Goal: Task Accomplishment & Management: Manage account settings

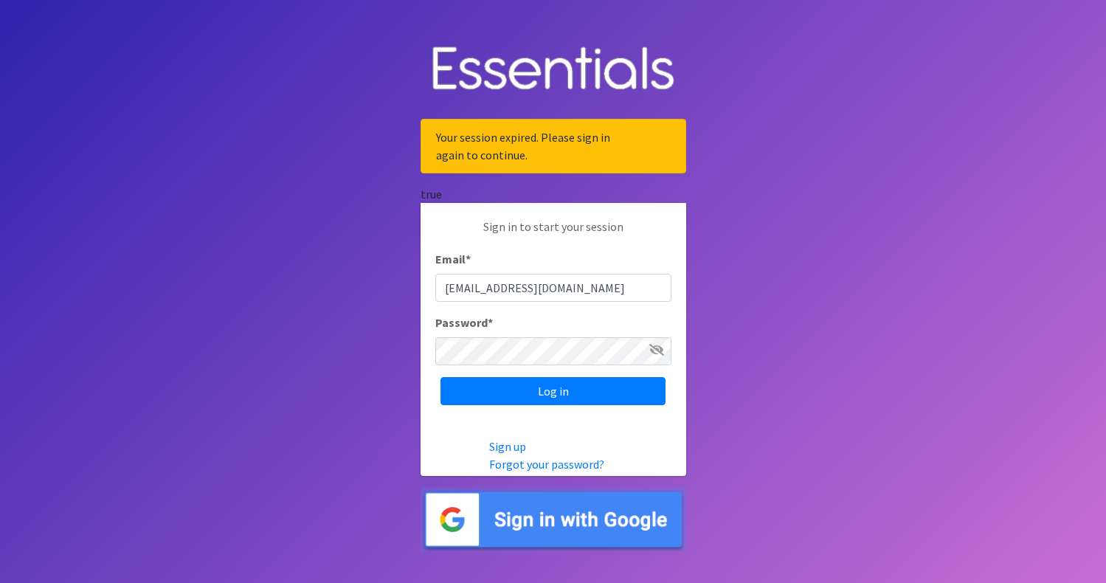
click at [441, 377] on input "Log in" at bounding box center [553, 391] width 225 height 28
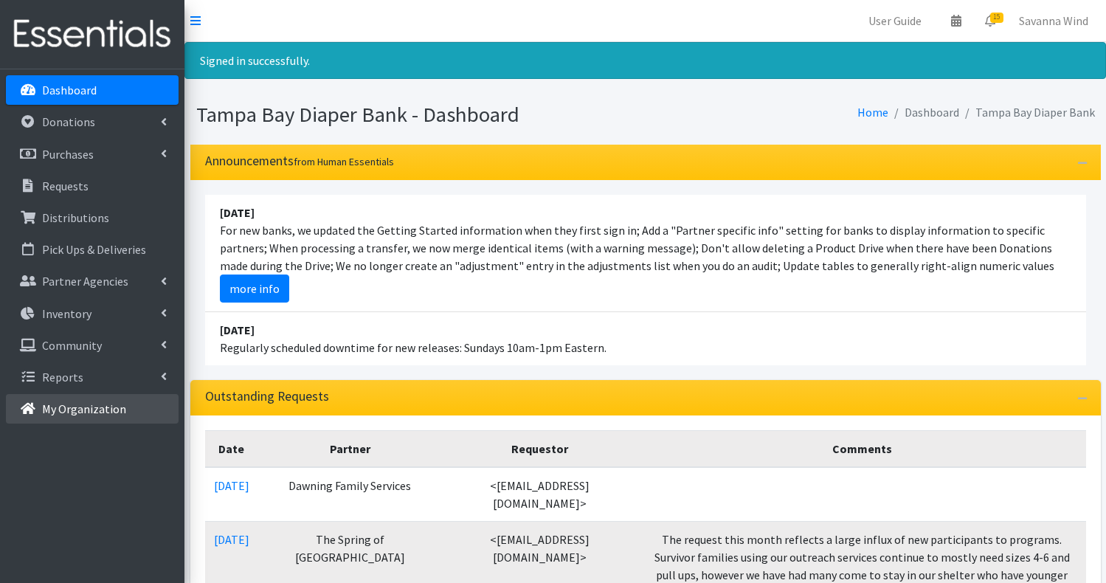
click at [110, 402] on p "My Organization" at bounding box center [84, 408] width 84 height 15
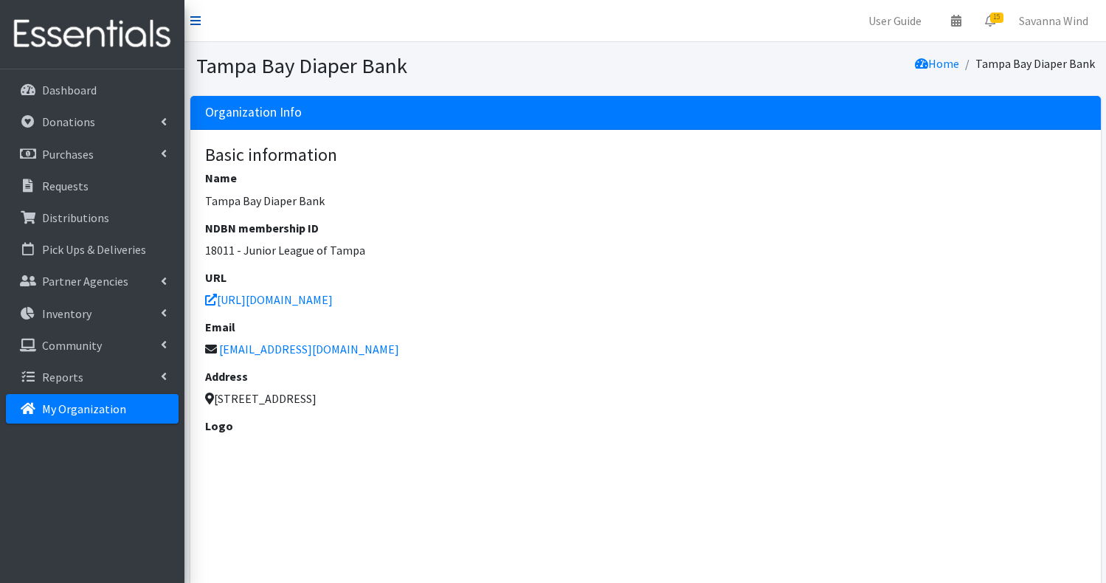
click at [194, 21] on icon at bounding box center [195, 21] width 10 height 12
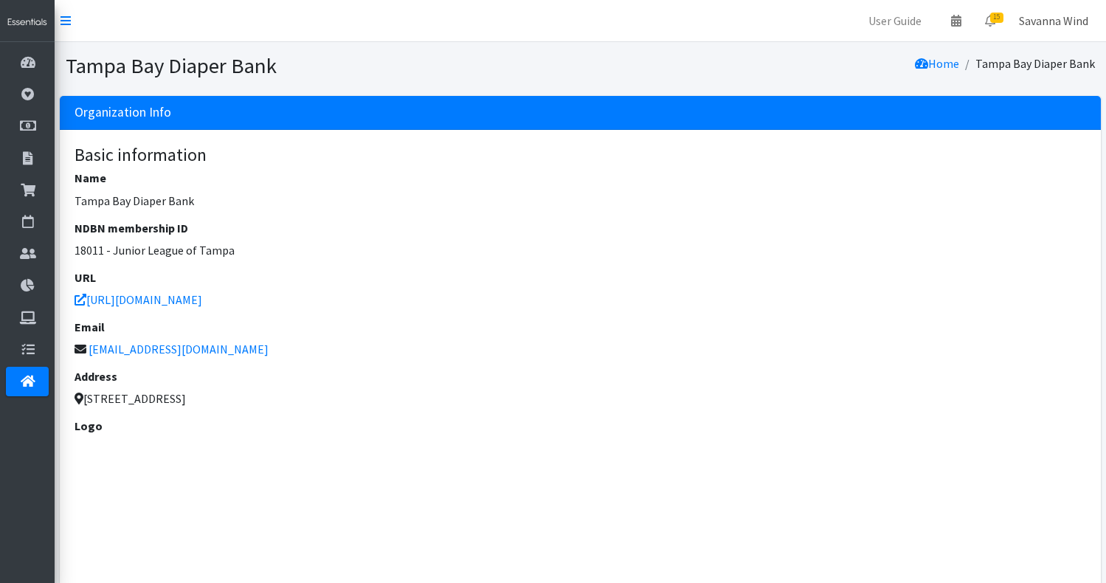
click at [1068, 15] on link "Savanna Wind" at bounding box center [1053, 21] width 93 height 30
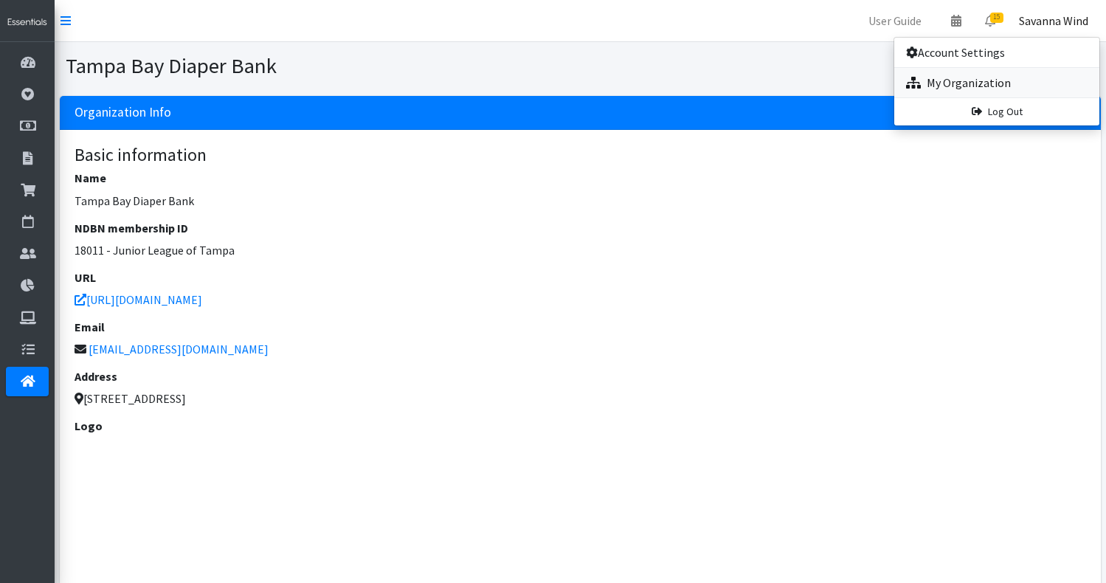
click at [978, 78] on link "My Organization" at bounding box center [996, 83] width 205 height 30
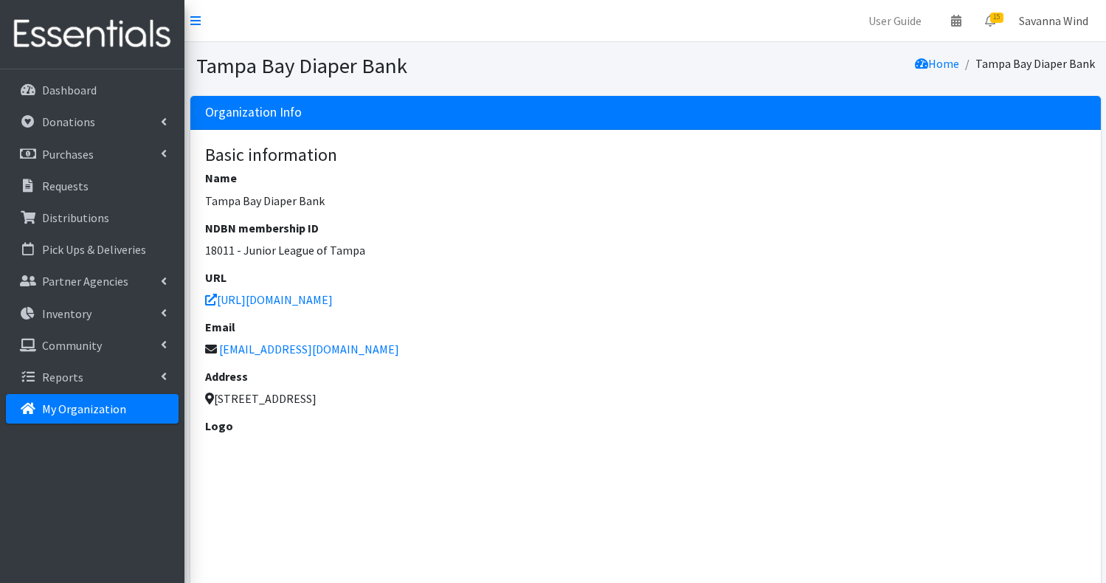
click at [1046, 19] on link "Savanna Wind" at bounding box center [1053, 21] width 93 height 30
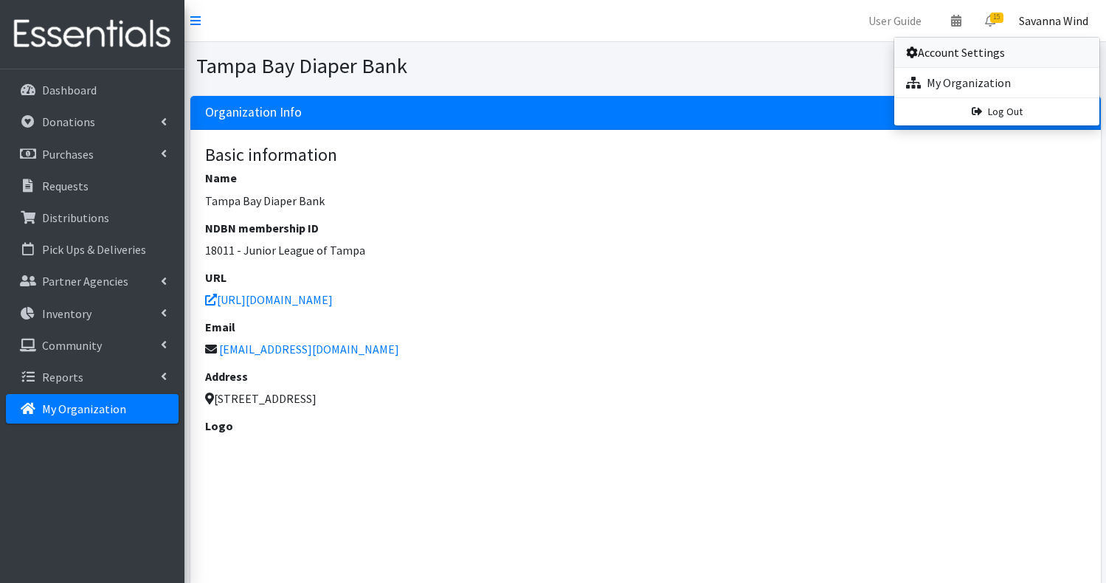
click at [938, 56] on link "Account Settings" at bounding box center [996, 53] width 205 height 30
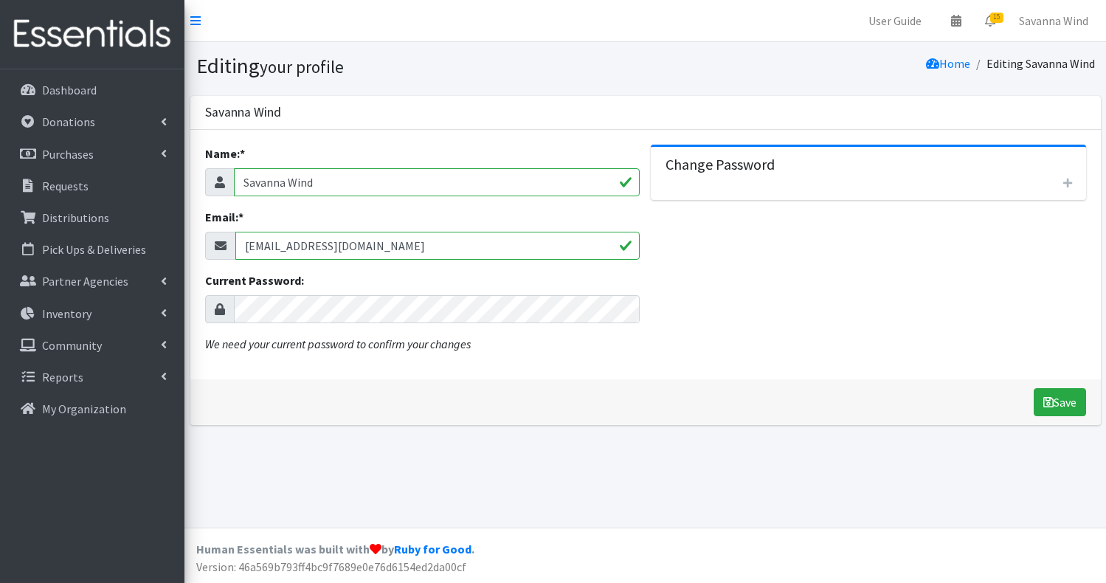
drag, startPoint x: 320, startPoint y: 184, endPoint x: 233, endPoint y: 182, distance: 87.1
click at [234, 182] on input "Savanna Wind" at bounding box center [437, 182] width 407 height 28
click at [1052, 16] on link "Savanna Wind" at bounding box center [1053, 21] width 93 height 30
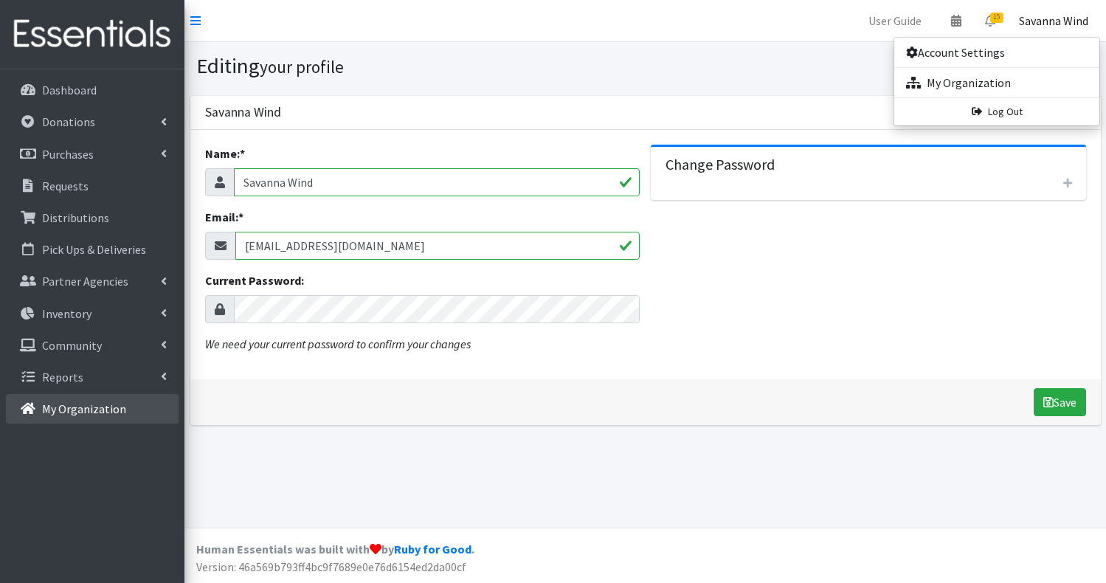
click at [62, 409] on p "My Organization" at bounding box center [84, 408] width 84 height 15
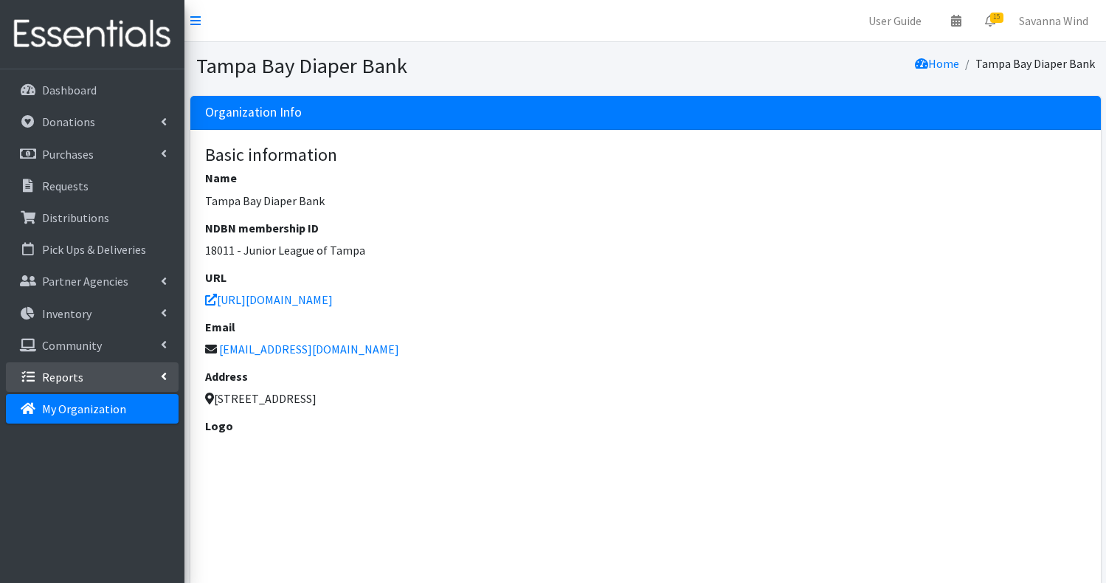
click at [77, 380] on p "Reports" at bounding box center [62, 377] width 41 height 15
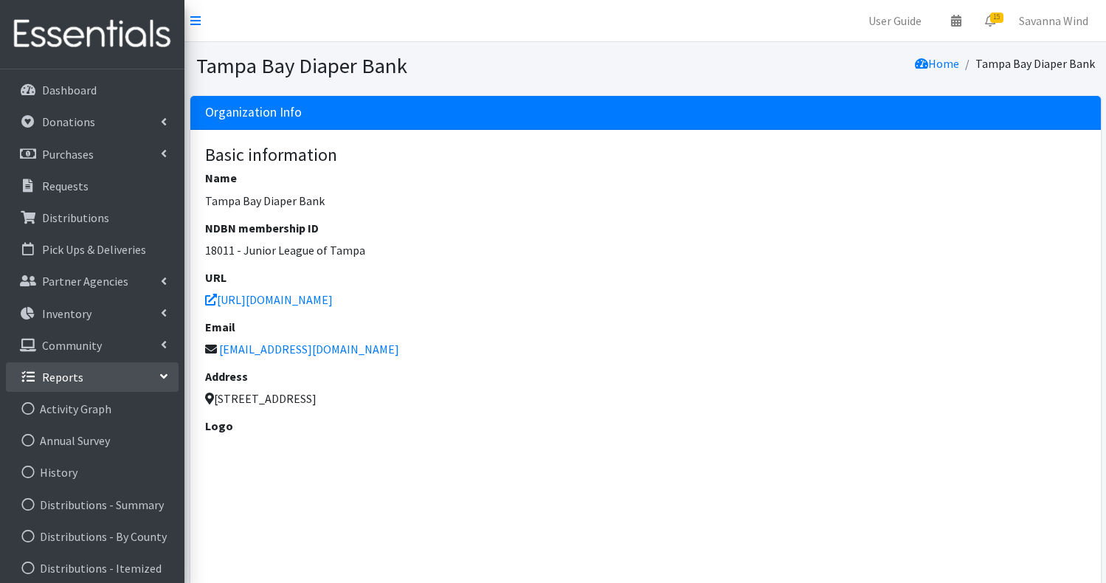
click at [77, 380] on p "Reports" at bounding box center [62, 377] width 41 height 15
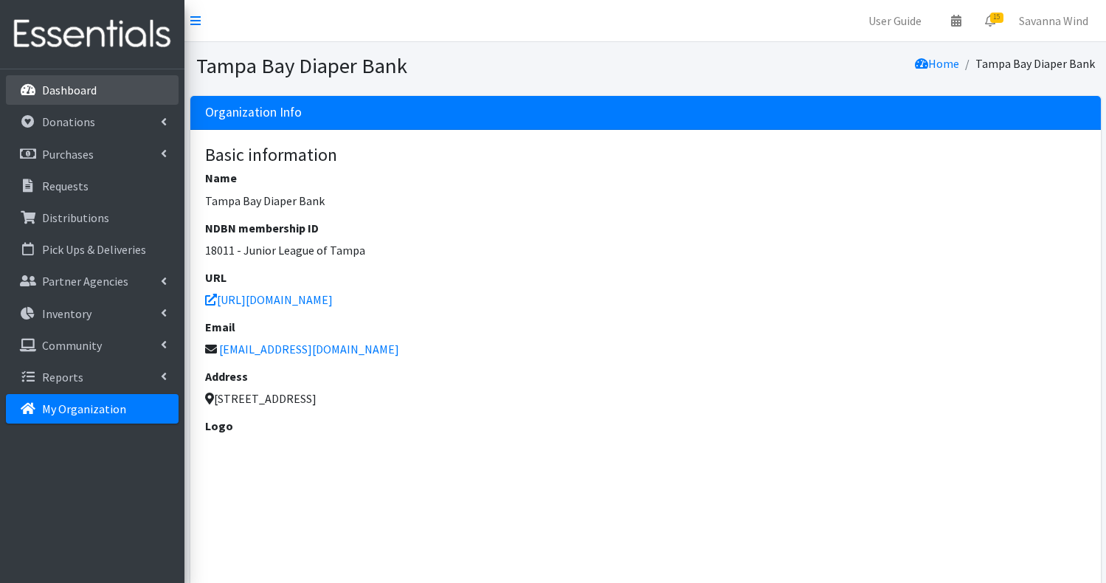
click at [80, 94] on p "Dashboard" at bounding box center [69, 90] width 55 height 15
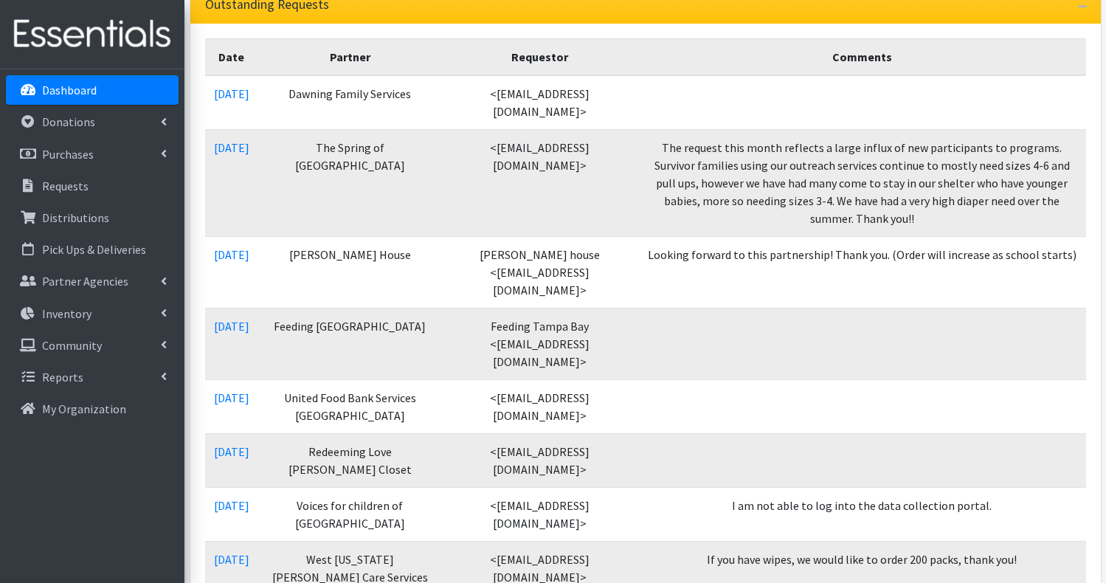
scroll to position [354, 0]
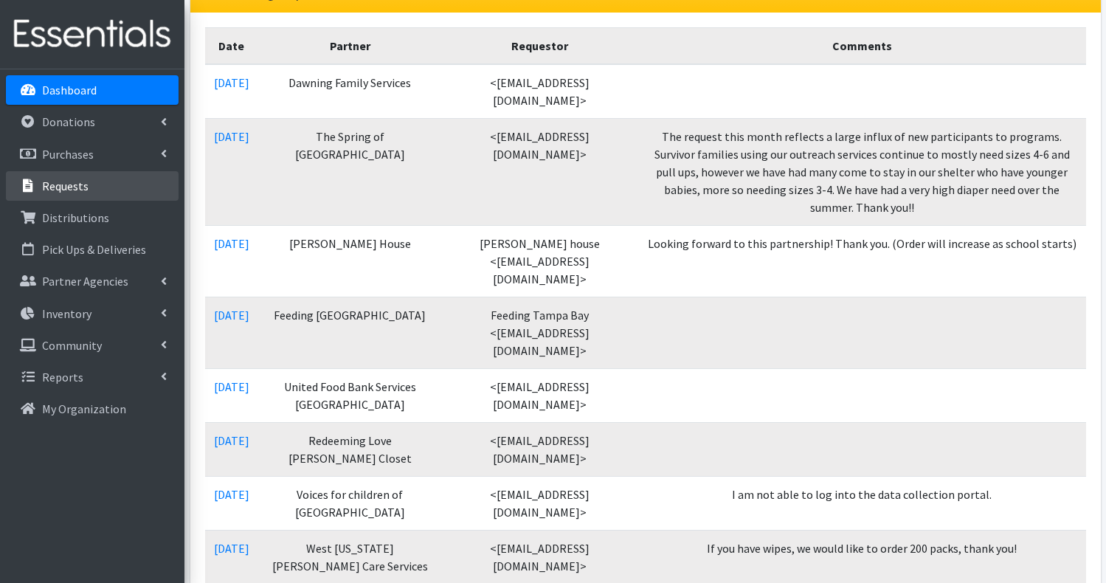
click at [65, 190] on p "Requests" at bounding box center [65, 186] width 46 height 15
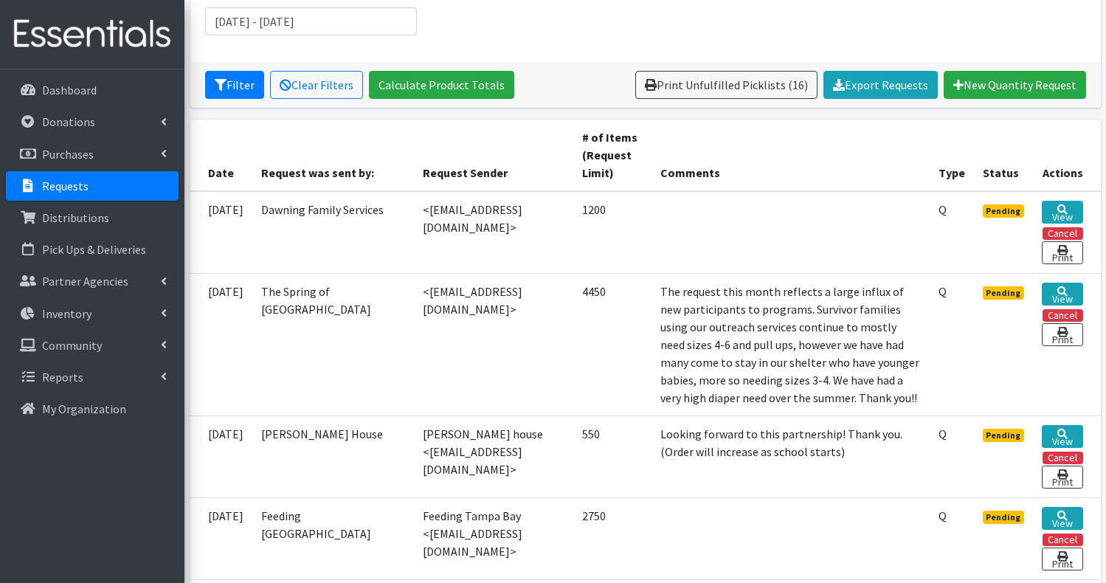
scroll to position [236, 0]
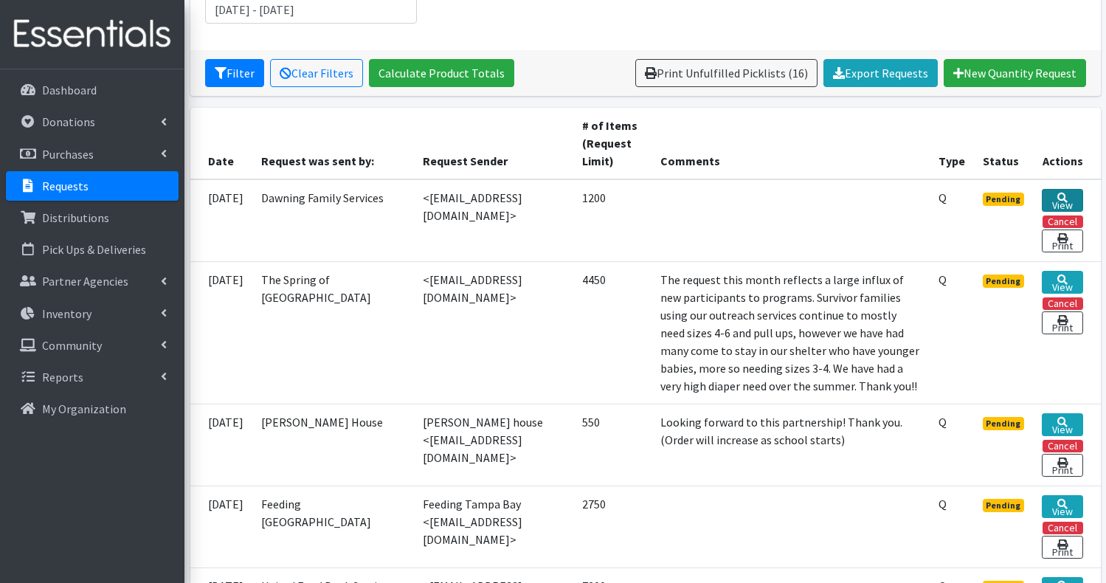
click at [1057, 195] on icon at bounding box center [1062, 198] width 10 height 10
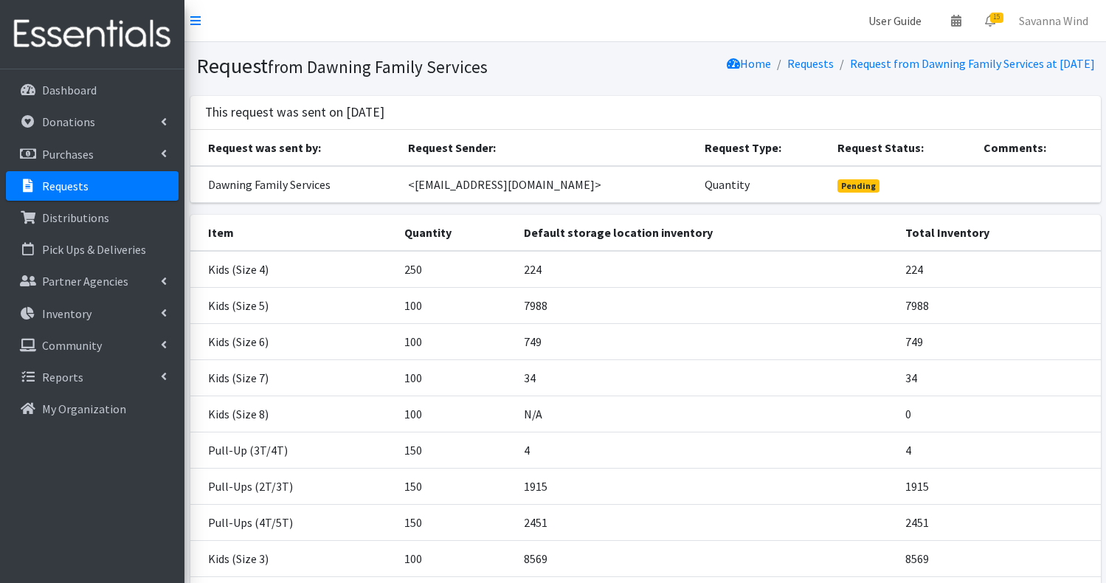
click at [897, 21] on link "User Guide" at bounding box center [895, 21] width 77 height 30
click at [879, 24] on link "User Guide" at bounding box center [895, 21] width 77 height 30
drag, startPoint x: 884, startPoint y: 20, endPoint x: 803, endPoint y: 4, distance: 82.8
click at [0, 0] on div "User Guide 0 Pick-ups remaining this week View Calendar 15 15 Requests 0 Partne…" at bounding box center [553, 363] width 1106 height 726
click at [75, 316] on p "Inventory" at bounding box center [66, 313] width 49 height 15
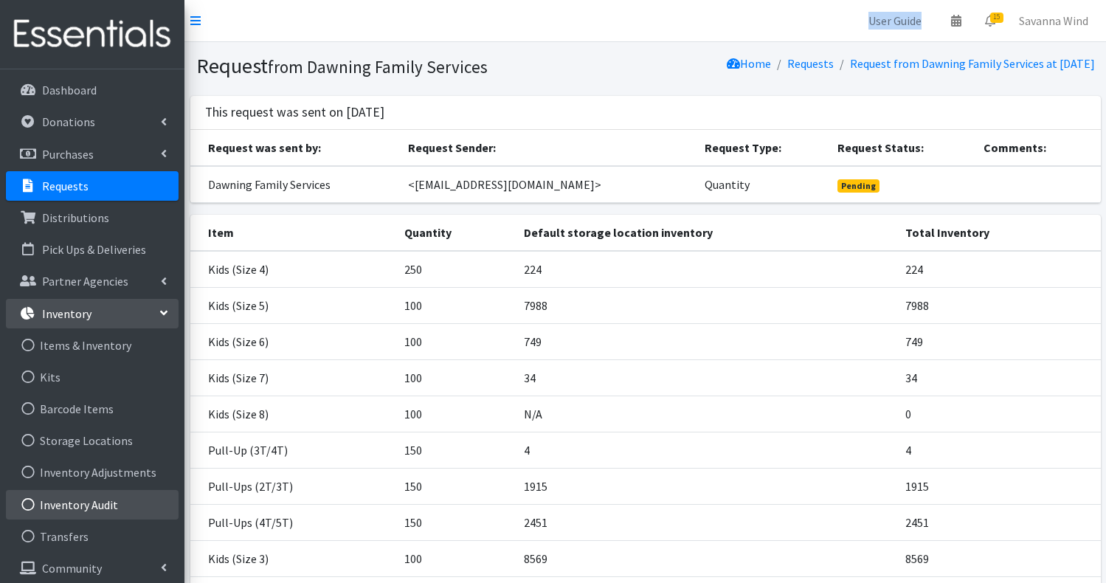
click at [80, 503] on link "Inventory Audit" at bounding box center [92, 505] width 173 height 30
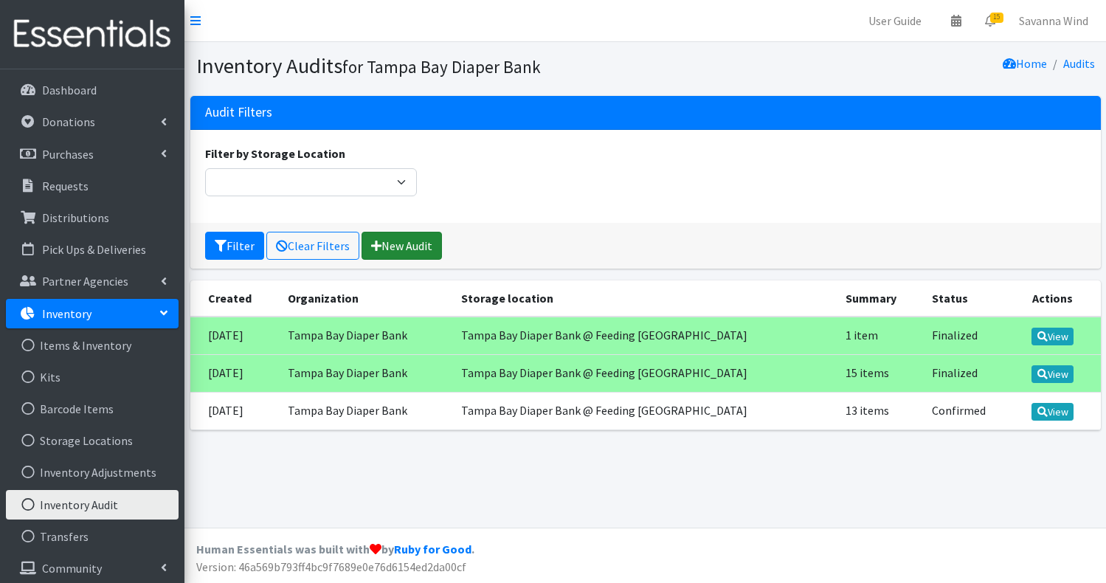
click at [389, 249] on link "New Audit" at bounding box center [402, 246] width 80 height 28
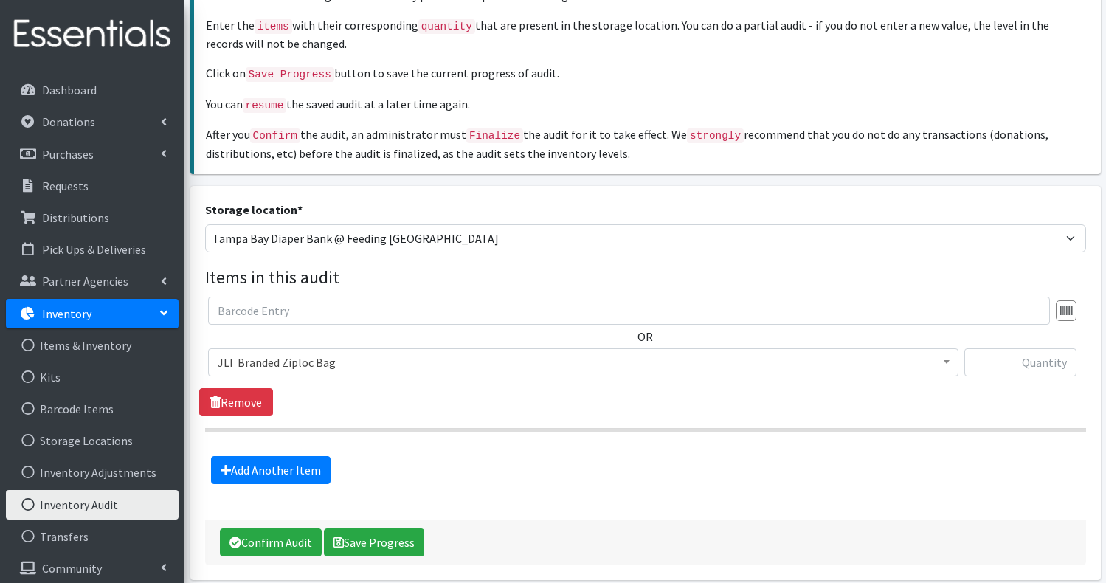
scroll to position [115, 0]
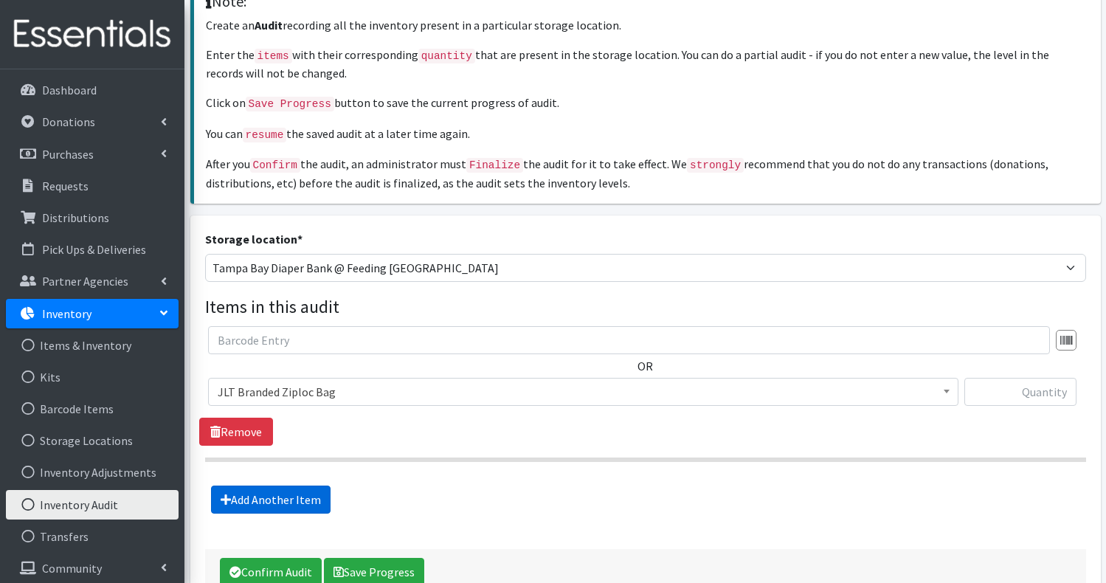
click at [310, 500] on link "Add Another Item" at bounding box center [271, 500] width 120 height 28
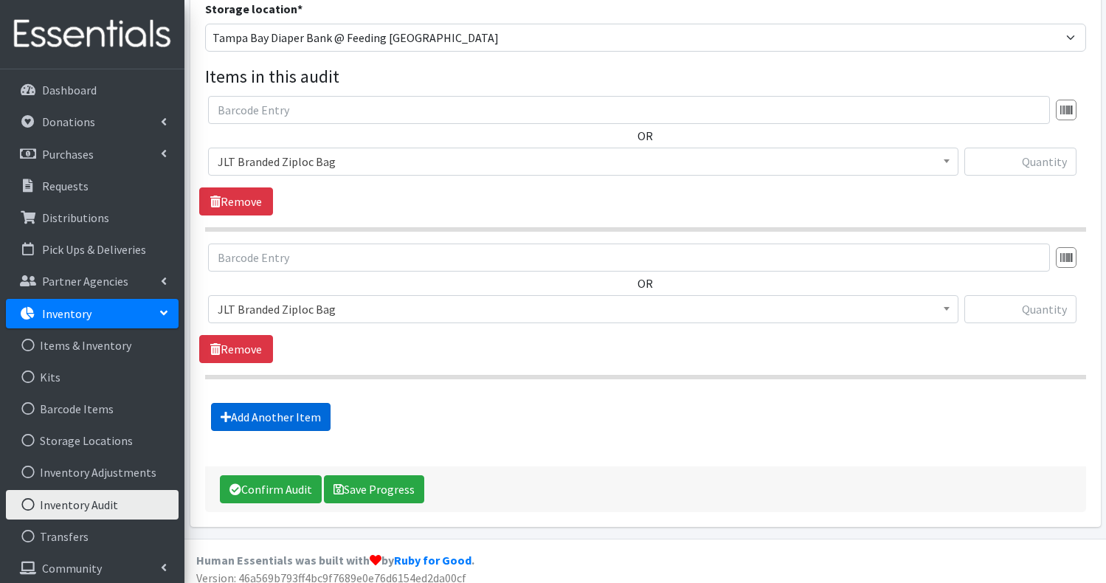
scroll to position [351, 0]
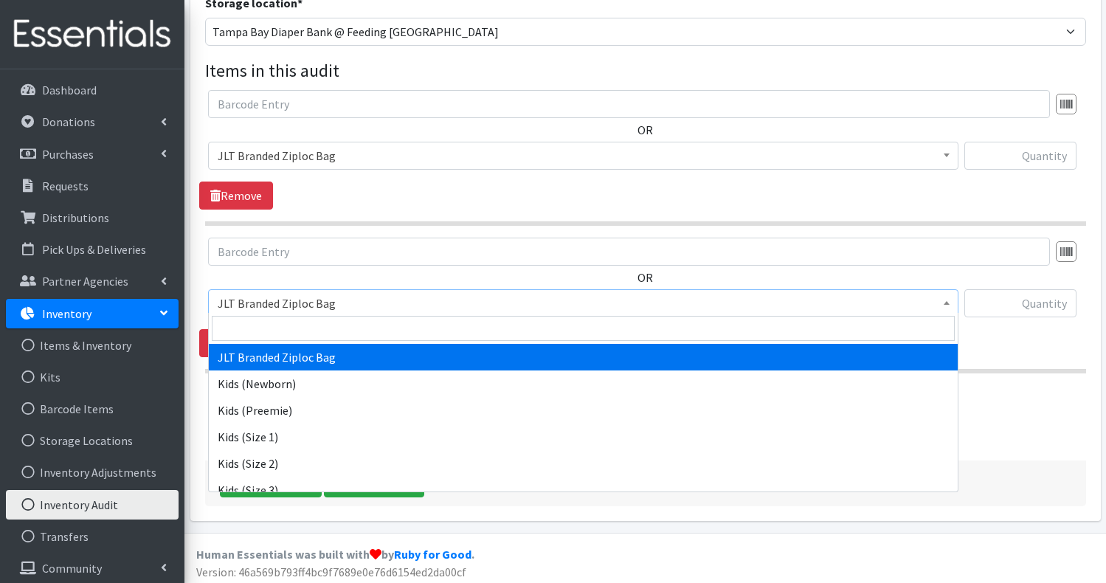
click at [322, 304] on span "JLT Branded Ziploc Bag" at bounding box center [583, 303] width 731 height 21
click at [660, 154] on span "JLT Branded Ziploc Bag" at bounding box center [583, 155] width 731 height 21
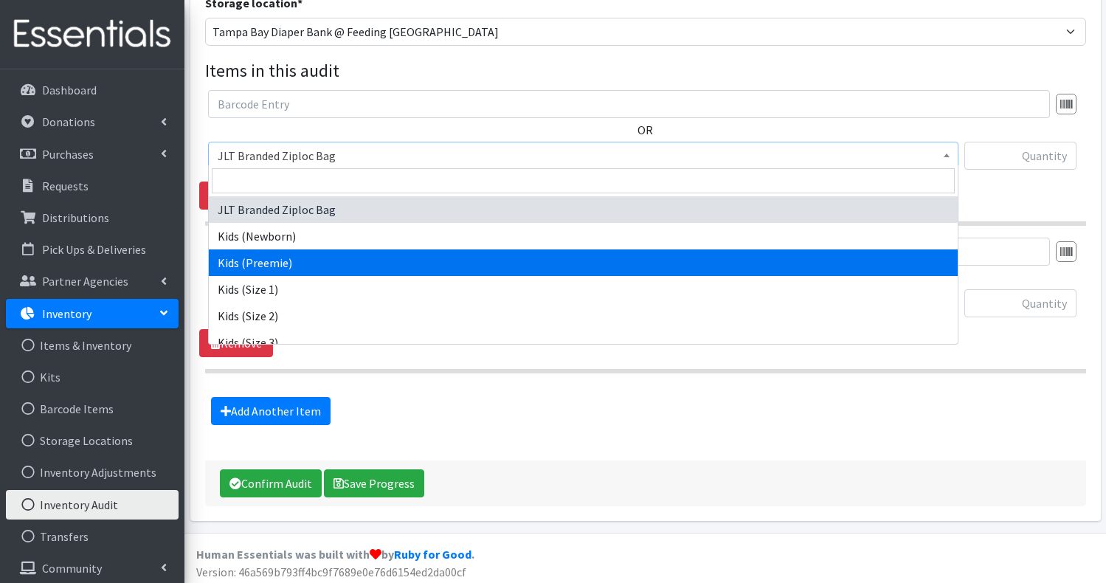
select select "751"
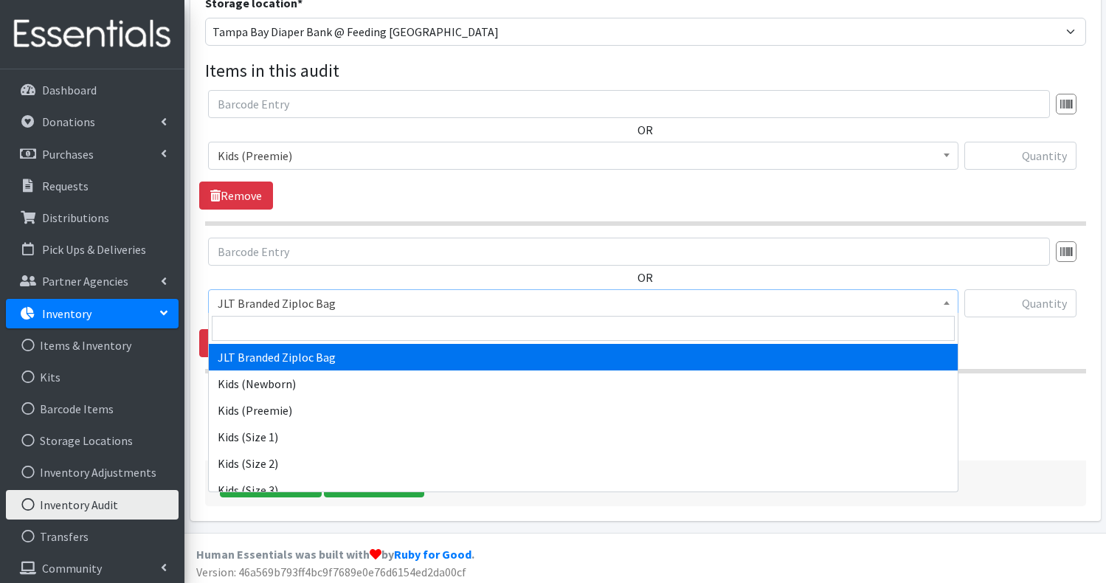
click at [862, 300] on span "JLT Branded Ziploc Bag" at bounding box center [583, 303] width 731 height 21
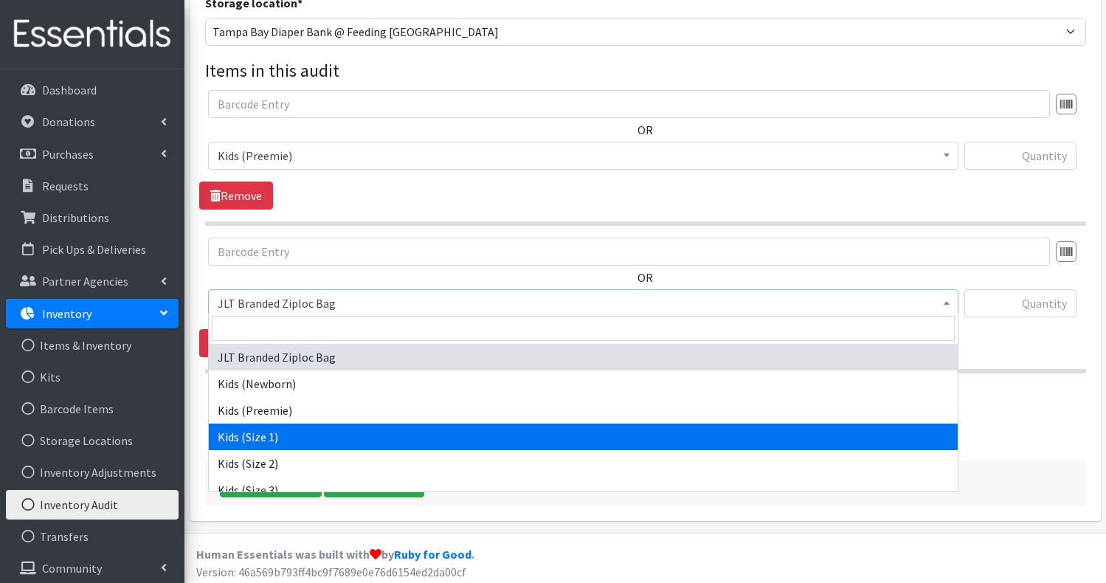
select select "752"
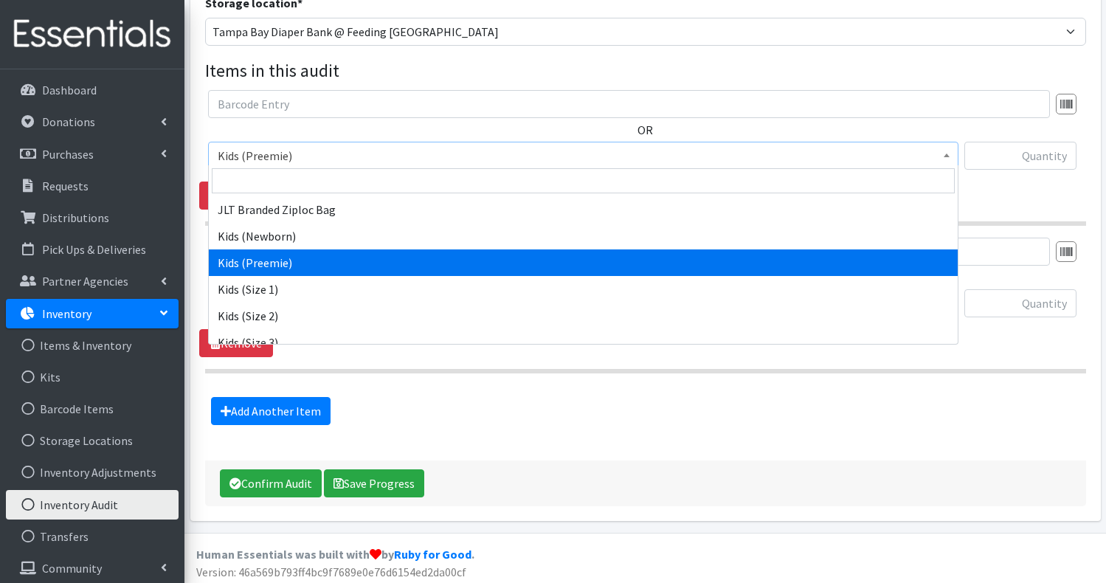
click at [910, 151] on span "Kids (Preemie)" at bounding box center [583, 155] width 731 height 21
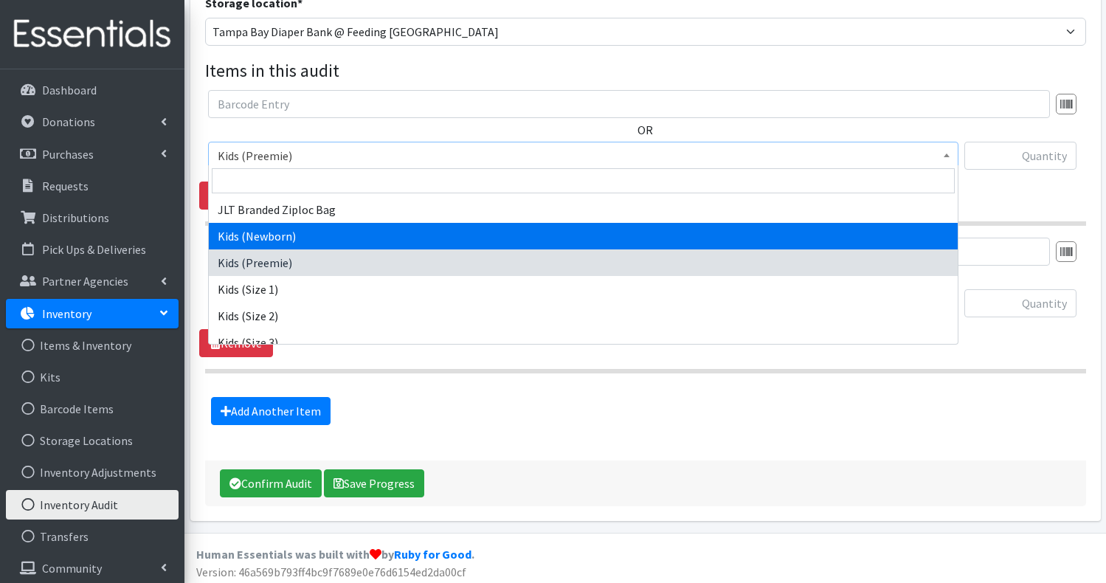
select select "750"
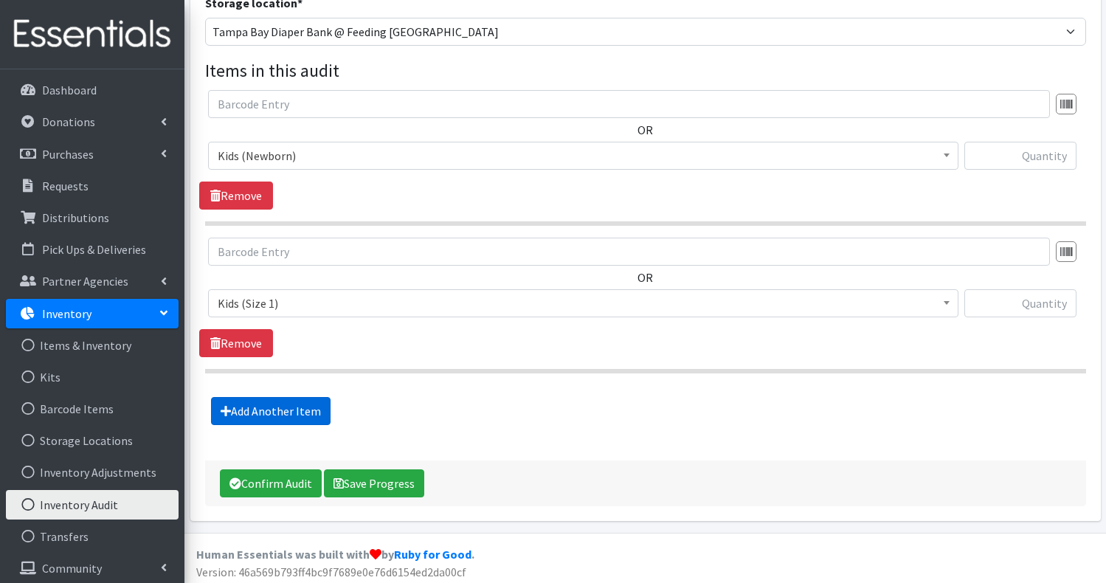
click at [274, 408] on link "Add Another Item" at bounding box center [271, 411] width 120 height 28
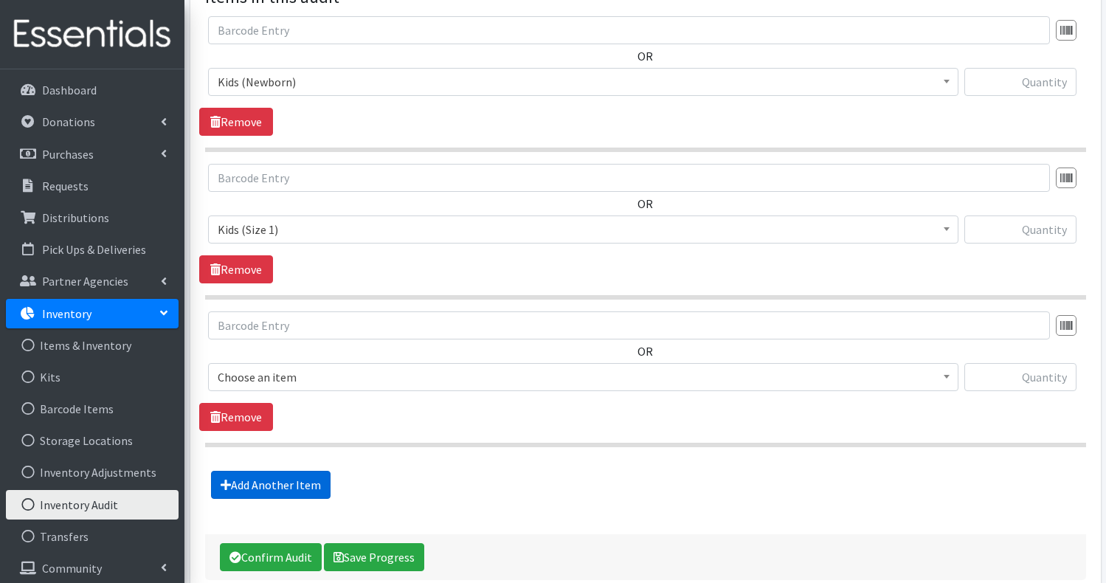
scroll to position [499, 0]
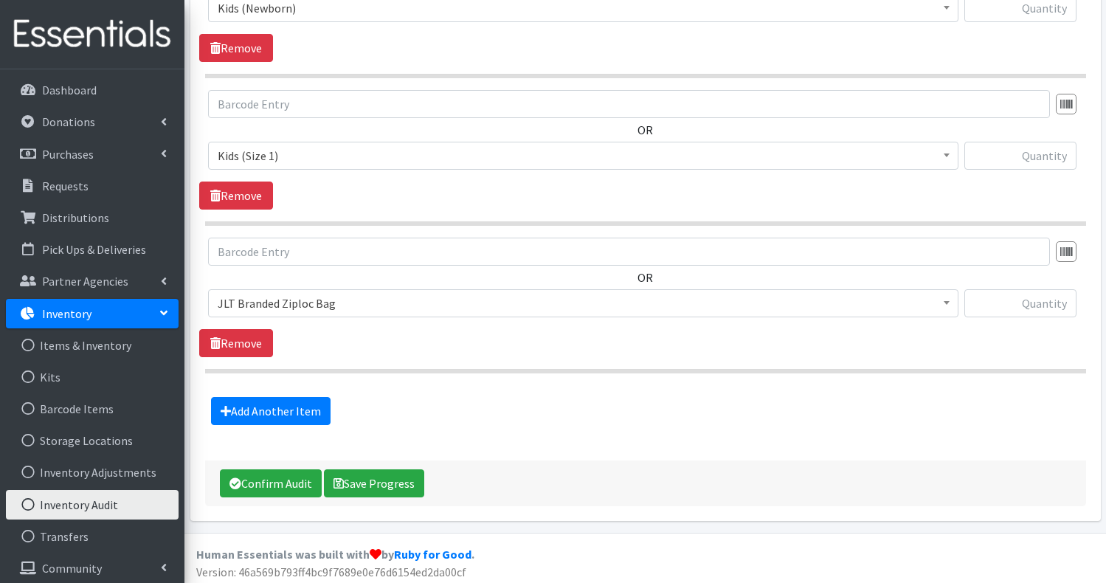
click at [532, 302] on span "JLT Branded Ziploc Bag" at bounding box center [583, 303] width 731 height 21
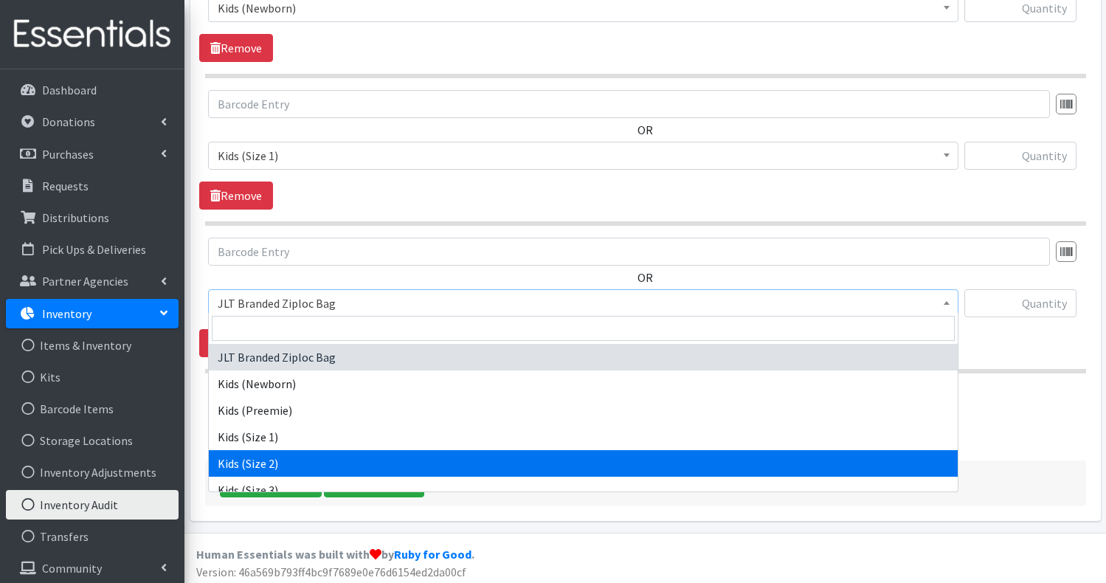
select select "753"
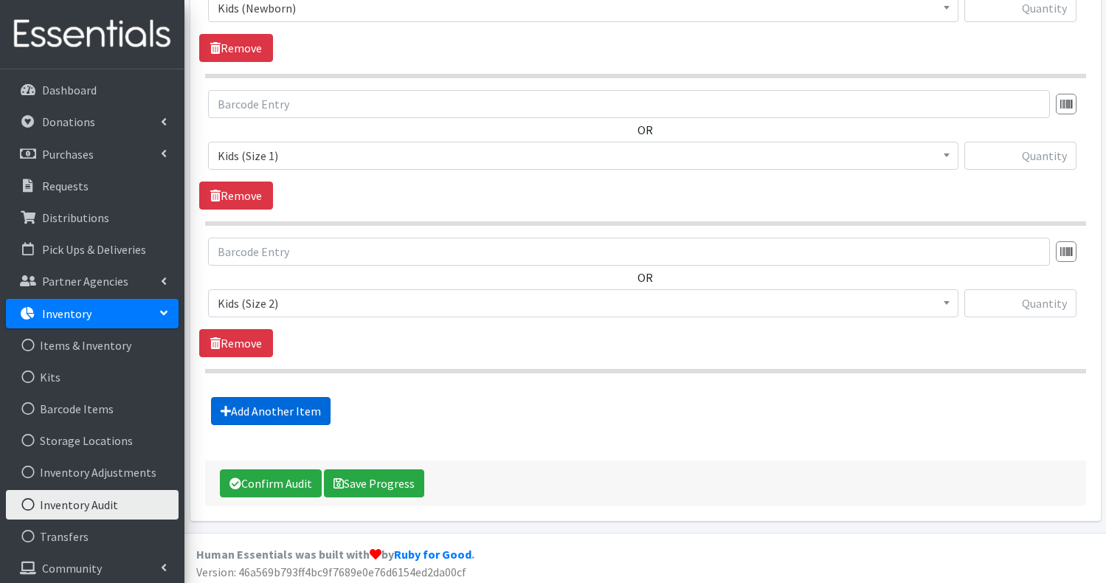
click at [283, 410] on link "Add Another Item" at bounding box center [271, 411] width 120 height 28
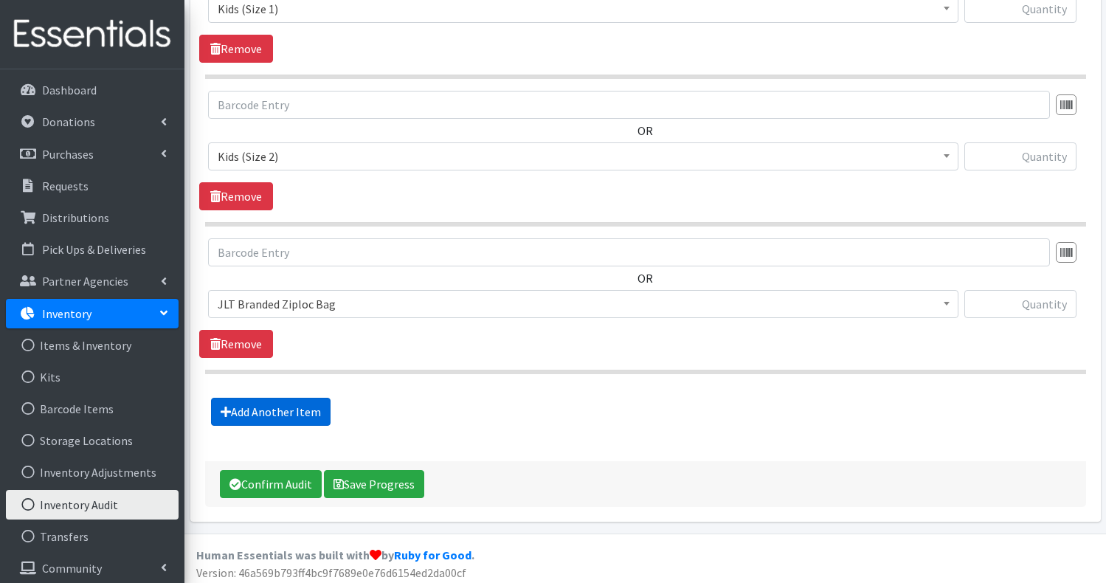
scroll to position [646, 0]
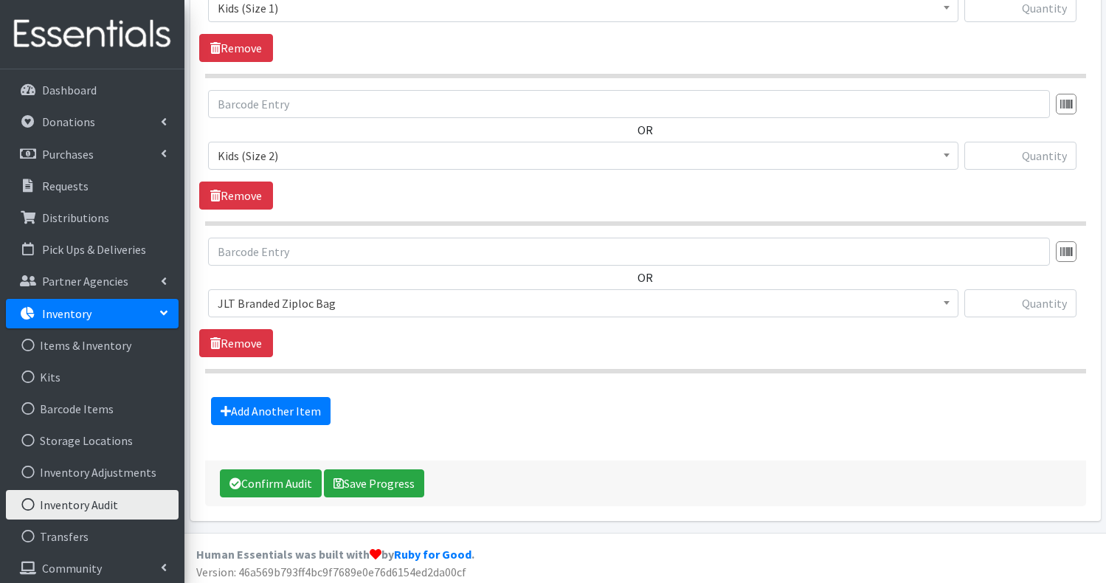
click at [367, 303] on span "JLT Branded Ziploc Bag" at bounding box center [583, 303] width 731 height 21
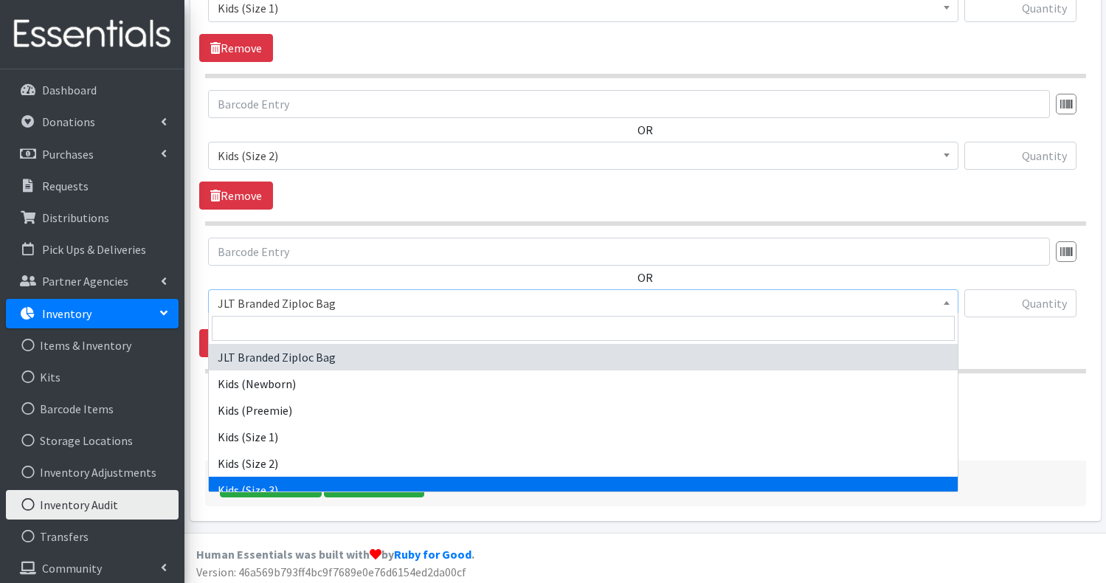
select select "732"
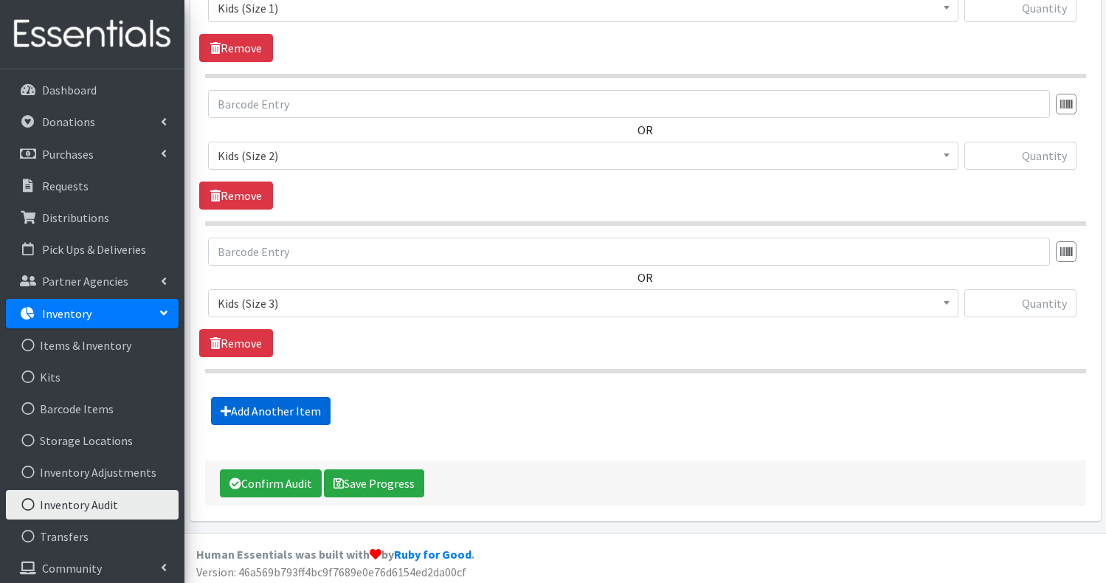
click at [292, 404] on link "Add Another Item" at bounding box center [271, 411] width 120 height 28
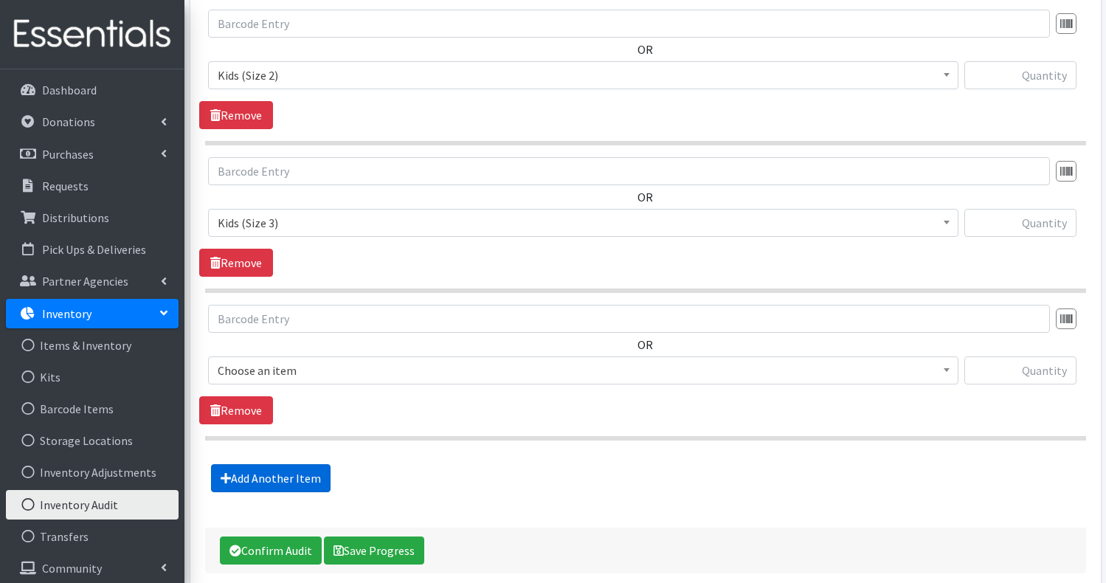
scroll to position [794, 0]
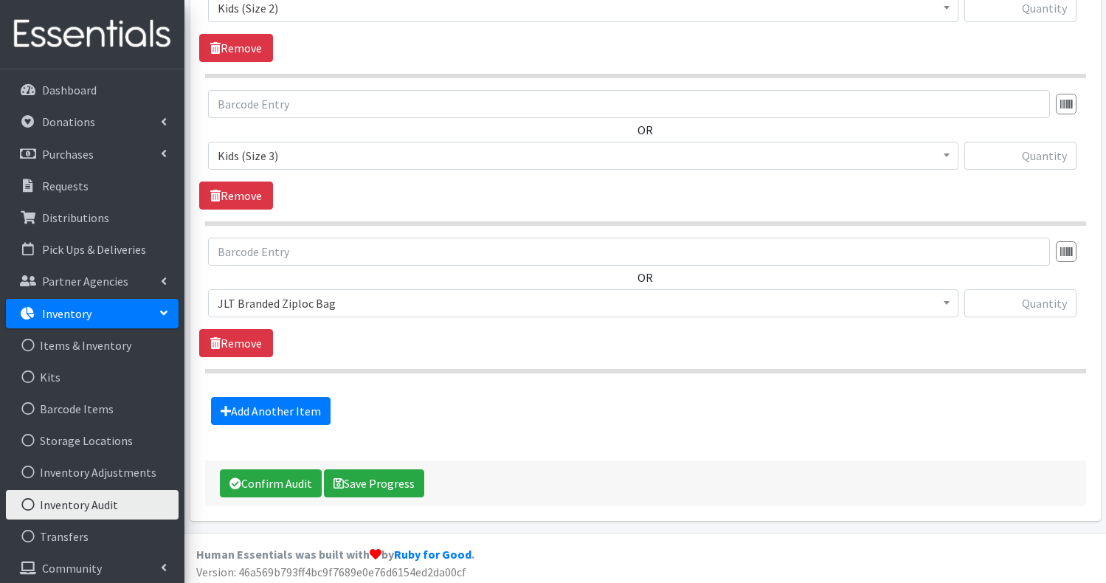
click at [370, 305] on span "JLT Branded Ziploc Bag" at bounding box center [583, 303] width 731 height 21
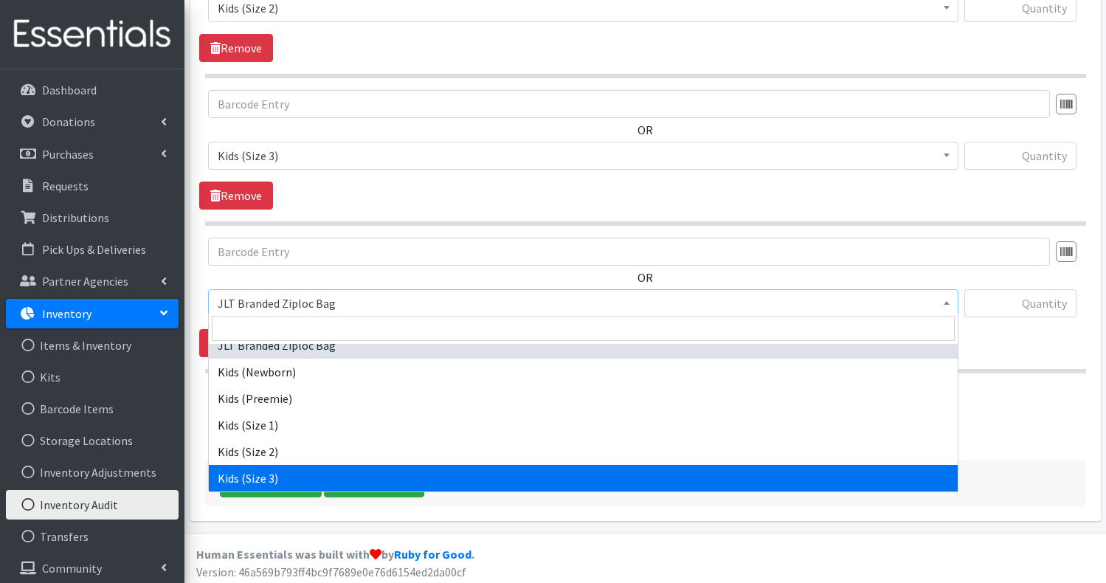
scroll to position [38, 0]
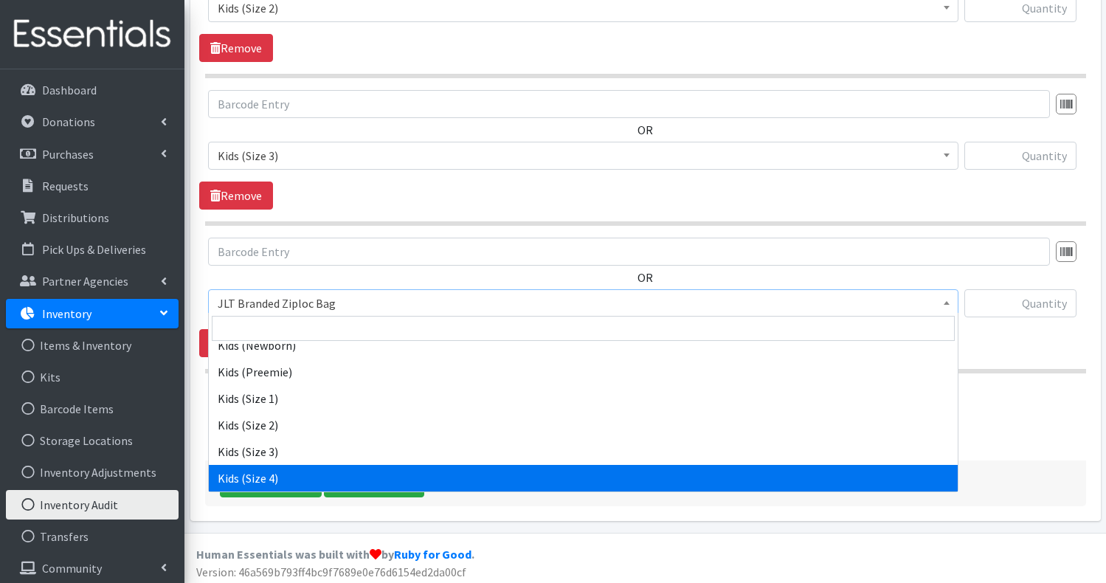
select select "739"
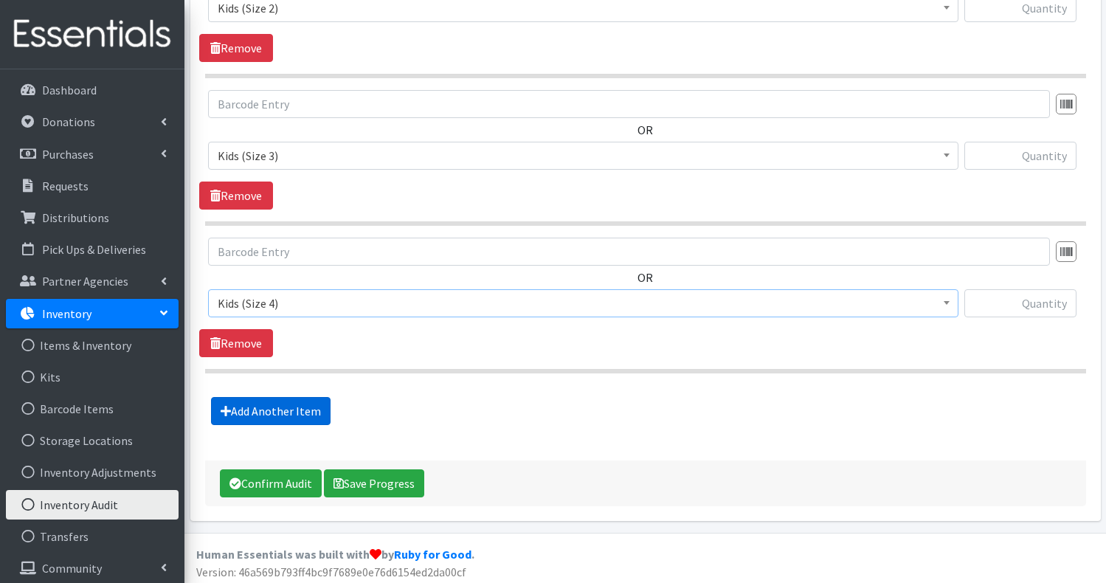
click at [308, 409] on link "Add Another Item" at bounding box center [271, 411] width 120 height 28
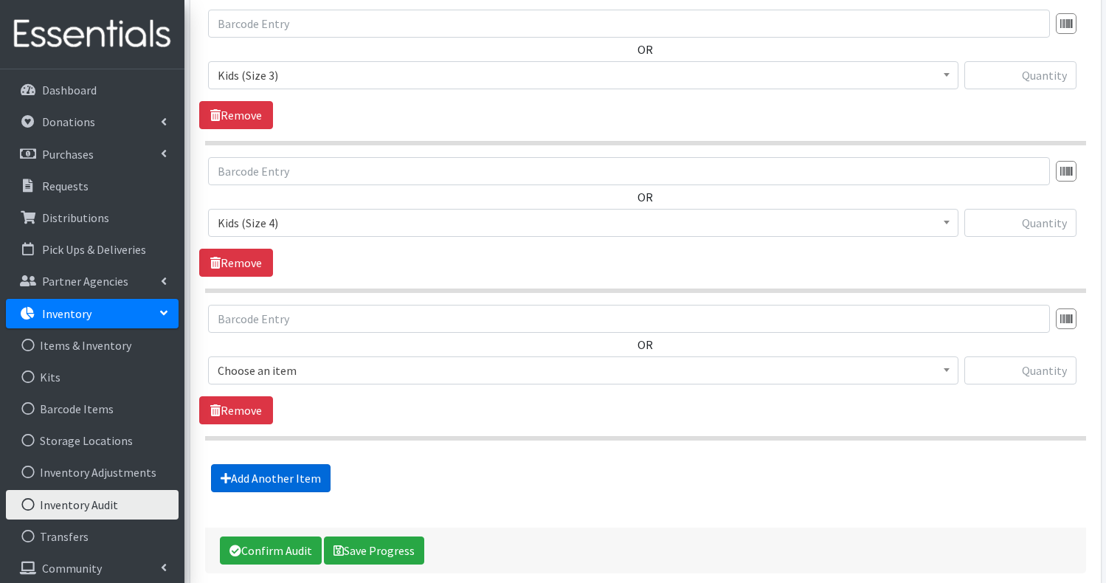
scroll to position [942, 0]
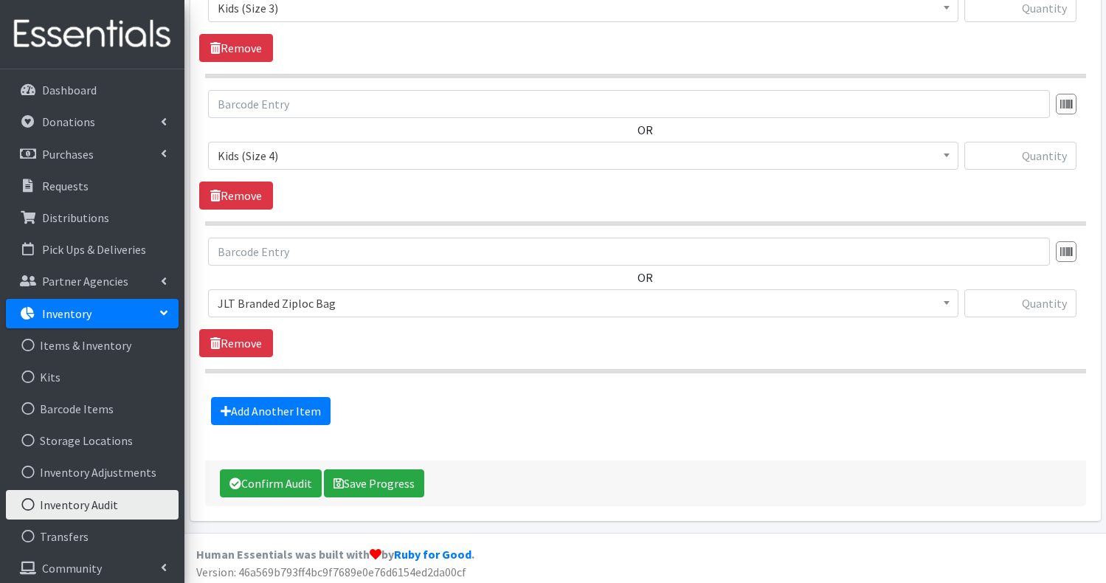
click at [374, 301] on span "JLT Branded Ziploc Bag" at bounding box center [583, 303] width 731 height 21
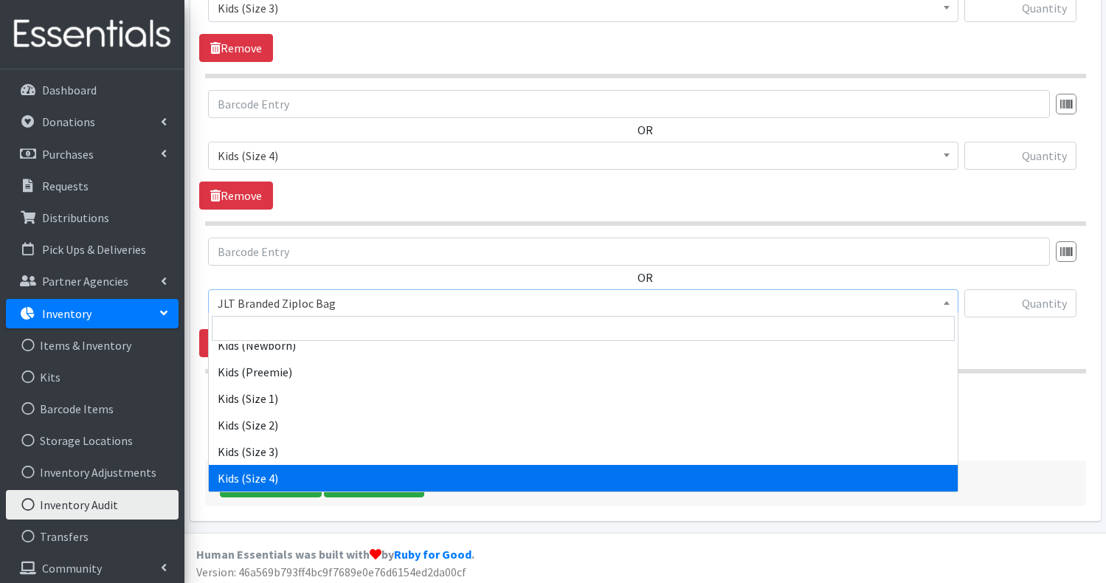
scroll to position [65, 0]
select select "740"
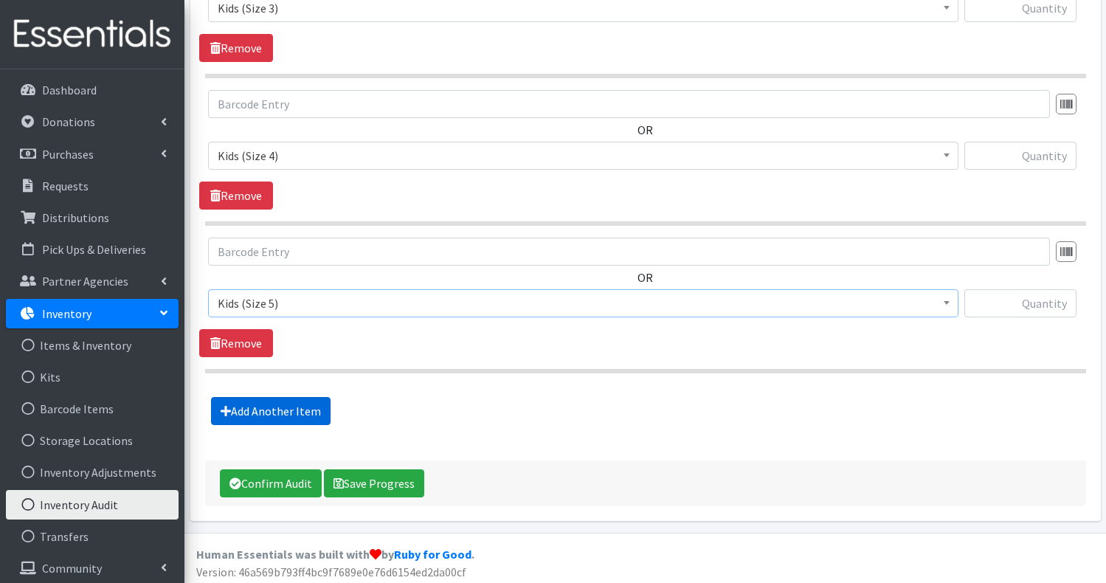
click at [294, 412] on link "Add Another Item" at bounding box center [271, 411] width 120 height 28
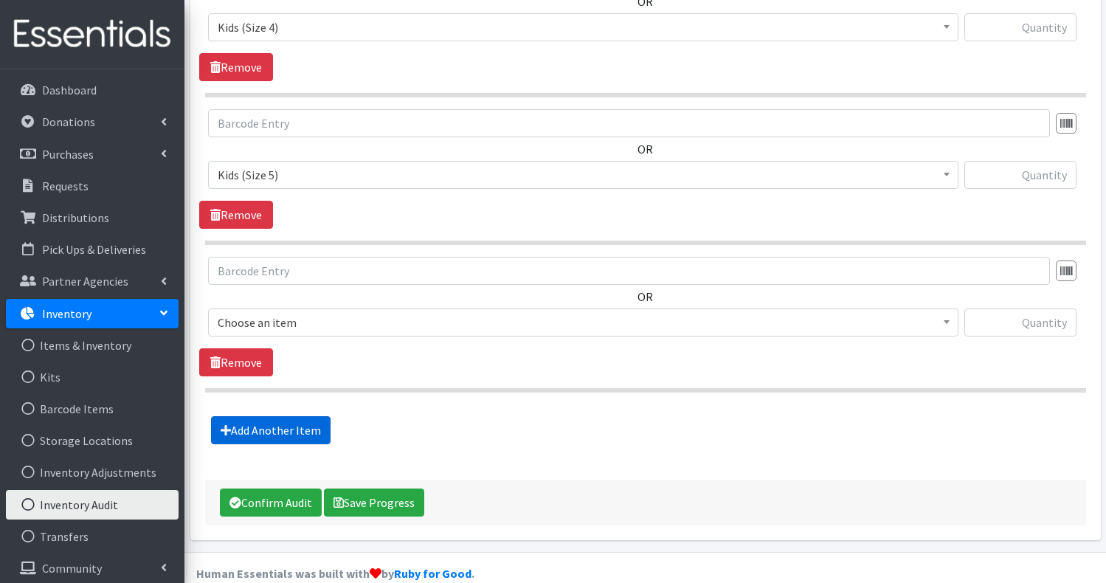
scroll to position [1089, 0]
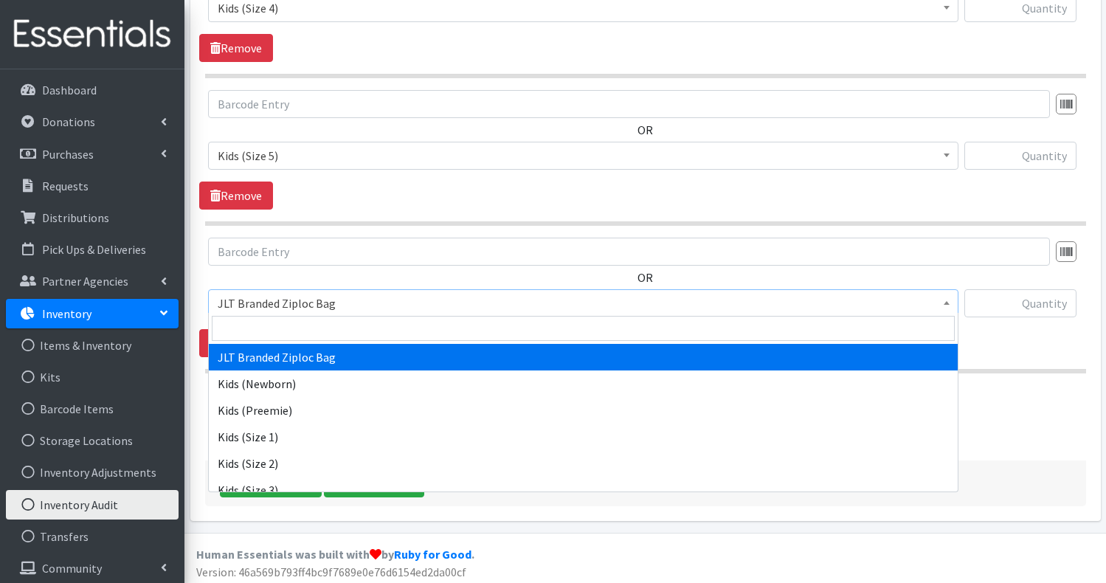
click at [370, 299] on span "JLT Branded Ziploc Bag" at bounding box center [583, 303] width 731 height 21
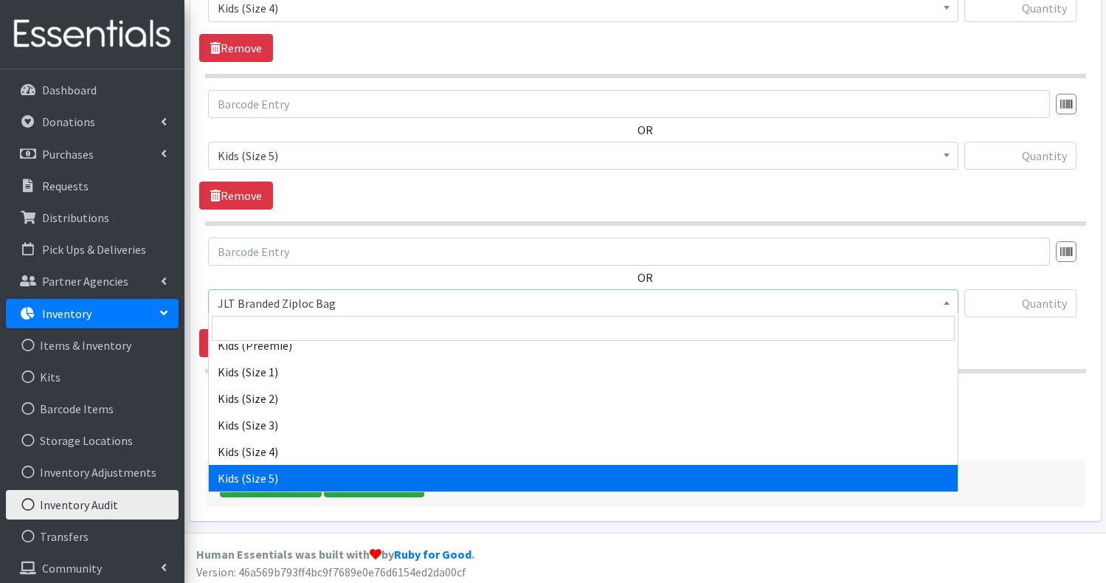
scroll to position [91, 0]
select select "742"
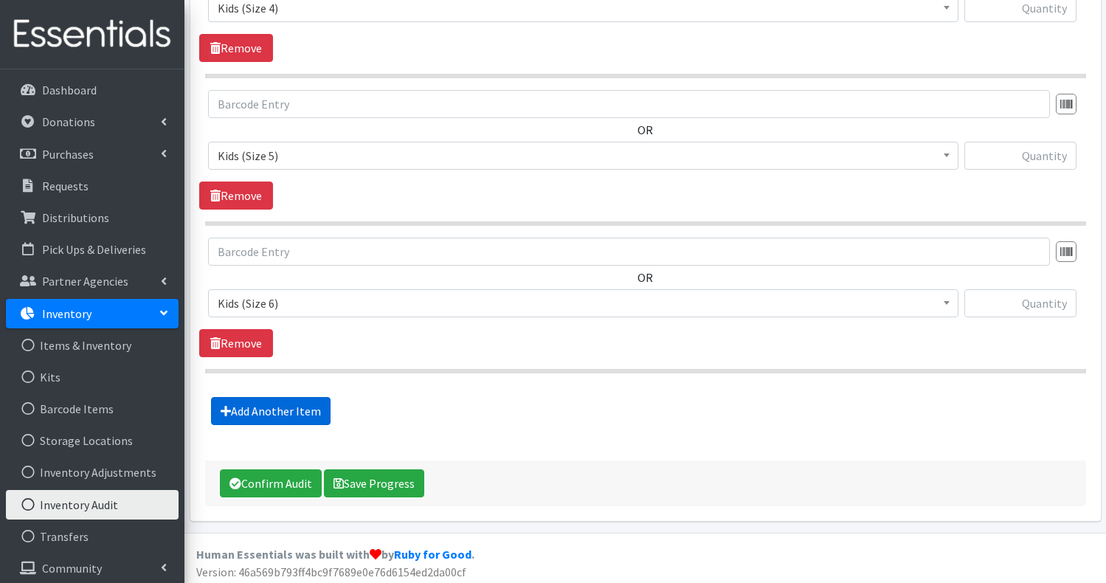
click at [289, 401] on link "Add Another Item" at bounding box center [271, 411] width 120 height 28
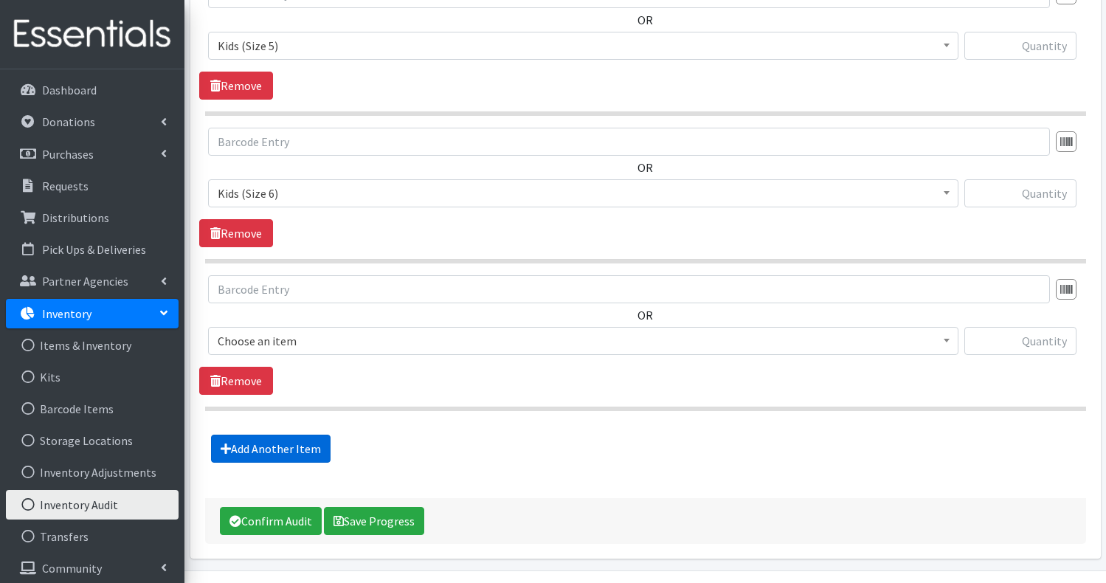
scroll to position [1237, 0]
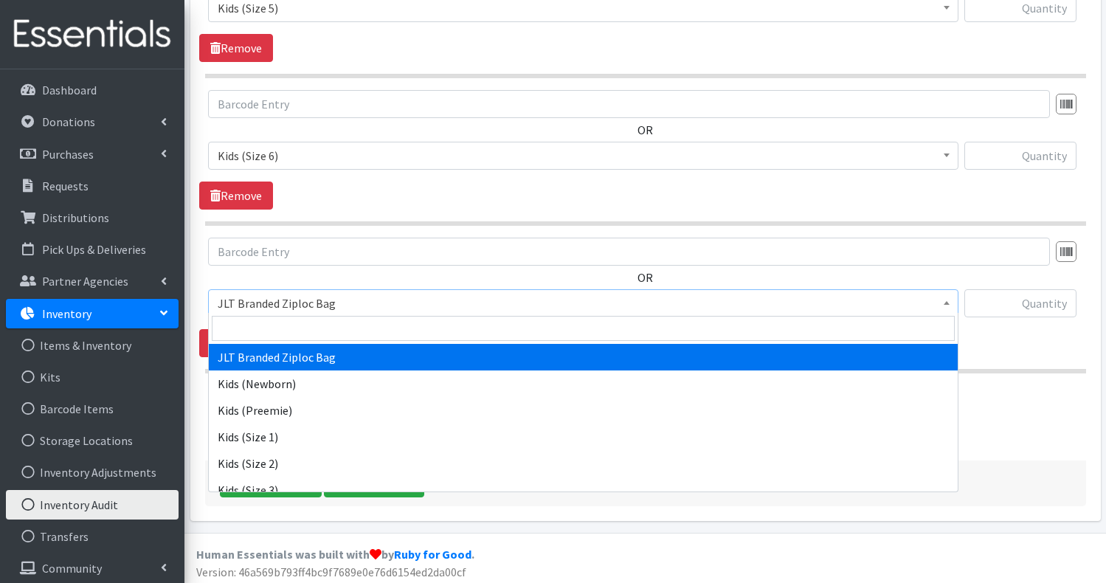
click at [372, 299] on span "JLT Branded Ziploc Bag" at bounding box center [583, 303] width 731 height 21
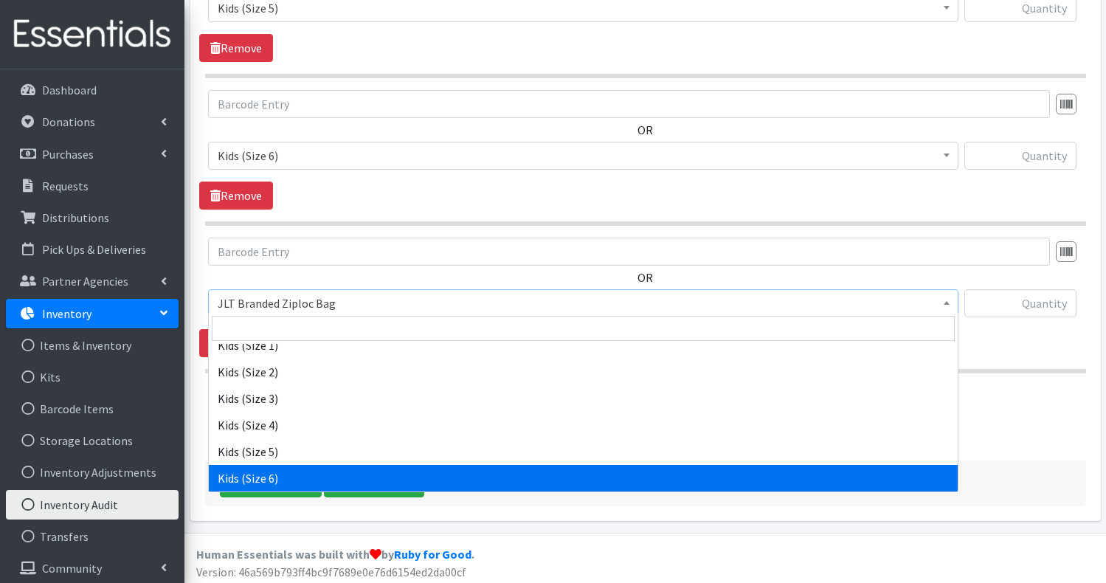
scroll to position [118, 0]
select select "756"
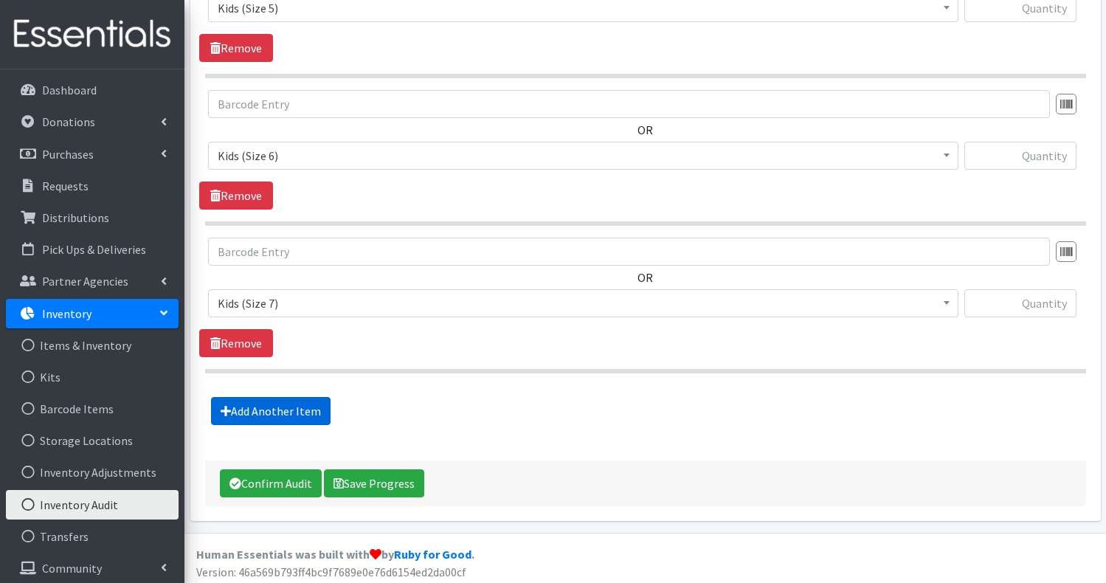
click at [297, 408] on link "Add Another Item" at bounding box center [271, 411] width 120 height 28
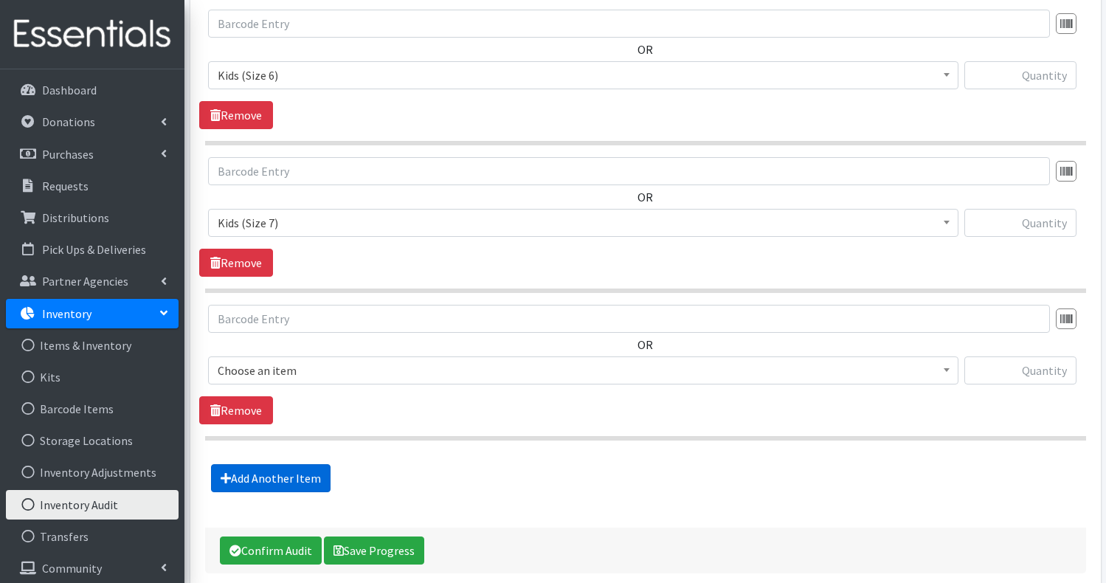
scroll to position [1384, 0]
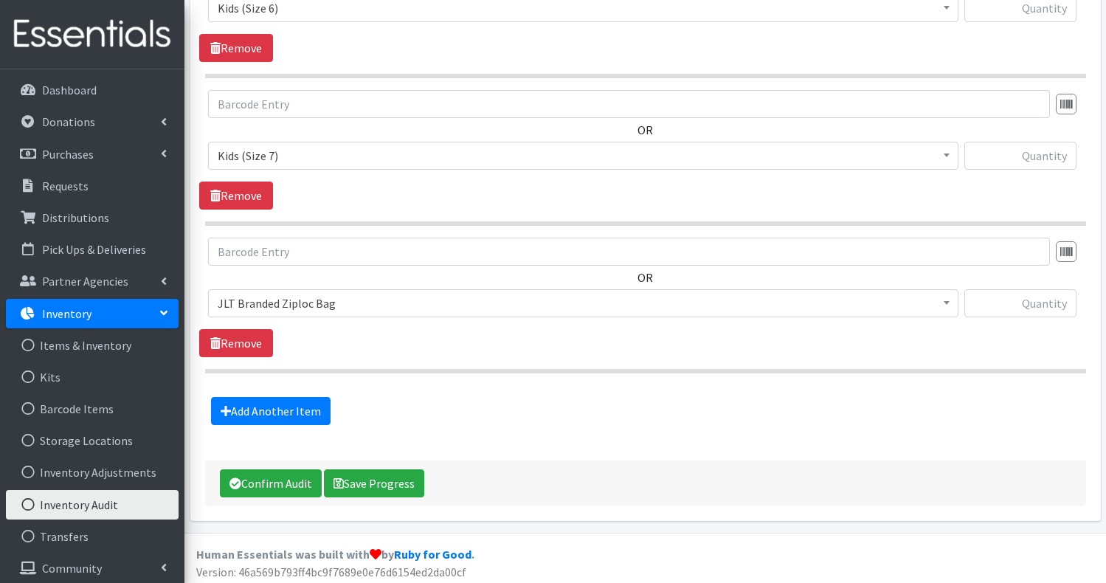
click at [335, 296] on span "JLT Branded Ziploc Bag" at bounding box center [583, 303] width 731 height 21
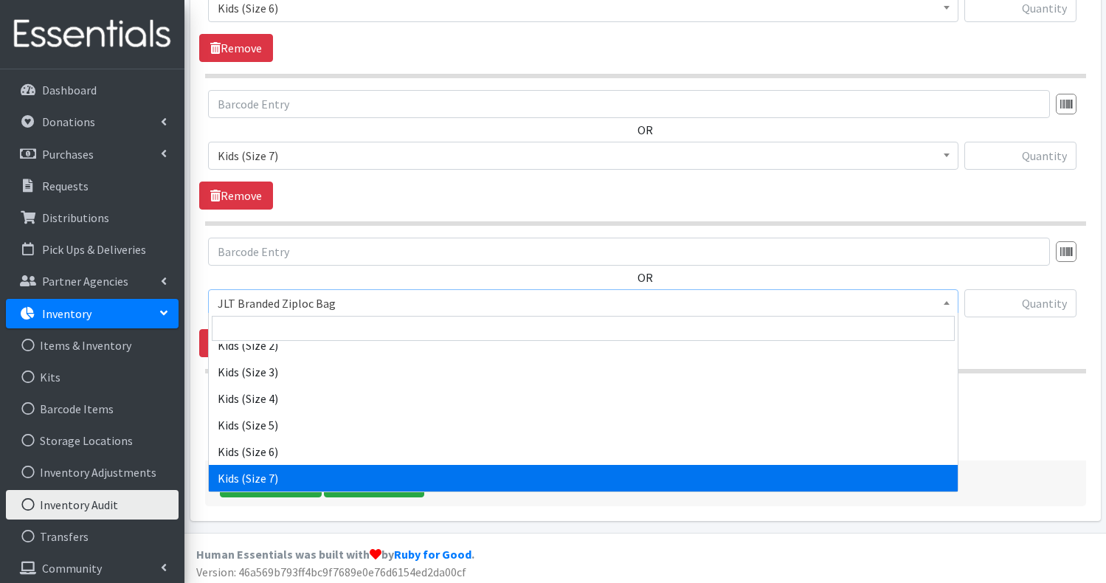
scroll to position [145, 0]
select select "15533"
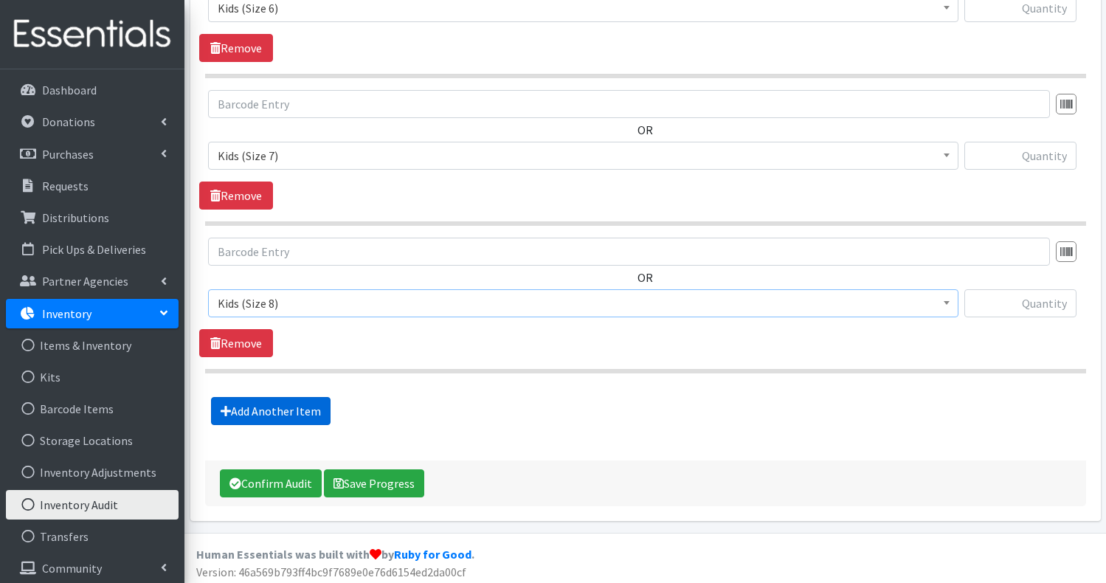
click at [292, 401] on link "Add Another Item" at bounding box center [271, 411] width 120 height 28
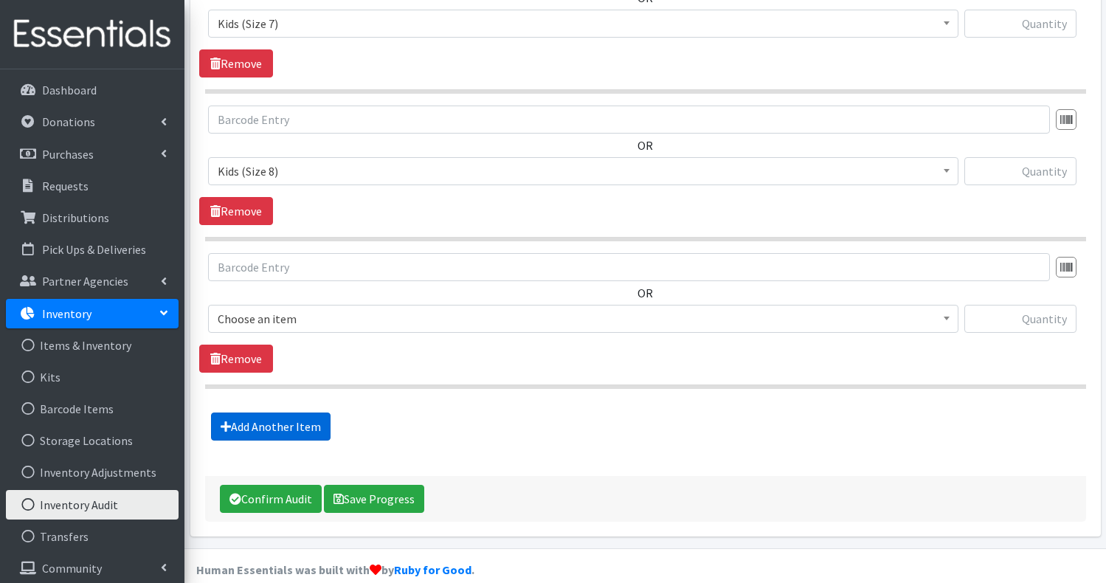
scroll to position [1532, 0]
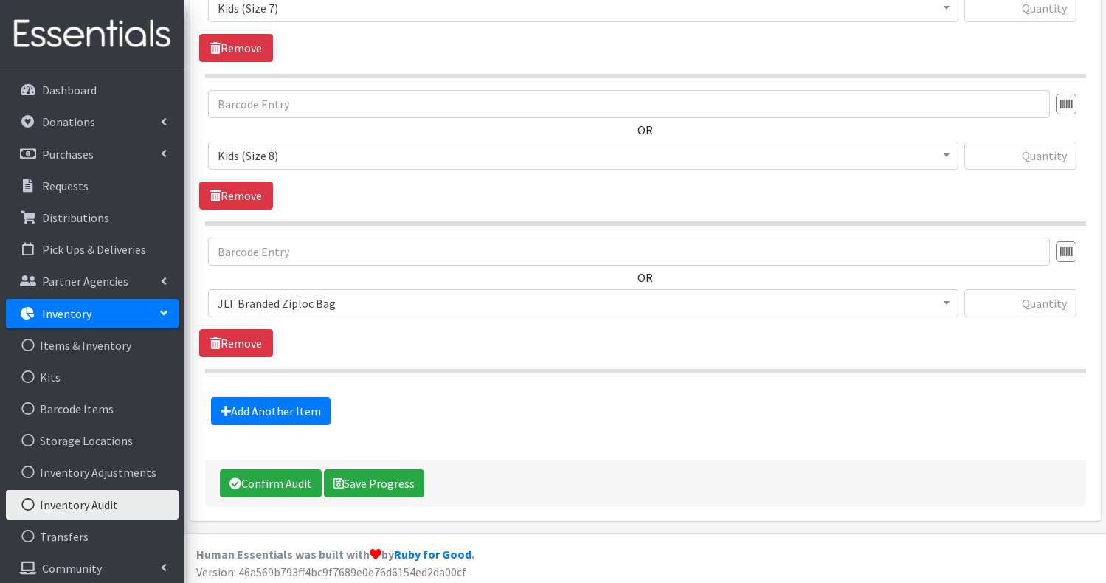
click at [358, 301] on span "JLT Branded Ziploc Bag" at bounding box center [583, 303] width 731 height 21
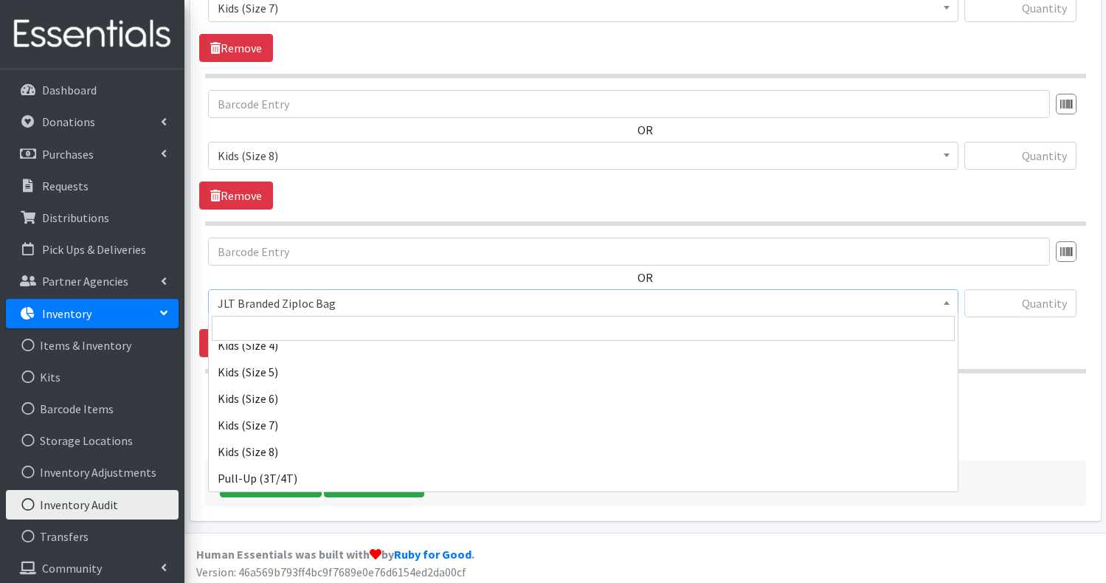
scroll to position [198, 0]
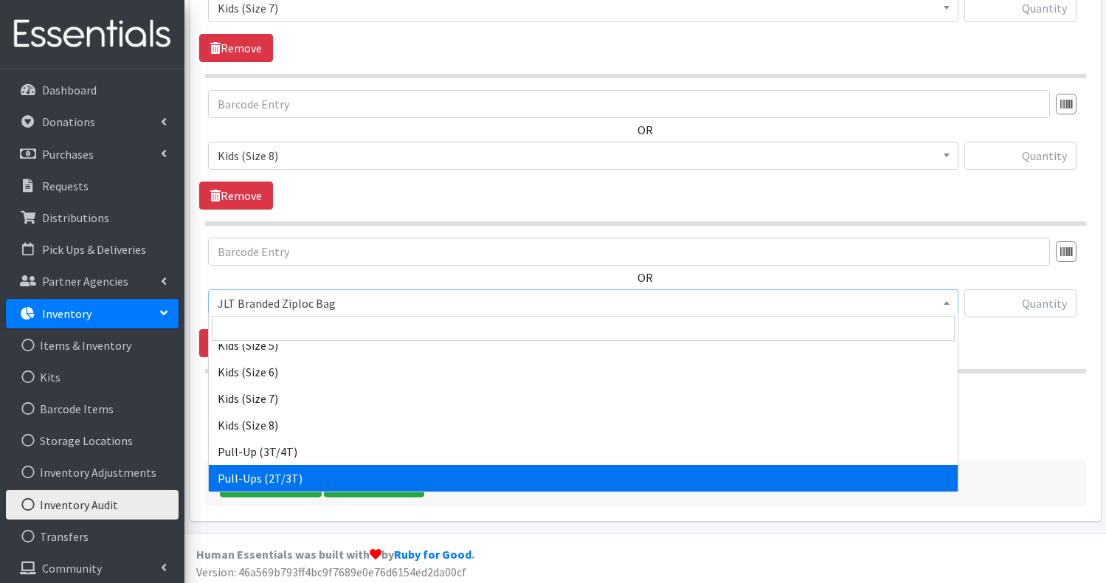
select select "748"
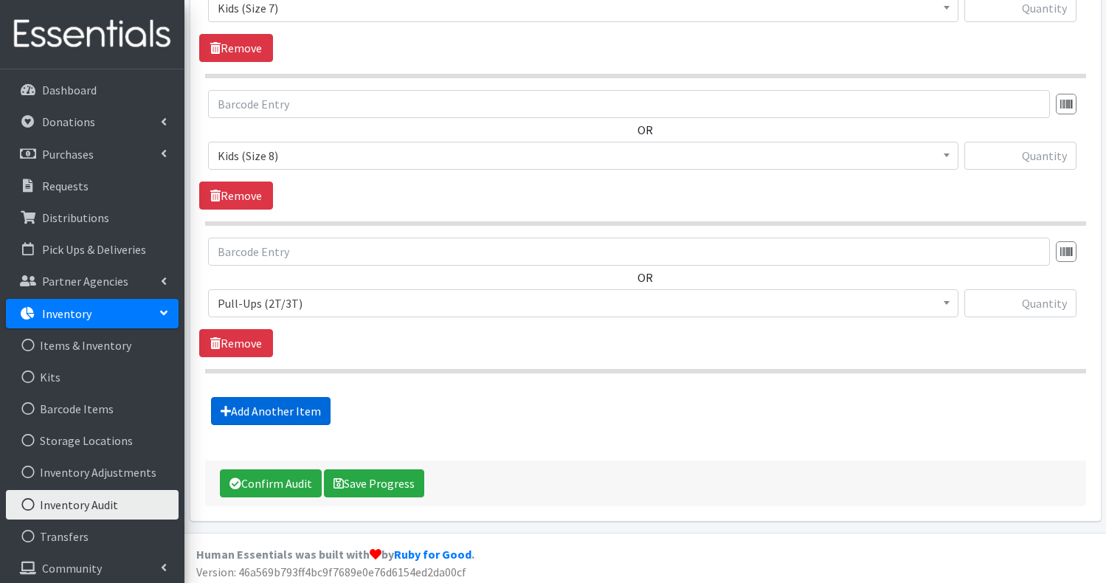
click at [280, 402] on link "Add Another Item" at bounding box center [271, 411] width 120 height 28
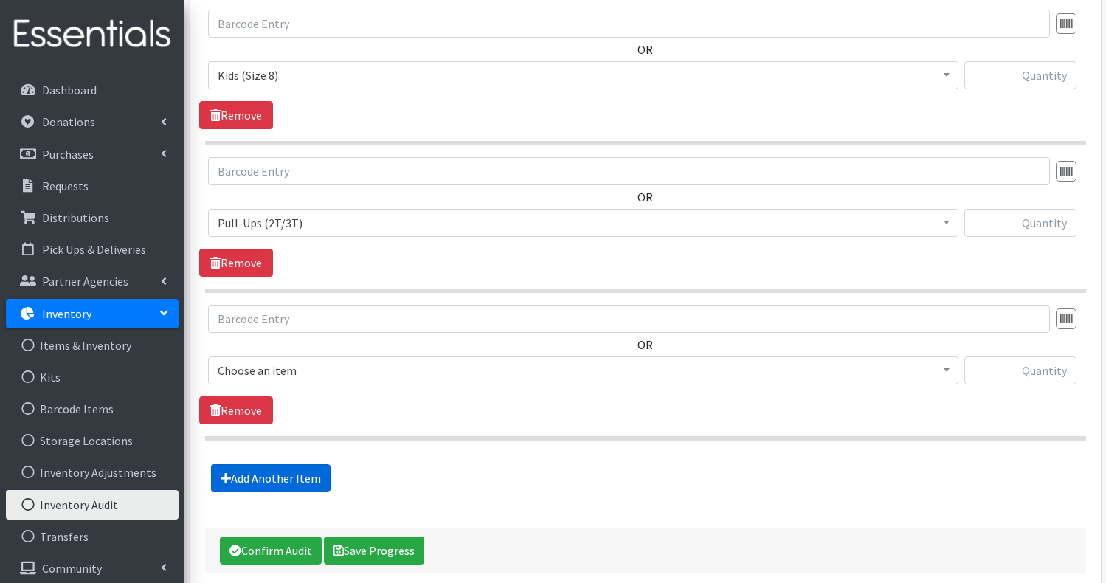
scroll to position [1679, 0]
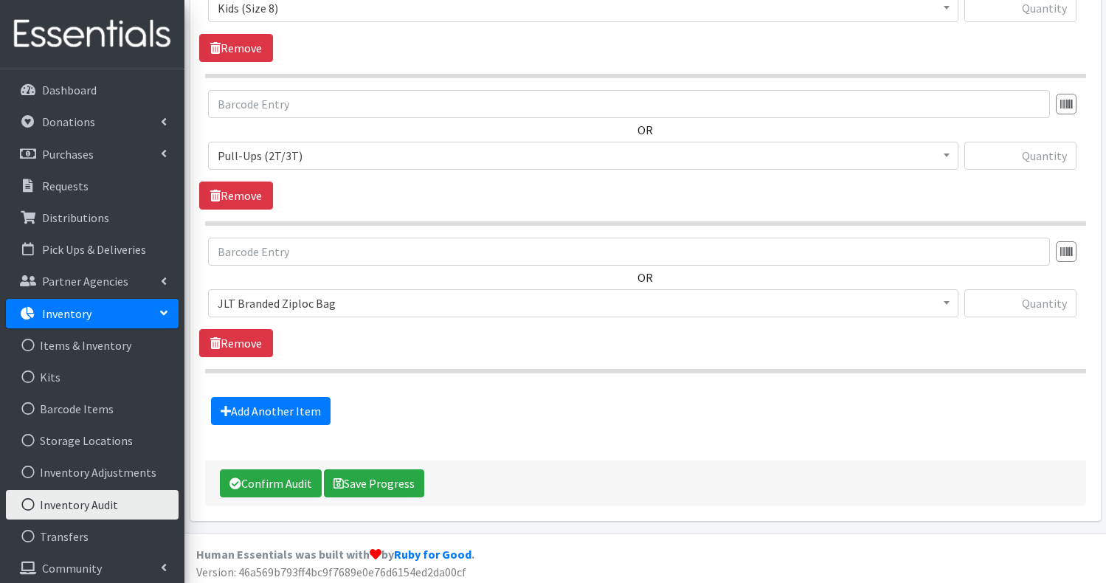
click at [342, 303] on span "JLT Branded Ziploc Bag" at bounding box center [583, 303] width 731 height 21
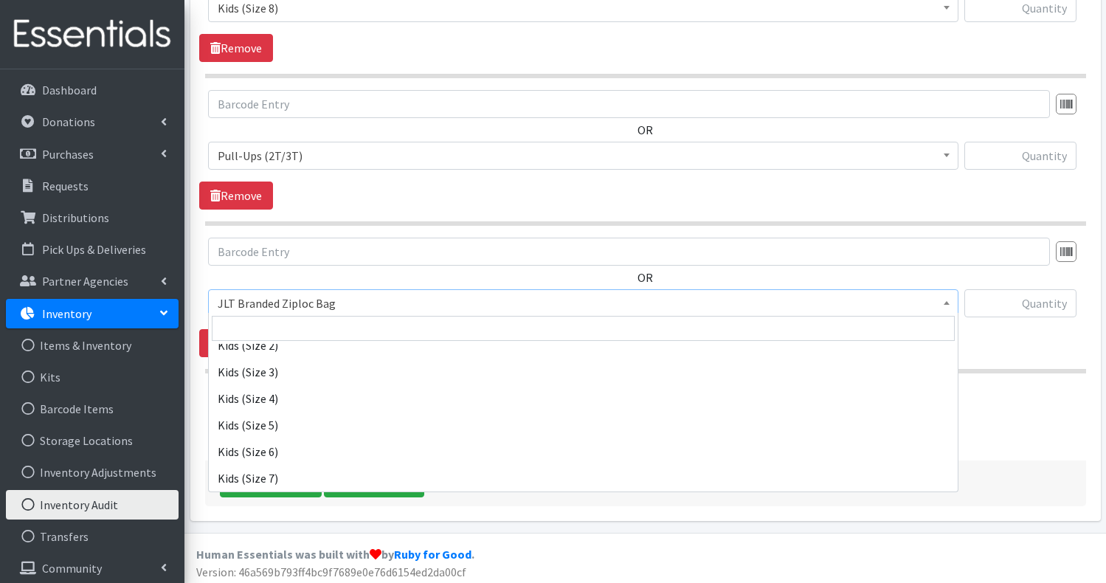
scroll to position [171, 0]
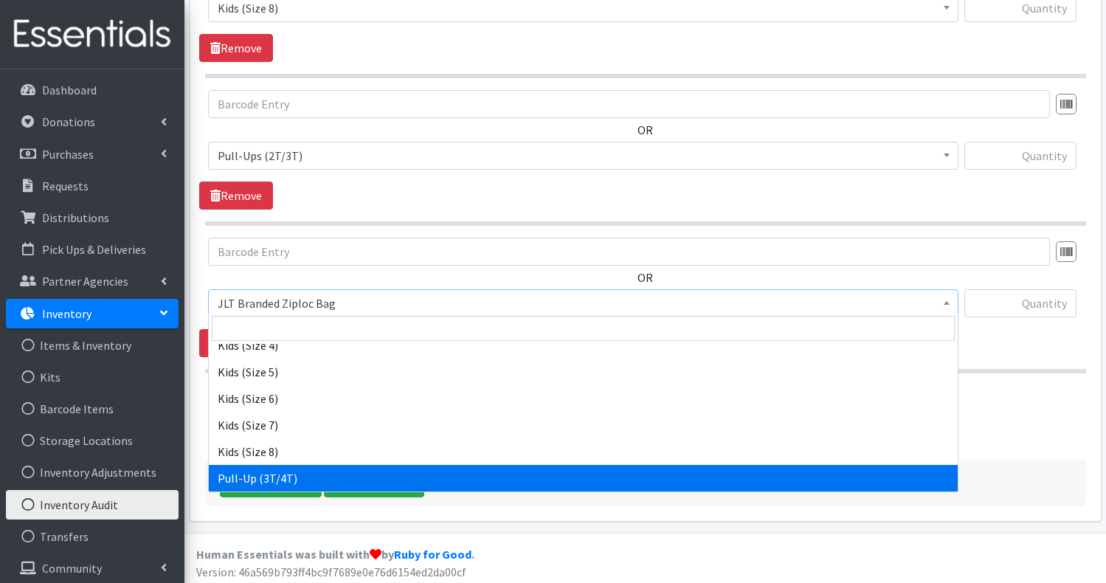
select select "1352"
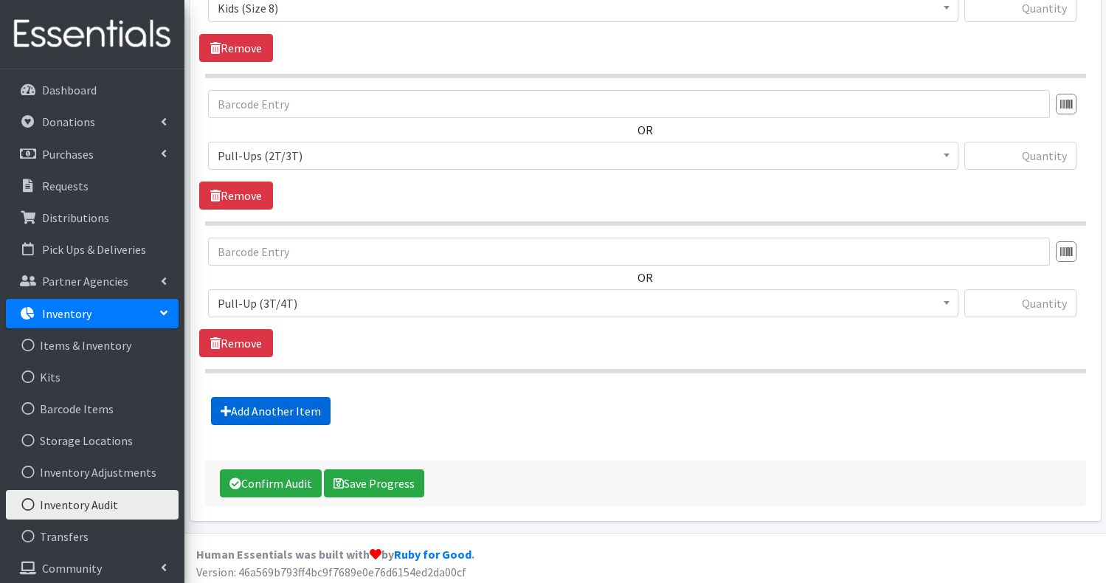
click at [288, 411] on link "Add Another Item" at bounding box center [271, 411] width 120 height 28
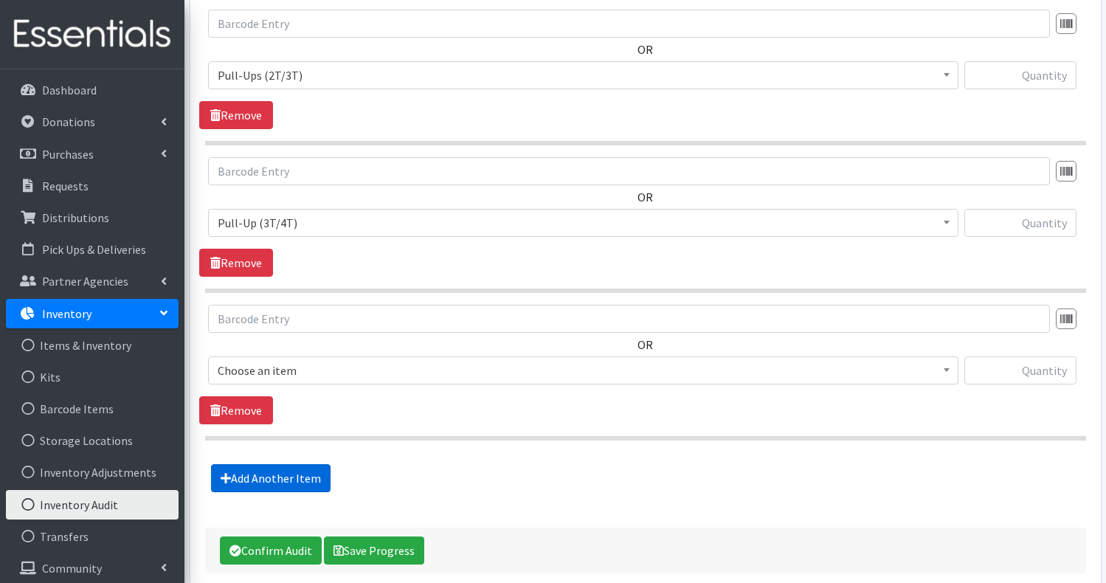
scroll to position [1827, 0]
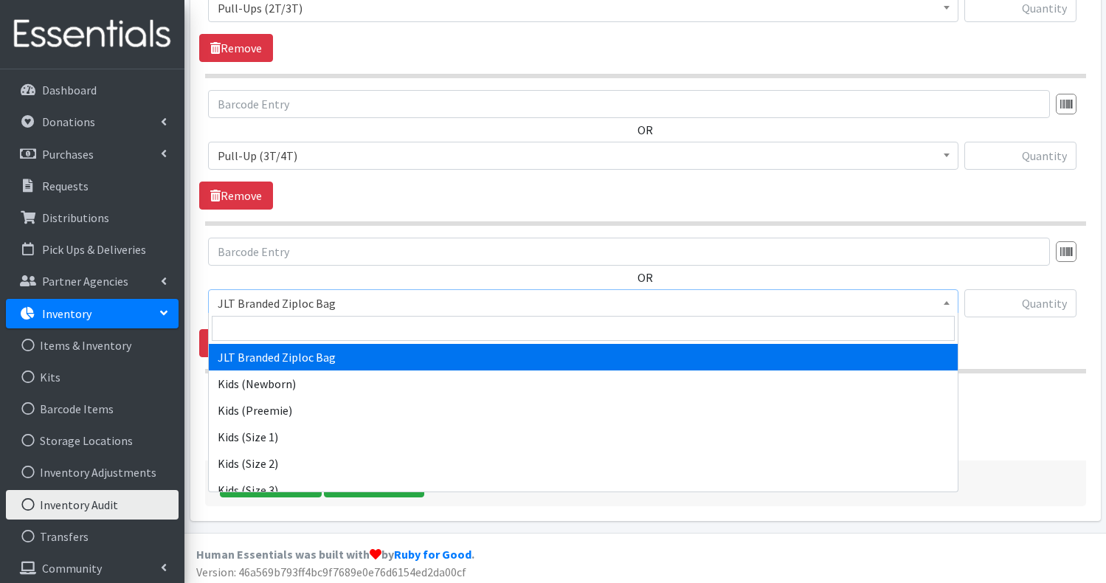
click at [356, 294] on span "JLT Branded Ziploc Bag" at bounding box center [583, 303] width 731 height 21
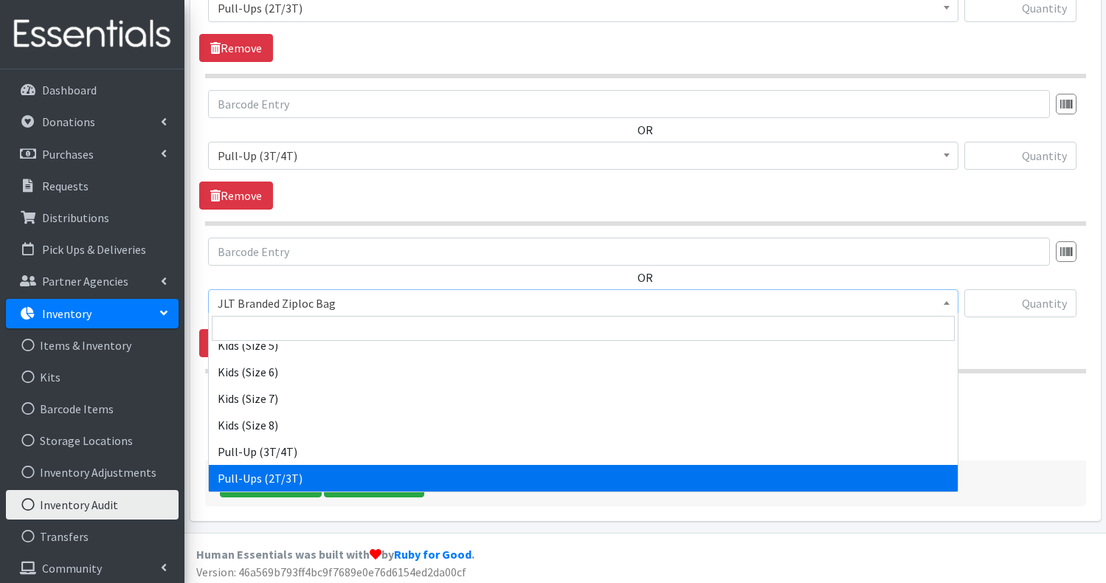
scroll to position [224, 0]
select select "731"
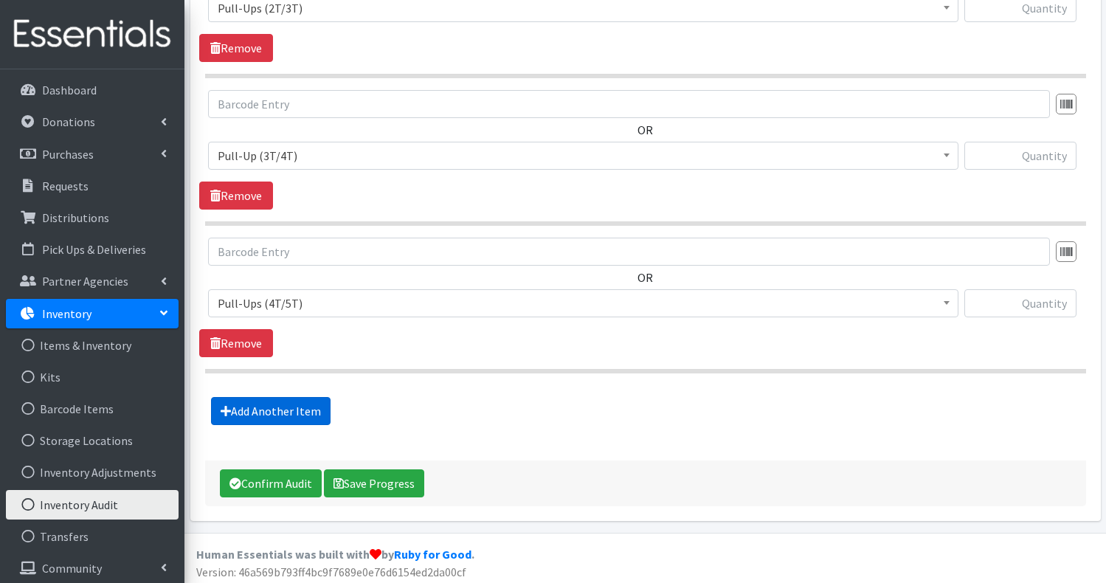
click at [267, 401] on link "Add Another Item" at bounding box center [271, 411] width 120 height 28
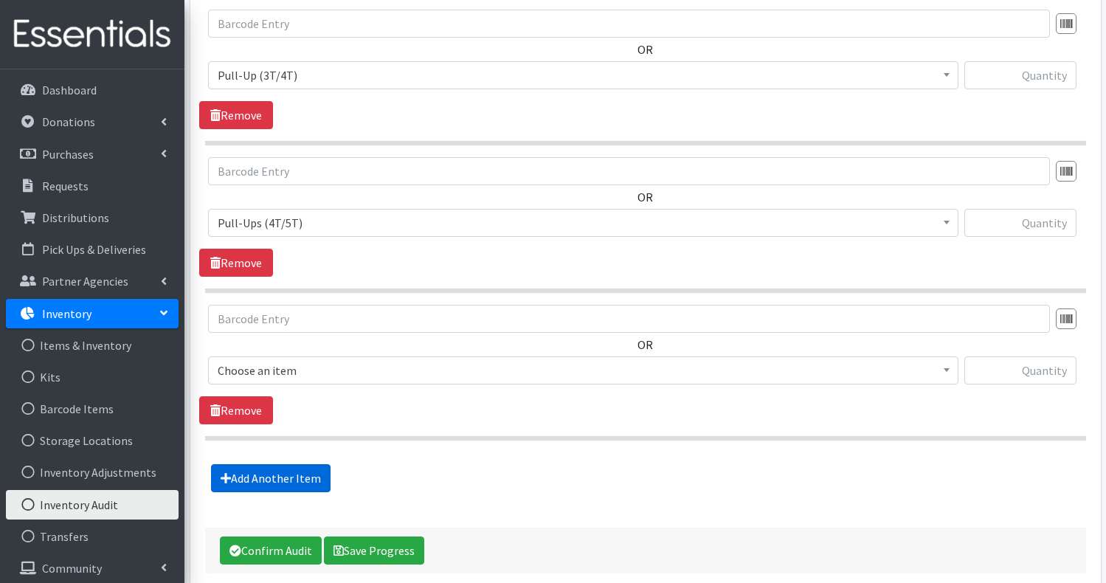
scroll to position [1975, 0]
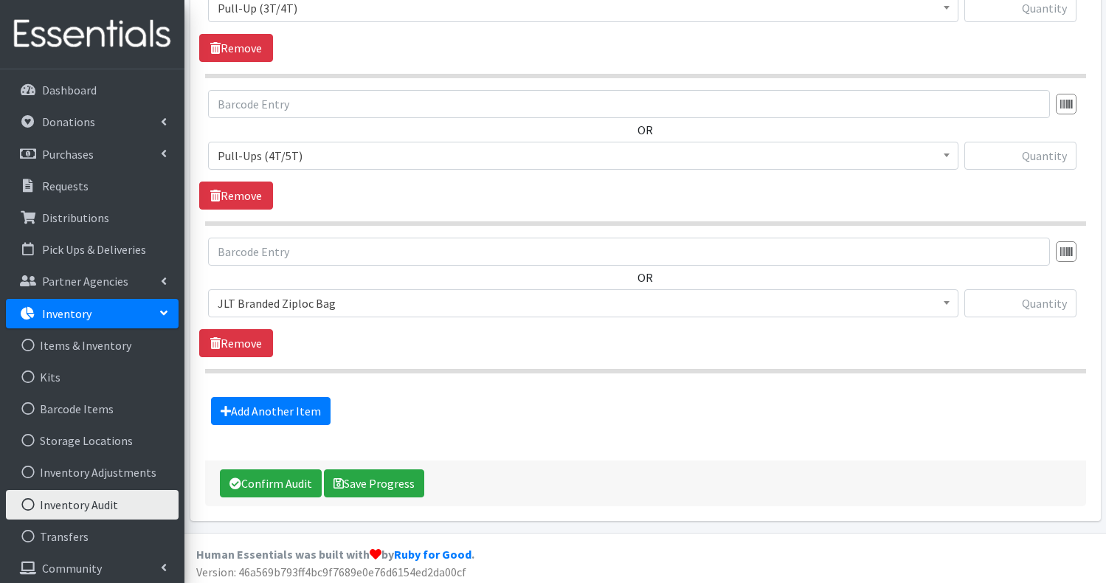
click at [316, 297] on span "JLT Branded Ziploc Bag" at bounding box center [583, 303] width 731 height 21
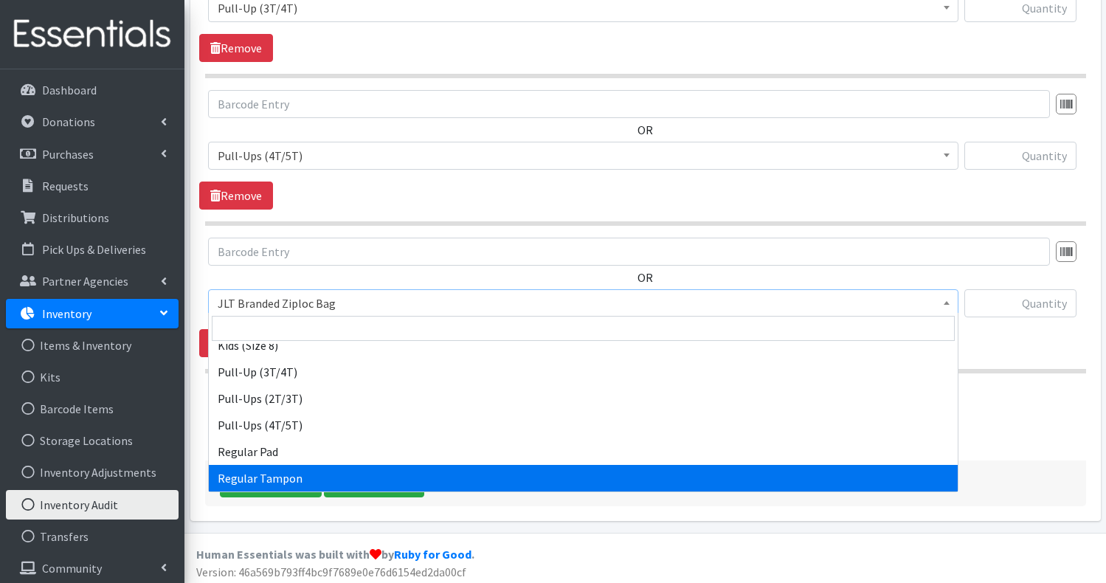
scroll to position [304, 0]
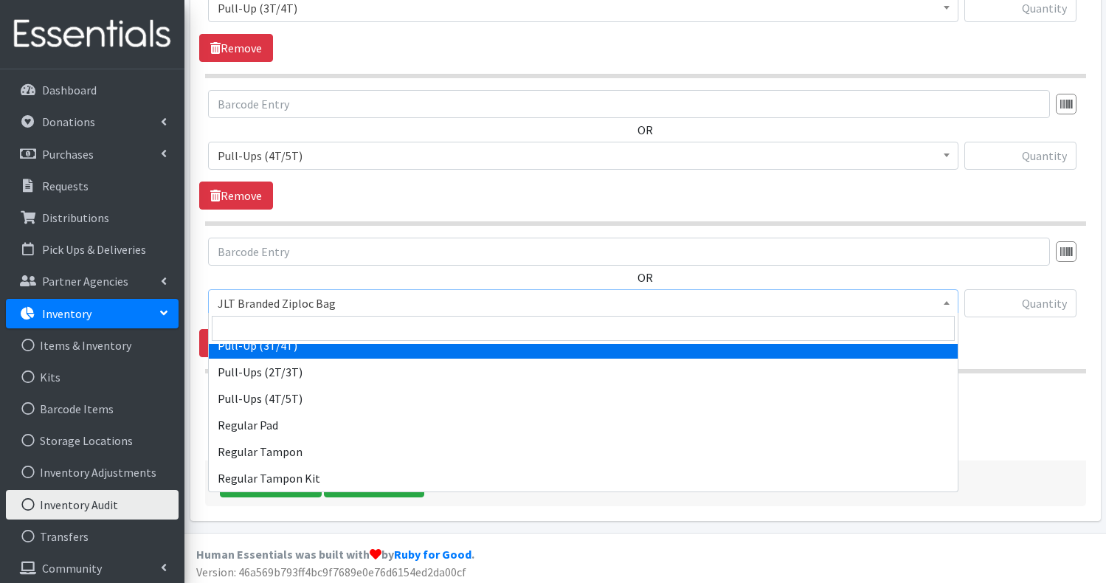
click at [1018, 331] on div "OR JLT Branded Ziploc Bag Kids (Newborn) Kids (Preemie) Kids (Size 1) Kids (Siz…" at bounding box center [645, 298] width 892 height 120
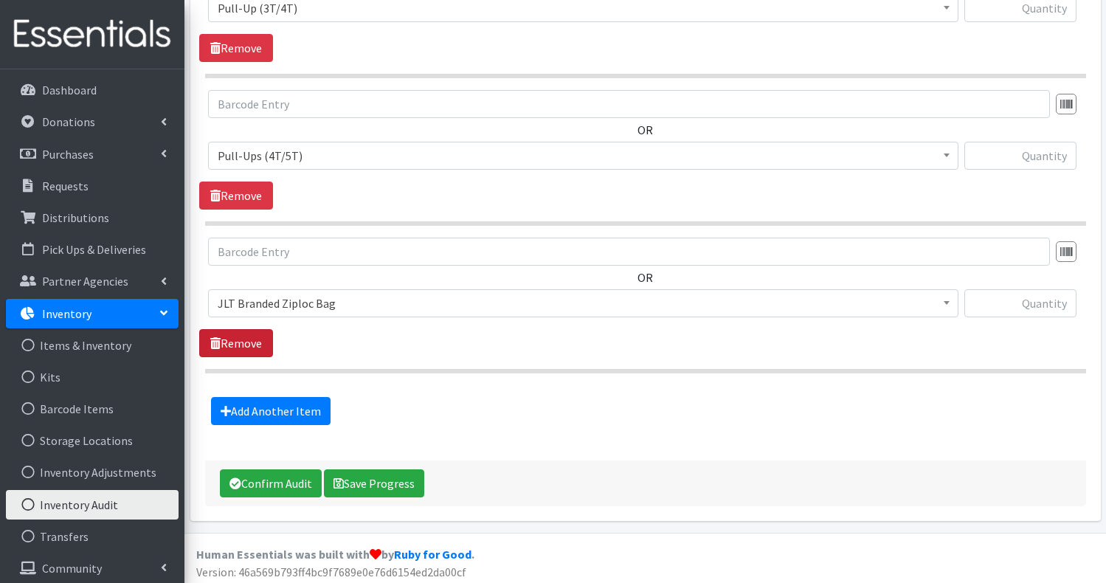
click at [224, 348] on link "Remove" at bounding box center [236, 343] width 74 height 28
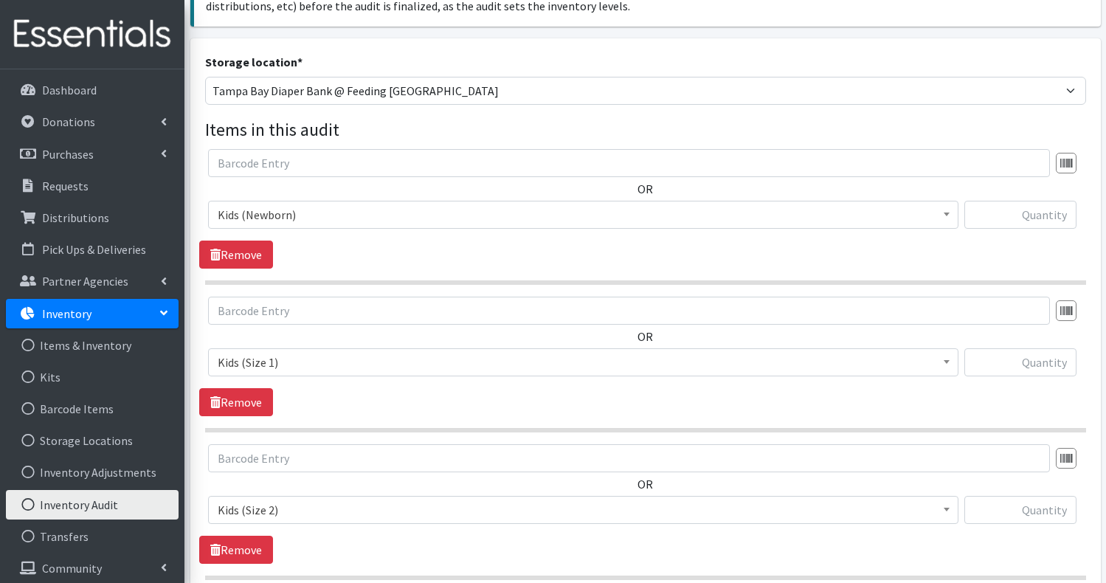
scroll to position [263, 0]
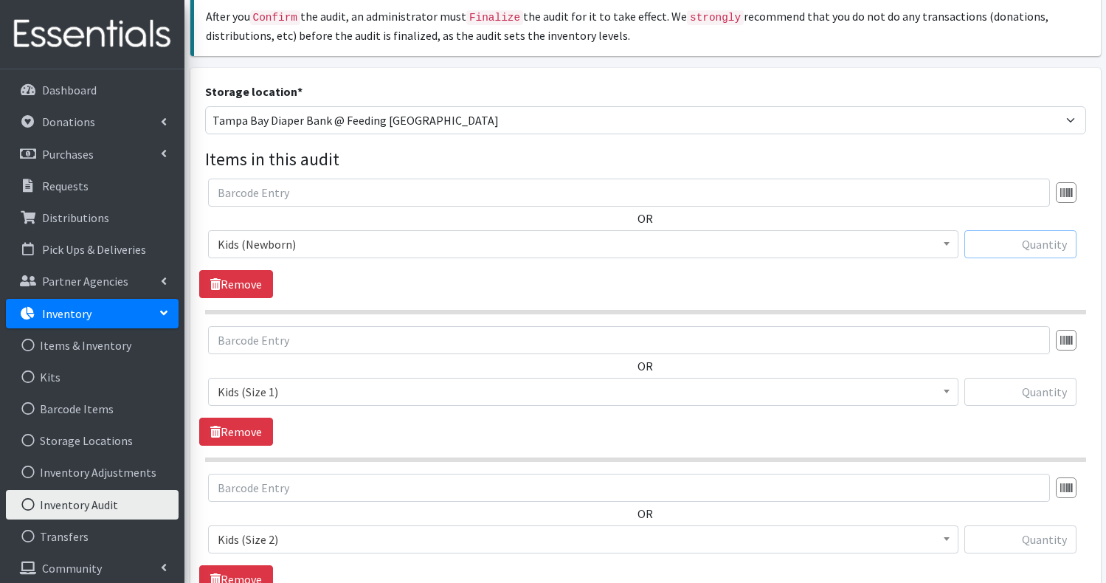
click at [1018, 241] on input "text" at bounding box center [1020, 244] width 112 height 28
click at [1023, 239] on input "text" at bounding box center [1020, 244] width 112 height 28
type input "5610"
click at [990, 274] on div "OR JLT Branded Ziploc Bag Kids (Newborn) Kids (Preemie) Kids (Size 1) Kids (Siz…" at bounding box center [645, 239] width 892 height 120
click at [1009, 390] on input "text" at bounding box center [1020, 392] width 112 height 28
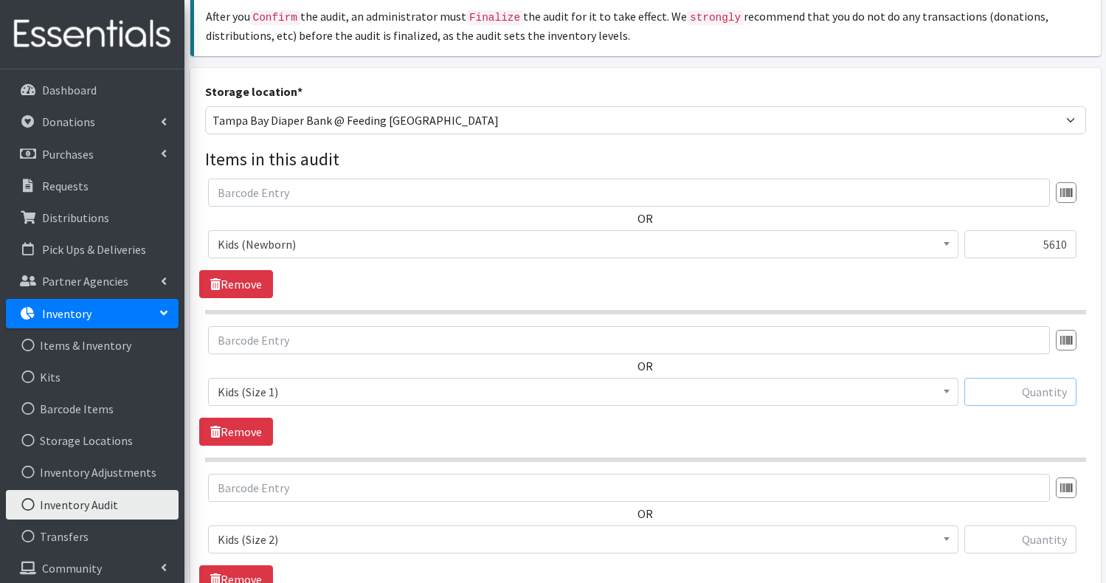
click at [1035, 383] on input "text" at bounding box center [1020, 392] width 112 height 28
type input "75180"
click at [985, 431] on div "OR JLT Branded Ziploc Bag Kids (Newborn) Kids (Preemie) Kids (Size 1) Kids (Siz…" at bounding box center [645, 386] width 892 height 120
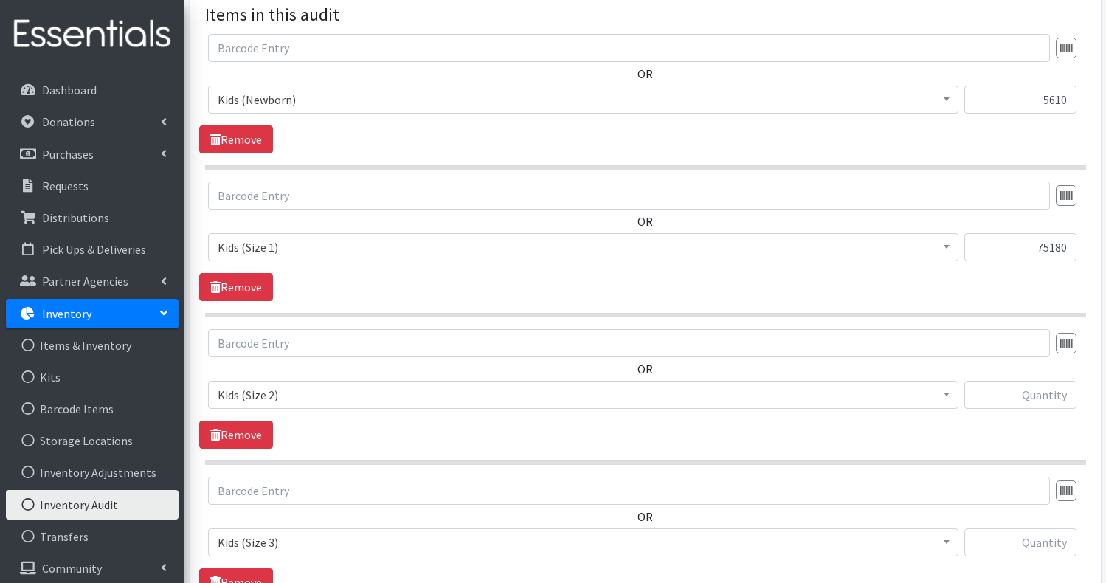
scroll to position [410, 0]
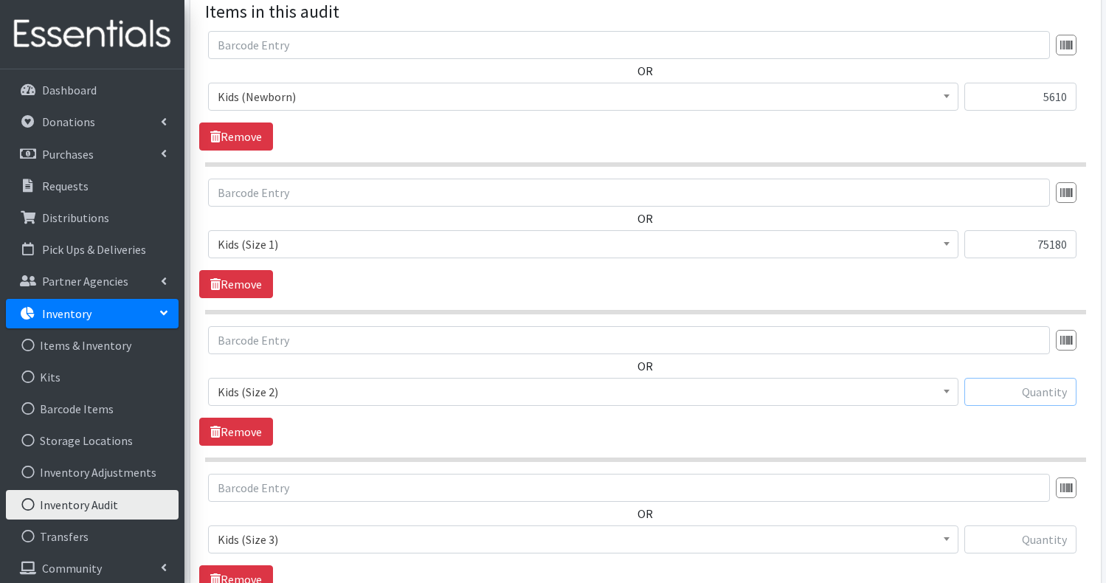
click at [1024, 388] on input "text" at bounding box center [1020, 392] width 112 height 28
type input "36496"
click at [1011, 527] on input "text" at bounding box center [1020, 539] width 112 height 28
type input "24528"
click at [998, 512] on div "OR JLT Branded Ziploc Bag Kids (Newborn) Kids (Preemie) Kids (Size 1) Kids (Siz…" at bounding box center [645, 519] width 892 height 91
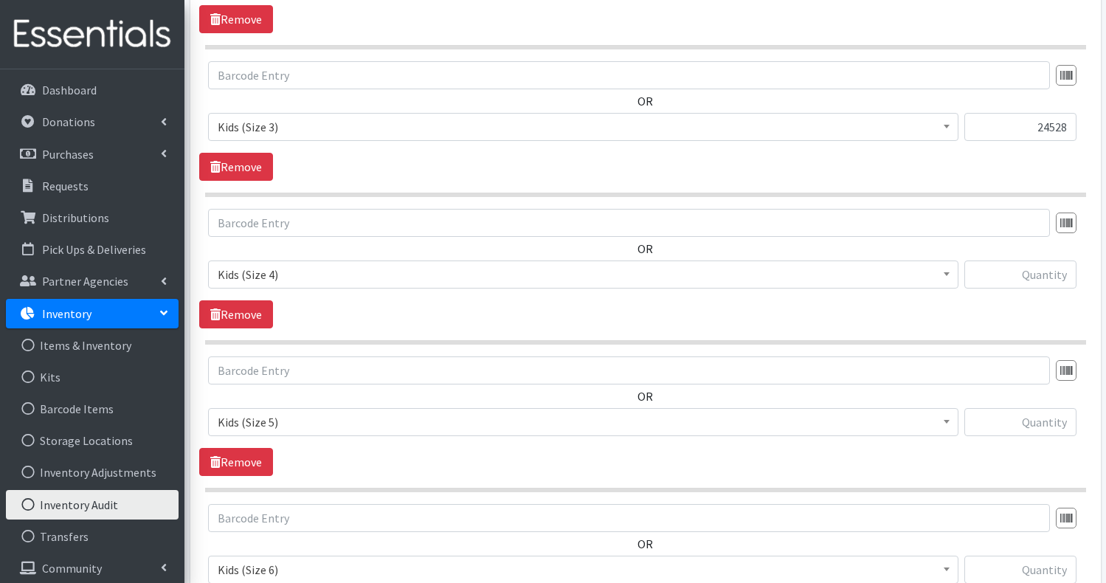
scroll to position [823, 0]
click at [1033, 260] on input "text" at bounding box center [1020, 274] width 112 height 28
type input "77225"
click at [1001, 422] on input "text" at bounding box center [1020, 421] width 112 height 28
type input "12794"
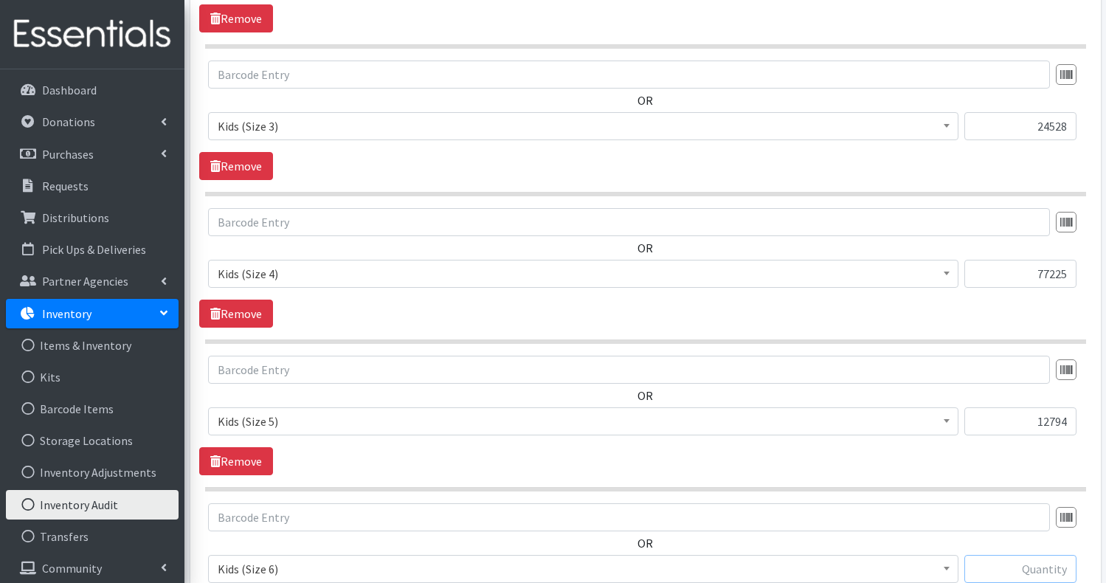
click at [1040, 556] on input "text" at bounding box center [1020, 569] width 112 height 28
click at [1001, 536] on div "OR JLT Branded Ziploc Bag Kids (Newborn) Kids (Preemie) Kids (Size 1) Kids (Siz…" at bounding box center [645, 548] width 892 height 91
click at [1034, 262] on input "text" at bounding box center [1020, 274] width 112 height 28
type input "66925"
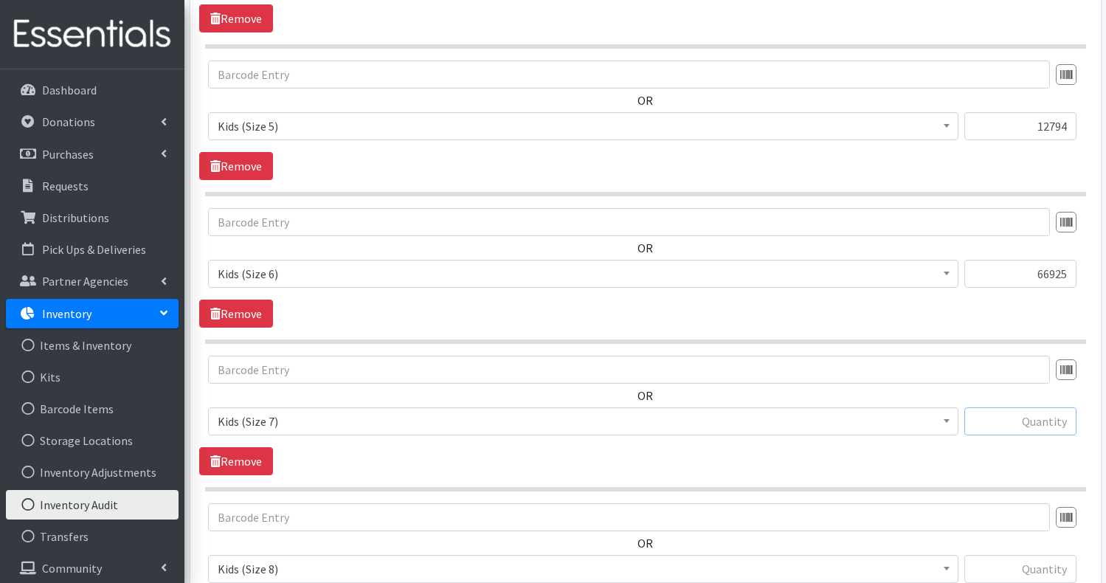
click at [1042, 418] on input "text" at bounding box center [1020, 421] width 112 height 28
type input "15528"
click at [1021, 559] on input "text" at bounding box center [1020, 569] width 112 height 28
type input "12088"
click at [997, 546] on div "OR JLT Branded Ziploc Bag Kids (Newborn) Kids (Preemie) Kids (Size 1) Kids (Siz…" at bounding box center [645, 548] width 892 height 91
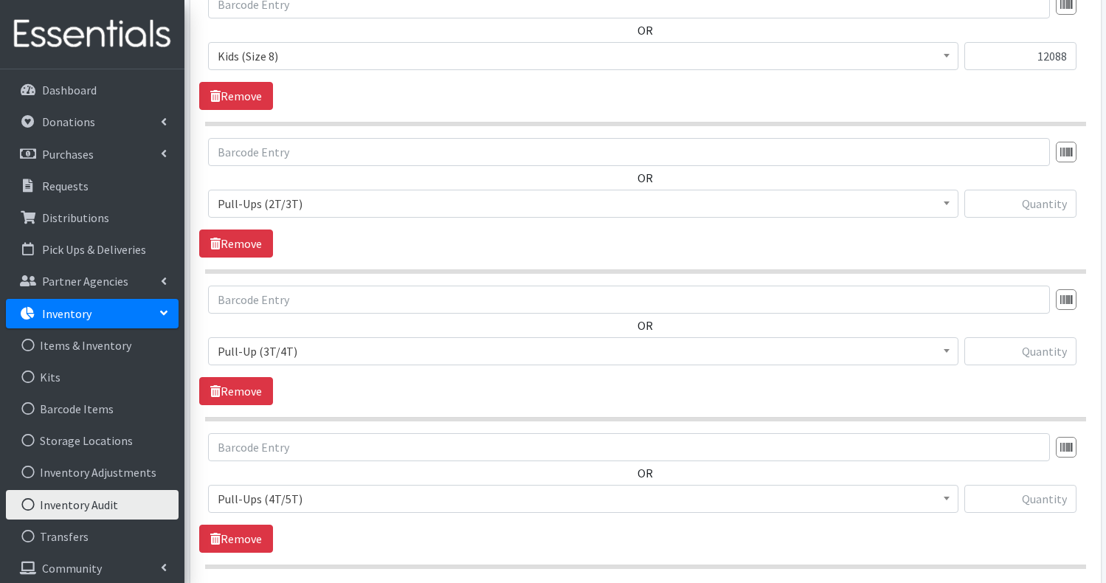
scroll to position [1650, 0]
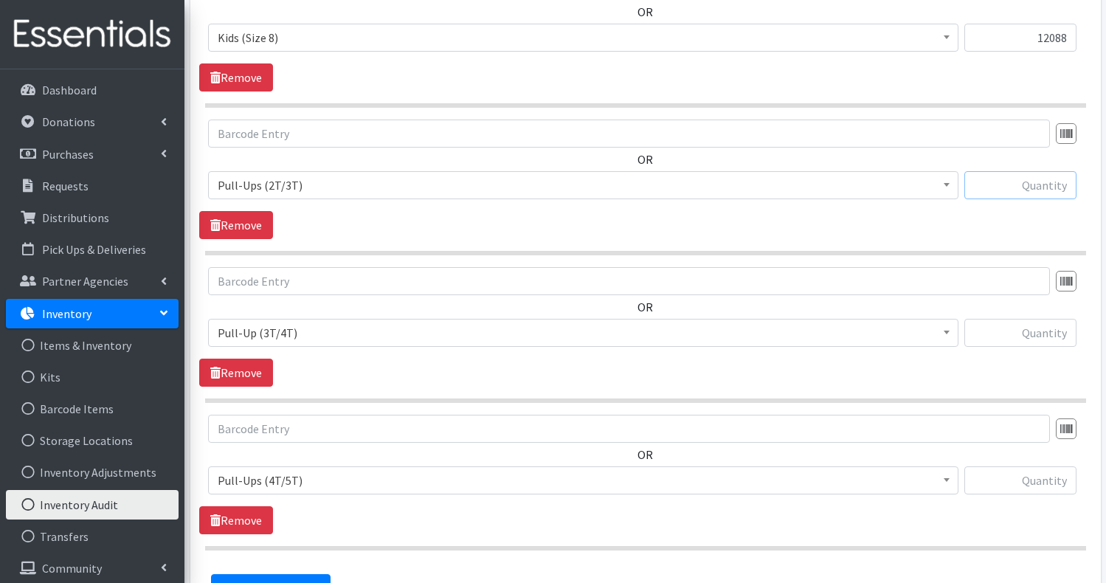
click at [1060, 182] on input "text" at bounding box center [1020, 185] width 112 height 28
type input "0"
click at [1047, 328] on input "text" at bounding box center [1020, 333] width 112 height 28
type input "0"
click at [1043, 477] on input "text" at bounding box center [1020, 480] width 112 height 28
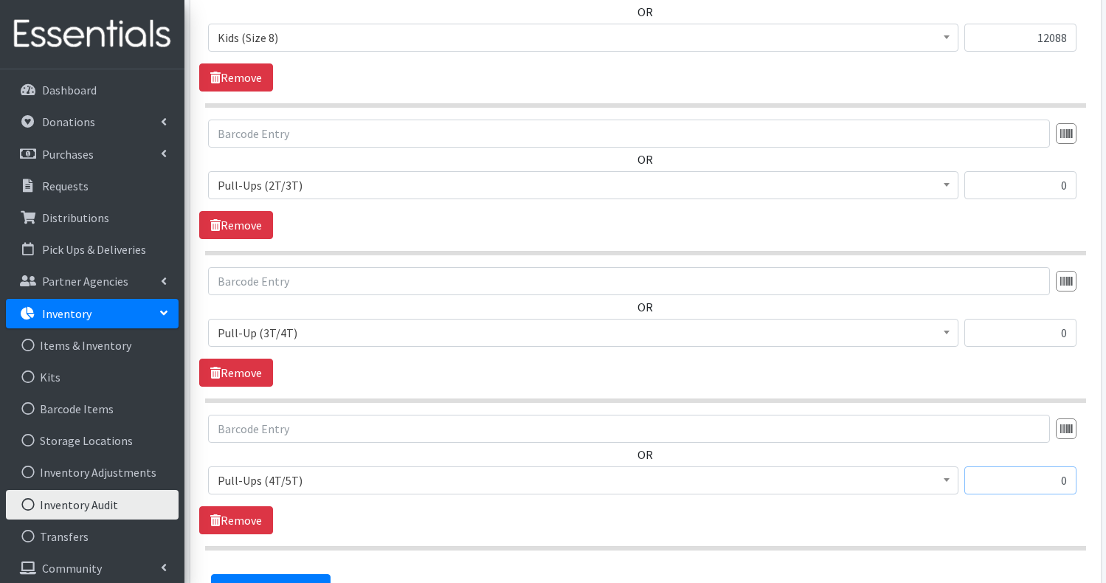
type input "0"
click at [874, 512] on div "OR JLT Branded Ziploc Bag Kids (Newborn) Kids (Preemie) Kids (Size 1) Kids (Siz…" at bounding box center [645, 475] width 892 height 120
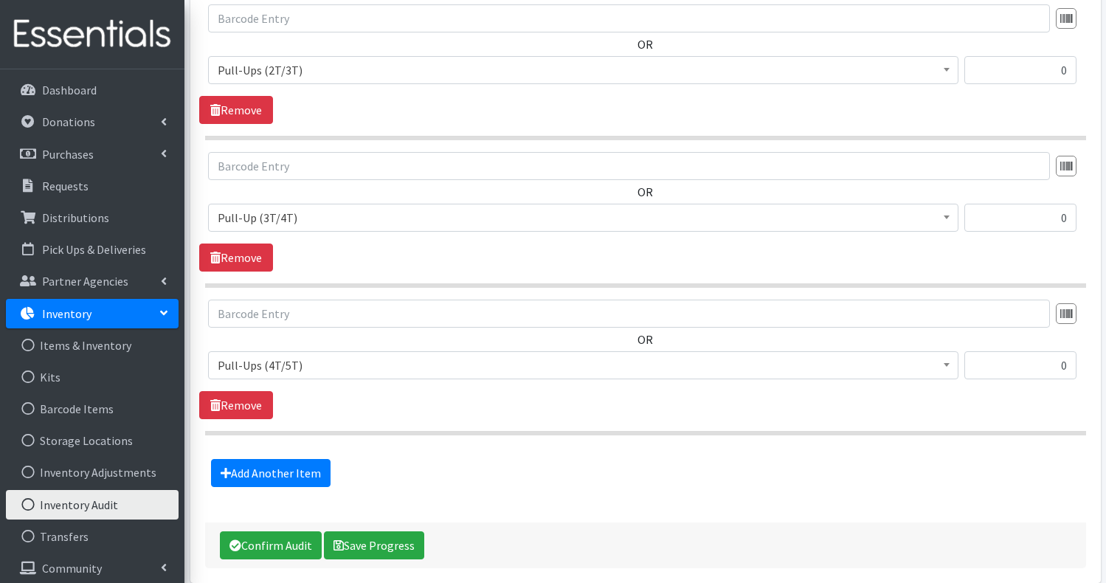
scroll to position [1768, 0]
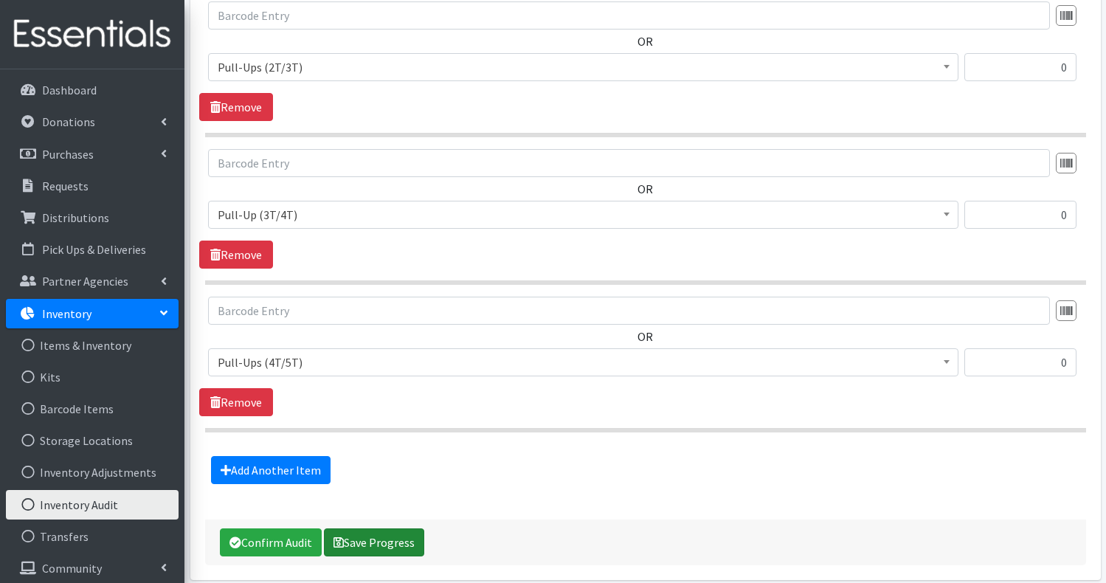
click at [390, 535] on button "Save Progress" at bounding box center [374, 542] width 100 height 28
click at [379, 541] on button "Save Progress" at bounding box center [374, 542] width 100 height 28
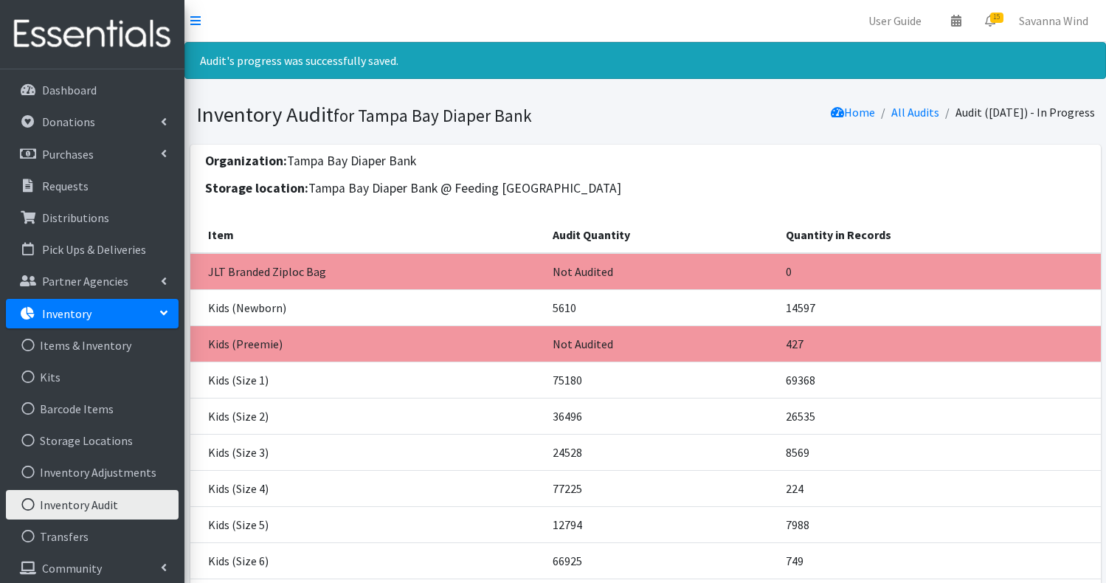
click at [496, 391] on td "Kids (Size 1)" at bounding box center [367, 380] width 354 height 36
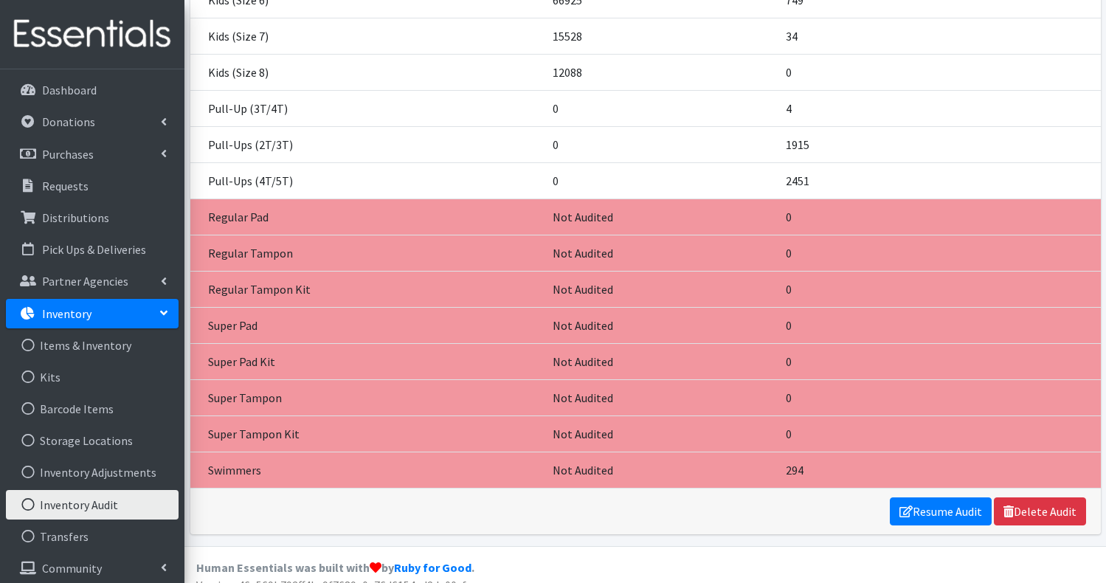
scroll to position [579, 0]
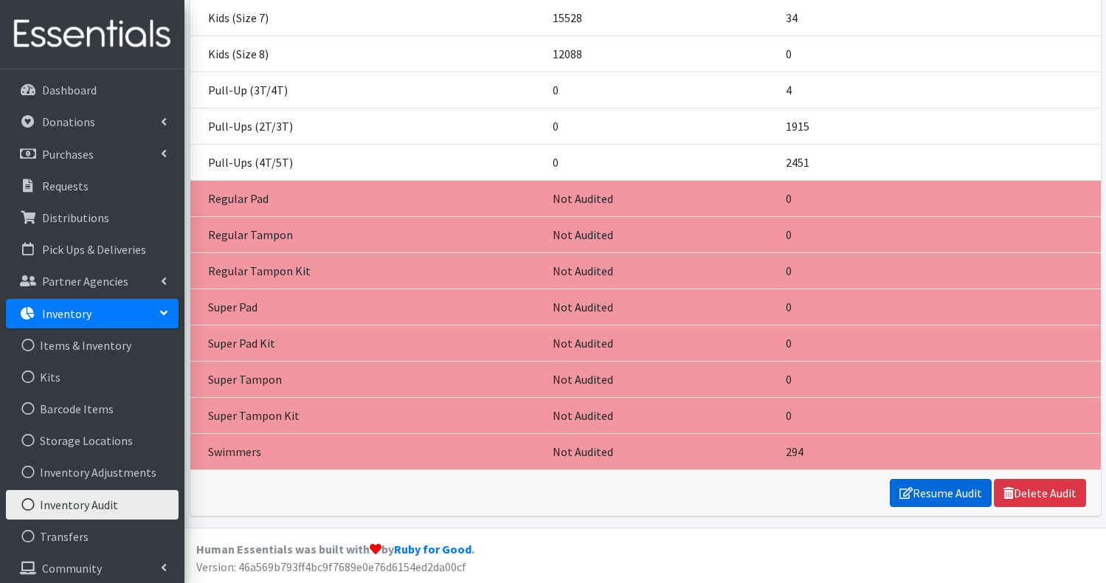
click at [947, 493] on link "Resume Audit" at bounding box center [941, 493] width 102 height 28
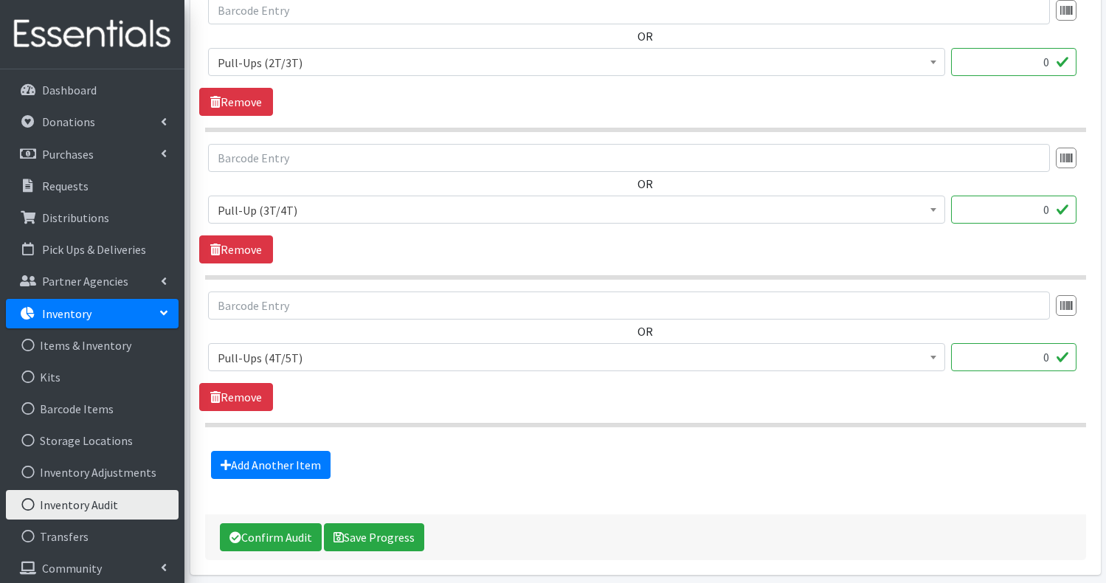
scroll to position [1733, 0]
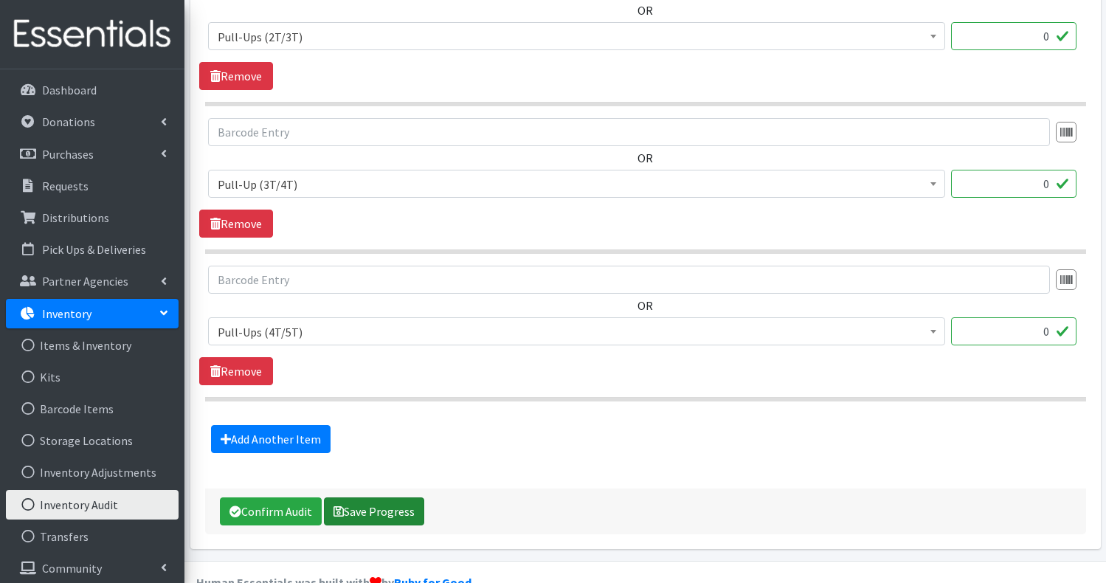
click at [396, 508] on button "Save Progress" at bounding box center [374, 511] width 100 height 28
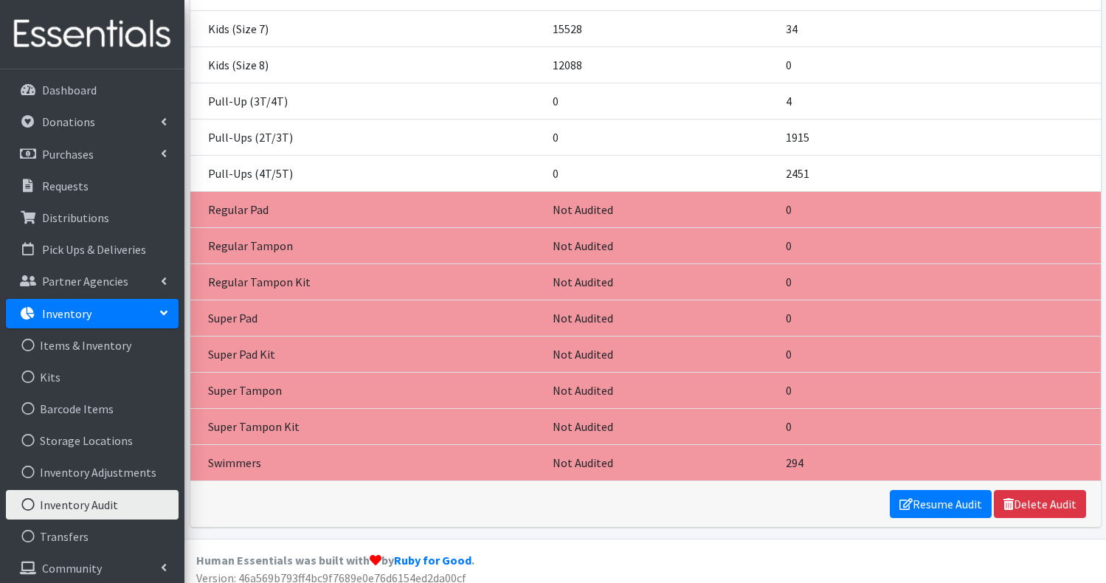
scroll to position [579, 0]
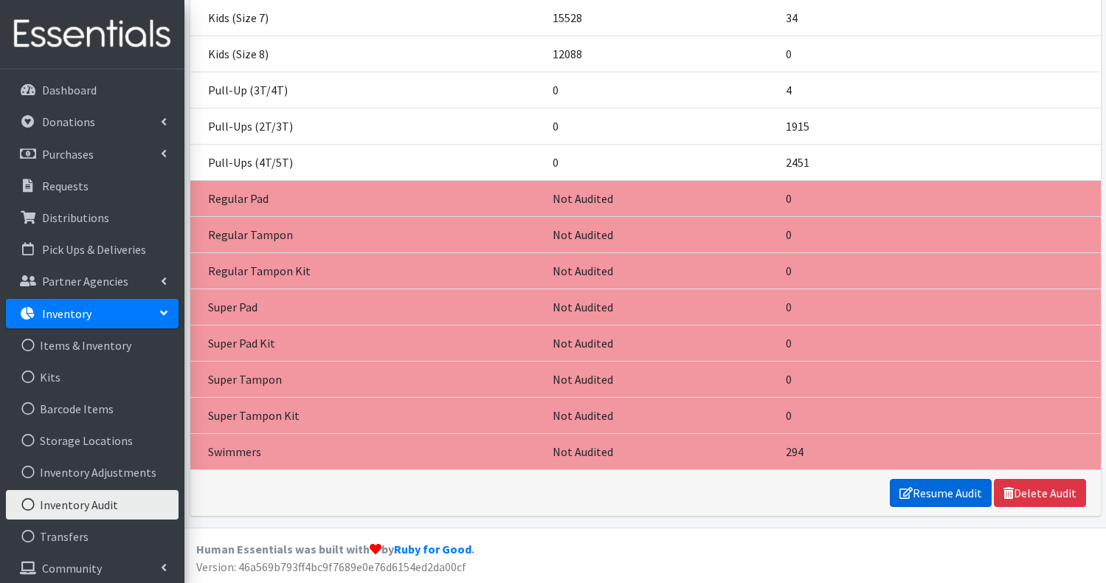
click at [930, 494] on link "Resume Audit" at bounding box center [941, 493] width 102 height 28
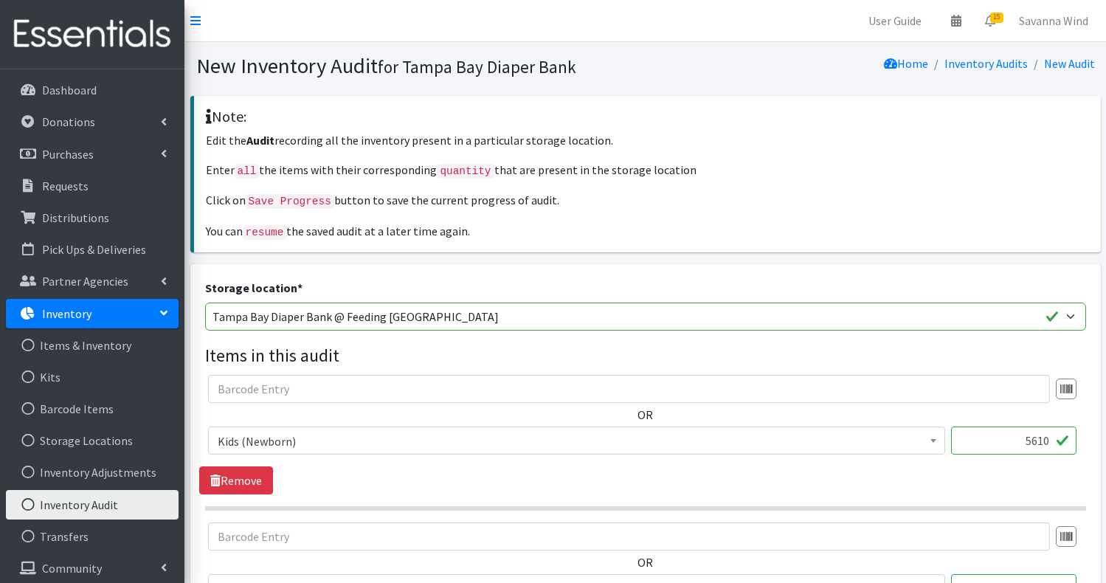
drag, startPoint x: 1024, startPoint y: 438, endPoint x: 1066, endPoint y: 436, distance: 41.4
click at [1066, 436] on input "5610" at bounding box center [1013, 441] width 125 height 28
type input "13110"
click at [981, 474] on div "OR JLT Branded Ziploc Bag Kids (Newborn) Kids (Preemie) Kids (Size 1) Kids (Siz…" at bounding box center [645, 435] width 892 height 120
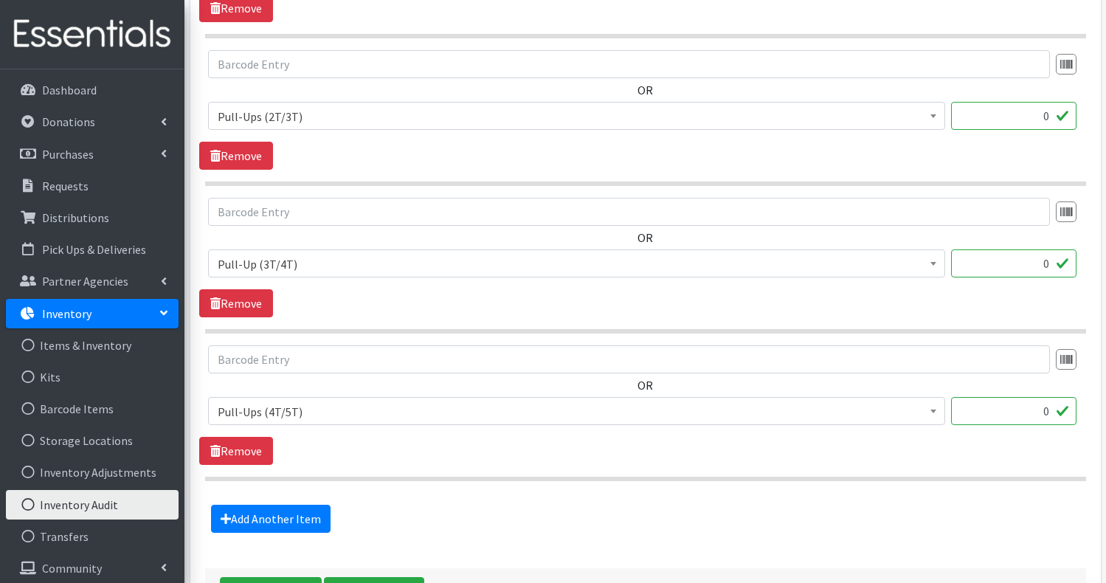
scroll to position [1623, 0]
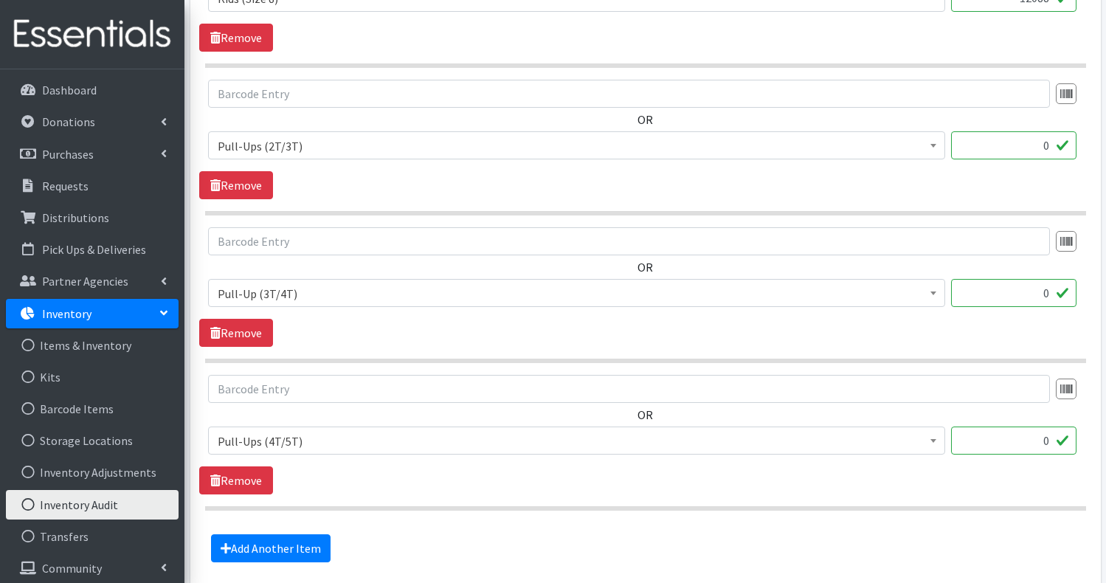
click at [1039, 142] on input "0" at bounding box center [1013, 145] width 125 height 28
type input "10000"
click at [1040, 291] on input "0" at bounding box center [1013, 293] width 125 height 28
type input "10000"
click at [1035, 442] on input "0" at bounding box center [1013, 441] width 125 height 28
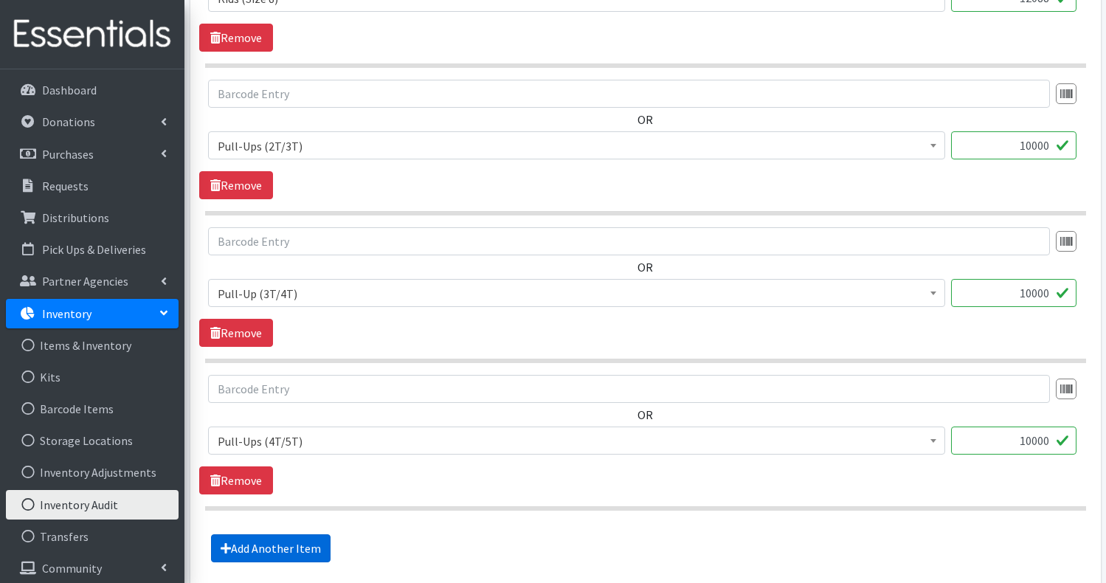
type input "10000"
click at [303, 538] on link "Add Another Item" at bounding box center [271, 548] width 120 height 28
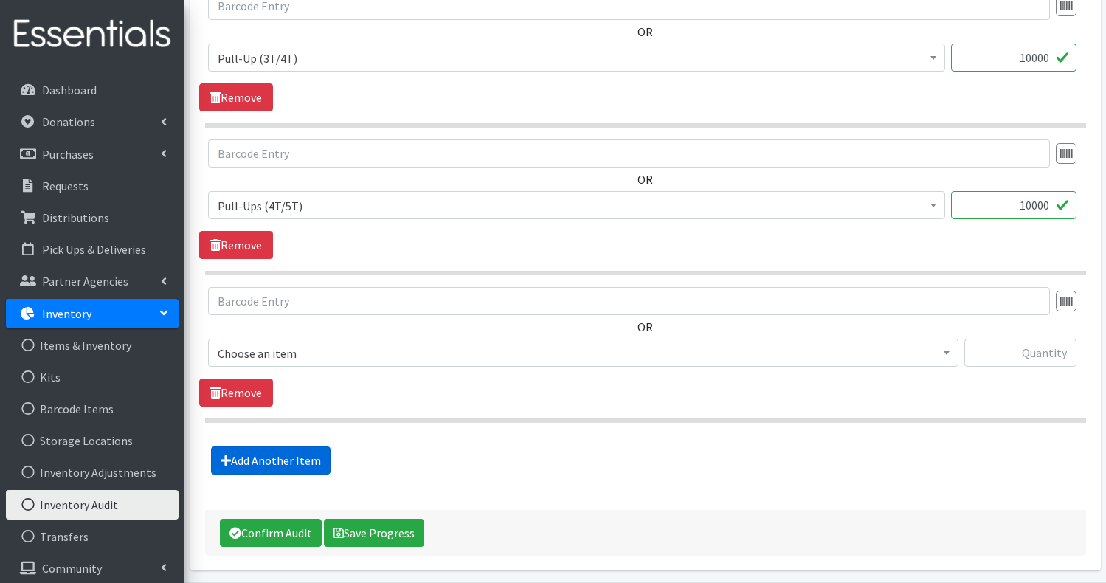
scroll to position [1910, 0]
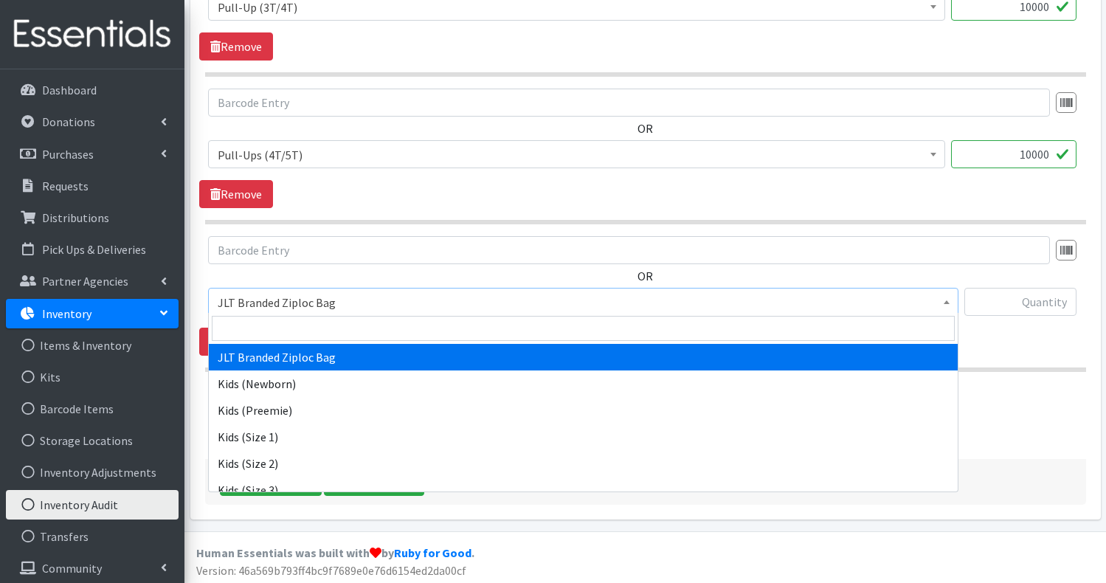
click at [370, 293] on span "JLT Branded Ziploc Bag" at bounding box center [583, 302] width 731 height 21
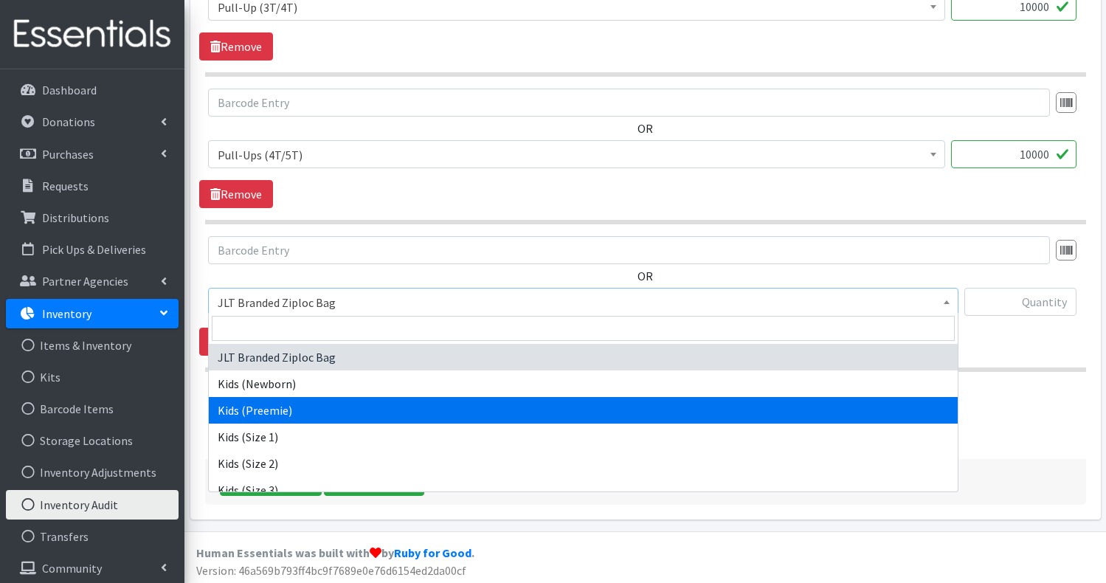
select select "751"
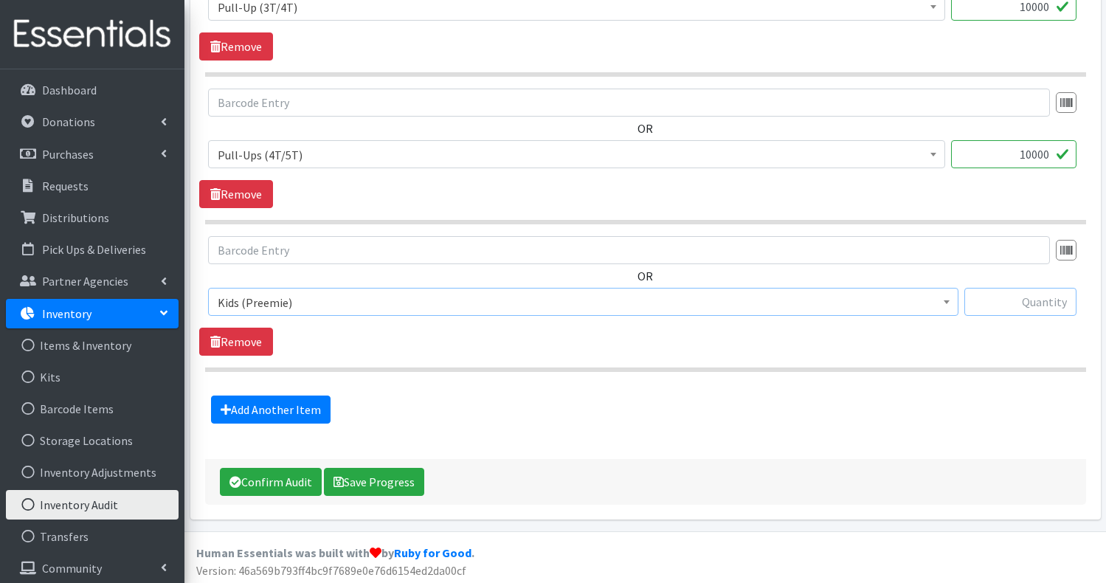
click at [995, 296] on input "text" at bounding box center [1020, 302] width 112 height 28
type input "705"
click at [370, 480] on button "Save Progress" at bounding box center [374, 482] width 100 height 28
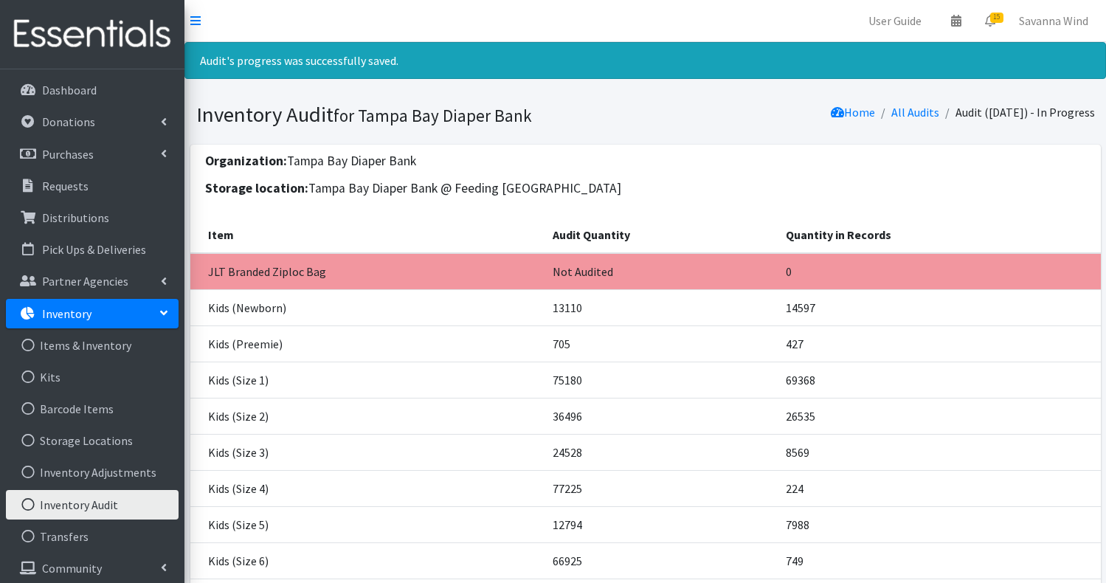
click at [768, 486] on td "77225" at bounding box center [660, 488] width 233 height 36
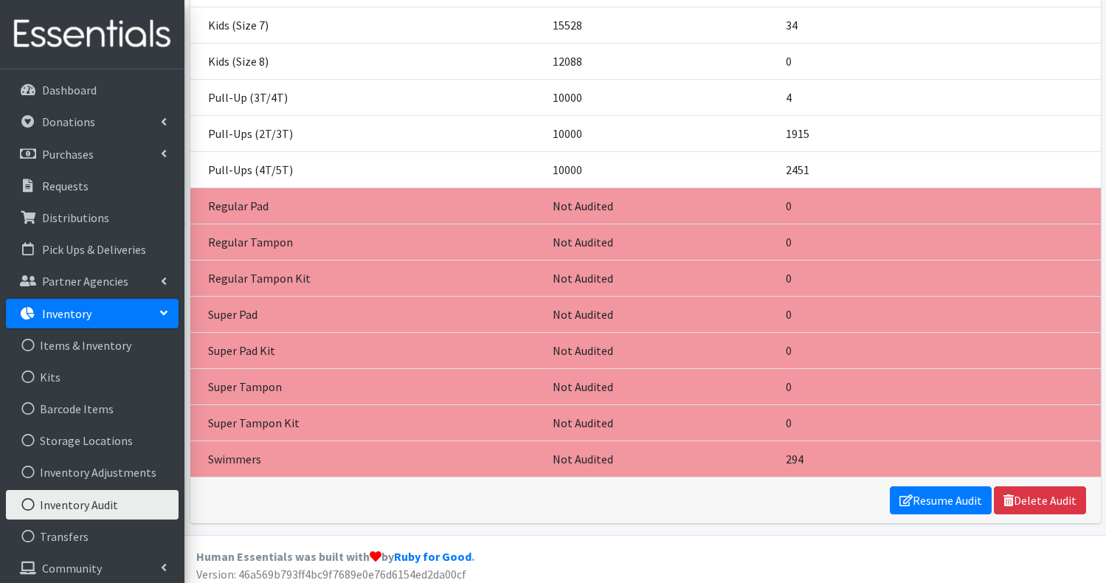
scroll to position [579, 0]
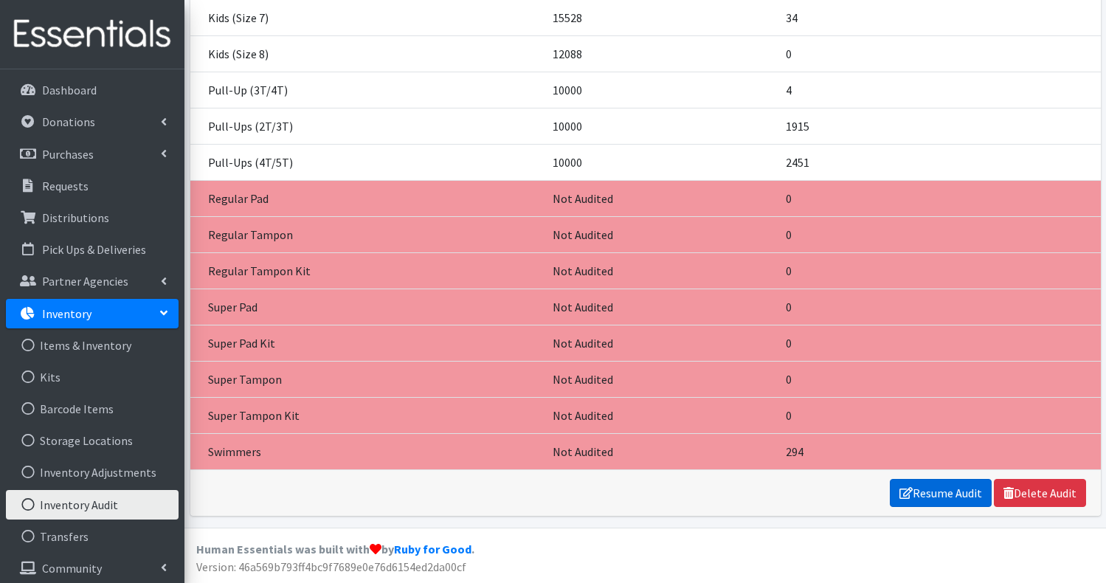
click at [950, 494] on link "Resume Audit" at bounding box center [941, 493] width 102 height 28
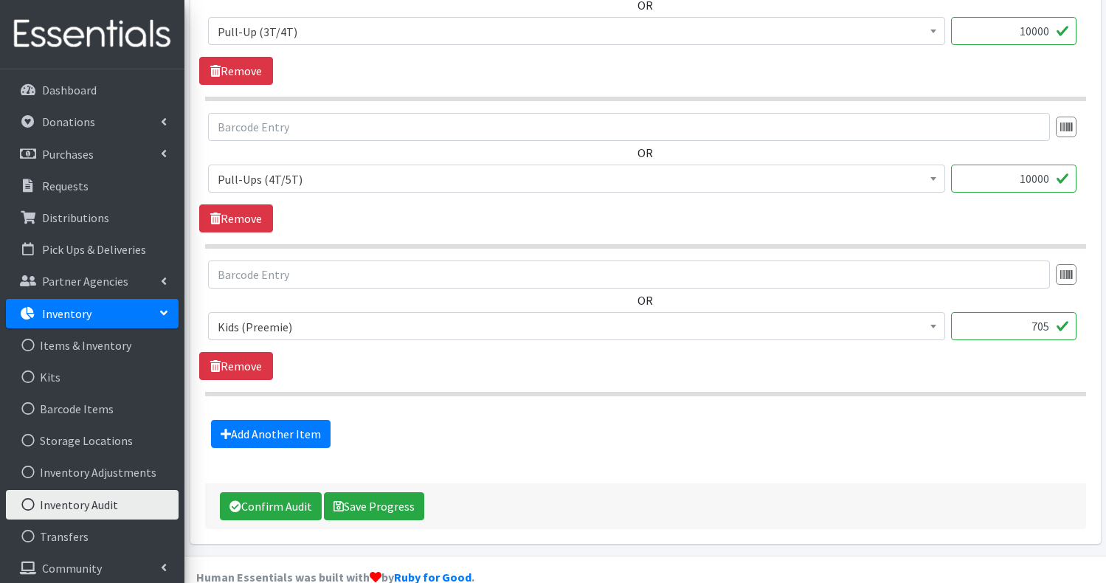
scroll to position [1889, 0]
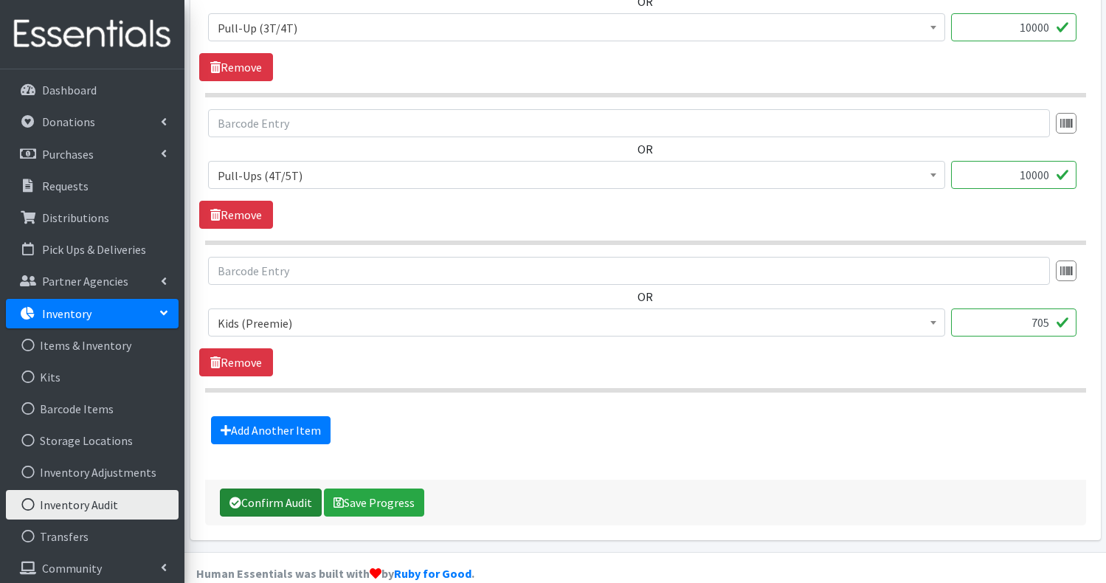
click at [269, 495] on button "Confirm Audit" at bounding box center [271, 502] width 102 height 28
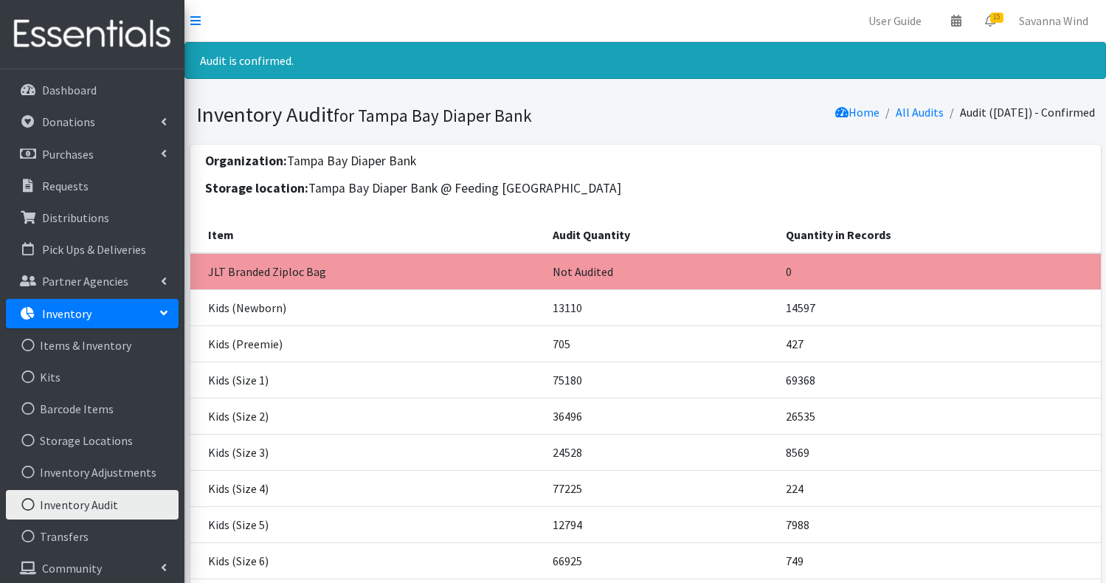
click at [64, 314] on p "Inventory" at bounding box center [66, 313] width 49 height 15
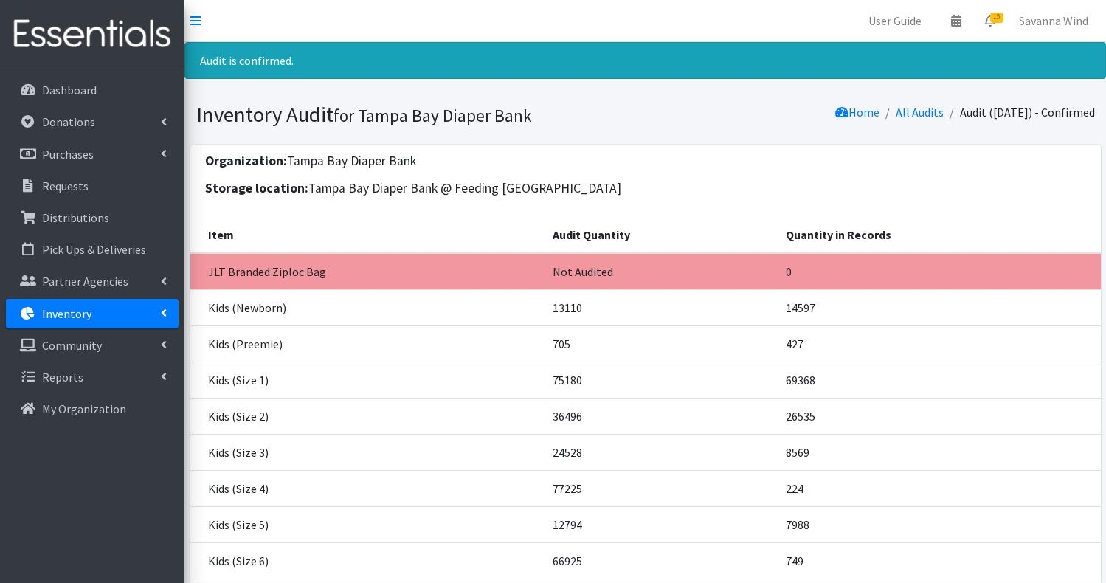
click at [79, 315] on p "Inventory" at bounding box center [66, 313] width 49 height 15
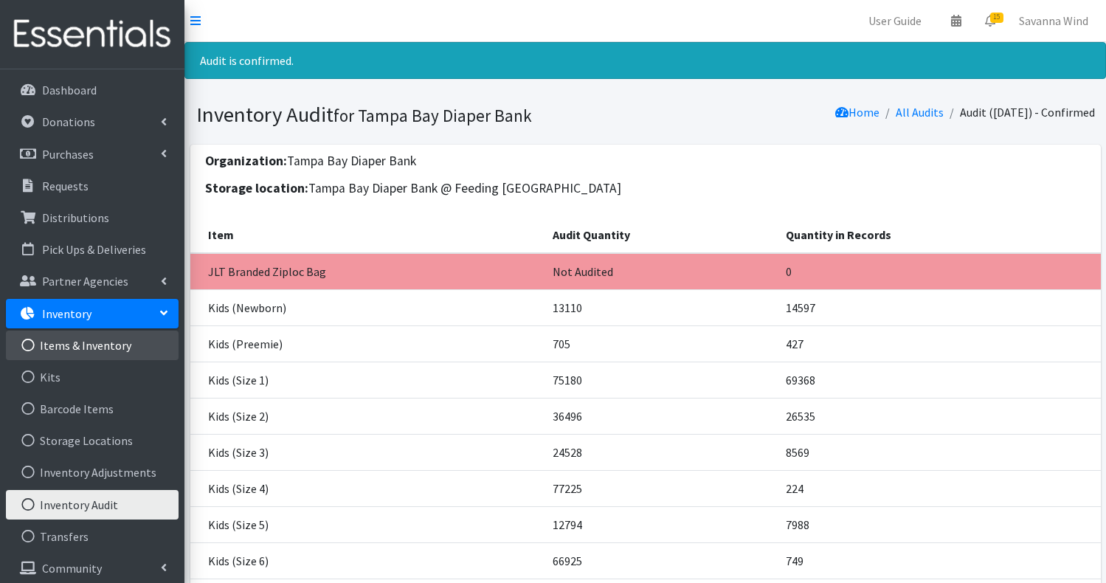
click at [88, 344] on link "Items & Inventory" at bounding box center [92, 346] width 173 height 30
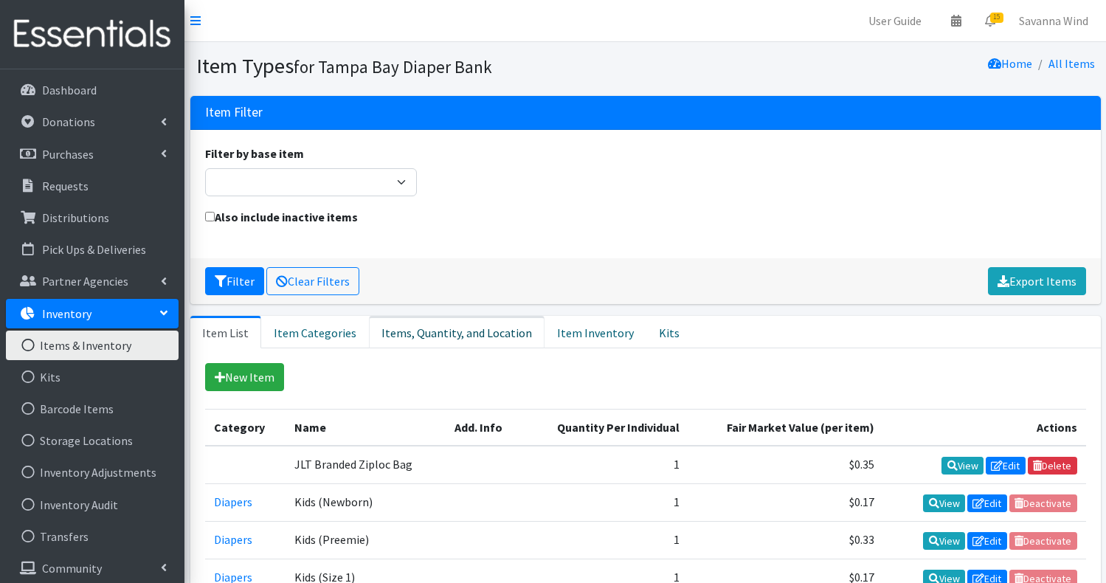
click at [398, 333] on link "Items, Quantity, and Location" at bounding box center [457, 332] width 176 height 32
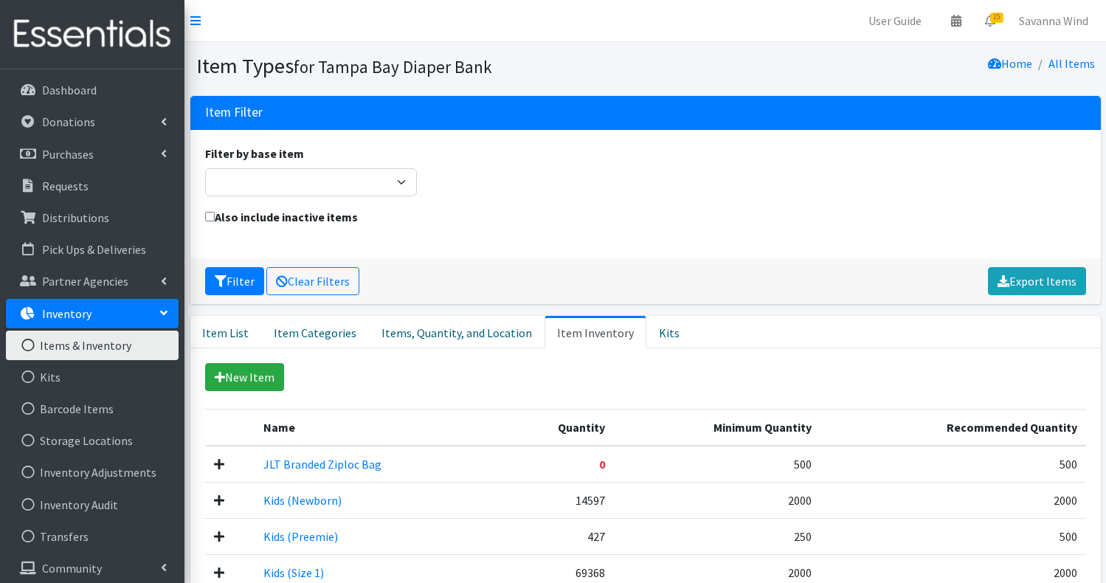
click at [716, 266] on div "Filter Clear Filters Export Items" at bounding box center [645, 281] width 911 height 46
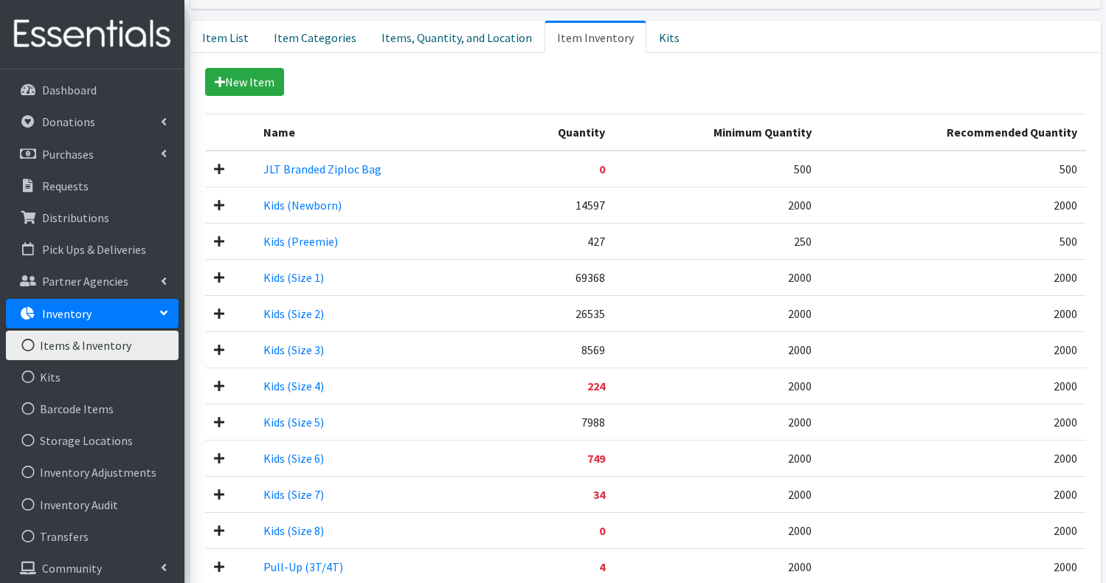
scroll to position [325, 0]
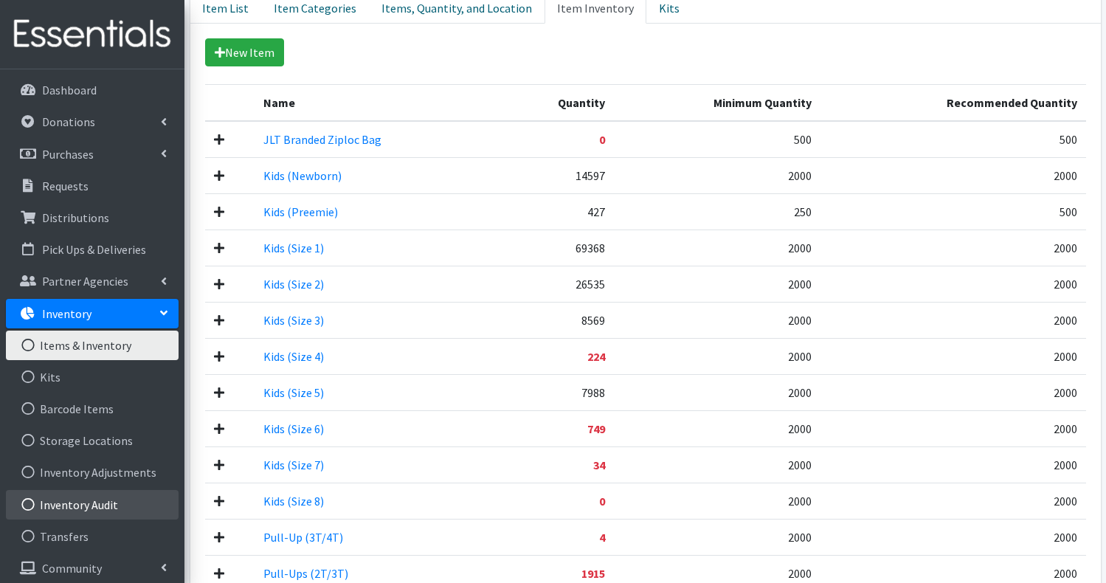
click at [117, 508] on link "Inventory Audit" at bounding box center [92, 505] width 173 height 30
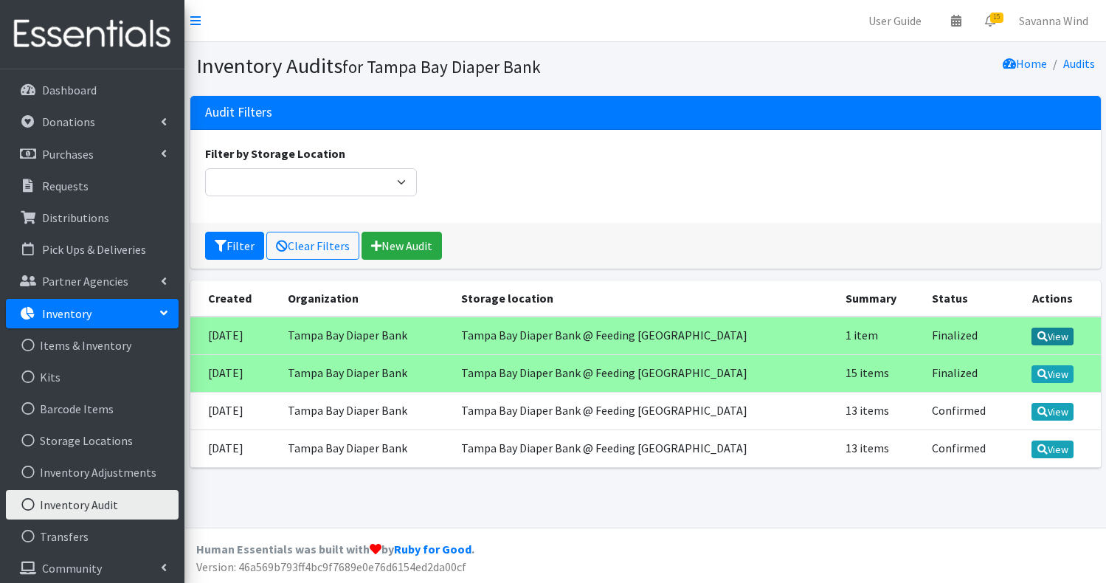
click at [1040, 337] on icon at bounding box center [1042, 336] width 10 height 10
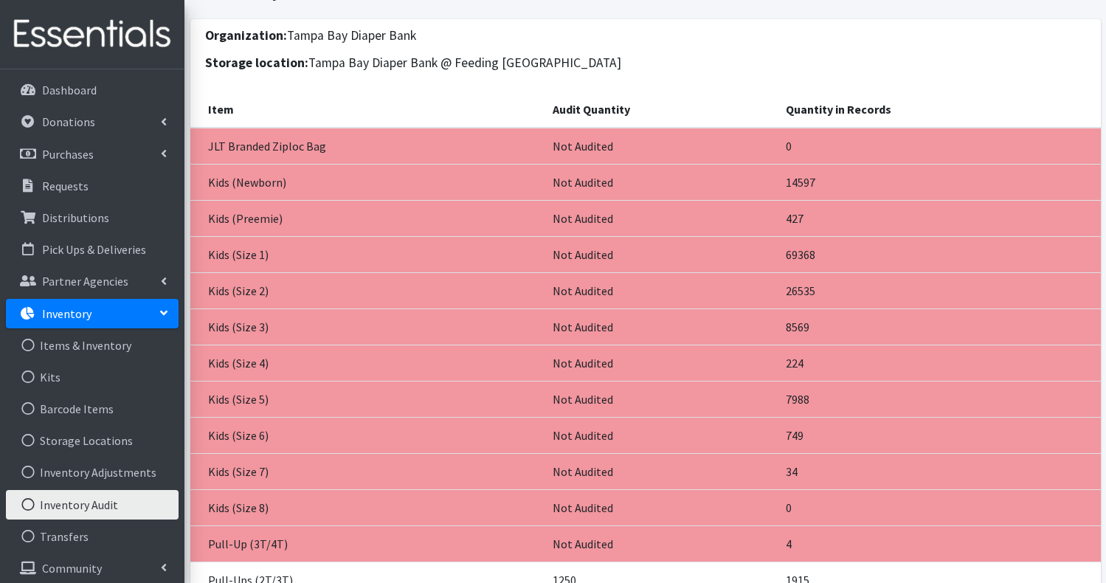
scroll to position [89, 0]
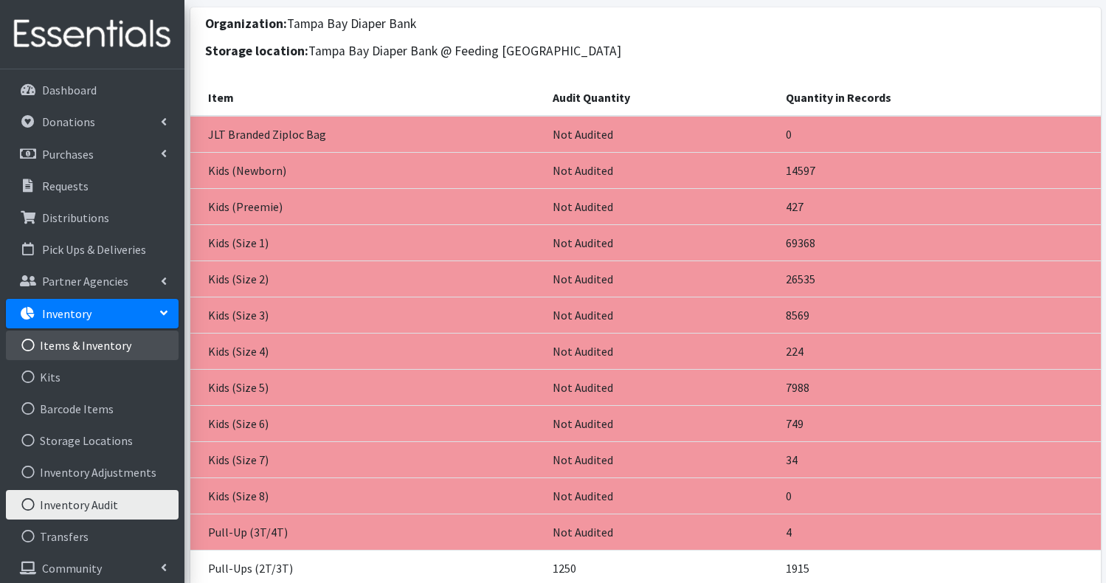
click at [106, 343] on link "Items & Inventory" at bounding box center [92, 346] width 173 height 30
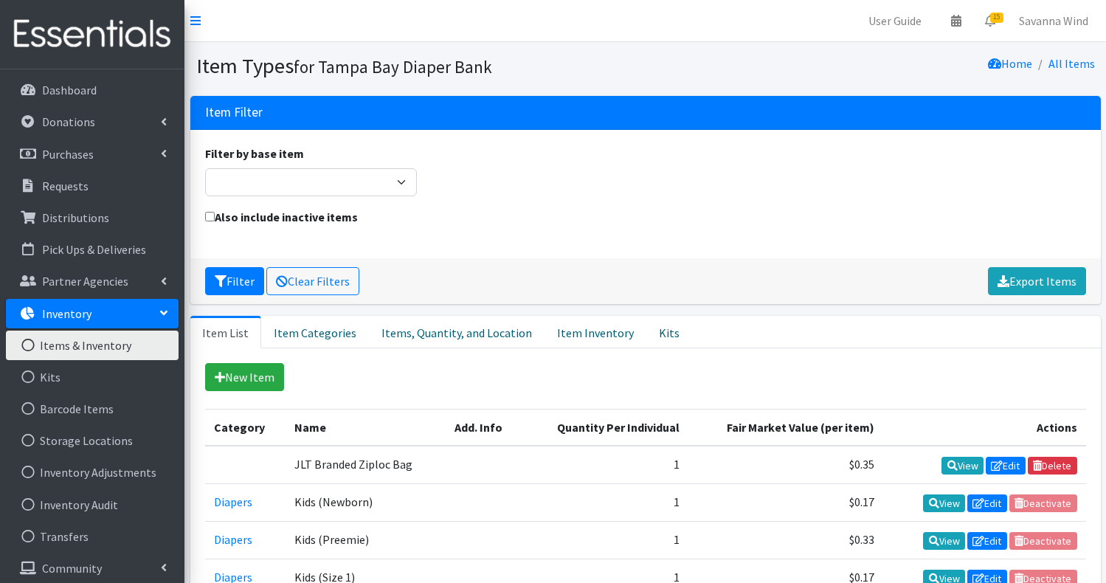
click at [166, 314] on icon at bounding box center [164, 313] width 12 height 6
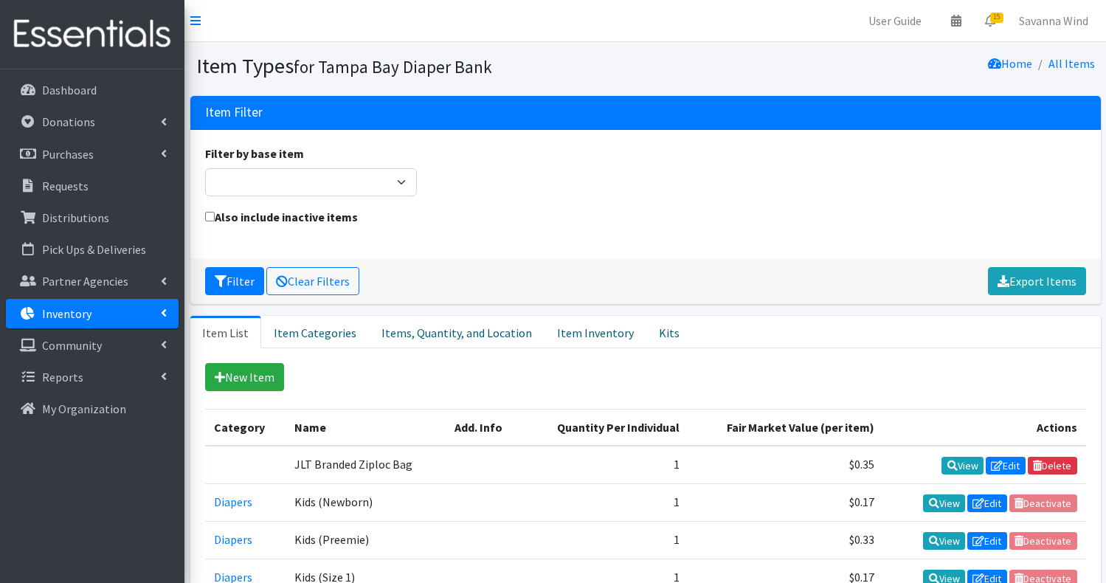
click at [166, 314] on icon at bounding box center [164, 313] width 6 height 12
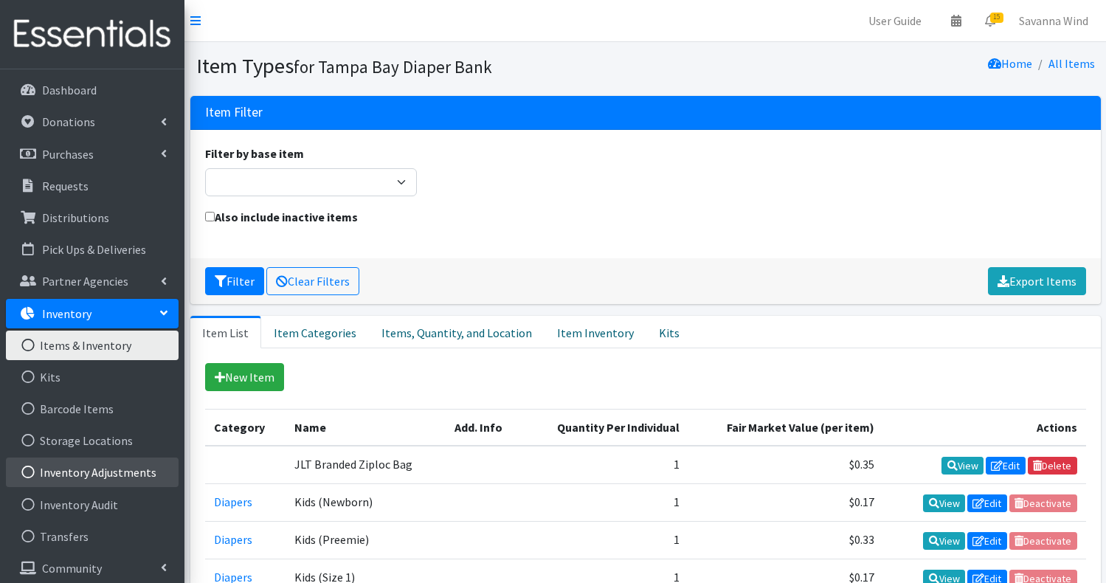
click at [112, 476] on link "Inventory Adjustments" at bounding box center [92, 472] width 173 height 30
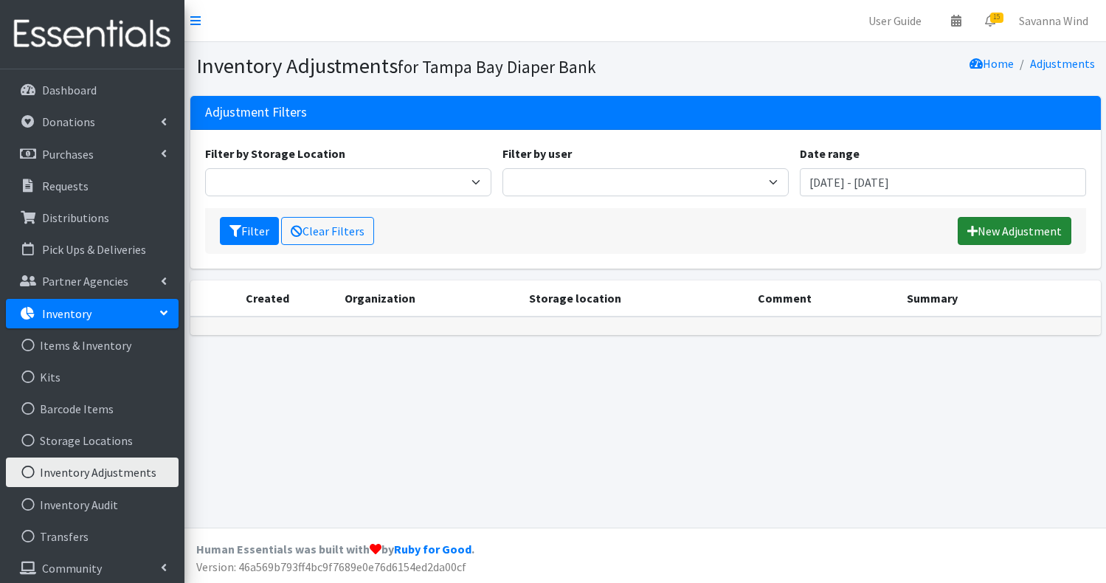
click at [1035, 224] on link "New Adjustment" at bounding box center [1015, 231] width 114 height 28
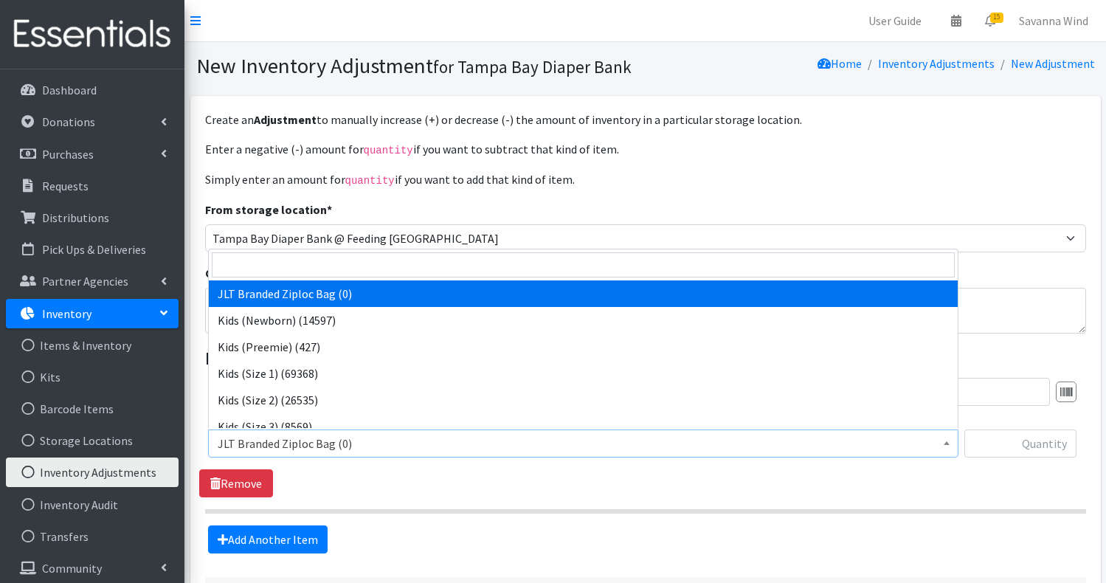
click at [948, 444] on span at bounding box center [946, 441] width 15 height 23
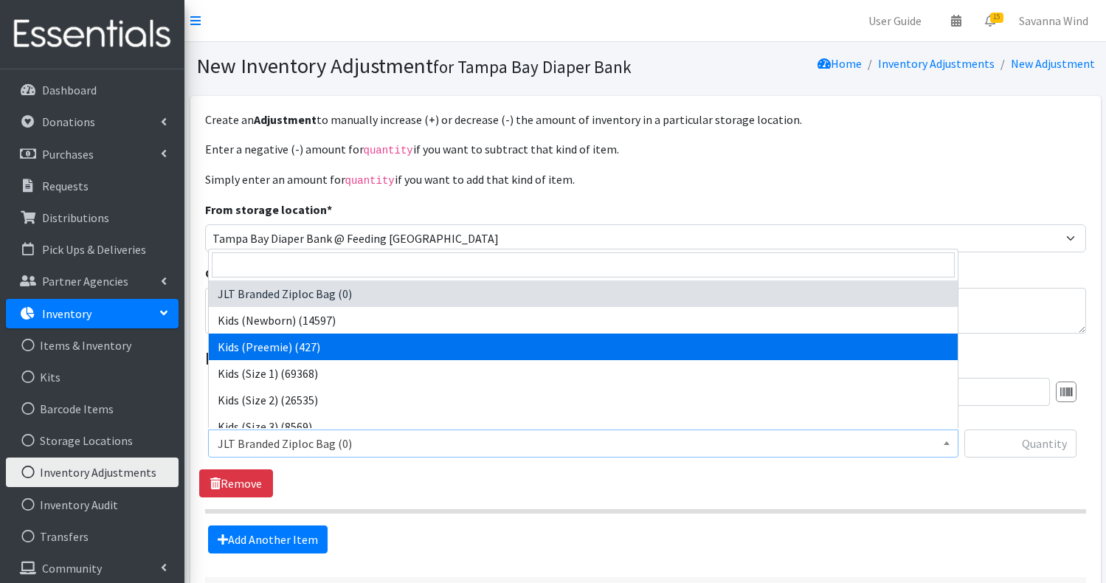
select select "751"
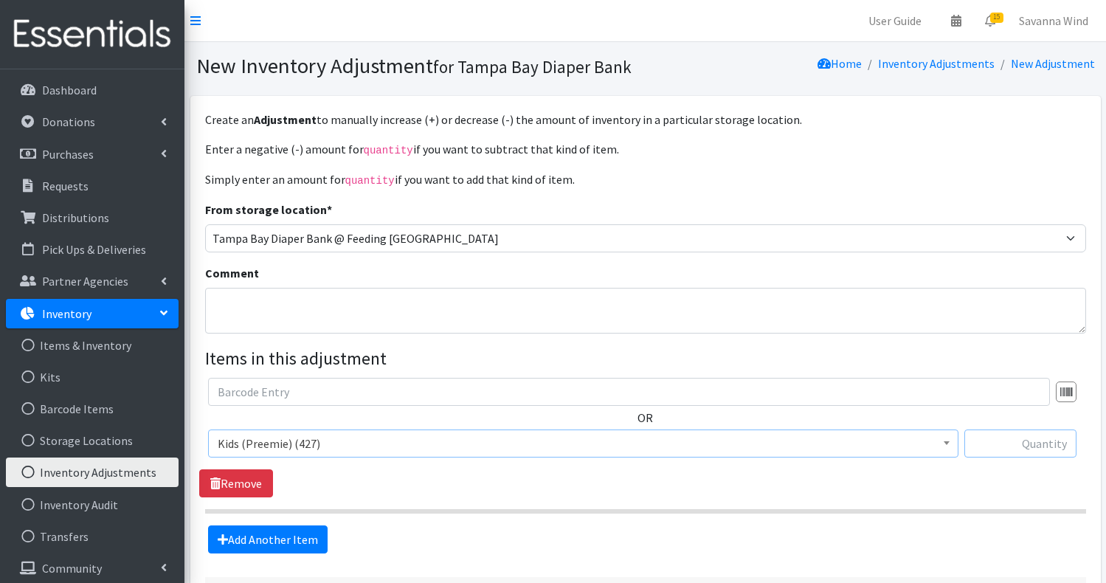
click at [1014, 446] on input "text" at bounding box center [1020, 443] width 112 height 28
type input "705"
click at [964, 469] on div "OR JLT Branded Ziploc Bag (0) Kids (Newborn) (14597) Kids (Preemie) (427) Kids …" at bounding box center [645, 438] width 892 height 120
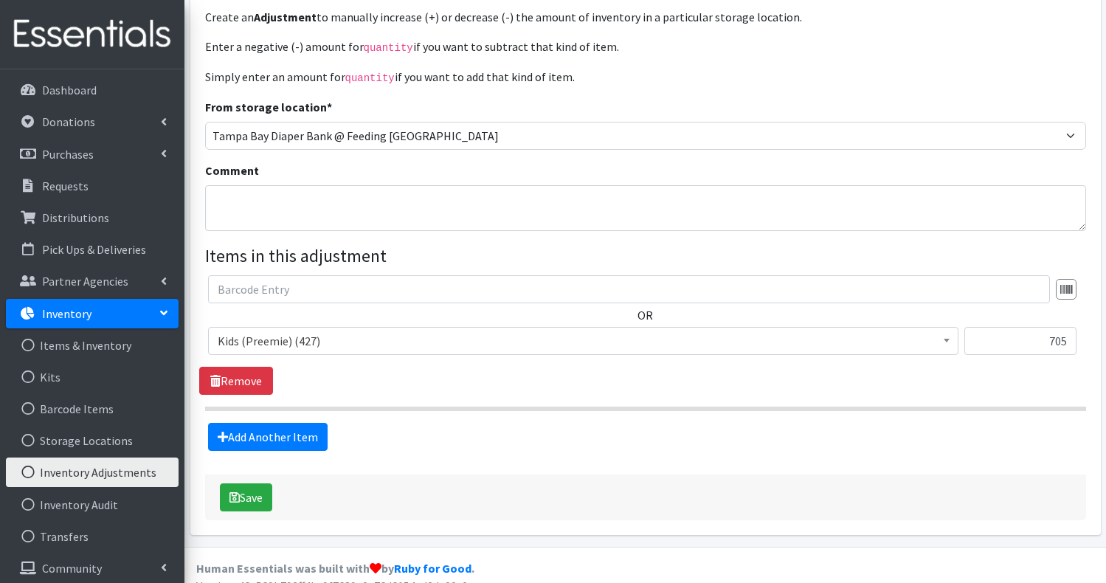
scroll to position [120, 0]
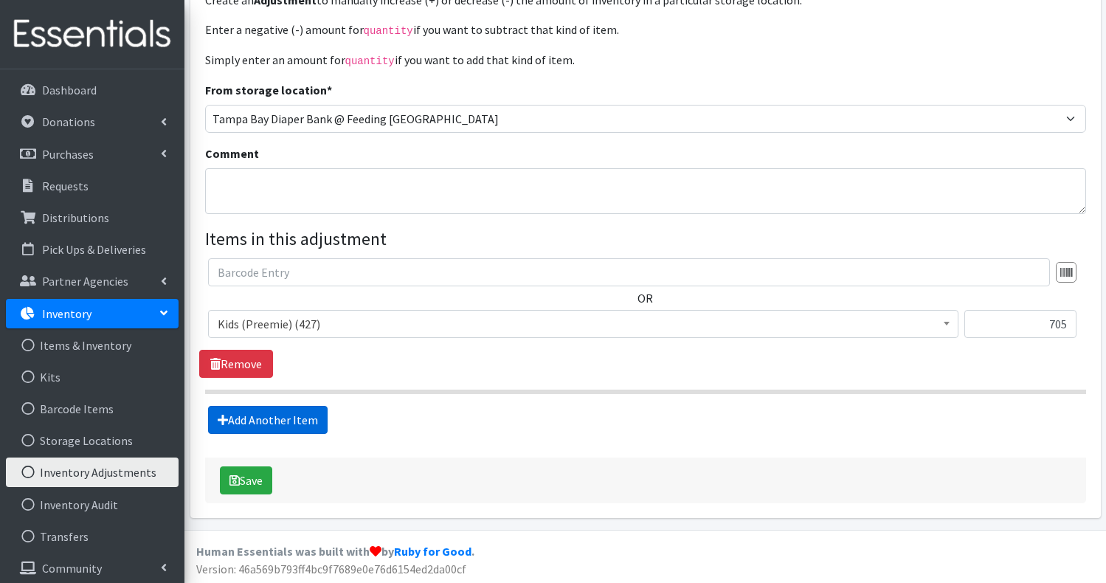
click at [305, 408] on link "Add Another Item" at bounding box center [268, 420] width 120 height 28
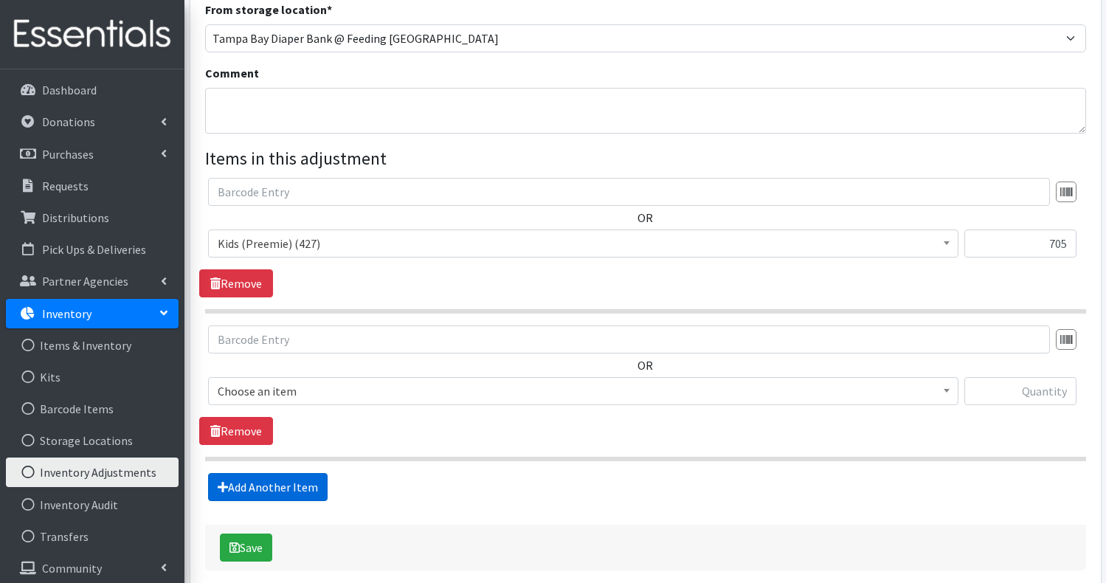
scroll to position [267, 0]
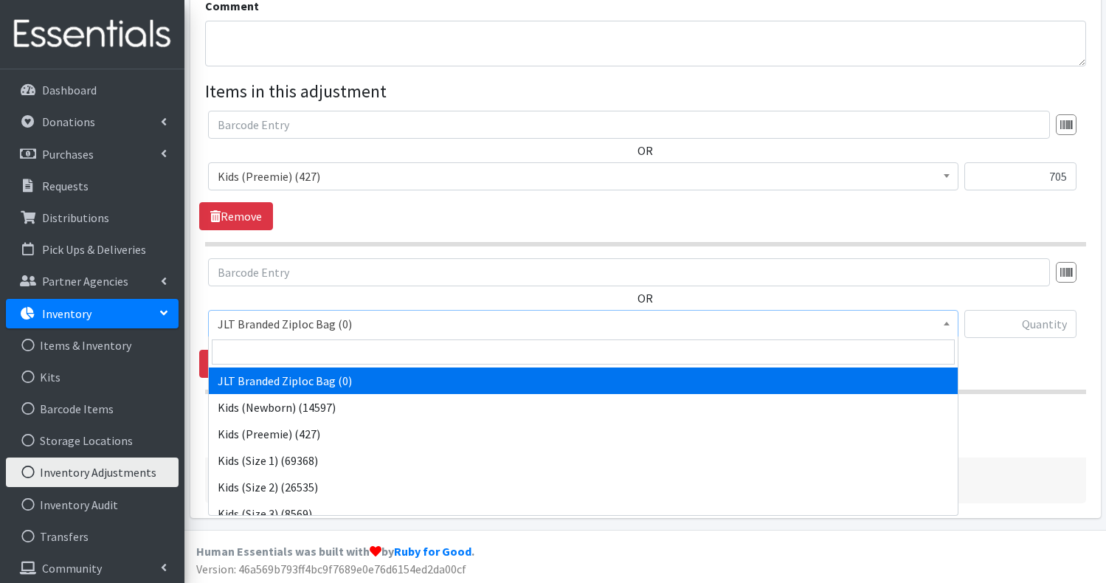
click at [359, 320] on span "JLT Branded Ziploc Bag (0)" at bounding box center [583, 324] width 731 height 21
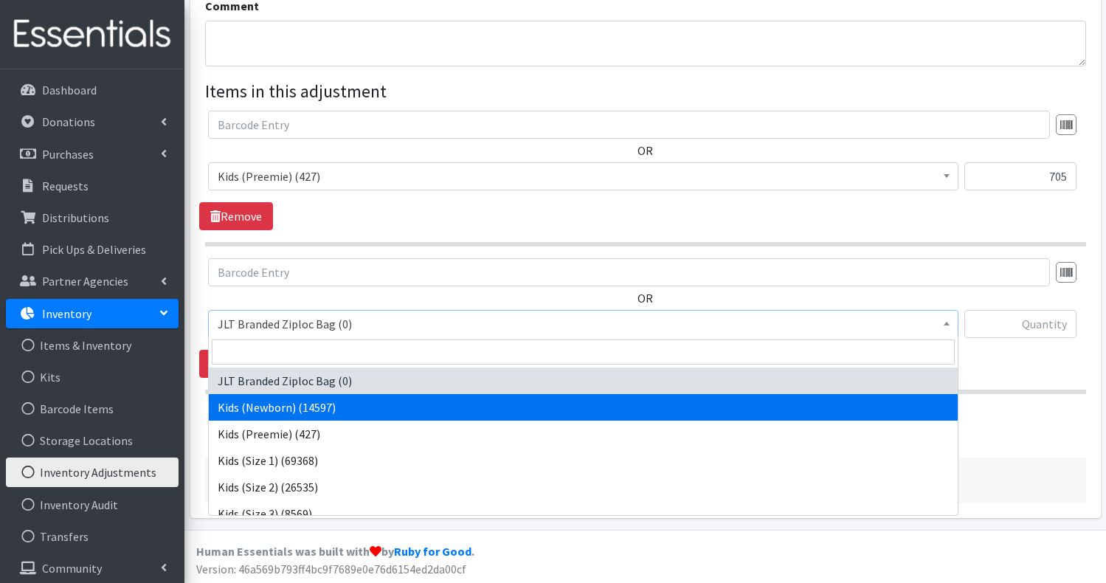
select select "750"
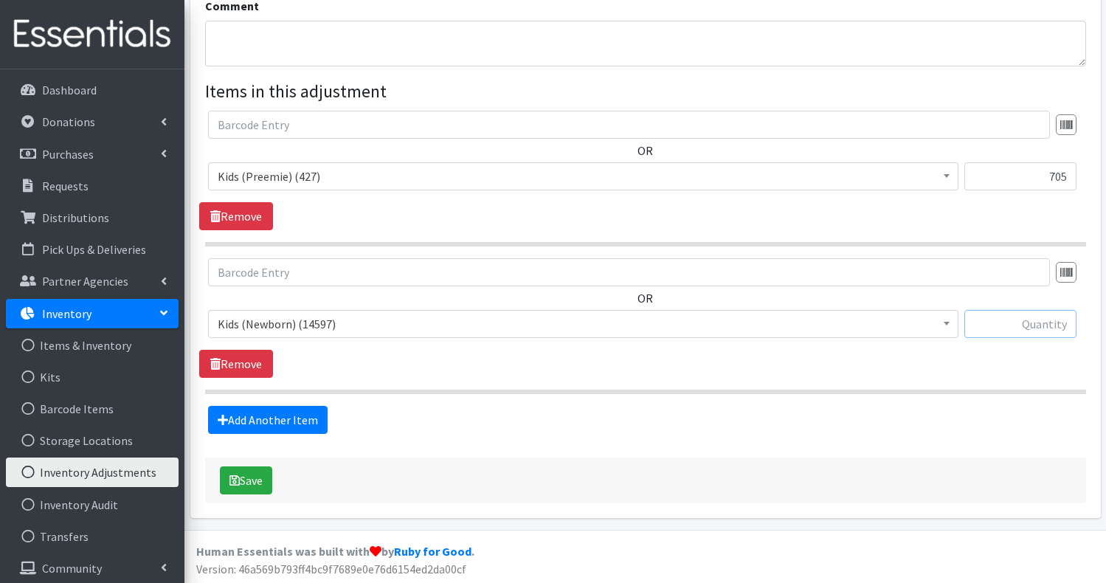
click at [1056, 322] on input "text" at bounding box center [1020, 324] width 112 height 28
type input "13110"
click at [306, 417] on link "Add Another Item" at bounding box center [268, 420] width 120 height 28
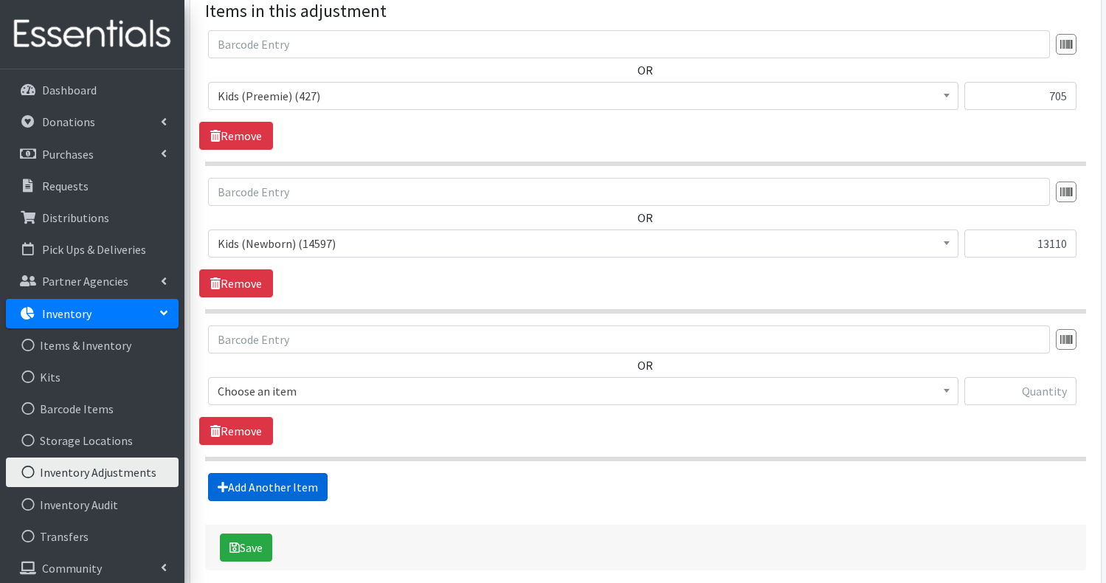
scroll to position [415, 0]
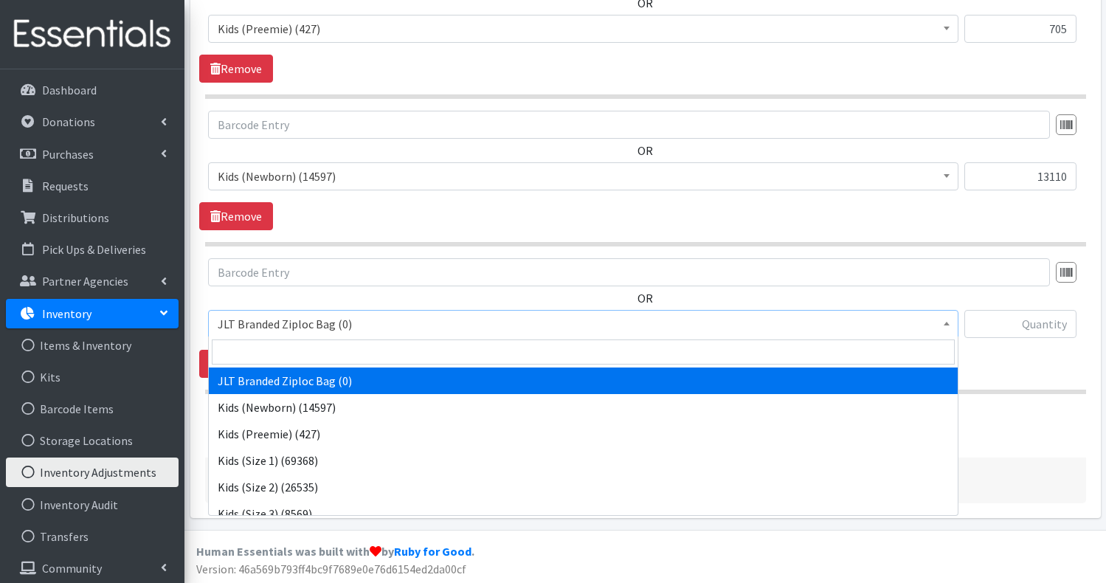
click at [329, 327] on span "JLT Branded Ziploc Bag (0)" at bounding box center [583, 324] width 731 height 21
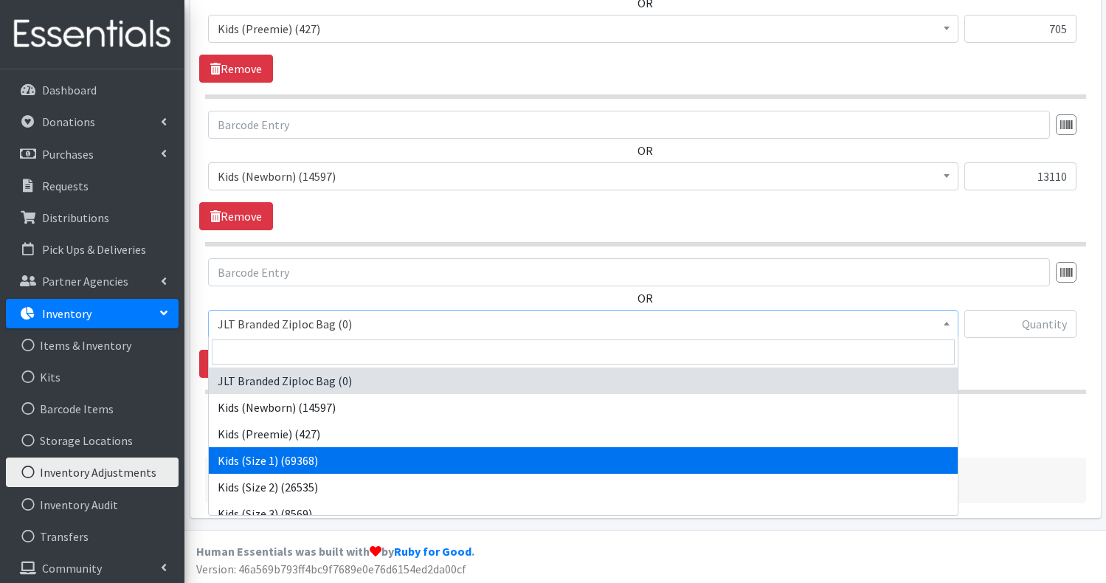
select select "752"
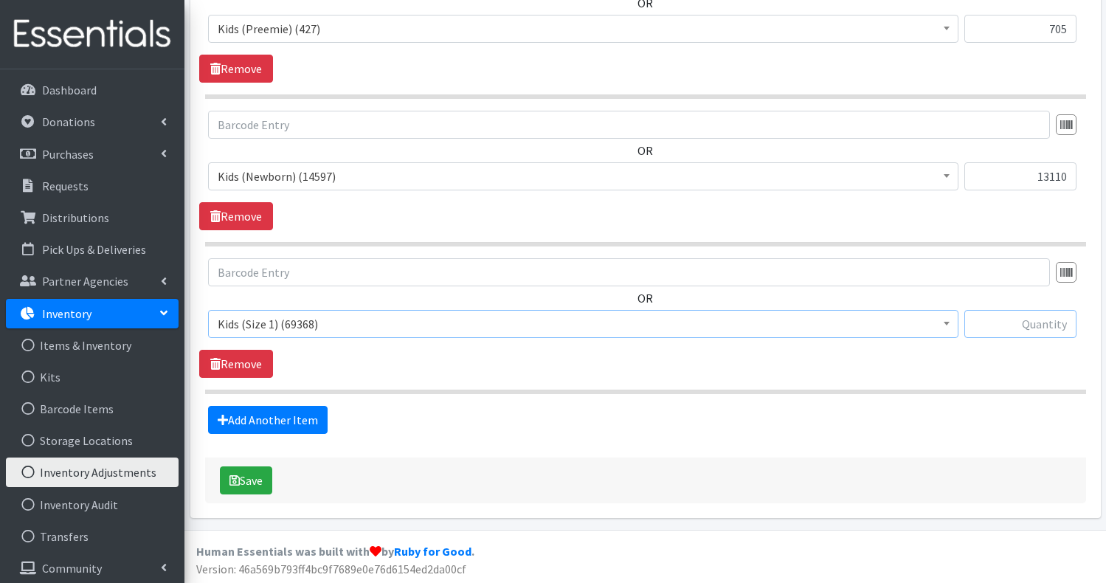
click at [1054, 326] on input "text" at bounding box center [1020, 324] width 112 height 28
type input "75180"
click at [282, 425] on link "Add Another Item" at bounding box center [268, 420] width 120 height 28
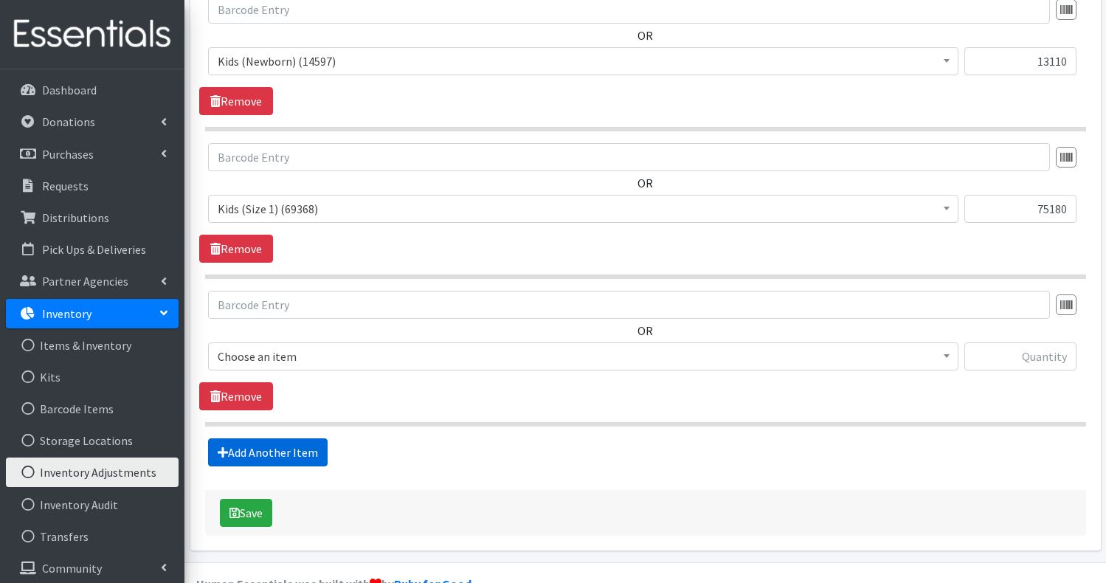
scroll to position [562, 0]
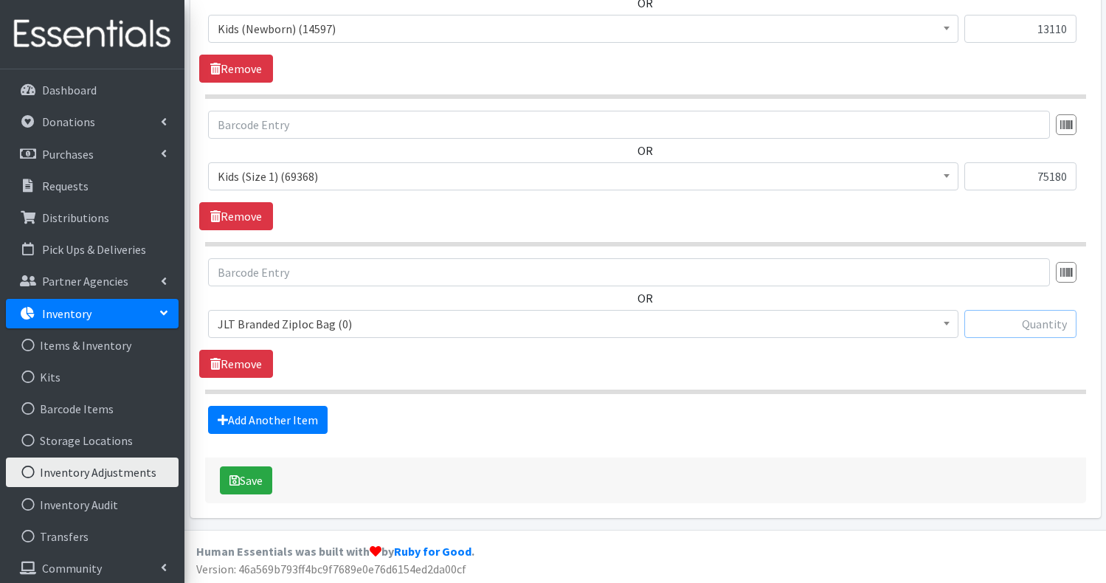
click at [1042, 328] on input "text" at bounding box center [1020, 324] width 112 height 28
type input "36496"
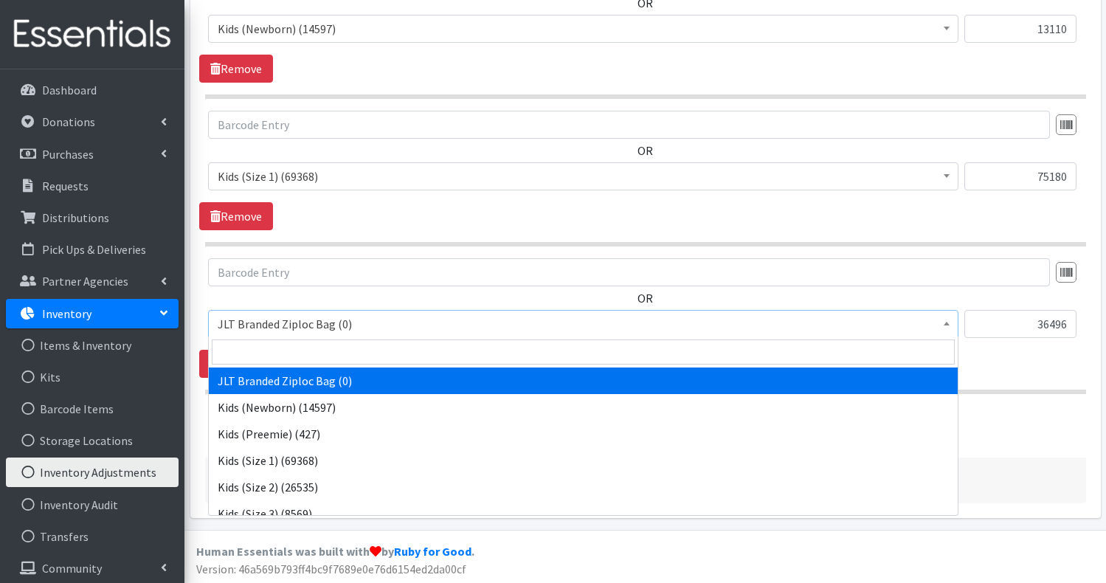
click at [948, 322] on b at bounding box center [947, 324] width 6 height 4
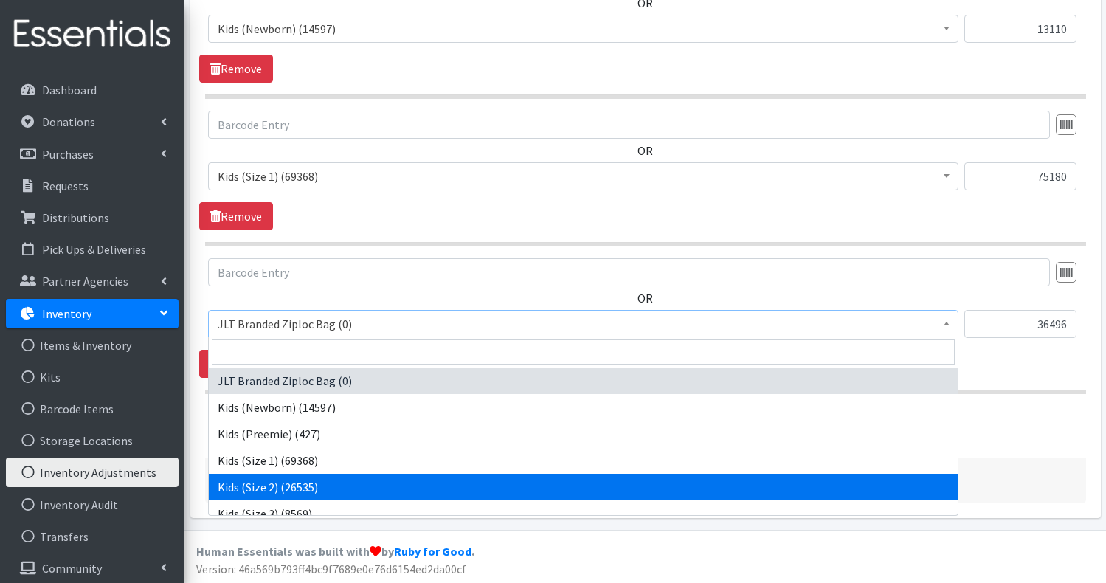
select select "753"
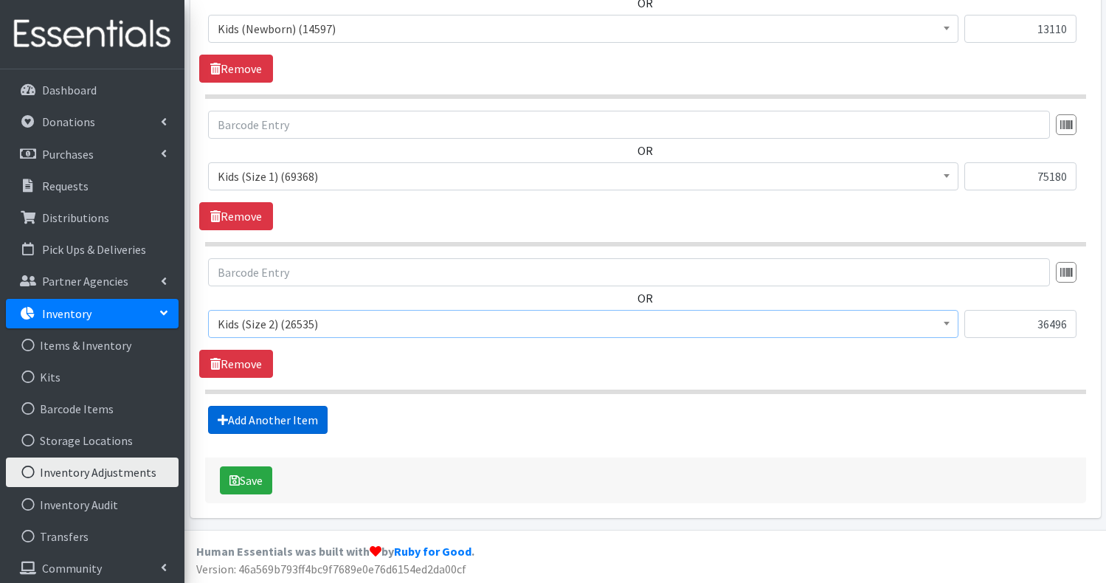
click at [290, 412] on link "Add Another Item" at bounding box center [268, 420] width 120 height 28
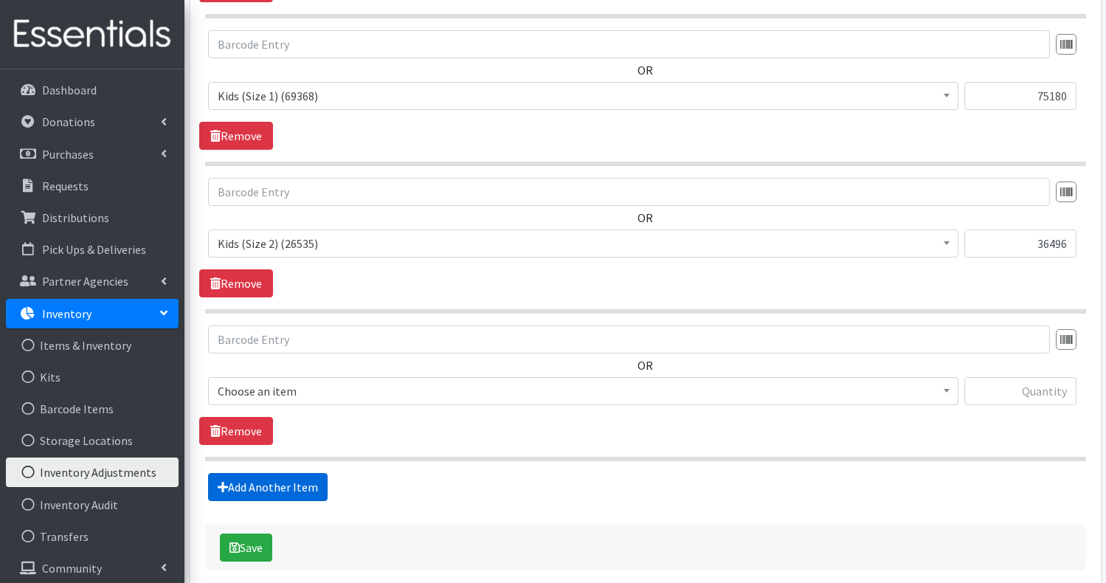
scroll to position [710, 0]
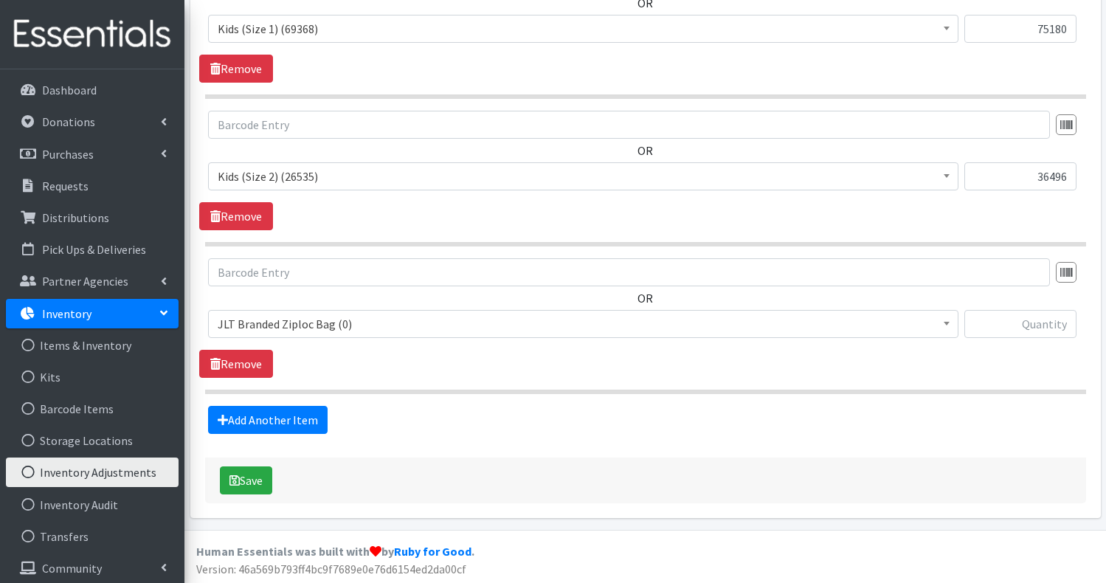
click at [360, 318] on span "JLT Branded Ziploc Bag (0)" at bounding box center [583, 324] width 731 height 21
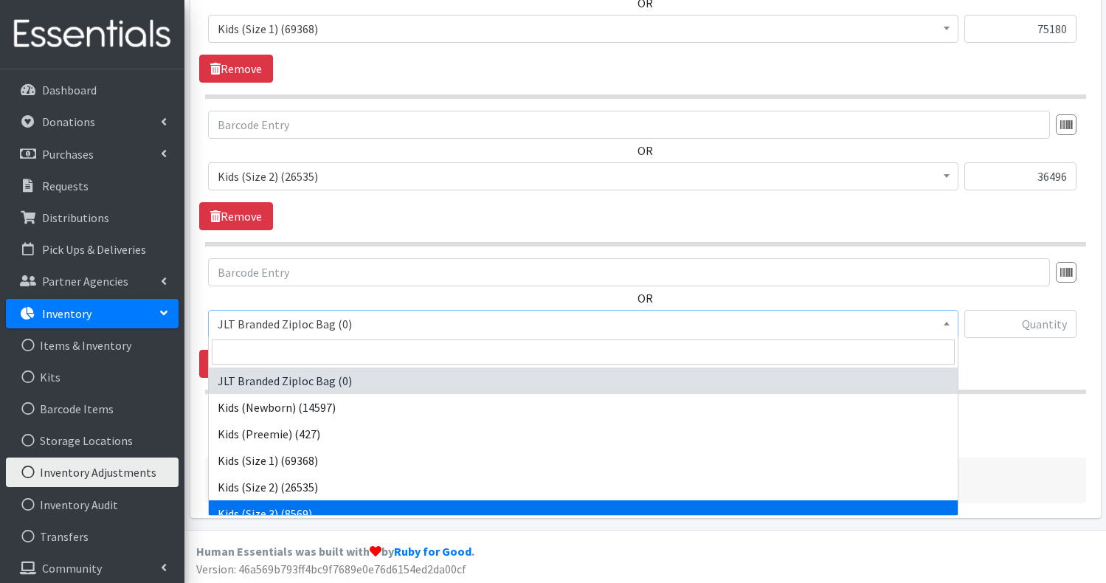
select select "732"
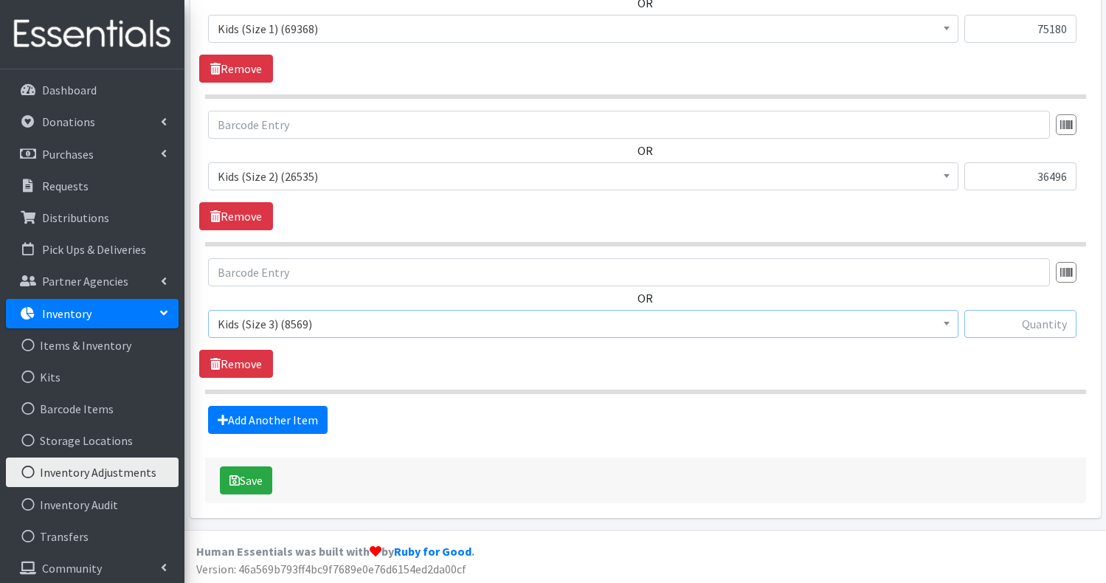
click at [1043, 328] on input "text" at bounding box center [1020, 324] width 112 height 28
type input "24528"
click at [303, 420] on link "Add Another Item" at bounding box center [268, 420] width 120 height 28
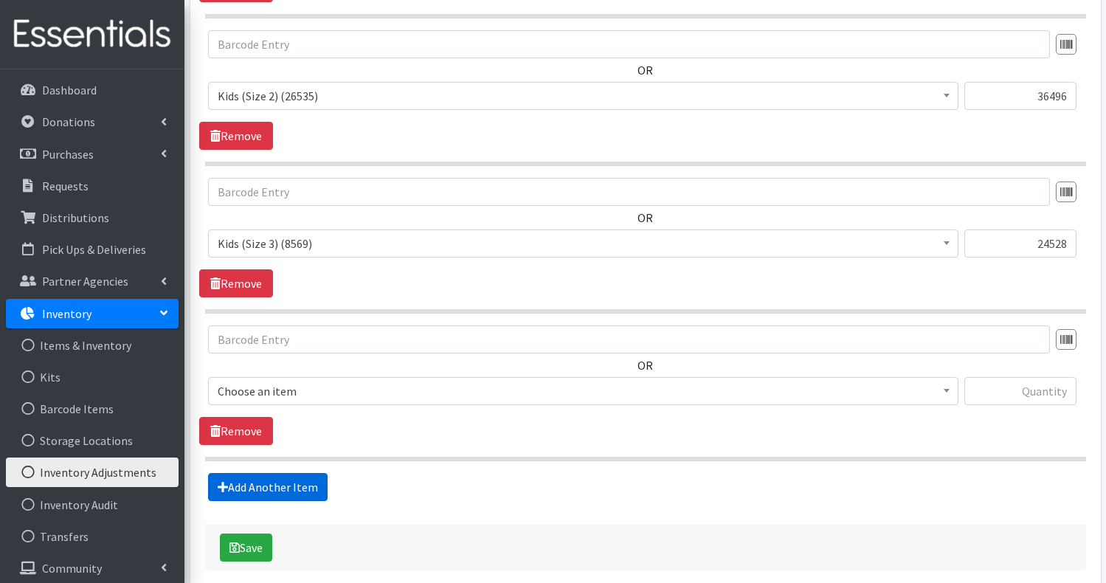
scroll to position [857, 0]
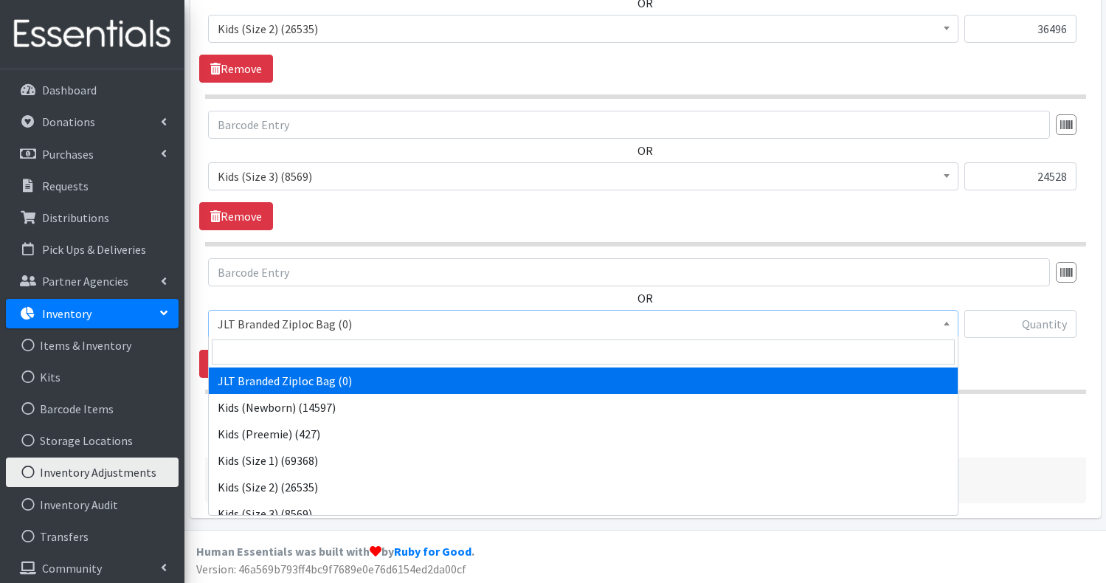
click at [420, 325] on span "JLT Branded Ziploc Bag (0)" at bounding box center [583, 324] width 731 height 21
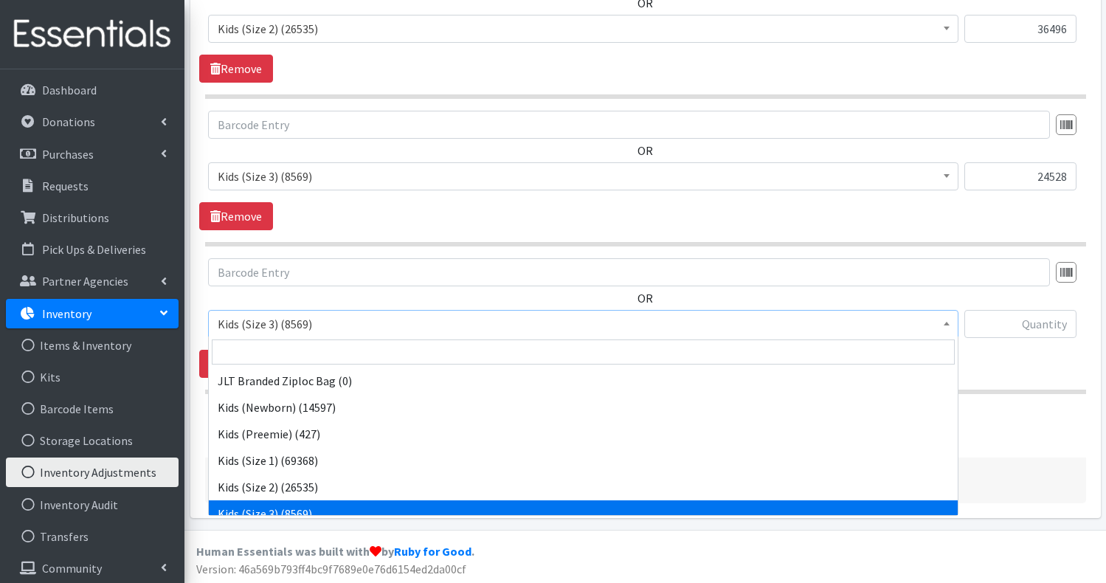
click at [385, 325] on span "Kids (Size 3) (8569)" at bounding box center [583, 324] width 731 height 21
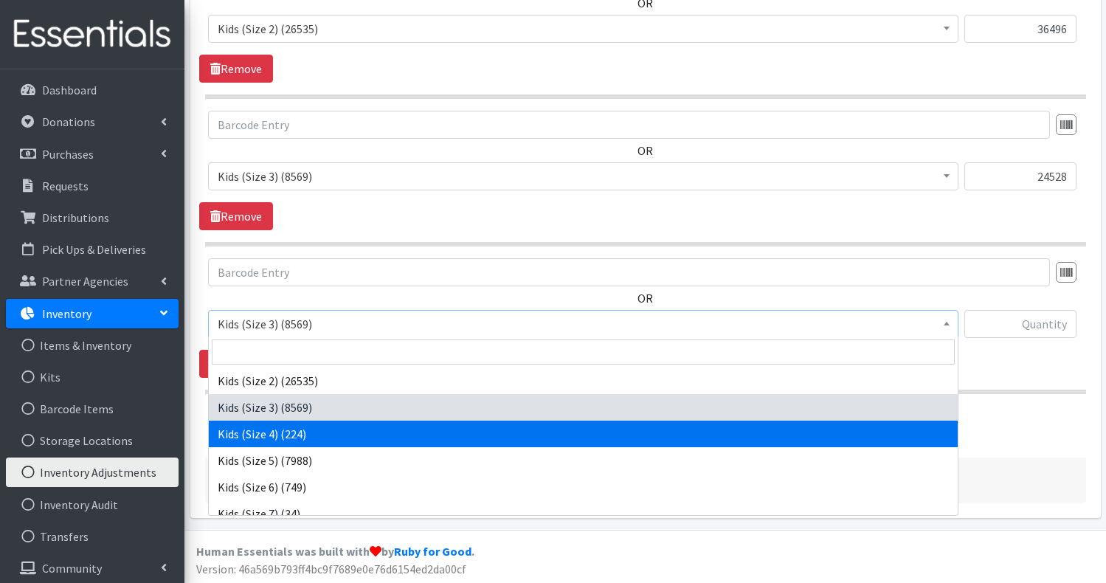
select select "739"
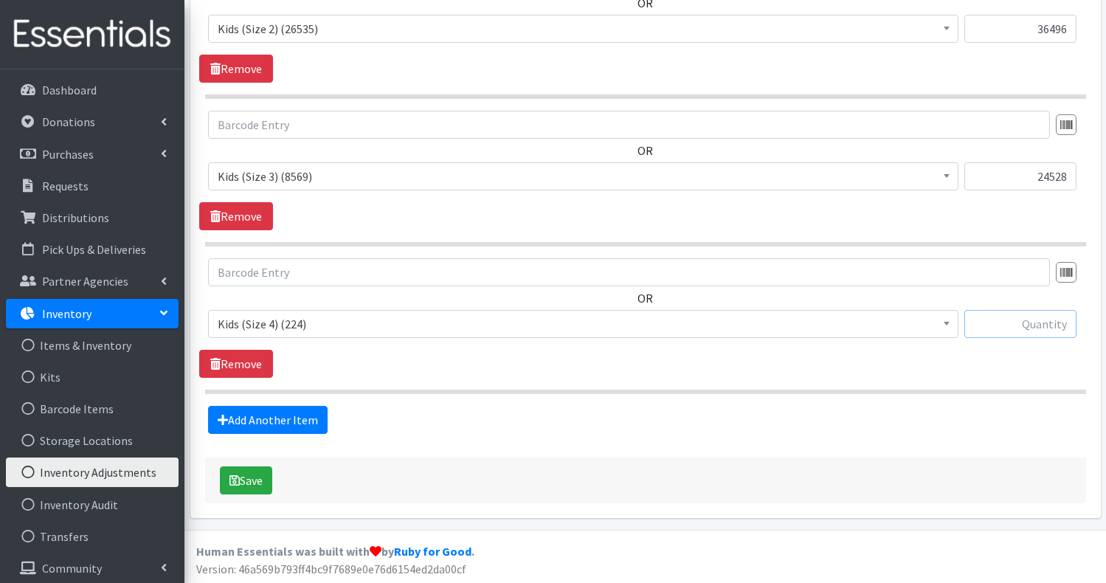
click at [1034, 325] on input "text" at bounding box center [1020, 324] width 112 height 28
type input "77225"
click at [300, 413] on link "Add Another Item" at bounding box center [268, 420] width 120 height 28
click at [425, 322] on span "JLT Branded Ziploc Bag (0)" at bounding box center [583, 324] width 731 height 21
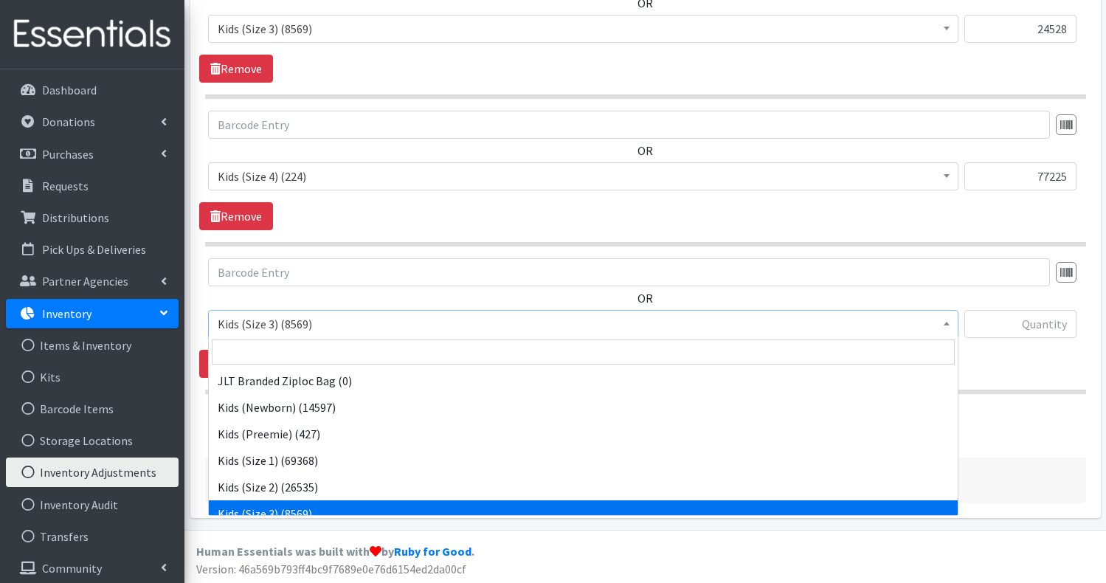
click at [944, 322] on b at bounding box center [947, 324] width 6 height 4
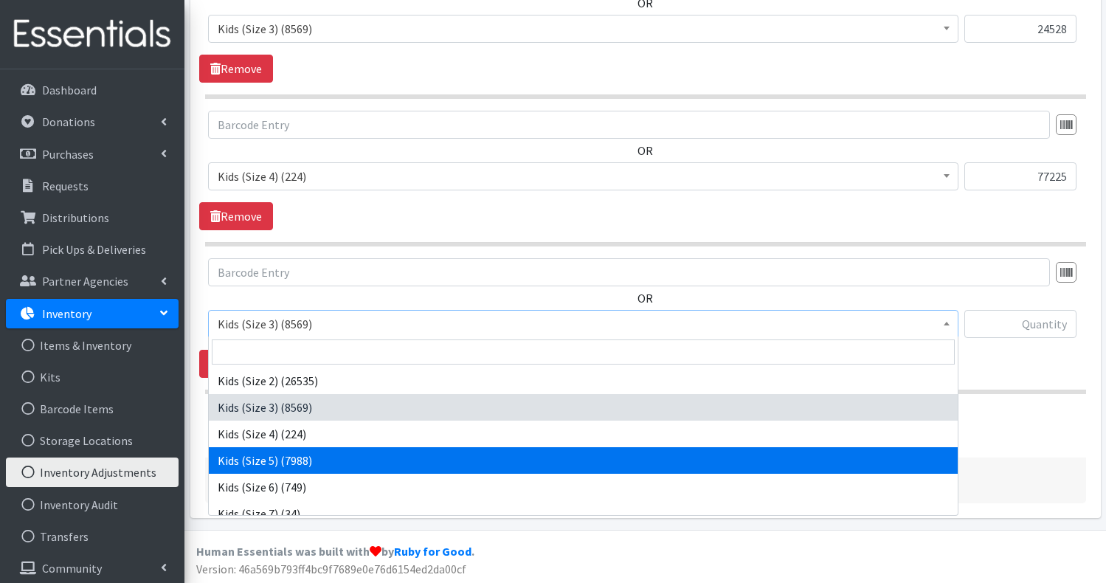
select select "740"
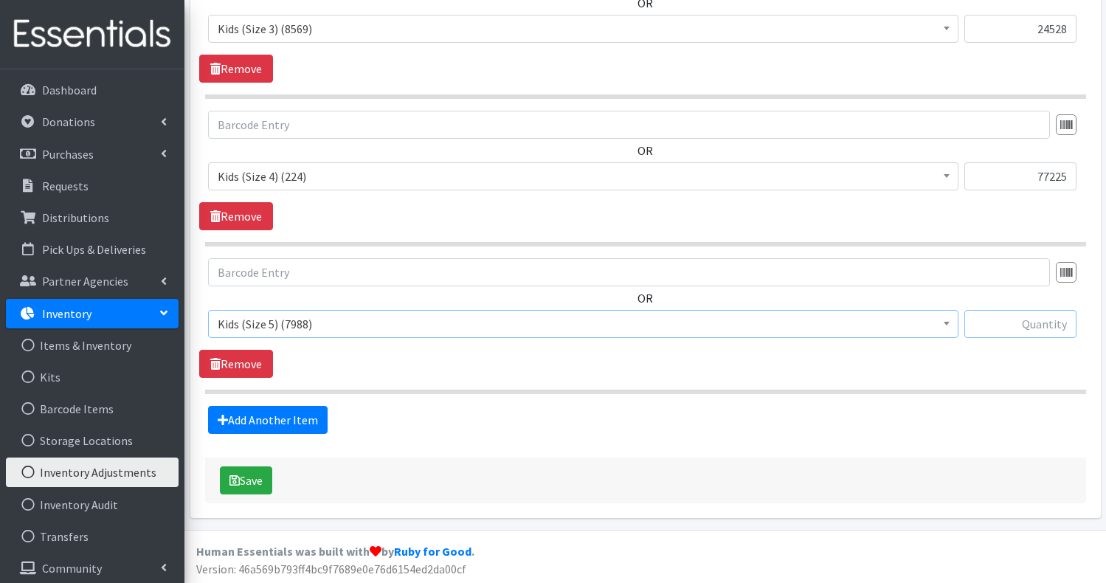
click at [1051, 318] on input "text" at bounding box center [1020, 324] width 112 height 28
type input "12794"
click at [298, 416] on link "Add Another Item" at bounding box center [268, 420] width 120 height 28
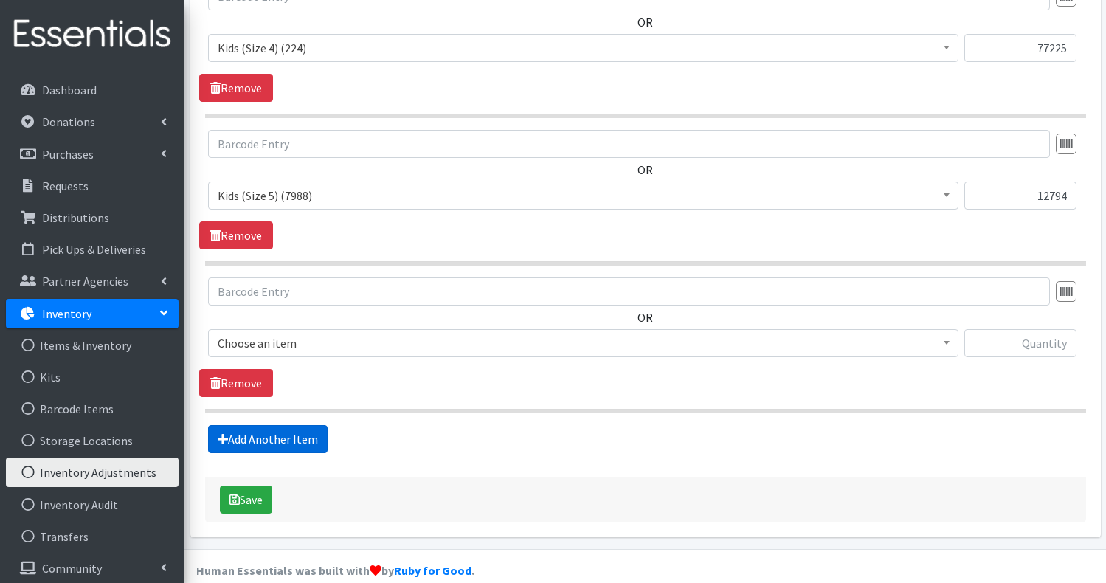
scroll to position [1153, 0]
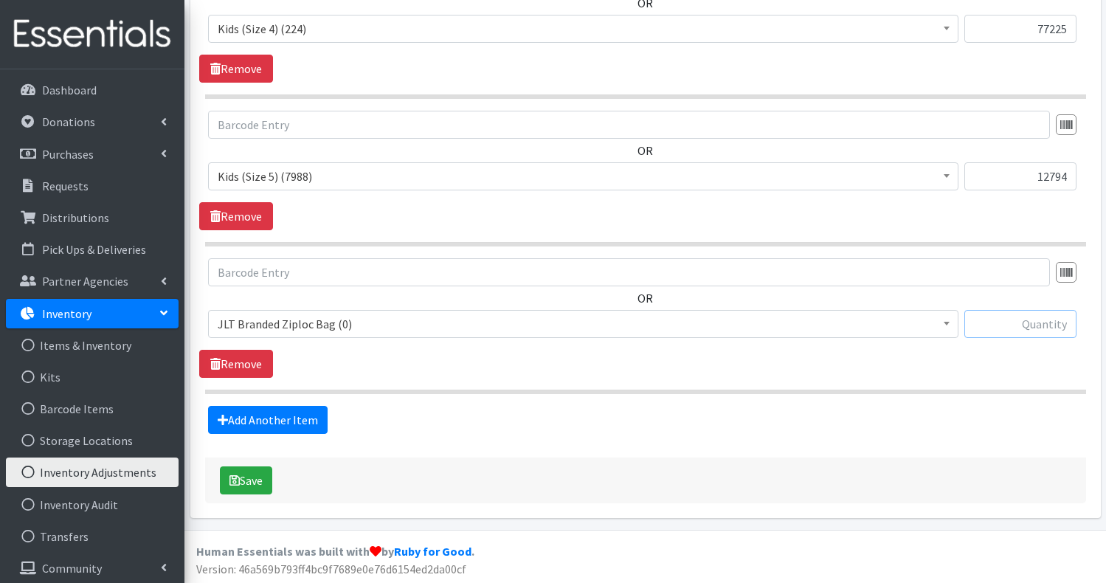
click at [1052, 323] on input "text" at bounding box center [1020, 324] width 112 height 28
type input "66925"
click at [300, 417] on link "Add Another Item" at bounding box center [268, 420] width 120 height 28
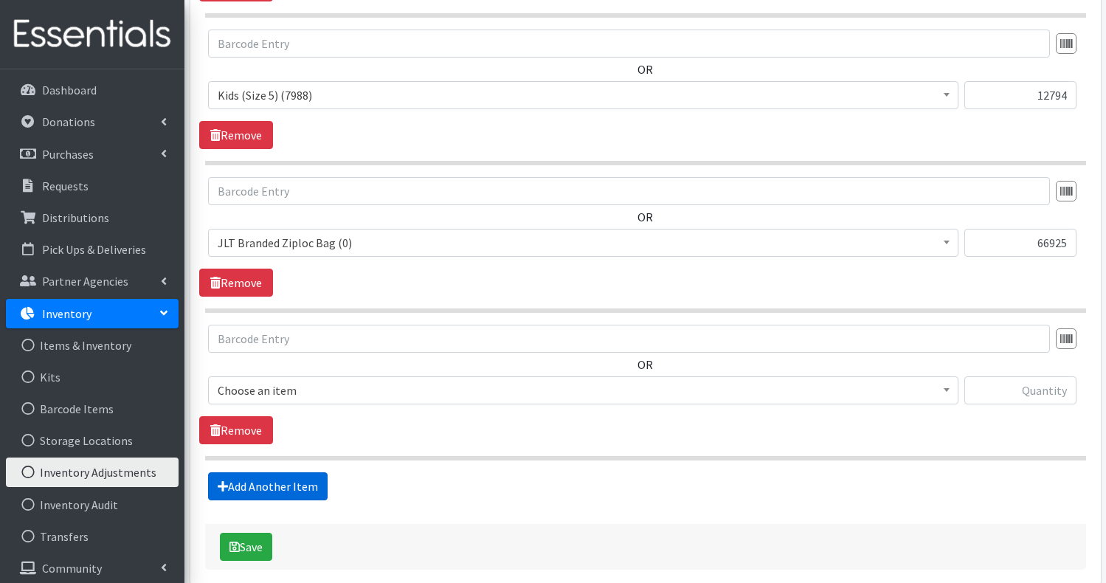
scroll to position [1300, 0]
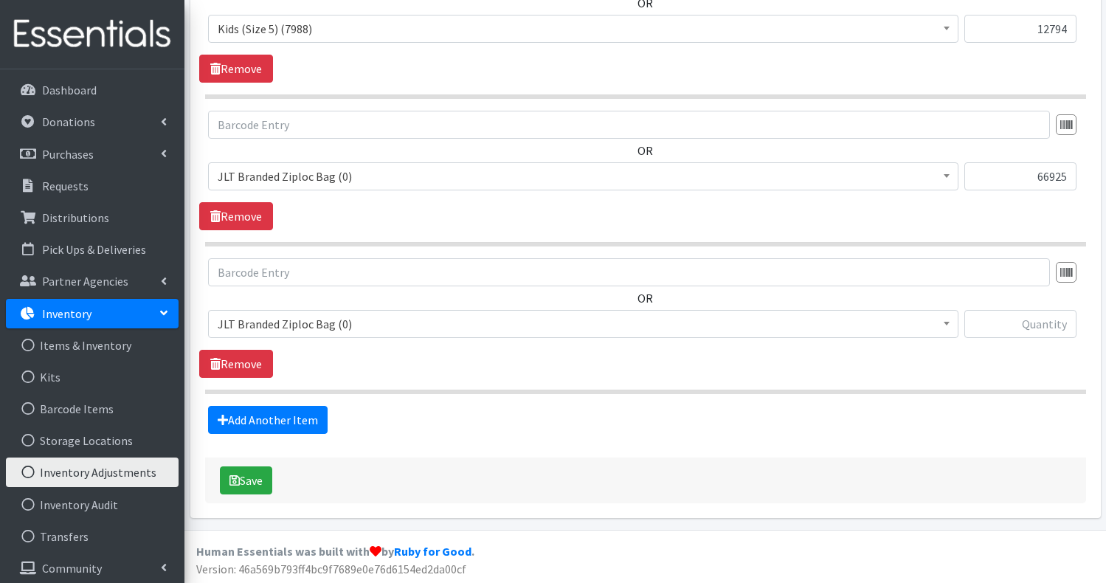
click at [441, 175] on span "JLT Branded Ziploc Bag (0)" at bounding box center [583, 176] width 731 height 21
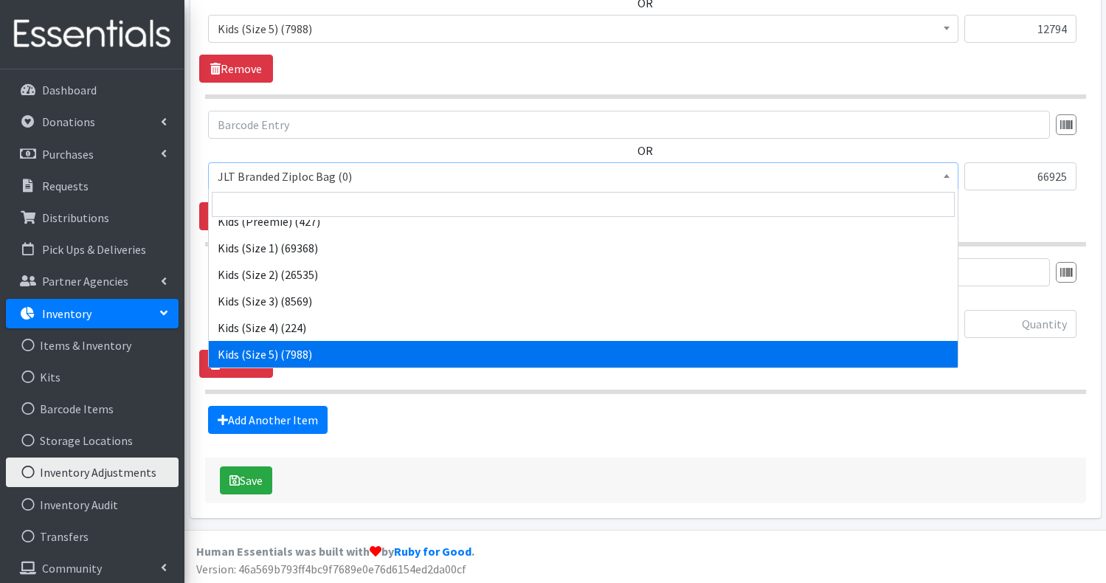
scroll to position [91, 0]
select select "742"
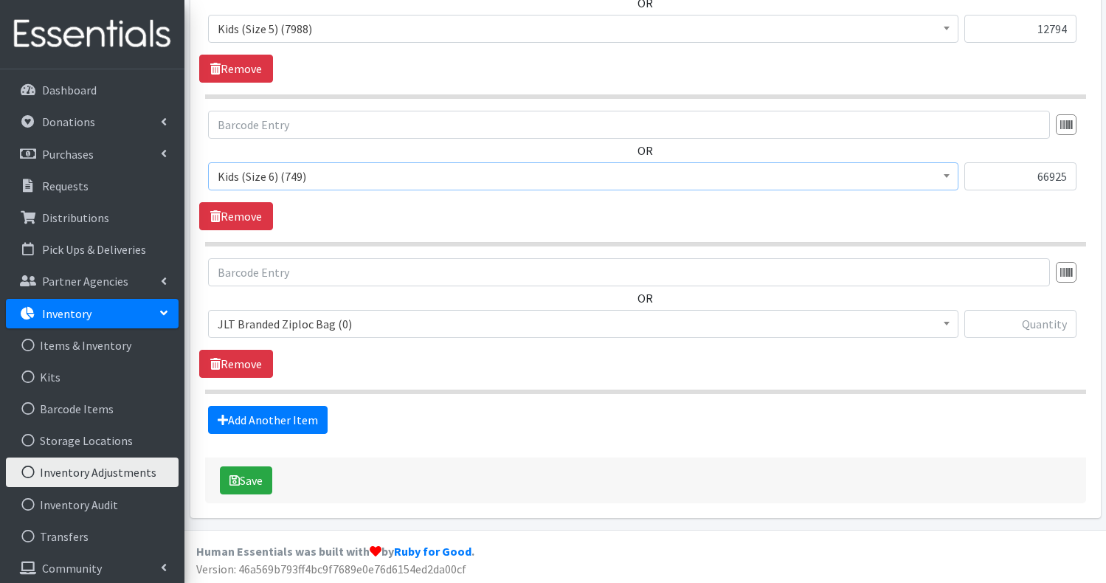
click at [487, 318] on span "JLT Branded Ziploc Bag (0)" at bounding box center [583, 324] width 731 height 21
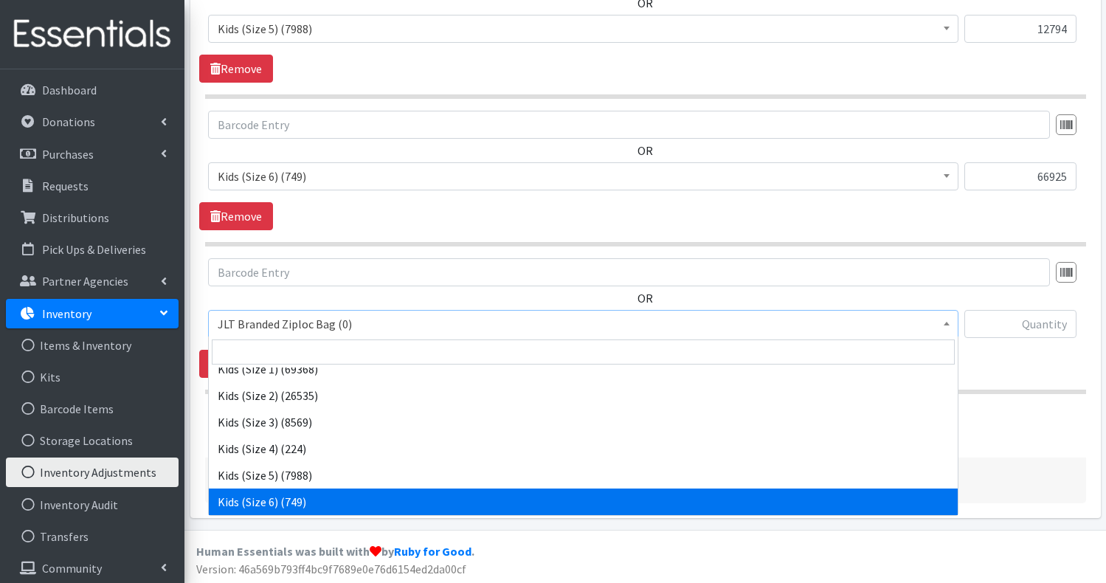
scroll to position [118, 0]
select select "756"
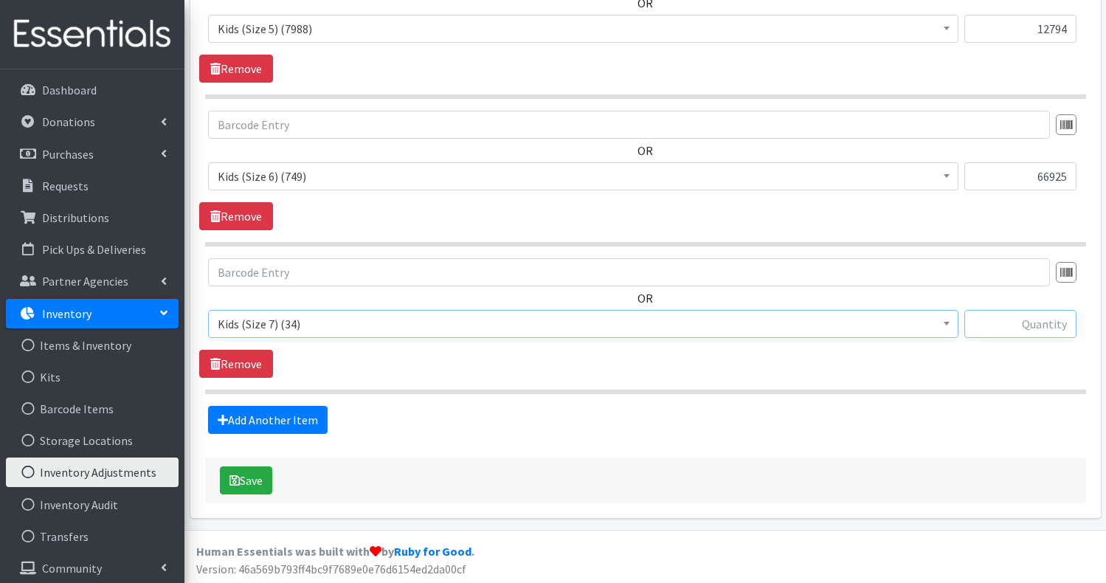
click at [1048, 328] on input "text" at bounding box center [1020, 324] width 112 height 28
type input "15528"
click at [283, 417] on link "Add Another Item" at bounding box center [268, 420] width 120 height 28
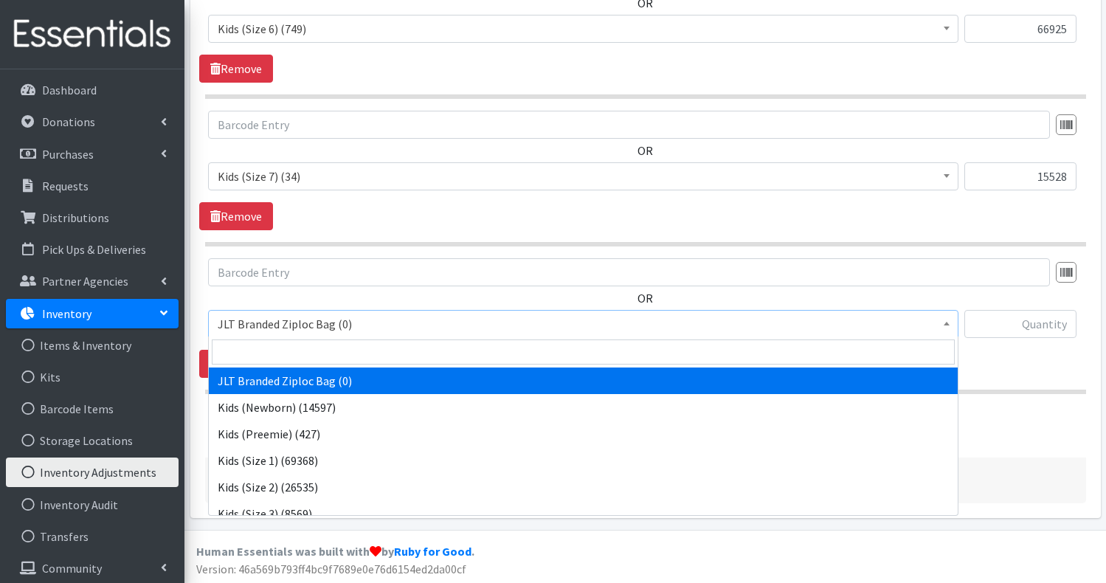
click at [493, 320] on span "JLT Branded Ziploc Bag (0)" at bounding box center [583, 324] width 731 height 21
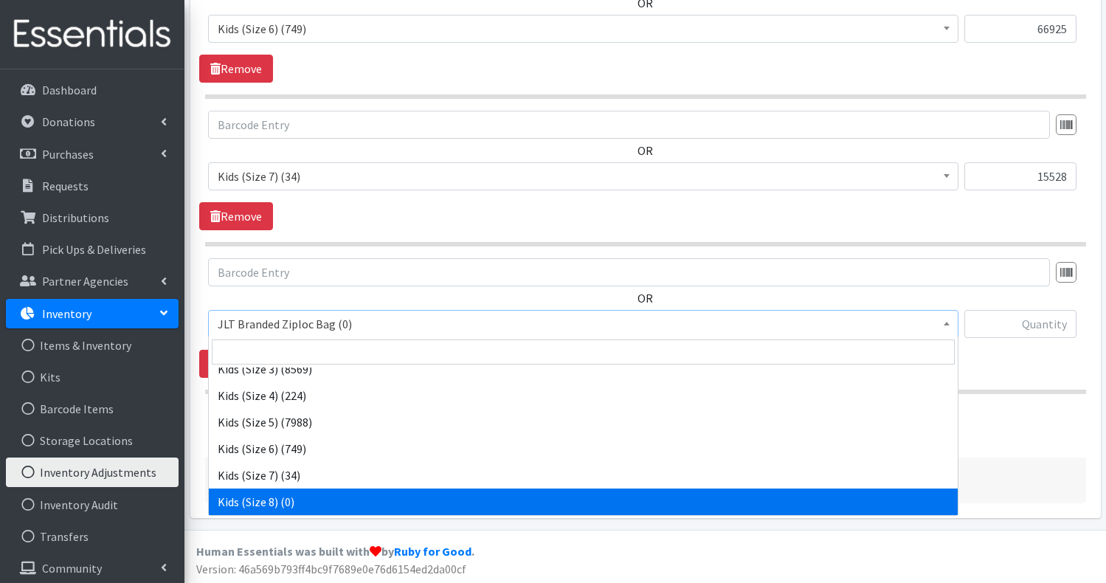
scroll to position [198, 0]
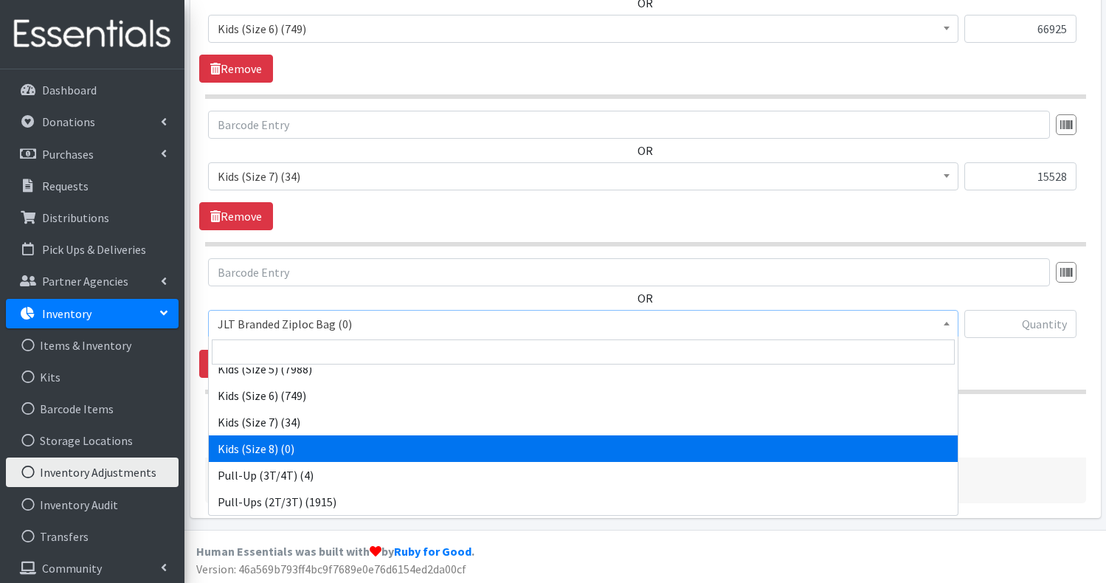
select select "15533"
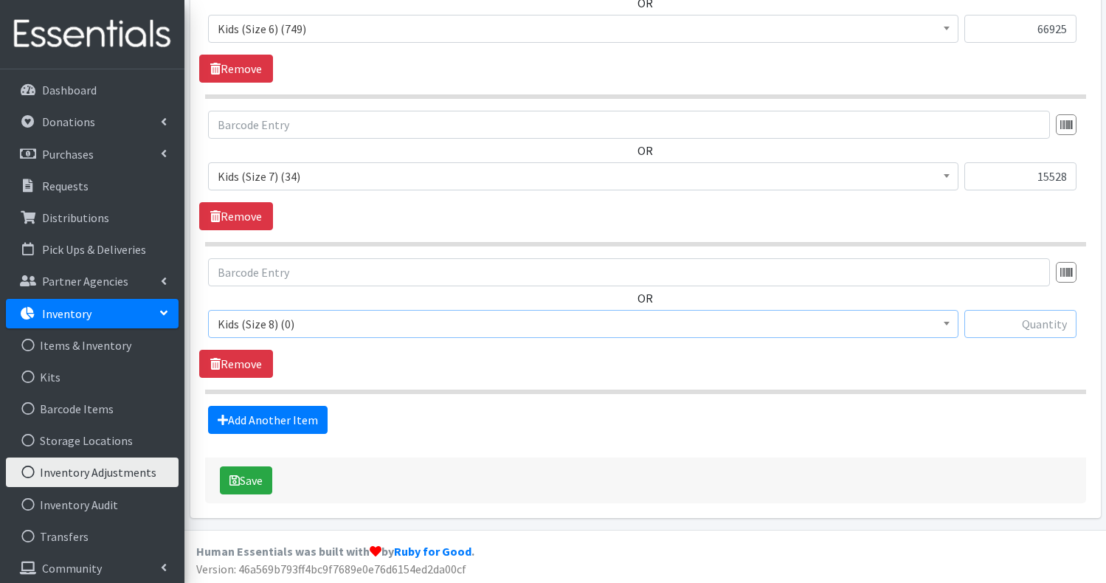
click at [1051, 319] on input "text" at bounding box center [1020, 324] width 112 height 28
type input "12088"
click at [287, 421] on link "Add Another Item" at bounding box center [268, 420] width 120 height 28
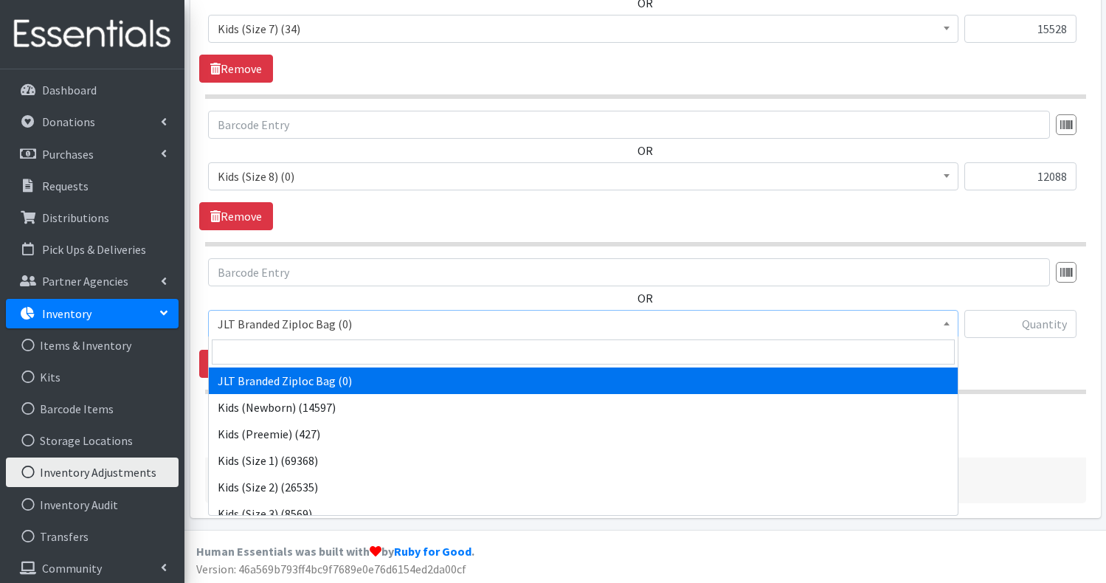
click at [351, 328] on span "JLT Branded Ziploc Bag (0)" at bounding box center [583, 324] width 731 height 21
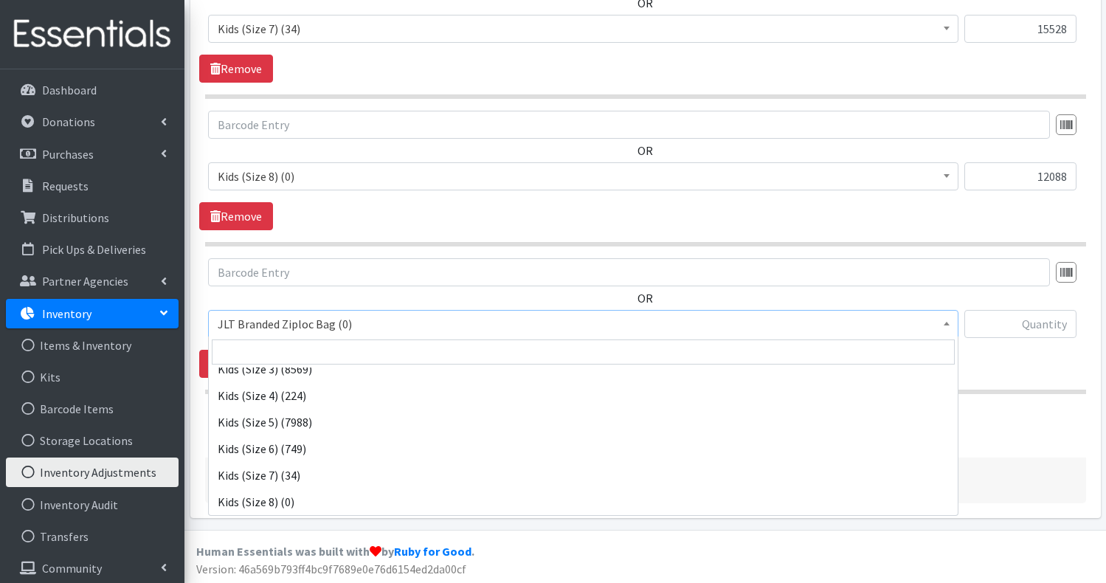
scroll to position [198, 0]
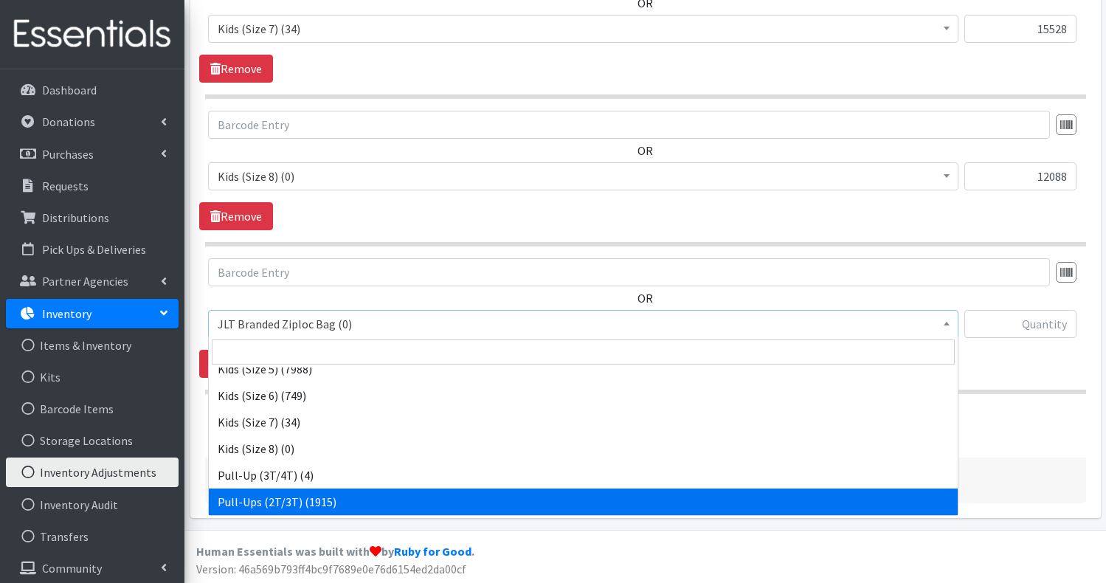
select select "748"
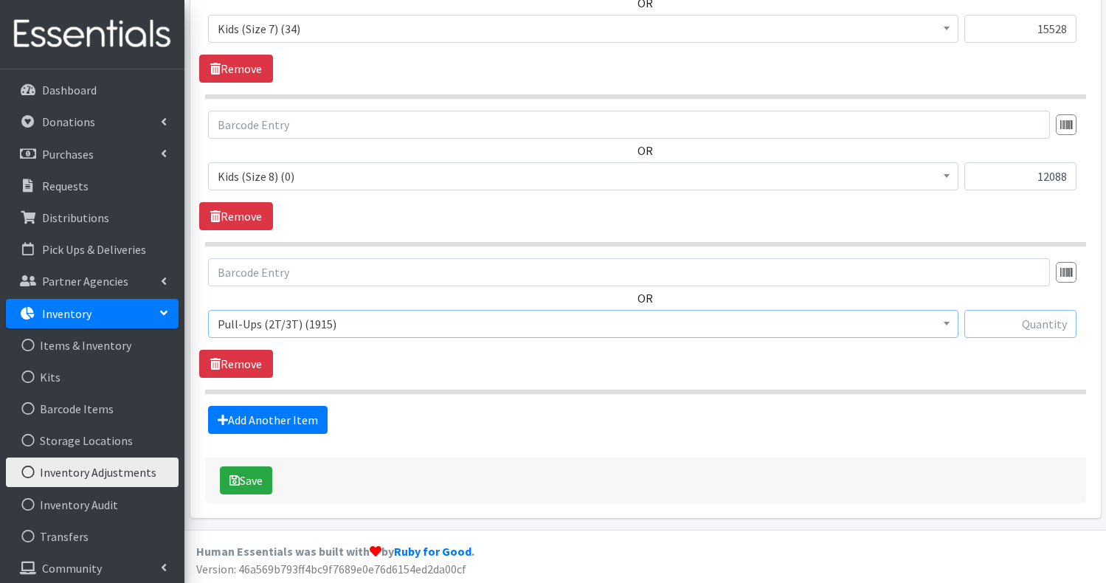
click at [1020, 318] on input "text" at bounding box center [1020, 324] width 112 height 28
type input "10000"
click at [311, 406] on link "Add Another Item" at bounding box center [268, 420] width 120 height 28
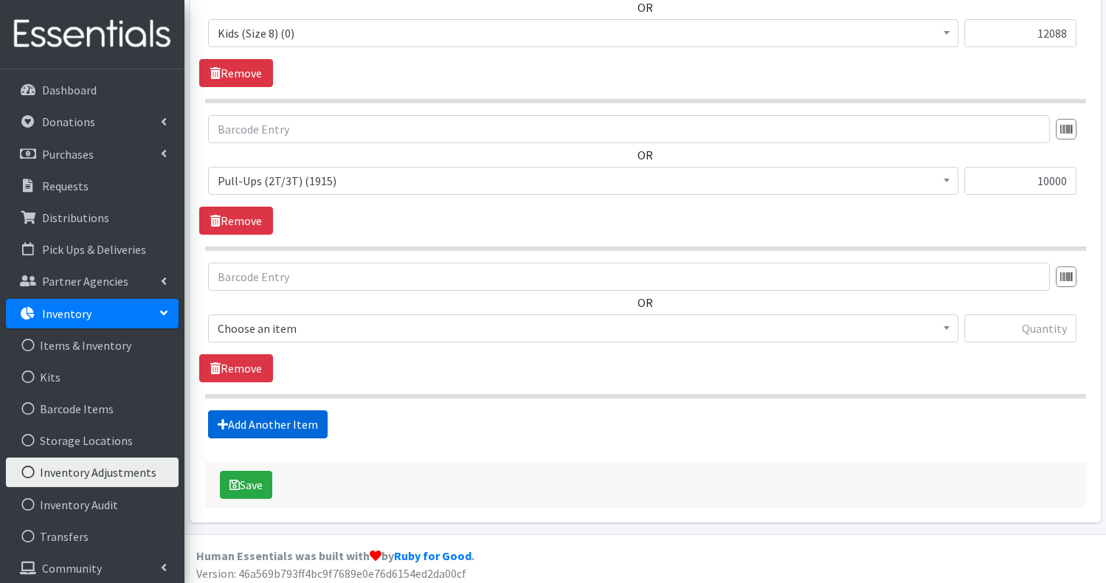
scroll to position [1743, 0]
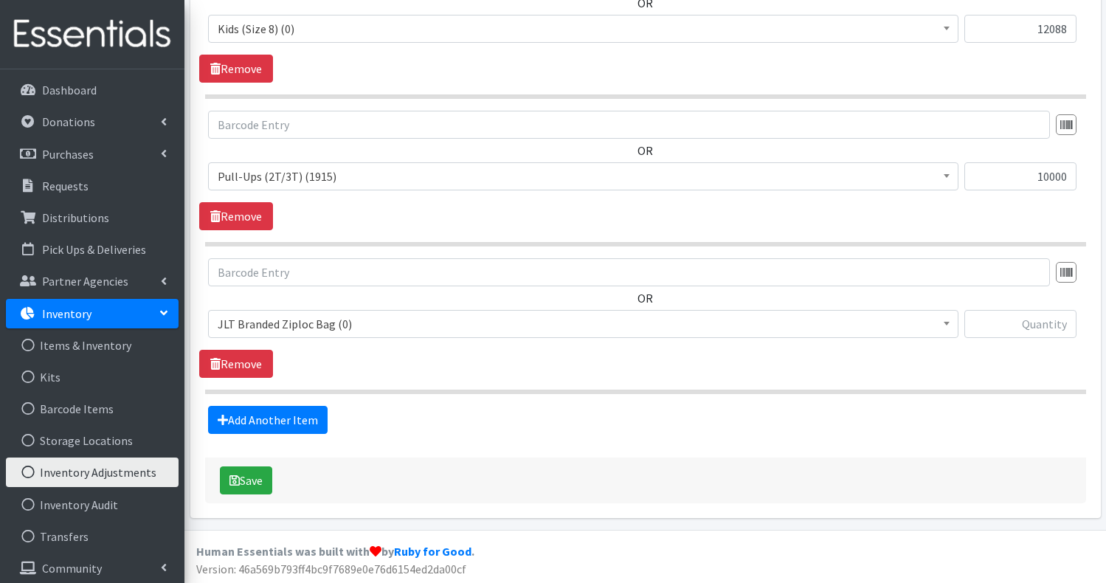
click at [443, 328] on span "JLT Branded Ziploc Bag (0)" at bounding box center [583, 324] width 731 height 21
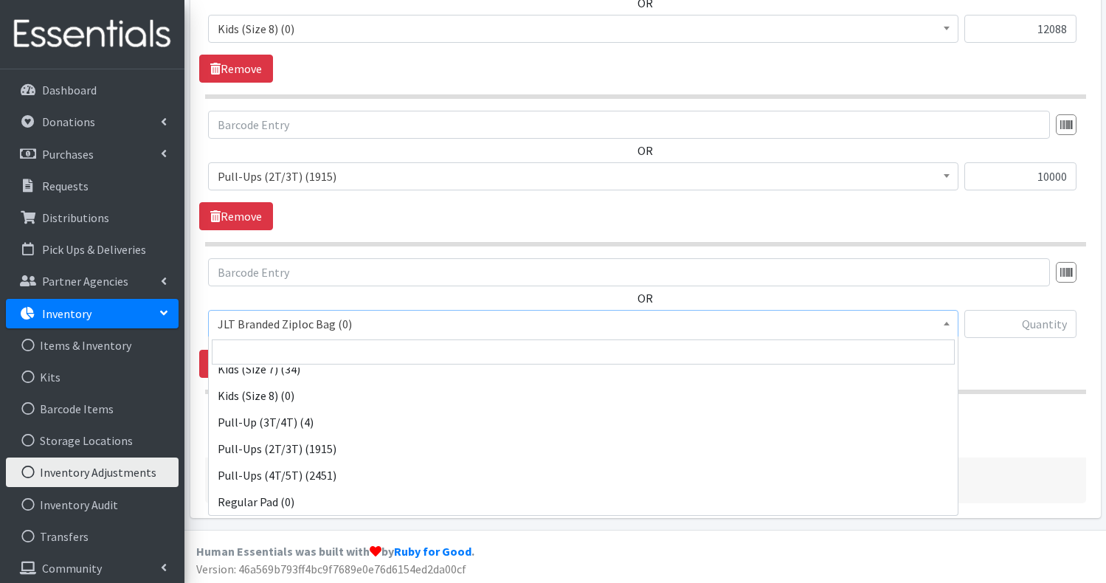
scroll to position [304, 0]
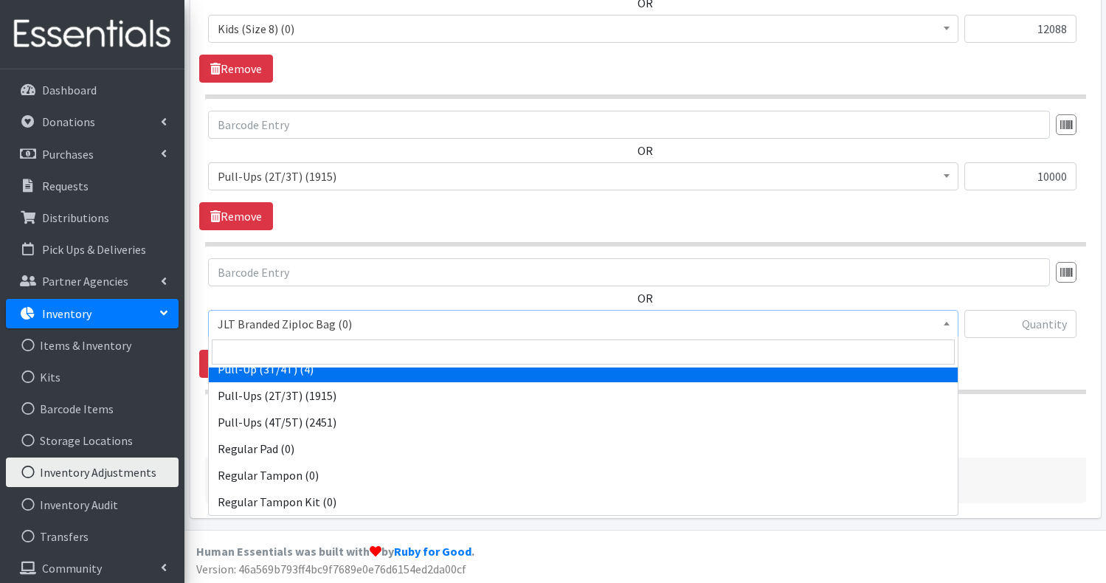
select select "1352"
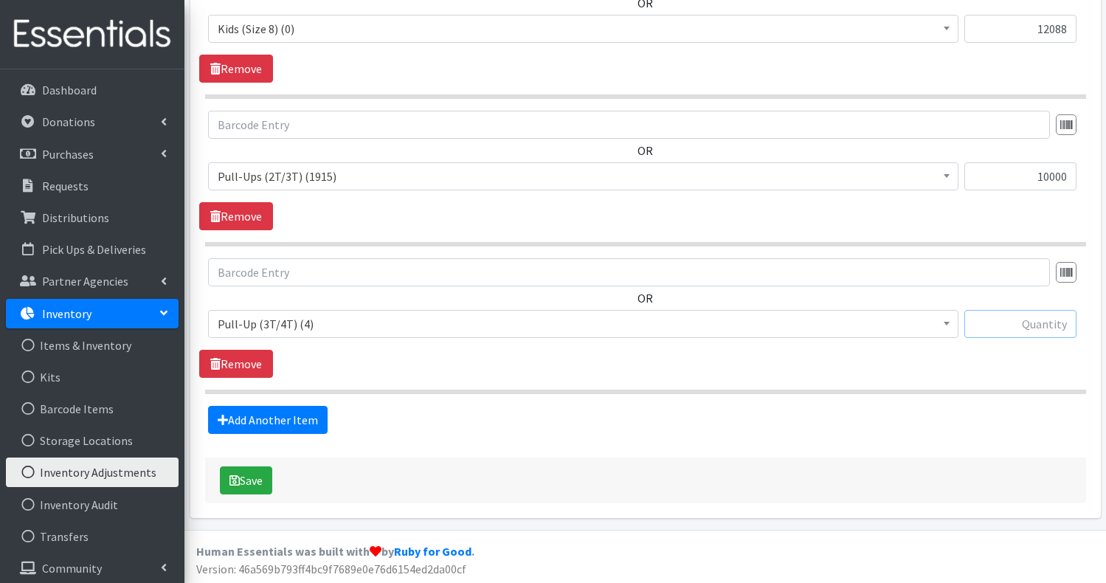
click at [1057, 317] on input "text" at bounding box center [1020, 324] width 112 height 28
type input "10000"
click at [273, 416] on link "Add Another Item" at bounding box center [268, 420] width 120 height 28
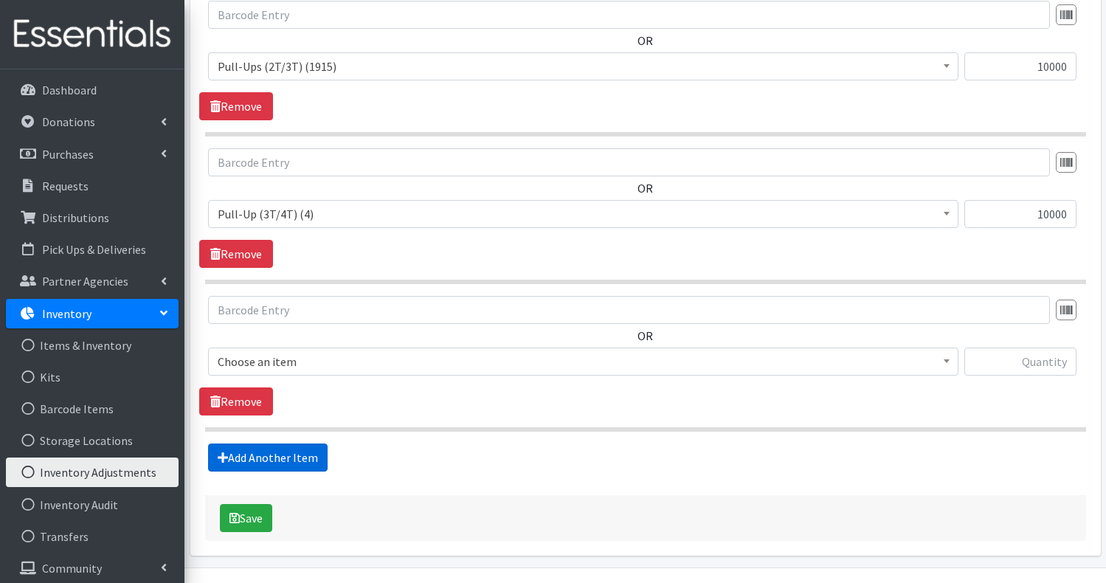
scroll to position [1890, 0]
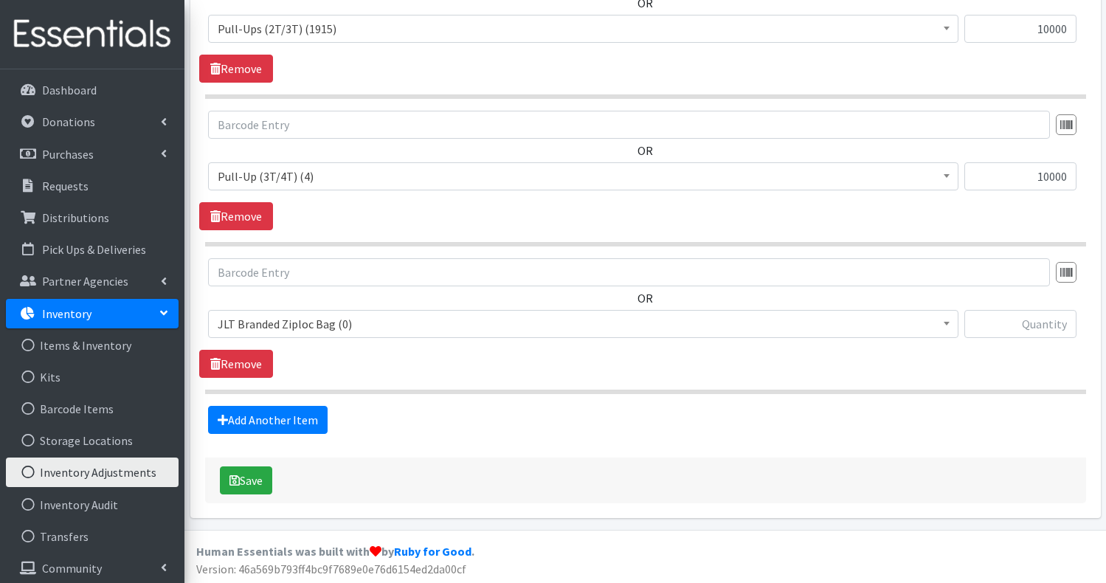
click at [308, 326] on span "JLT Branded Ziploc Bag (0)" at bounding box center [583, 324] width 731 height 21
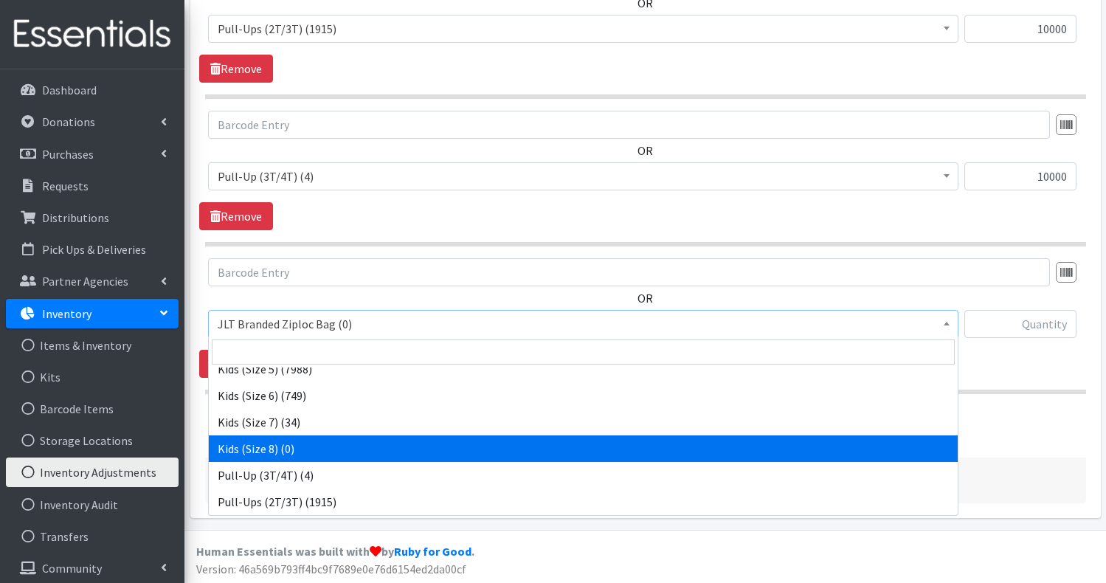
scroll to position [224, 0]
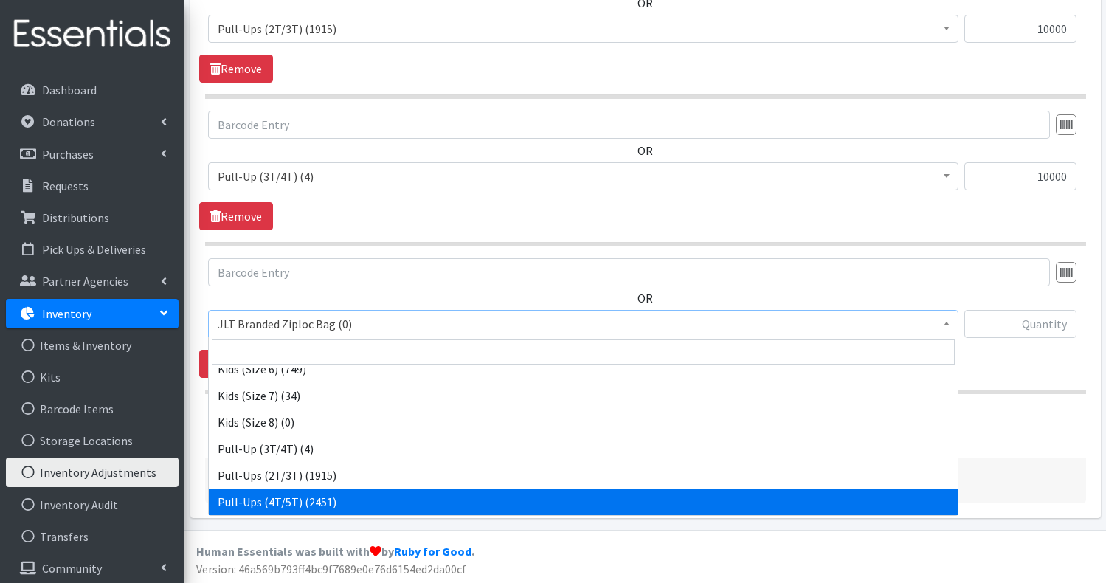
select select "731"
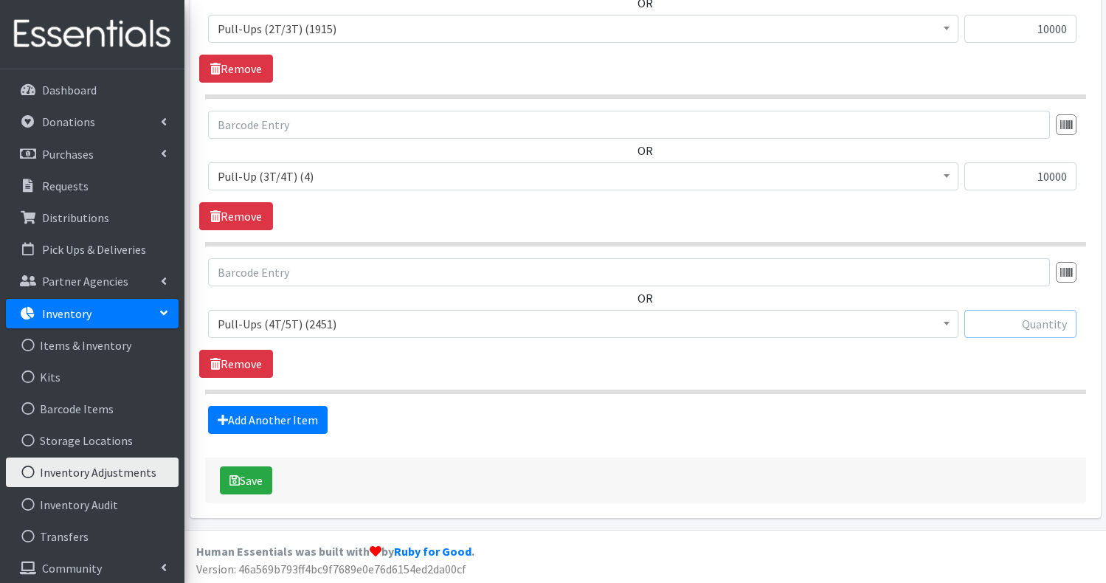
click at [1009, 325] on input "text" at bounding box center [1020, 324] width 112 height 28
type input "10000"
click at [999, 423] on div "Add Another Item" at bounding box center [645, 420] width 892 height 28
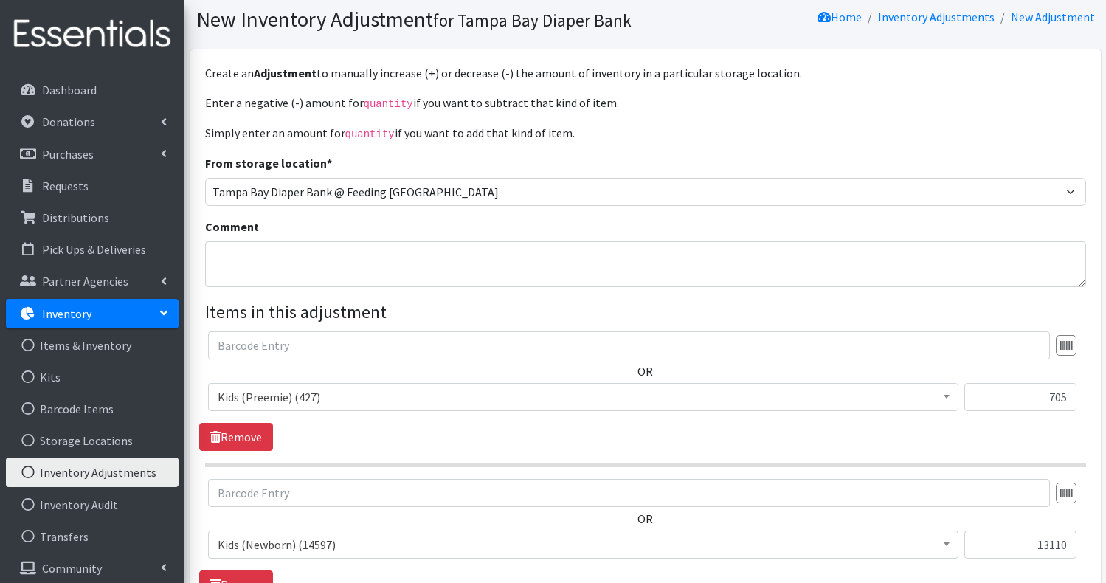
scroll to position [1, 0]
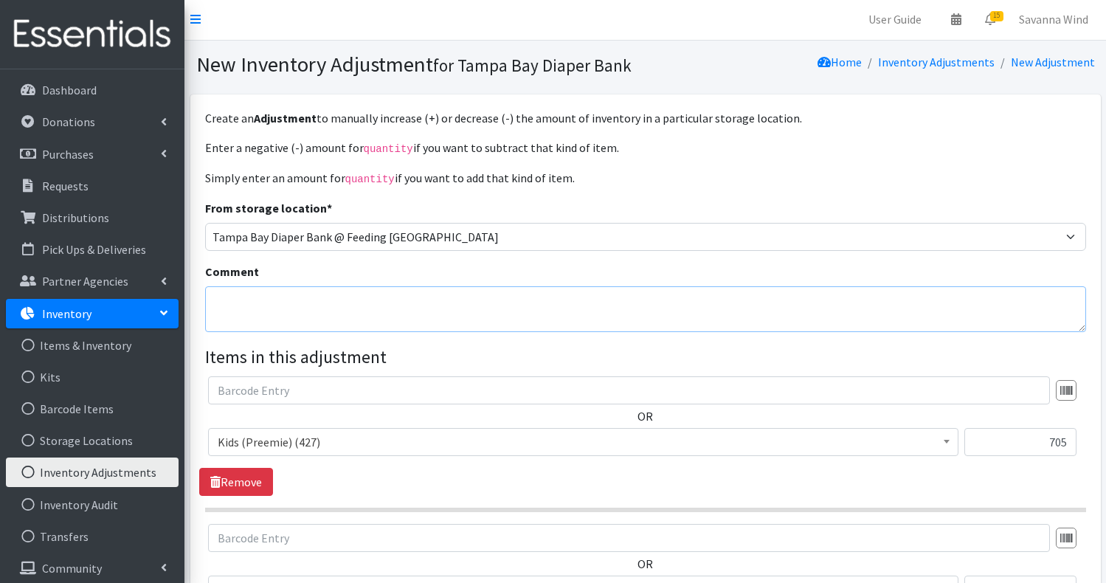
click at [445, 295] on textarea "Comment" at bounding box center [645, 309] width 881 height 46
type textarea "Supplemented by Newborn 7500qty, 2T/3T 10kqty, 3T/4T 10kqty, 4T/5T 10kqty, and …"
click at [759, 466] on div "OR JLT Branded Ziploc Bag (0) Kids (Newborn) (14597) Kids (Preemie) (427) Kids …" at bounding box center [645, 436] width 892 height 120
click at [622, 483] on div "OR JLT Branded Ziploc Bag (0) Kids (Newborn) (14597) Kids (Preemie) (427) Kids …" at bounding box center [645, 436] width 892 height 120
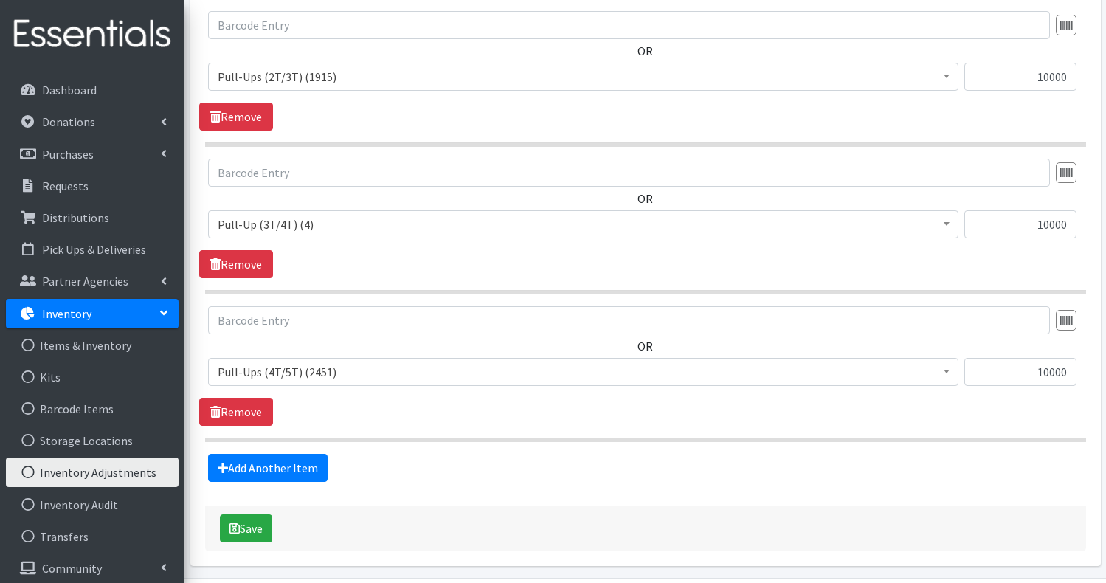
scroll to position [1890, 0]
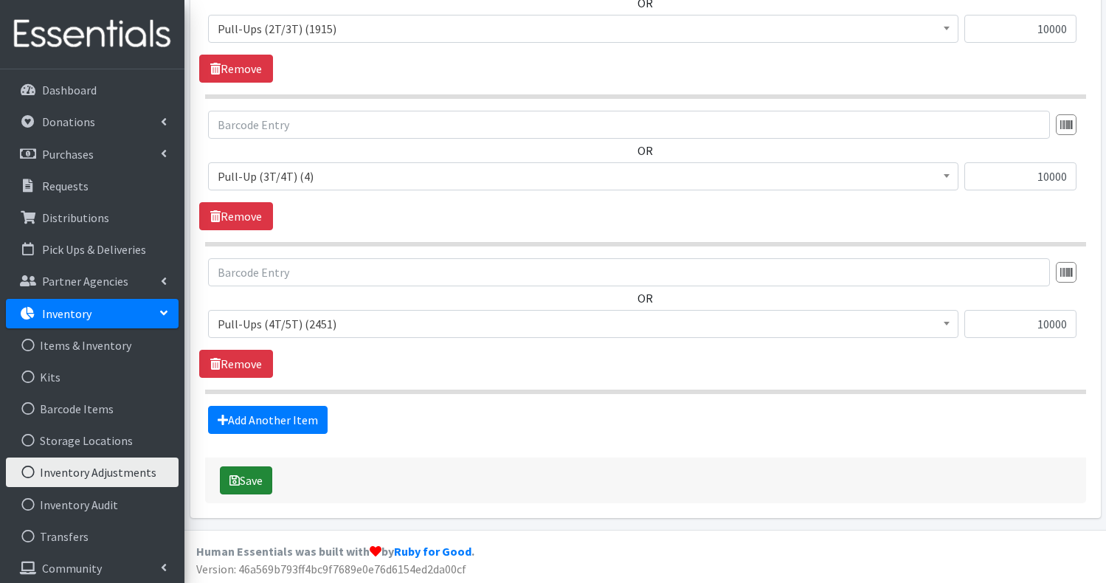
click at [263, 479] on button "Save" at bounding box center [246, 480] width 52 height 28
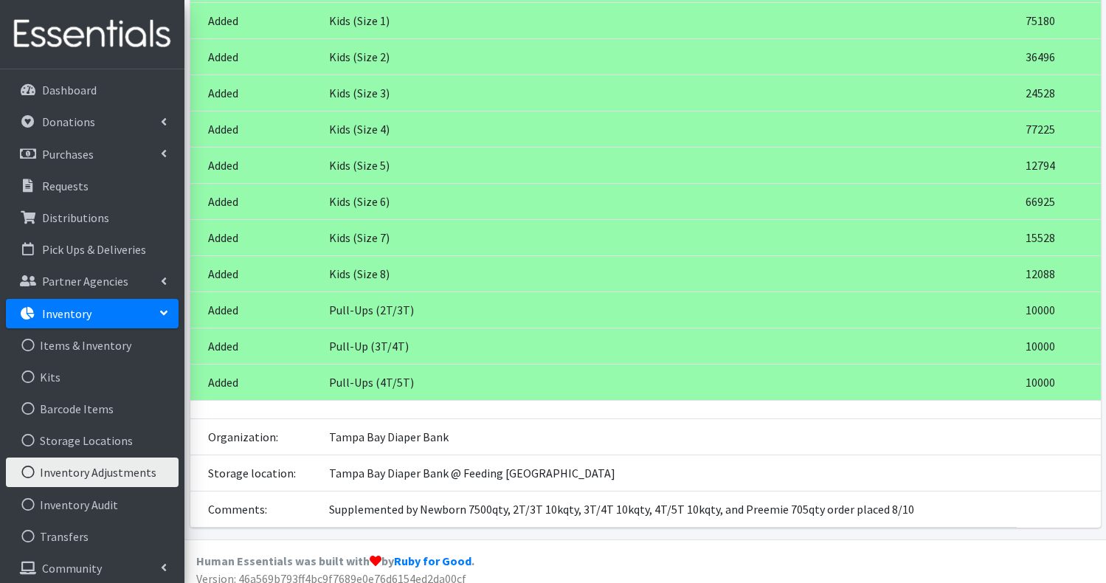
scroll to position [296, 0]
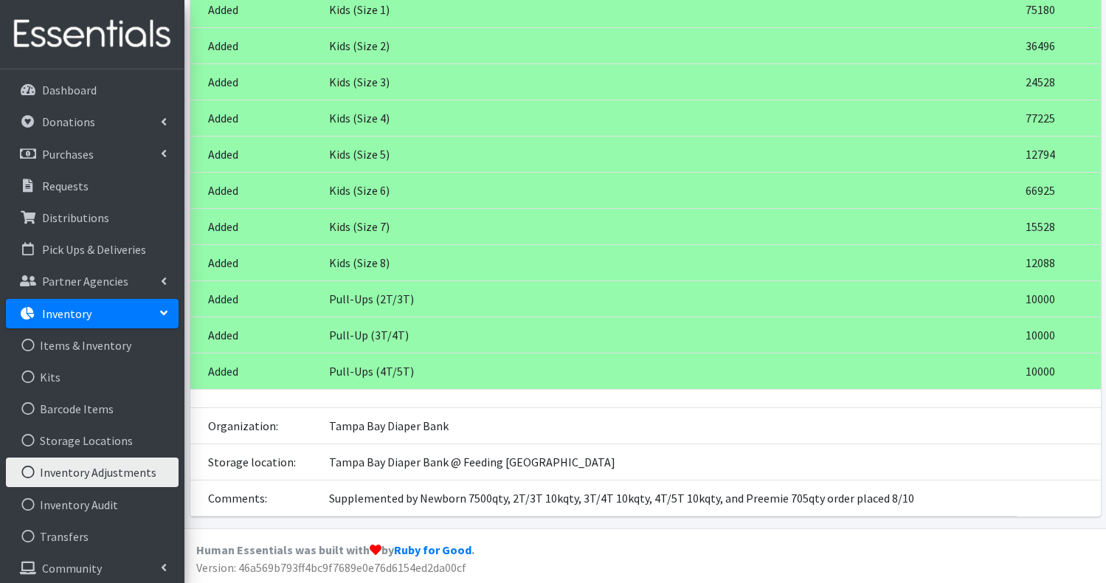
click at [74, 310] on p "Inventory" at bounding box center [66, 313] width 49 height 15
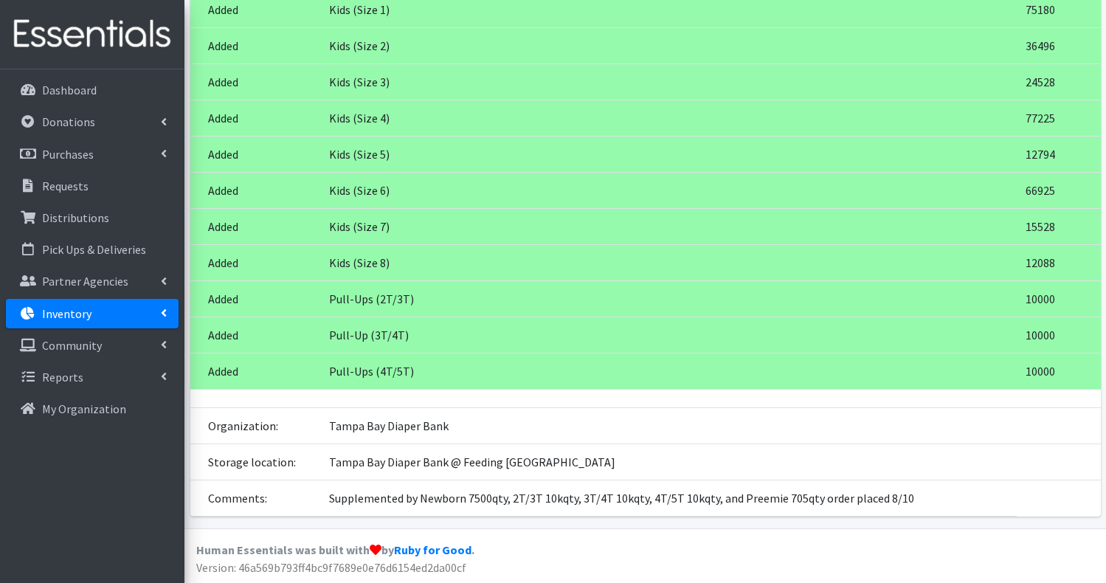
click at [72, 314] on p "Inventory" at bounding box center [66, 313] width 49 height 15
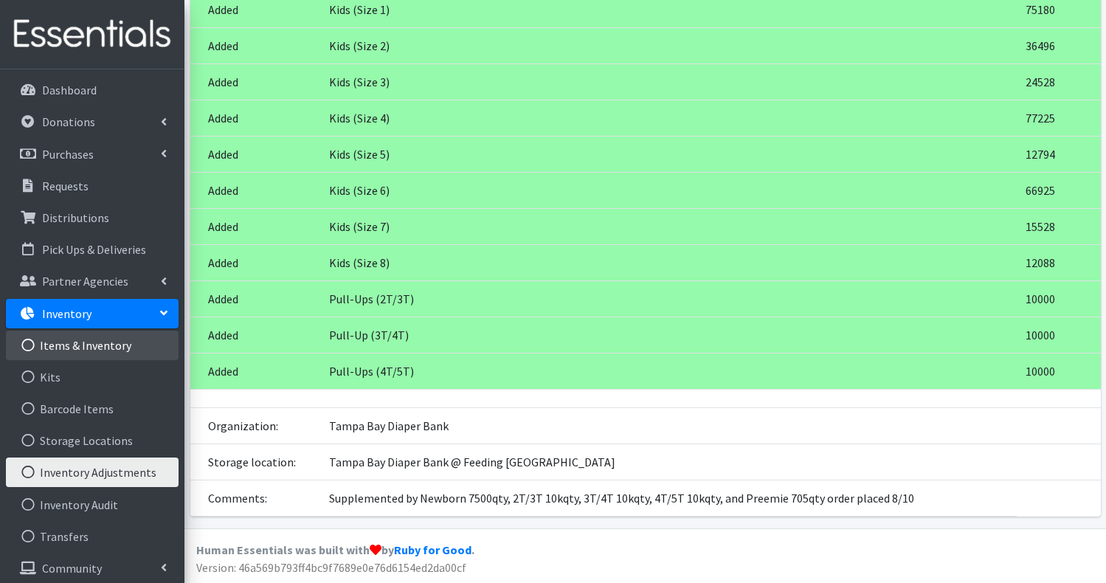
click at [74, 341] on link "Items & Inventory" at bounding box center [92, 346] width 173 height 30
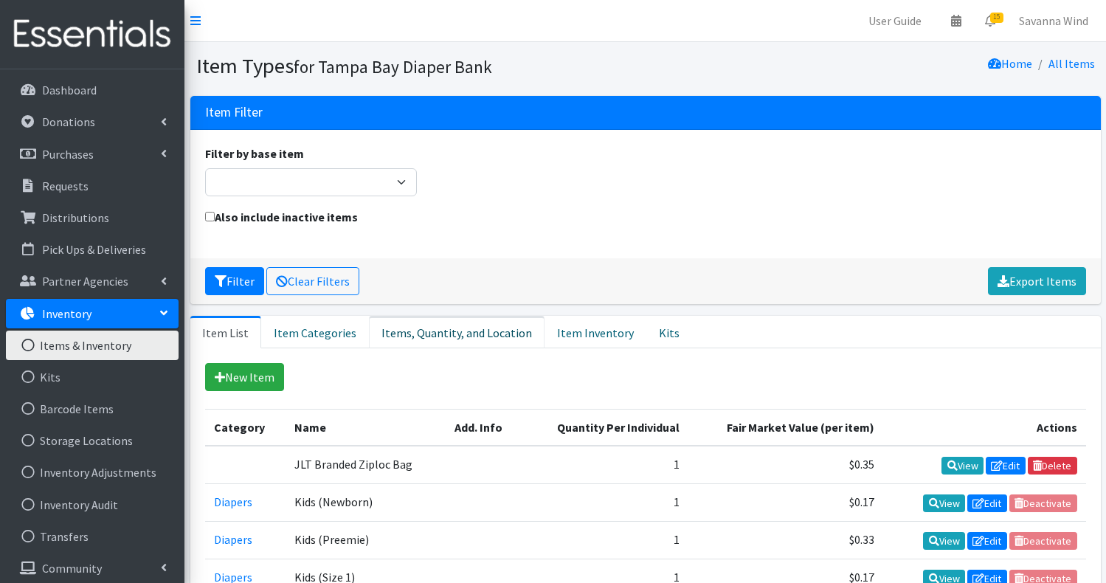
click at [399, 338] on link "Items, Quantity, and Location" at bounding box center [457, 332] width 176 height 32
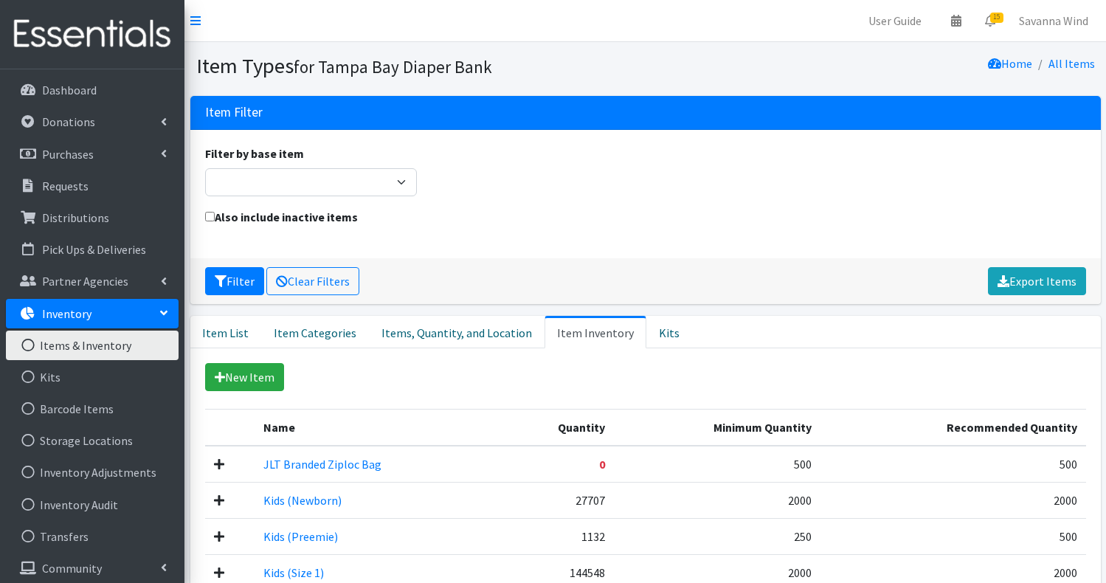
click at [441, 371] on div "New Item" at bounding box center [645, 377] width 881 height 28
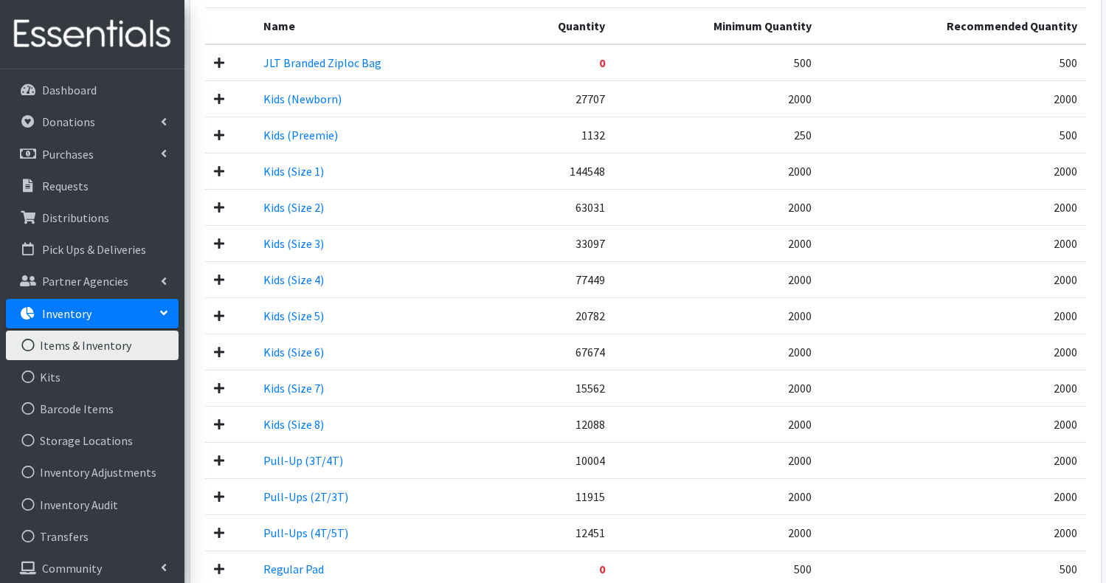
scroll to position [413, 0]
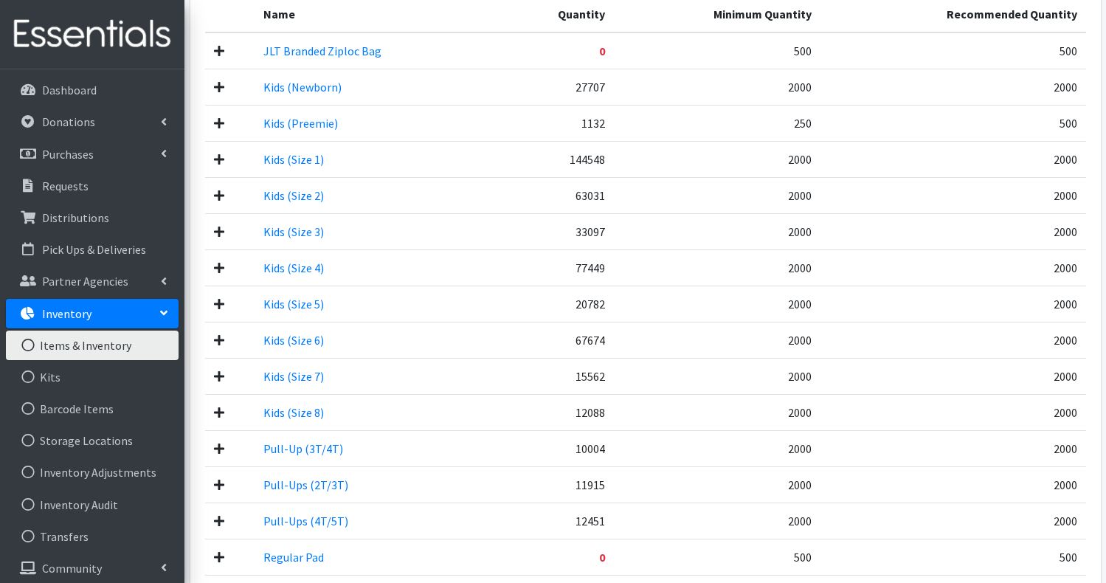
click at [115, 345] on link "Items & Inventory" at bounding box center [92, 346] width 173 height 30
click at [100, 317] on link "Inventory" at bounding box center [92, 314] width 173 height 30
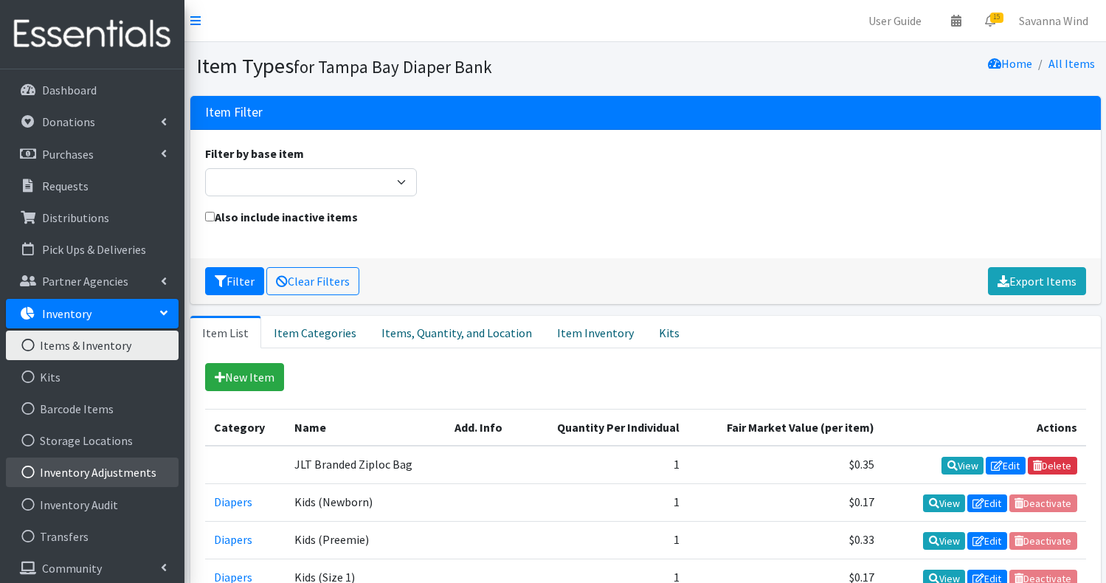
click at [104, 469] on link "Inventory Adjustments" at bounding box center [92, 472] width 173 height 30
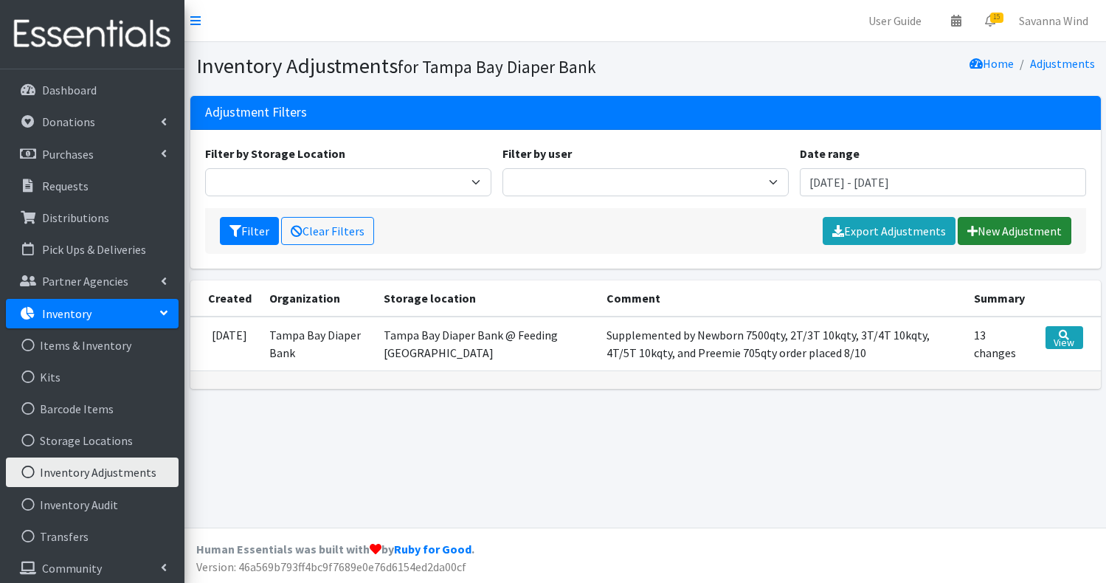
click at [1009, 226] on link "New Adjustment" at bounding box center [1015, 231] width 114 height 28
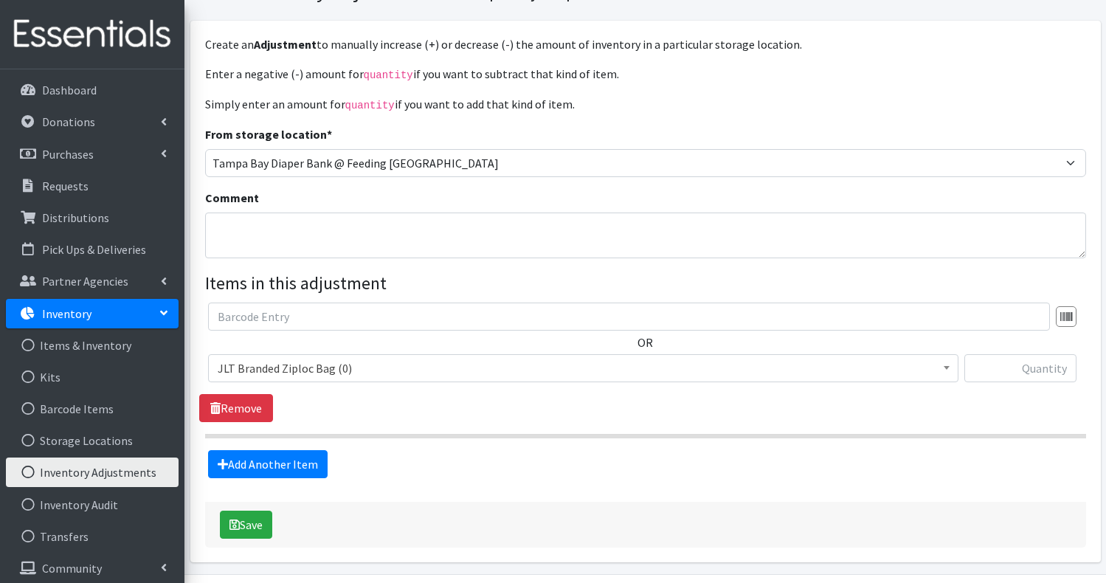
scroll to position [120, 0]
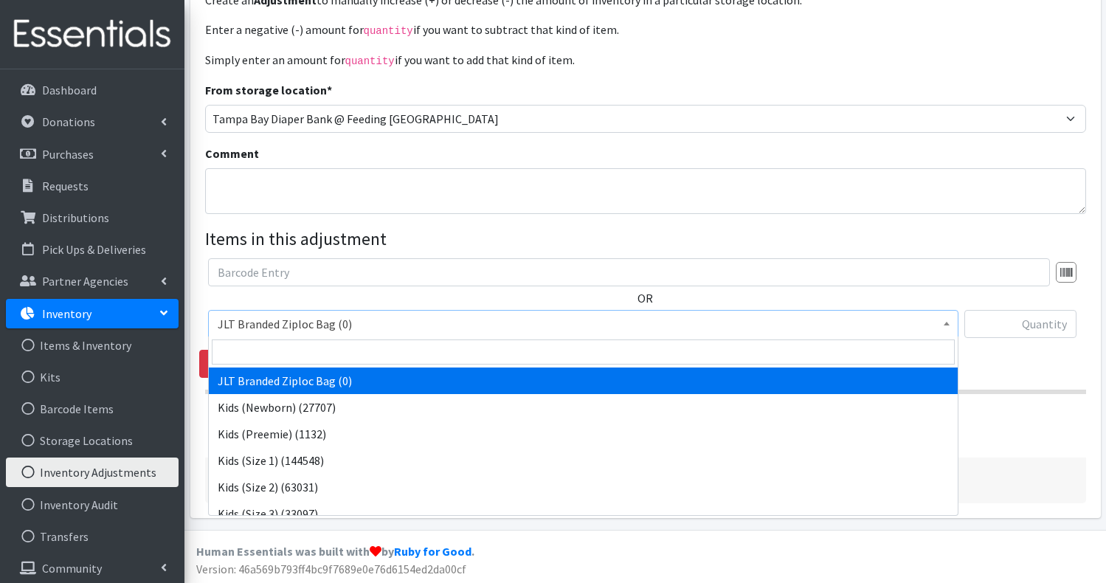
click at [683, 326] on span "JLT Branded Ziploc Bag (0)" at bounding box center [583, 324] width 731 height 21
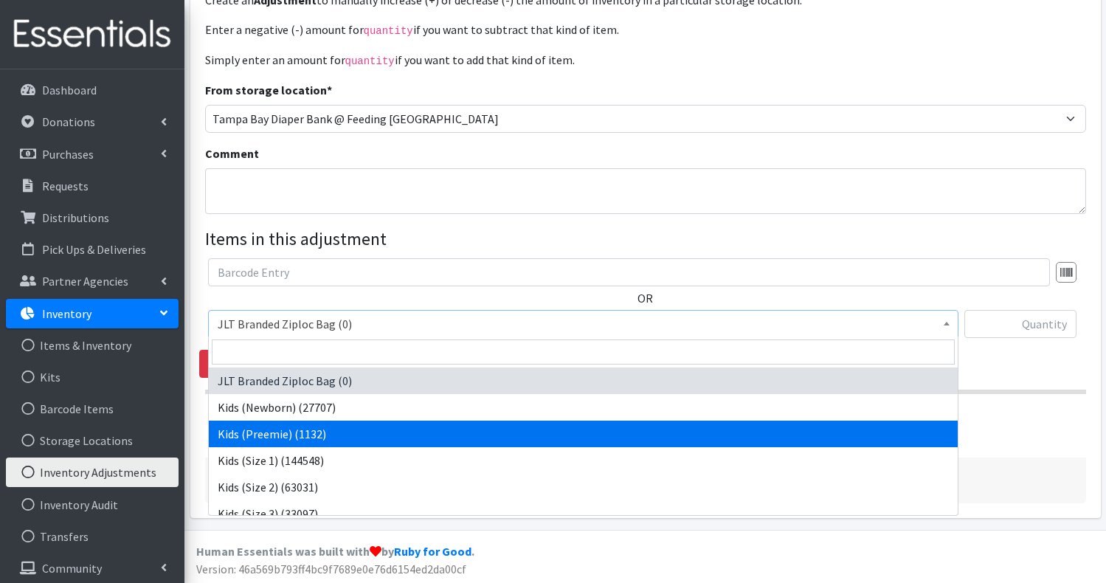
select select "751"
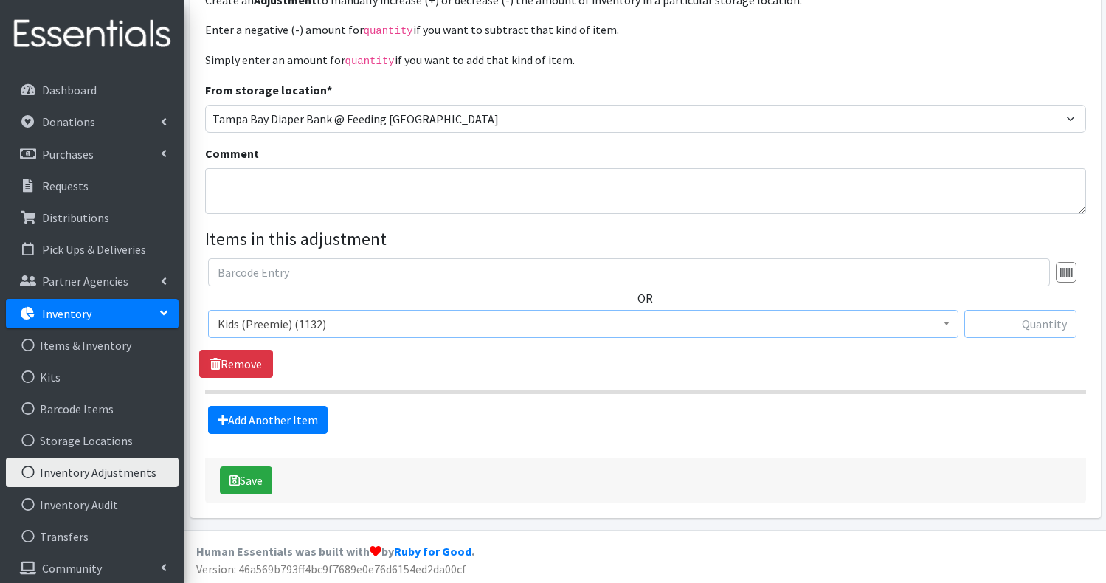
click at [991, 326] on input "text" at bounding box center [1020, 324] width 112 height 28
type input "-427"
click at [303, 415] on link "Add Another Item" at bounding box center [268, 420] width 120 height 28
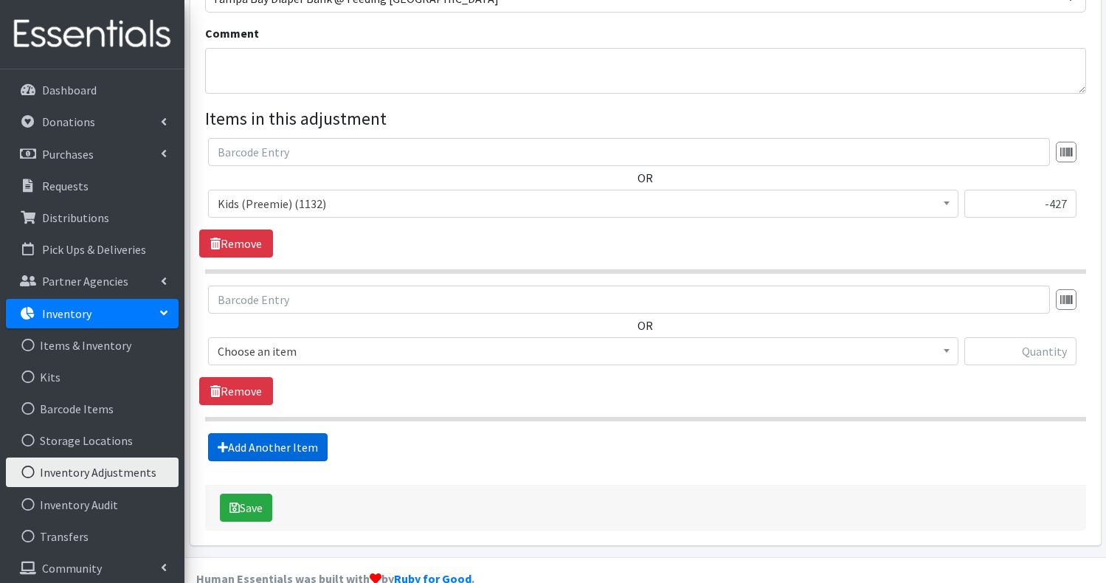
scroll to position [267, 0]
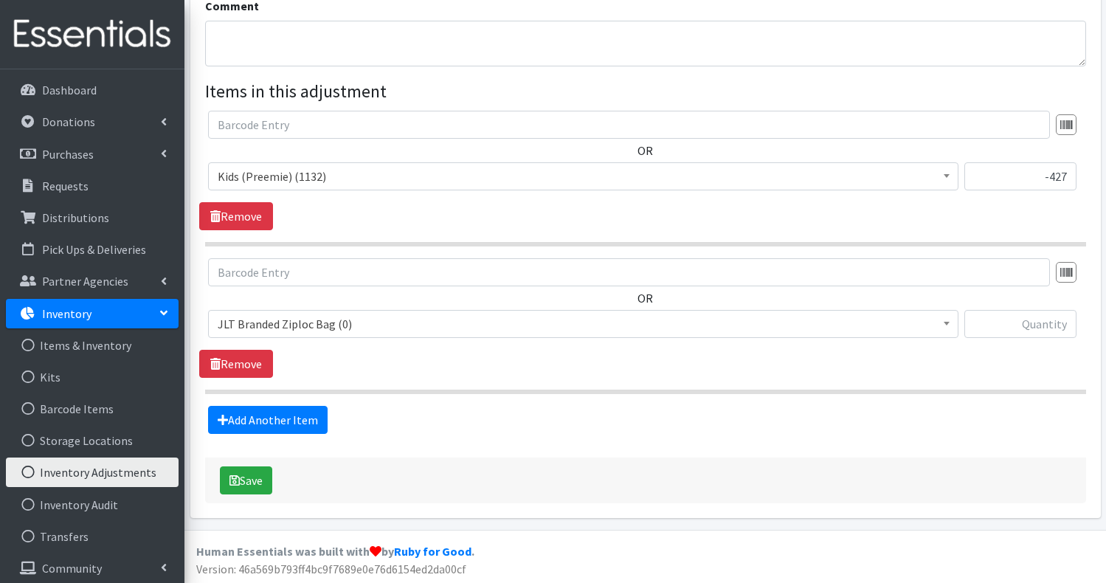
click at [335, 328] on span "JLT Branded Ziploc Bag (0)" at bounding box center [583, 324] width 731 height 21
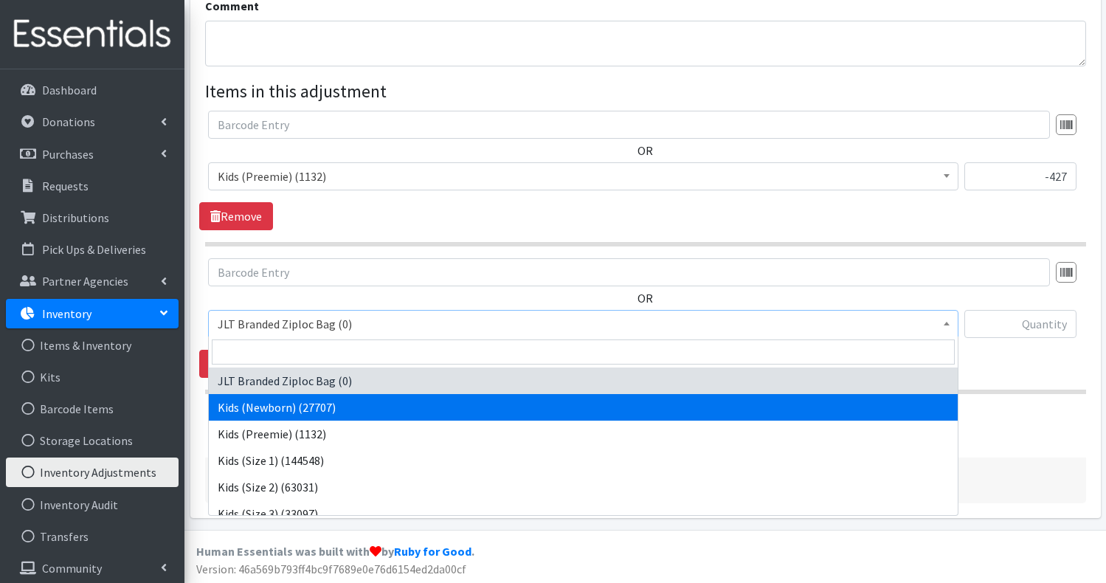
select select "750"
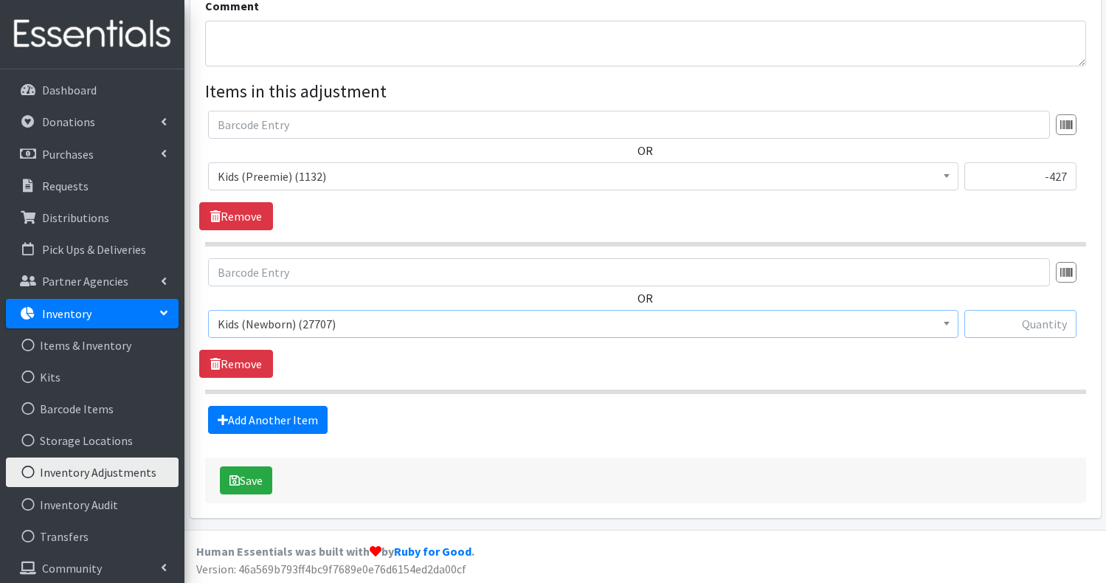
click at [1033, 327] on input "text" at bounding box center [1020, 324] width 112 height 28
type input "-14597"
click at [301, 418] on link "Add Another Item" at bounding box center [268, 420] width 120 height 28
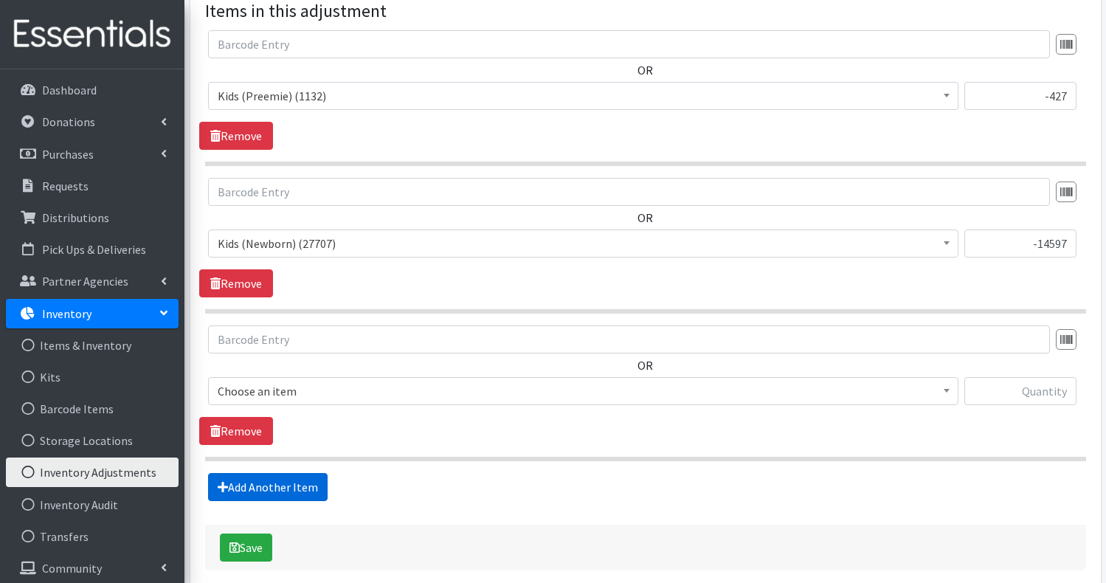
scroll to position [415, 0]
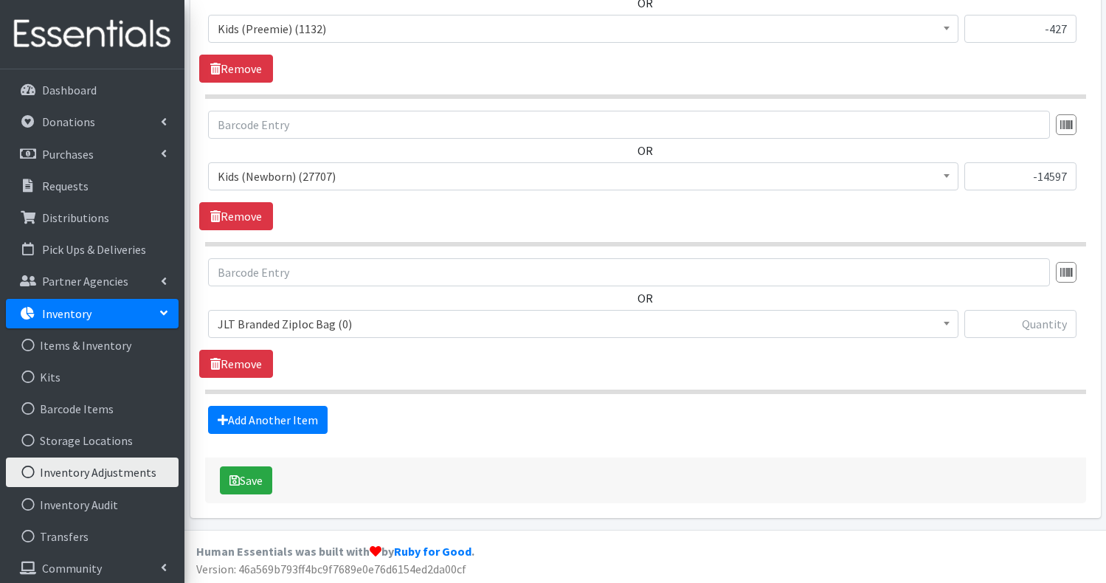
click at [383, 323] on span "JLT Branded Ziploc Bag (0)" at bounding box center [583, 324] width 731 height 21
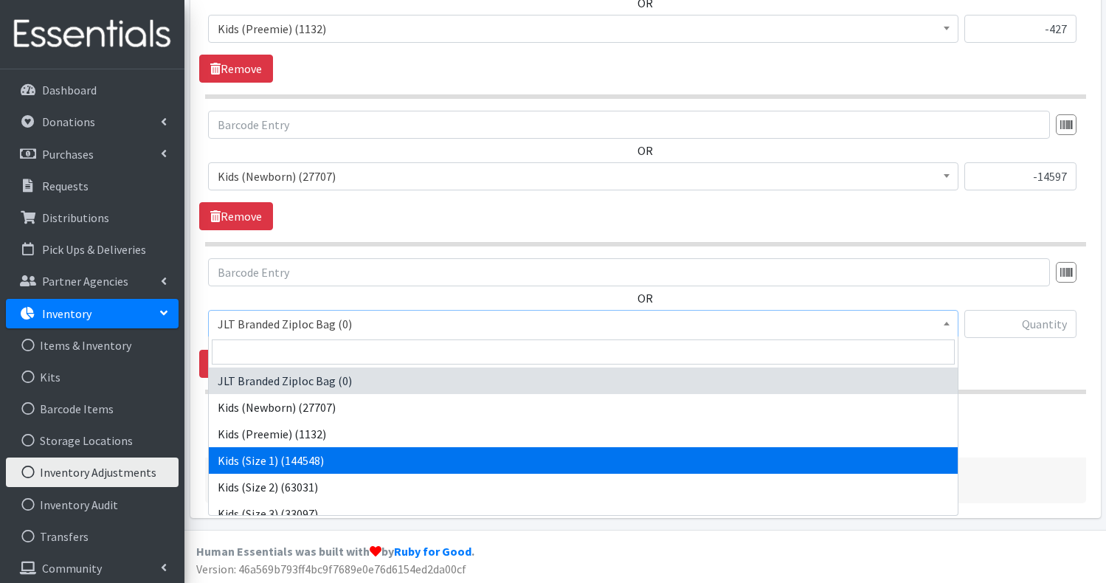
select select "752"
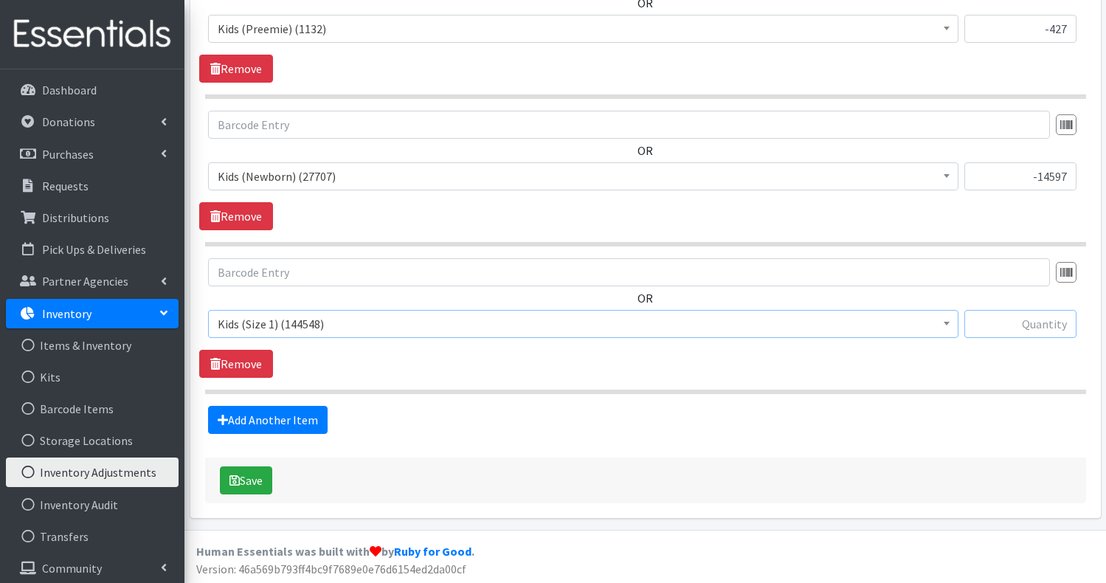
click at [1006, 323] on input "text" at bounding box center [1020, 324] width 112 height 28
type input "-69368"
click at [305, 412] on link "Add Another Item" at bounding box center [268, 420] width 120 height 28
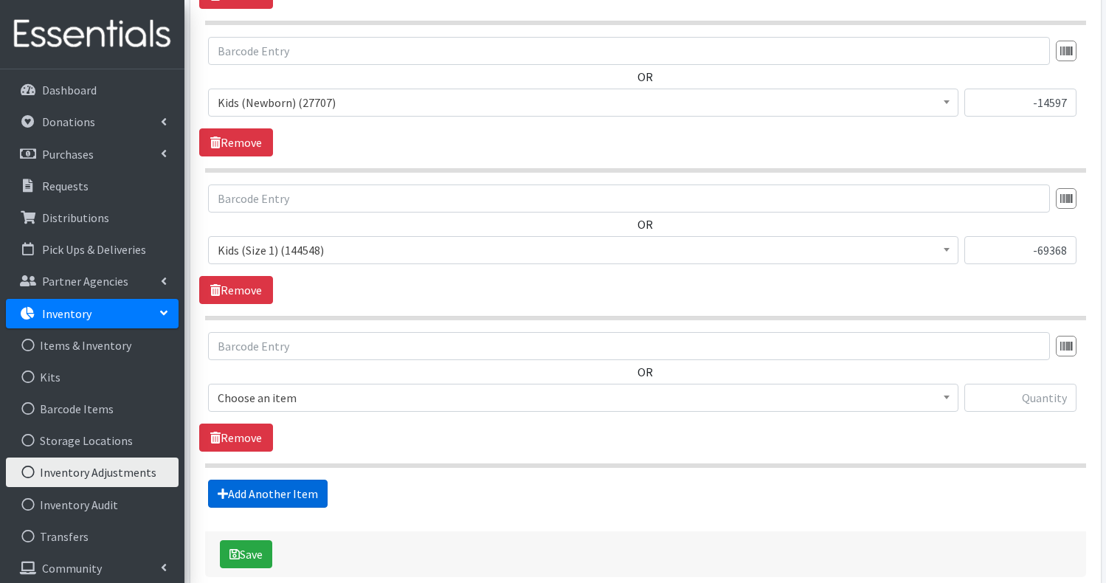
scroll to position [562, 0]
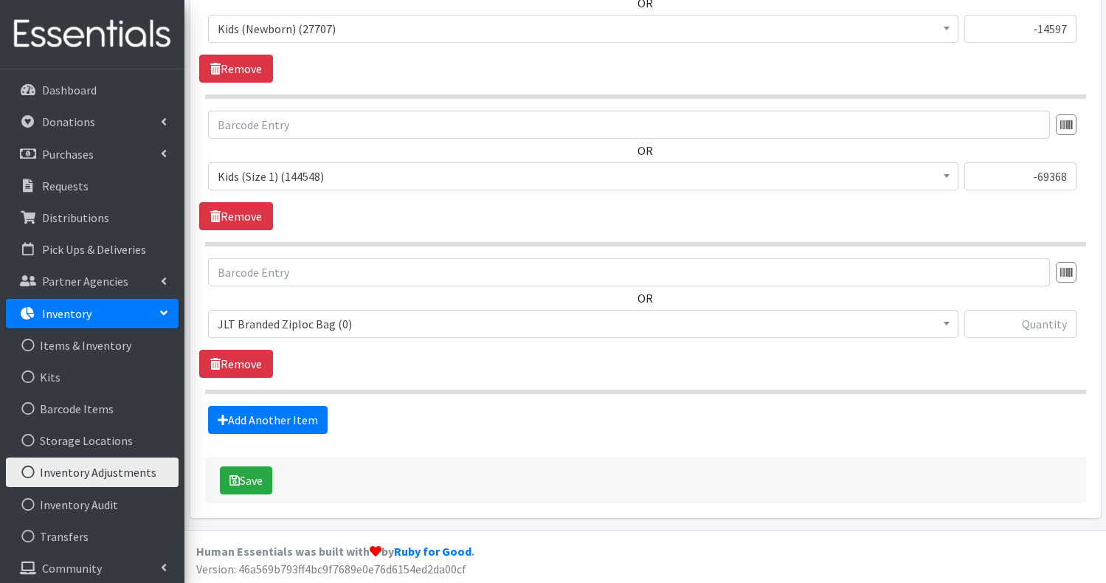
click at [363, 324] on span "JLT Branded Ziploc Bag (0)" at bounding box center [583, 324] width 731 height 21
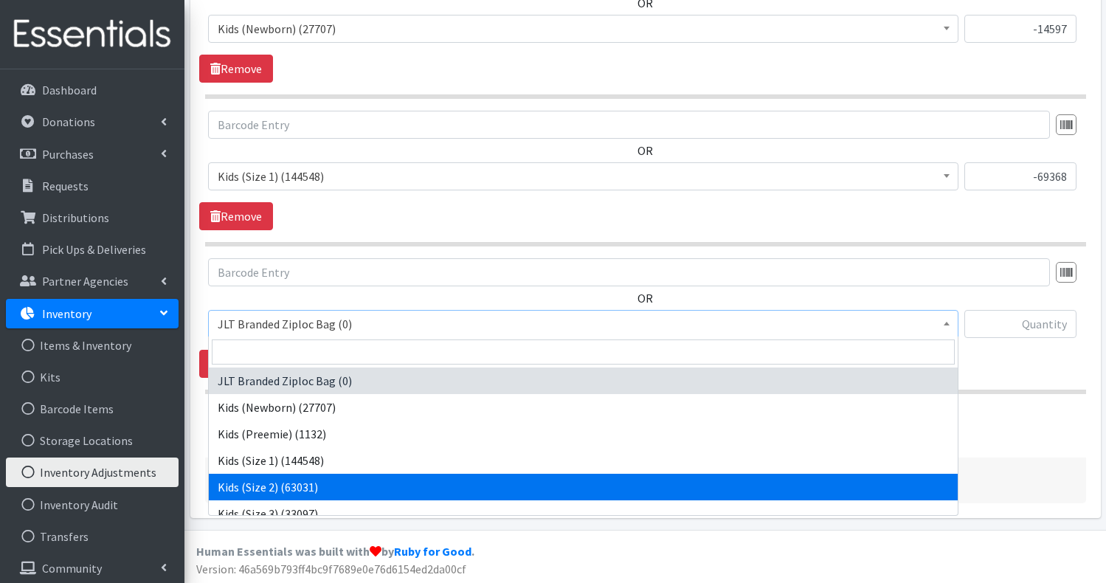
select select "753"
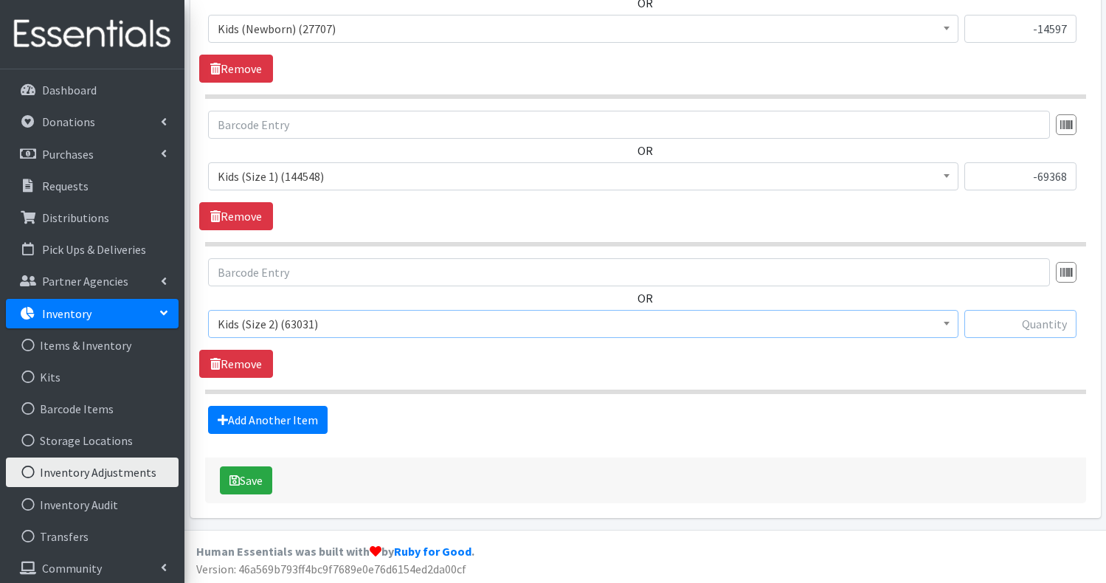
click at [1038, 320] on input "text" at bounding box center [1020, 324] width 112 height 28
type input "-26535"
click at [272, 412] on link "Add Another Item" at bounding box center [268, 420] width 120 height 28
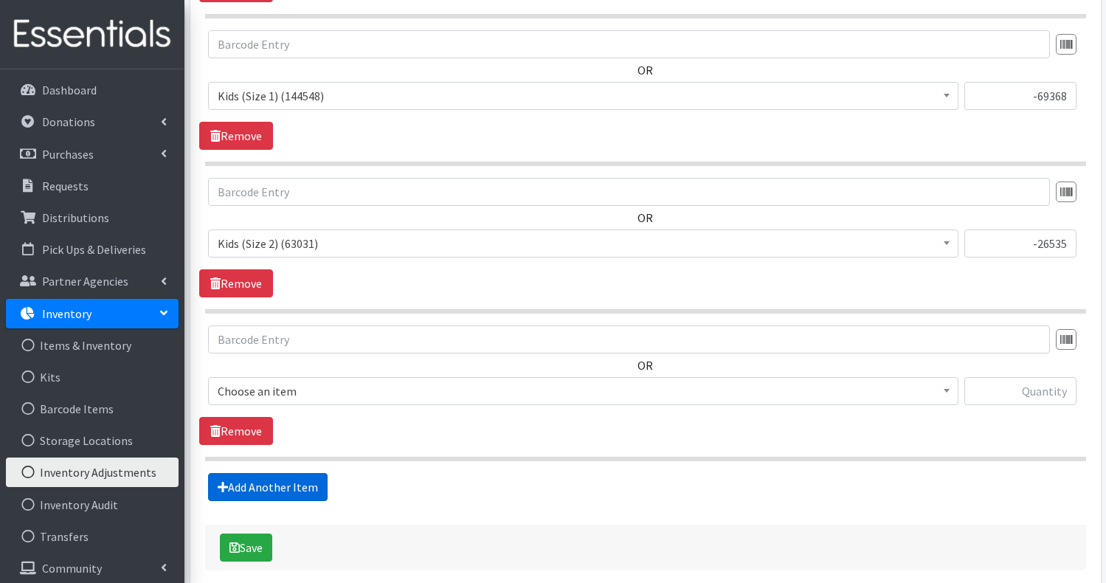
scroll to position [710, 0]
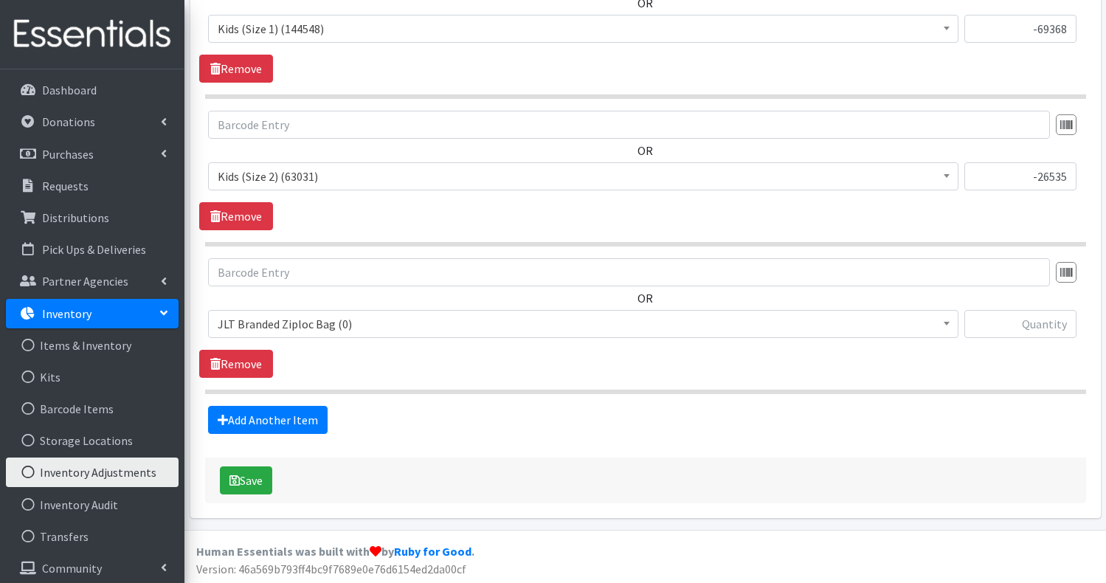
click at [390, 324] on span "JLT Branded Ziploc Bag (0)" at bounding box center [583, 324] width 731 height 21
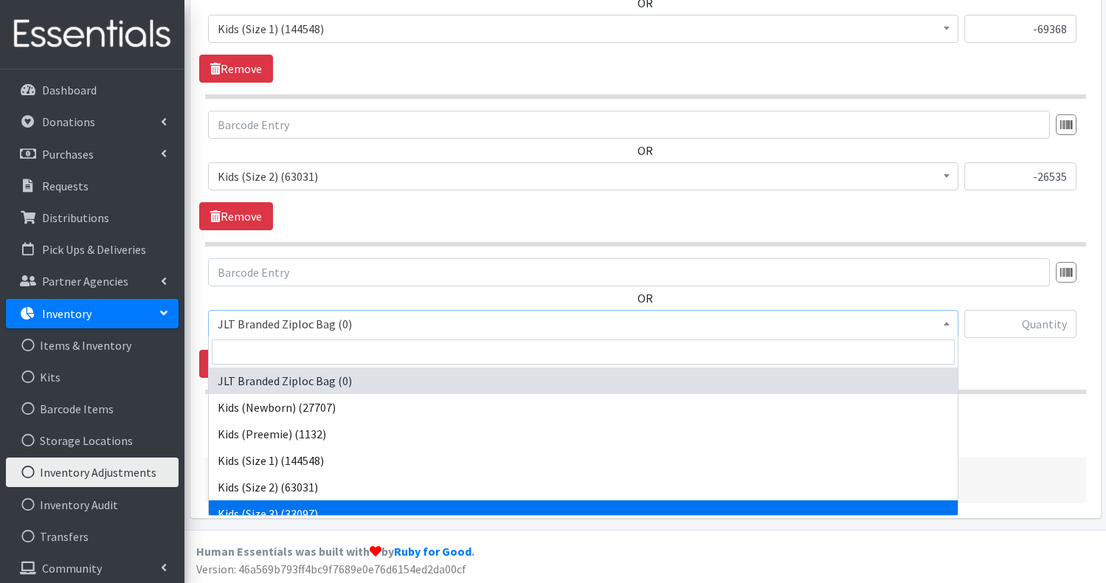
select select "732"
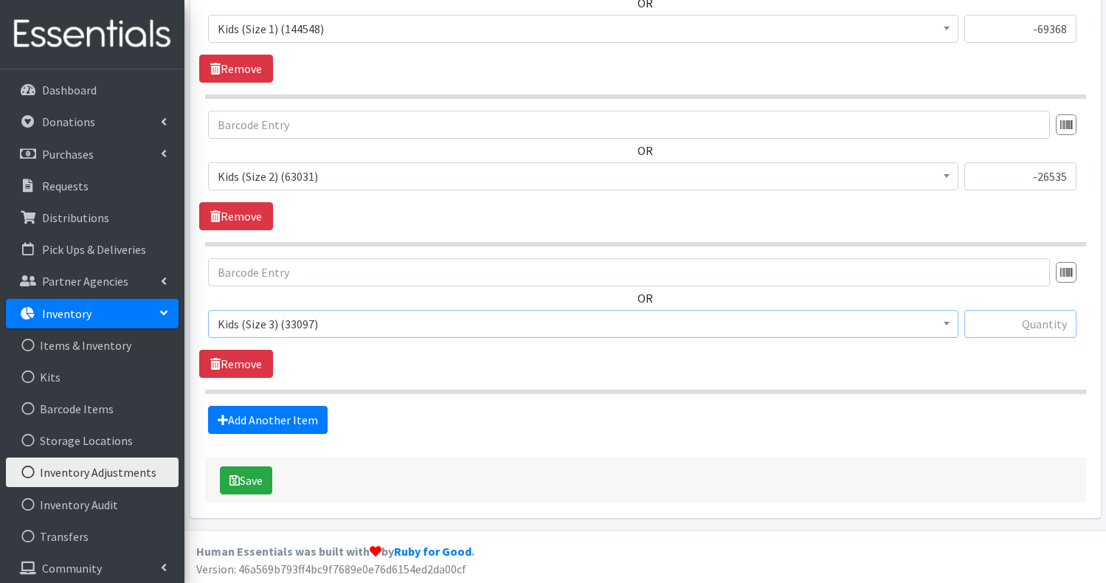
click at [1026, 328] on input "text" at bounding box center [1020, 324] width 112 height 28
type input "-8569"
click at [248, 417] on link "Add Another Item" at bounding box center [268, 420] width 120 height 28
click at [389, 322] on span "JLT Branded Ziploc Bag (0)" at bounding box center [583, 324] width 731 height 21
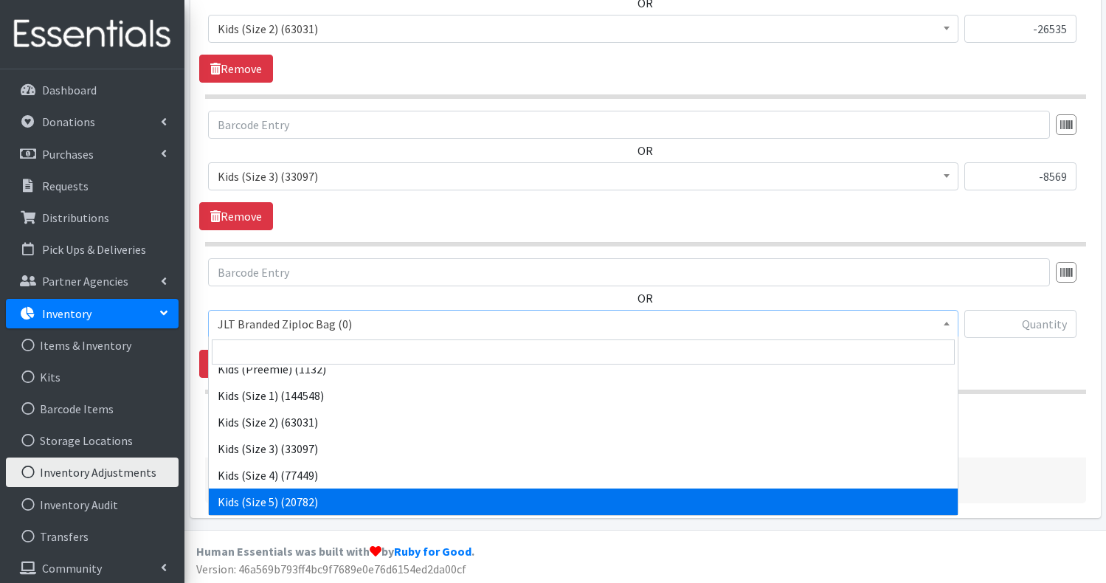
scroll to position [91, 0]
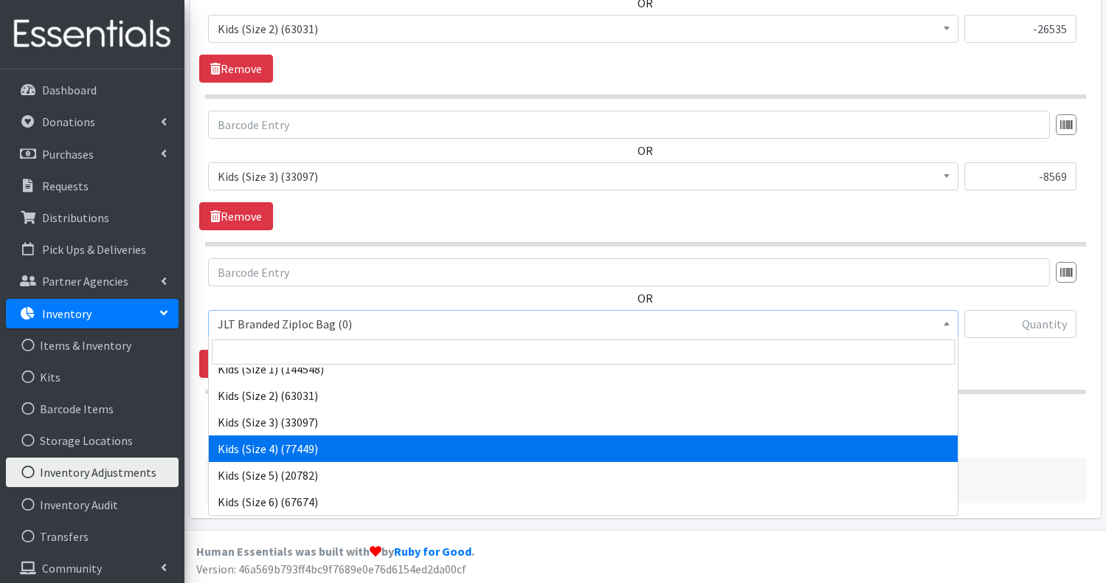
select select "739"
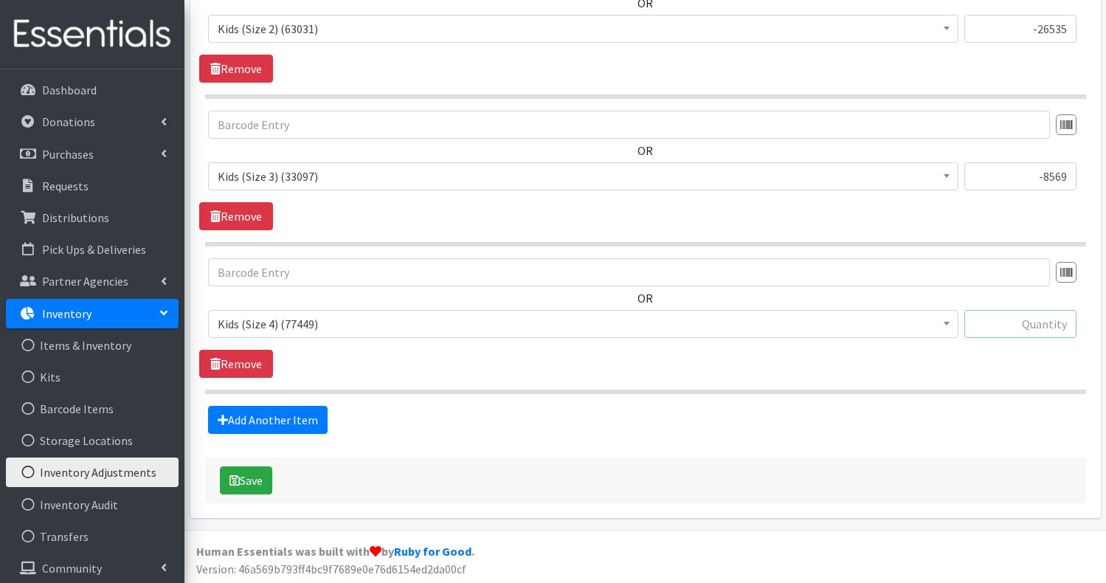
click at [1031, 323] on input "text" at bounding box center [1020, 324] width 112 height 28
type input "-224"
click at [288, 420] on link "Add Another Item" at bounding box center [268, 420] width 120 height 28
click at [393, 323] on span "JLT Branded Ziploc Bag (0)" at bounding box center [583, 324] width 731 height 21
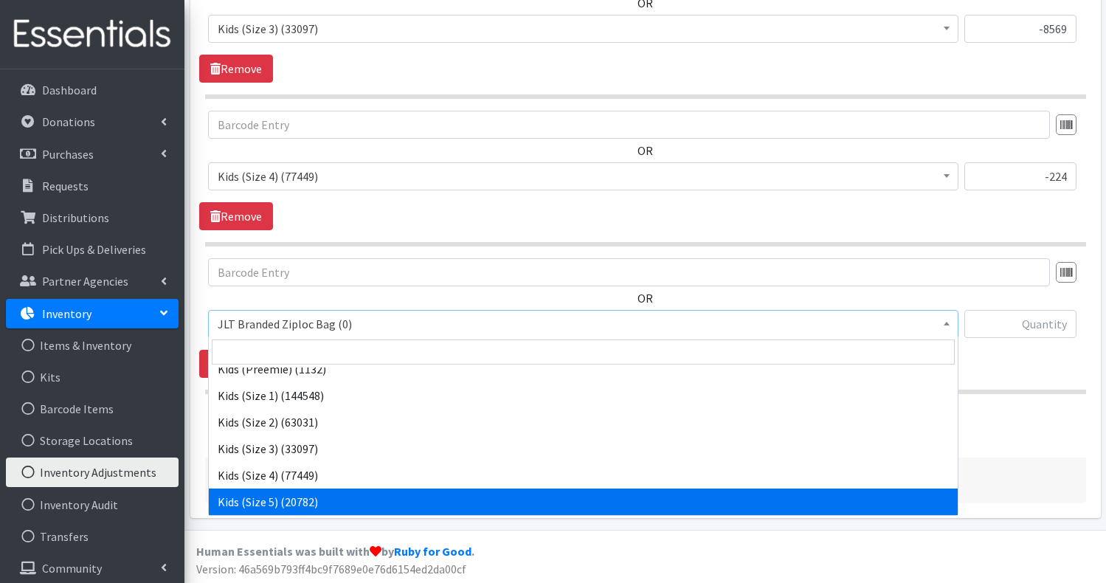
scroll to position [91, 0]
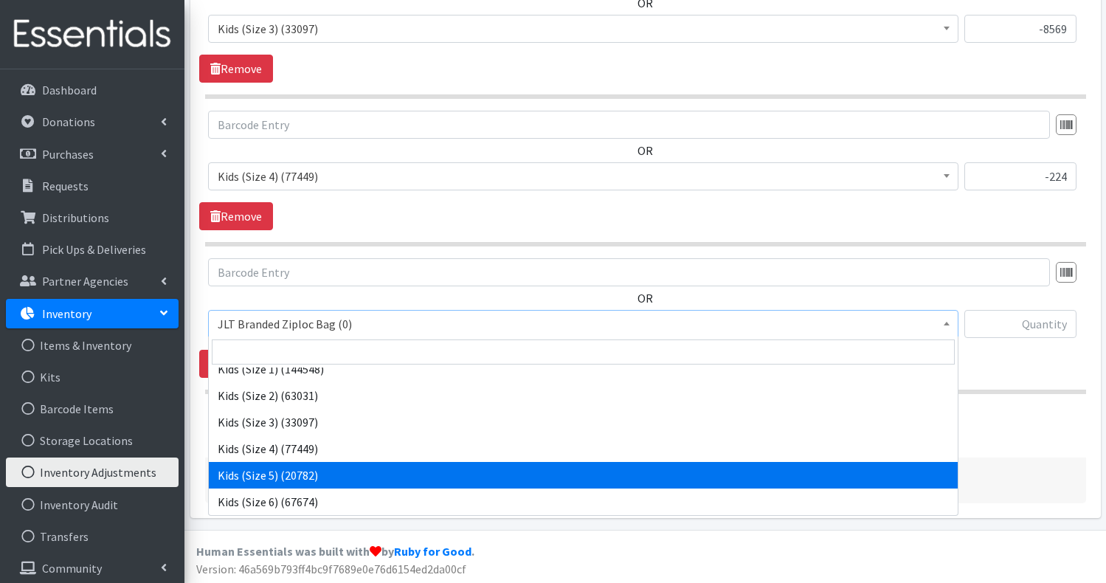
select select "740"
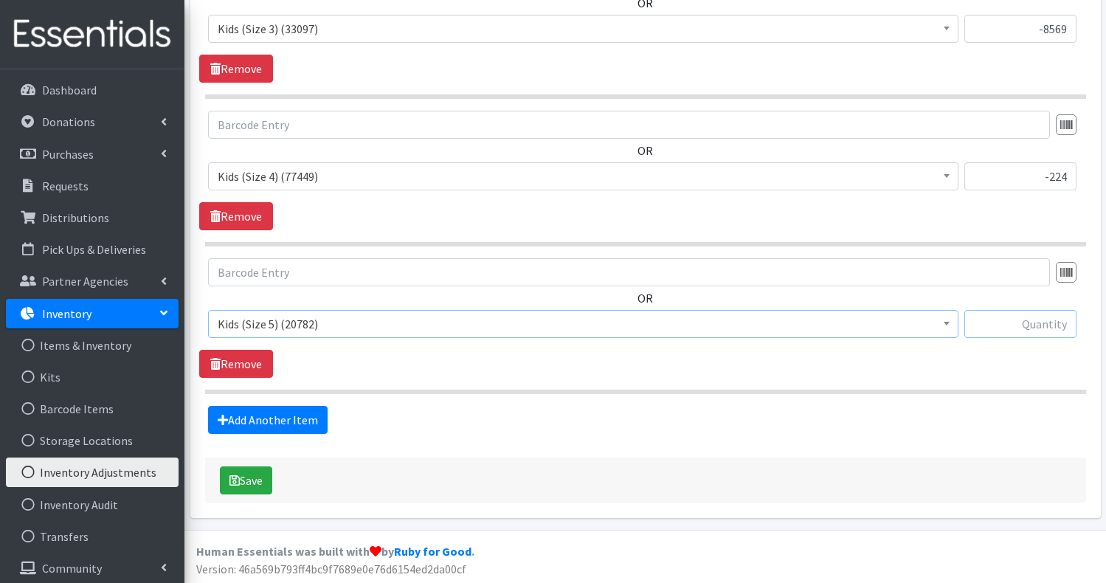
click at [1020, 320] on input "text" at bounding box center [1020, 324] width 112 height 28
type input "-7988"
click at [276, 421] on link "Add Another Item" at bounding box center [268, 420] width 120 height 28
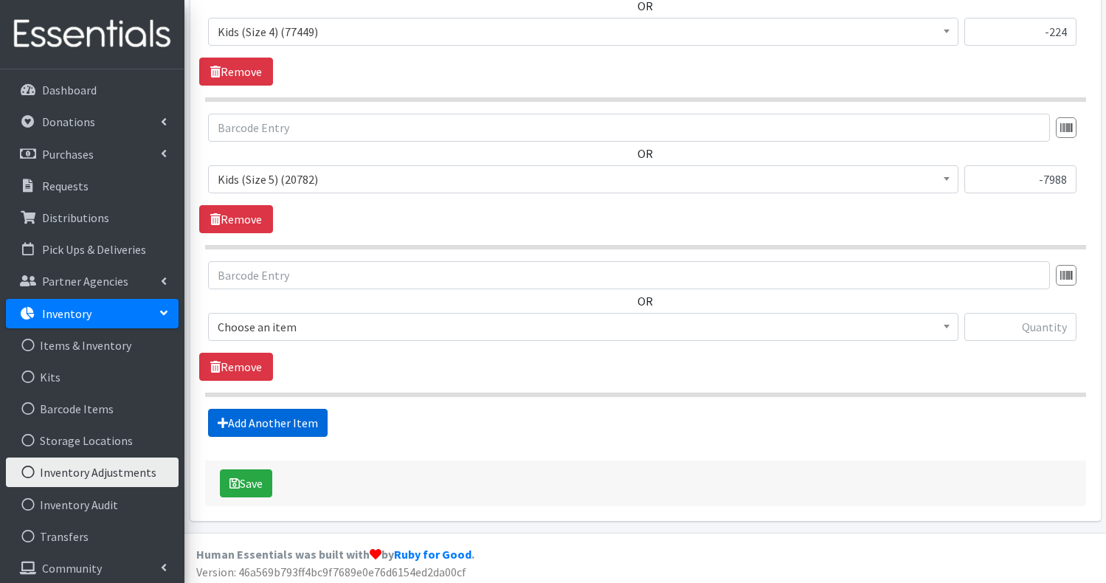
scroll to position [1153, 0]
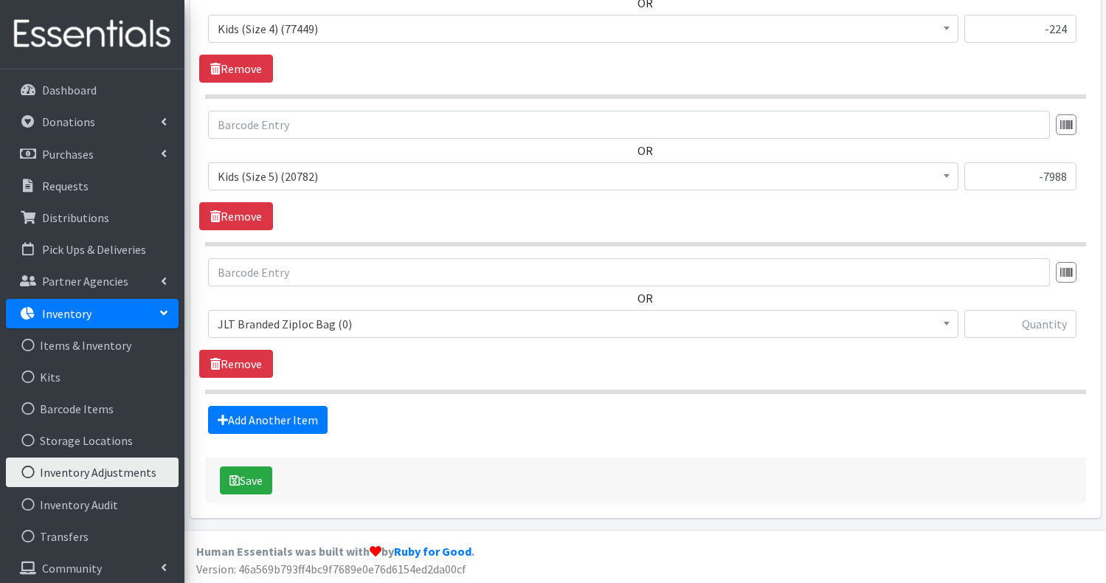
click at [403, 327] on span "JLT Branded Ziploc Bag (0)" at bounding box center [583, 324] width 731 height 21
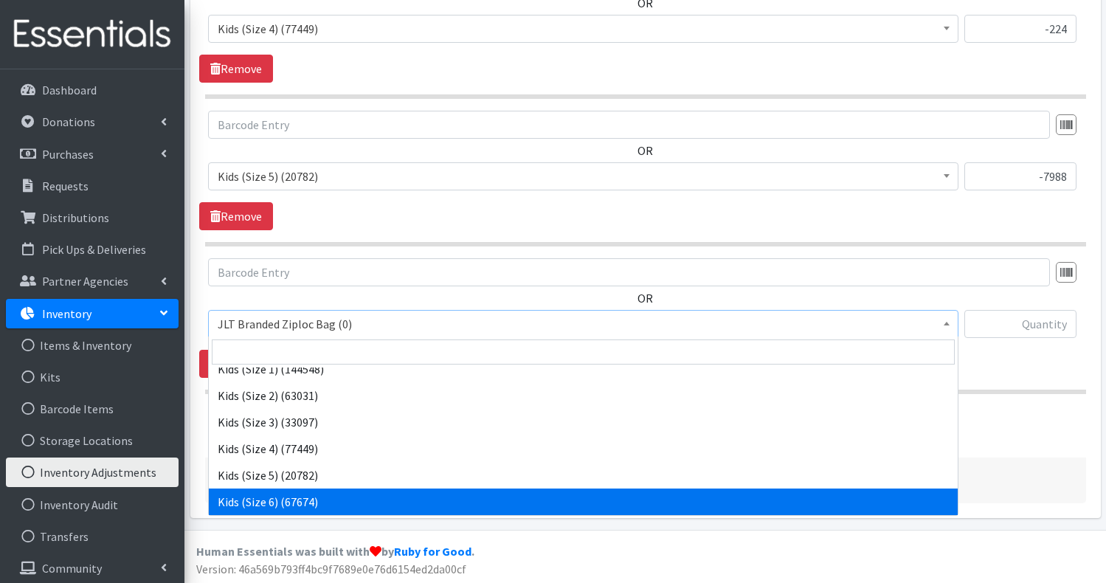
scroll to position [91, 0]
select select "742"
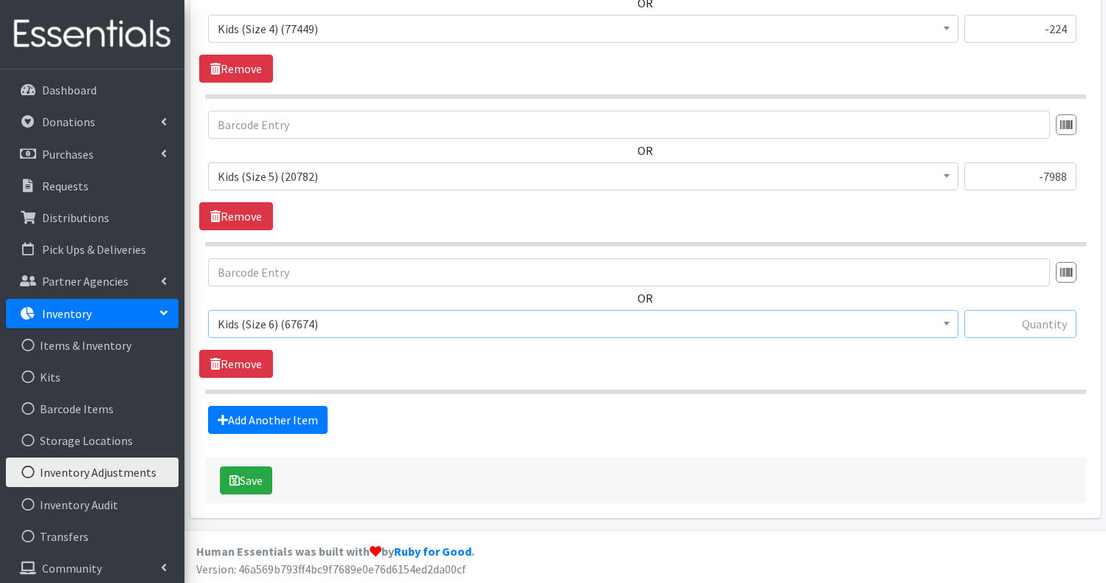
click at [1037, 325] on input "text" at bounding box center [1020, 324] width 112 height 28
type input "-749"
click at [280, 416] on link "Add Another Item" at bounding box center [268, 420] width 120 height 28
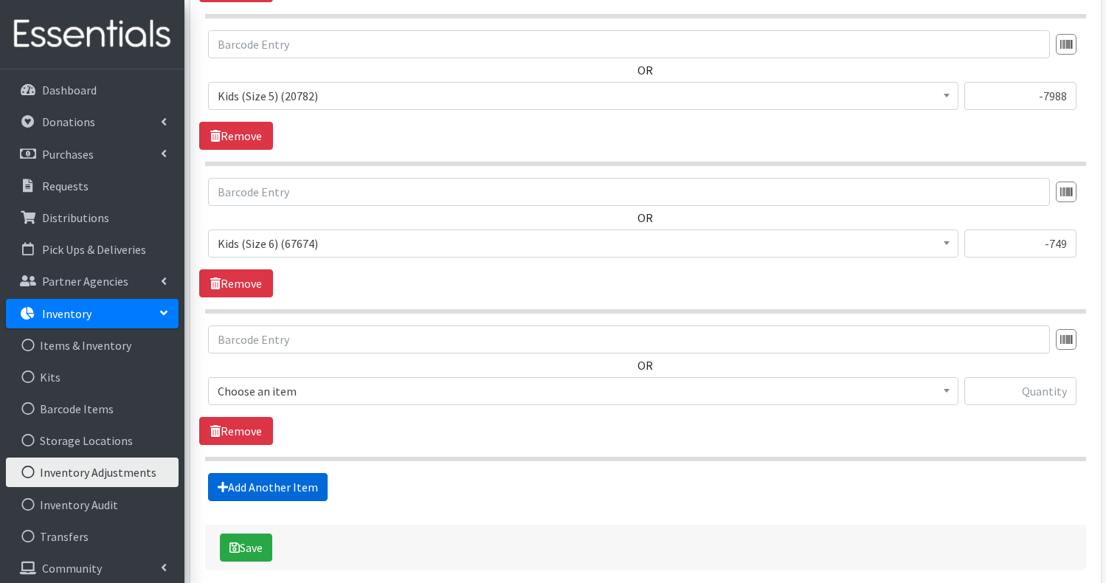
scroll to position [1300, 0]
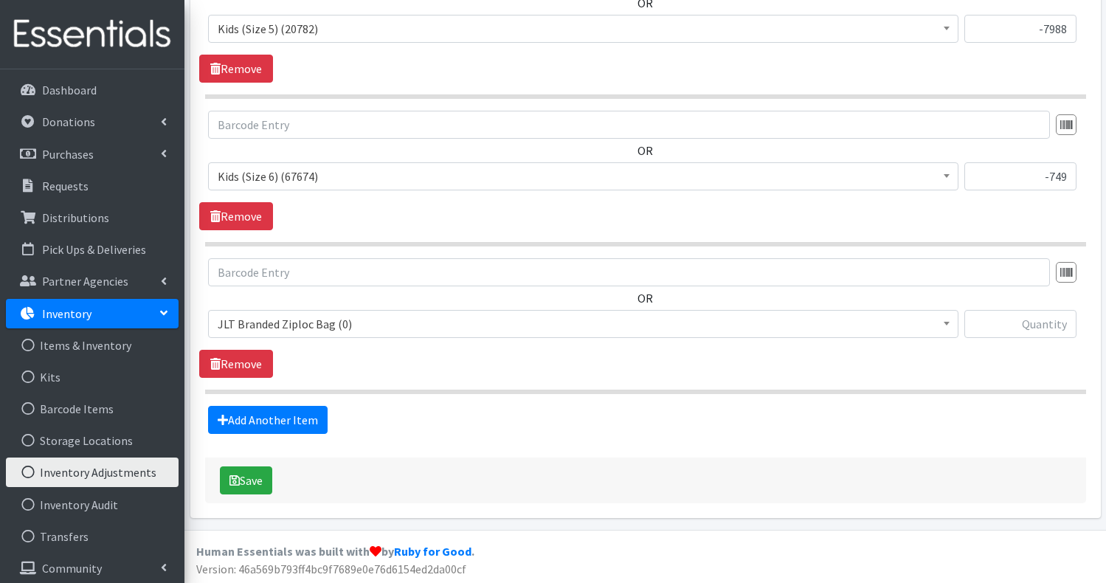
click at [496, 321] on span "JLT Branded Ziploc Bag (0)" at bounding box center [583, 324] width 731 height 21
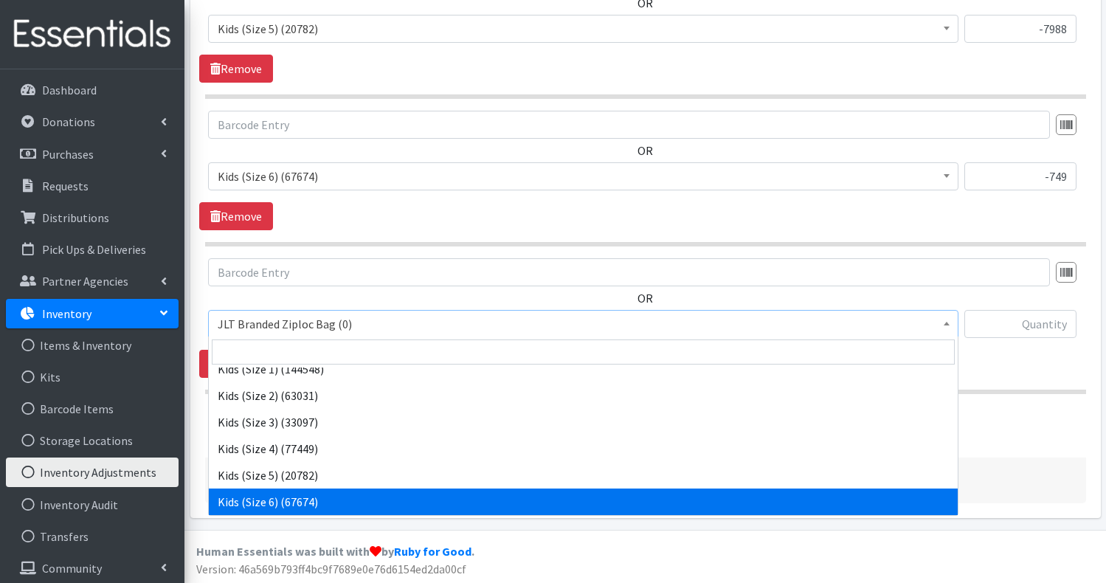
scroll to position [118, 0]
select select "756"
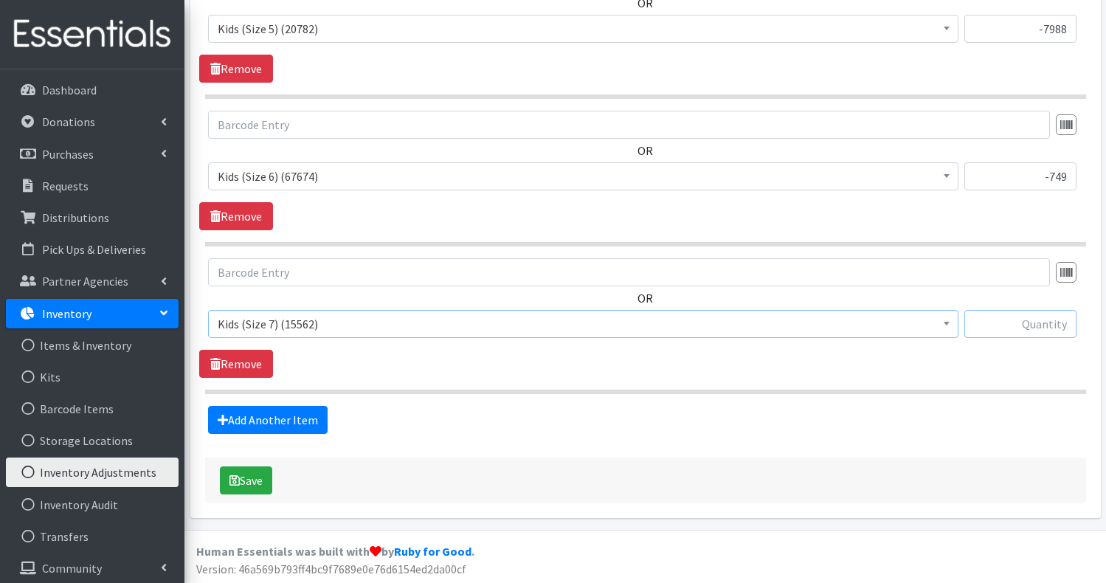
click at [1037, 327] on input "text" at bounding box center [1020, 324] width 112 height 28
type input "-3474"
click at [302, 414] on link "Add Another Item" at bounding box center [268, 420] width 120 height 28
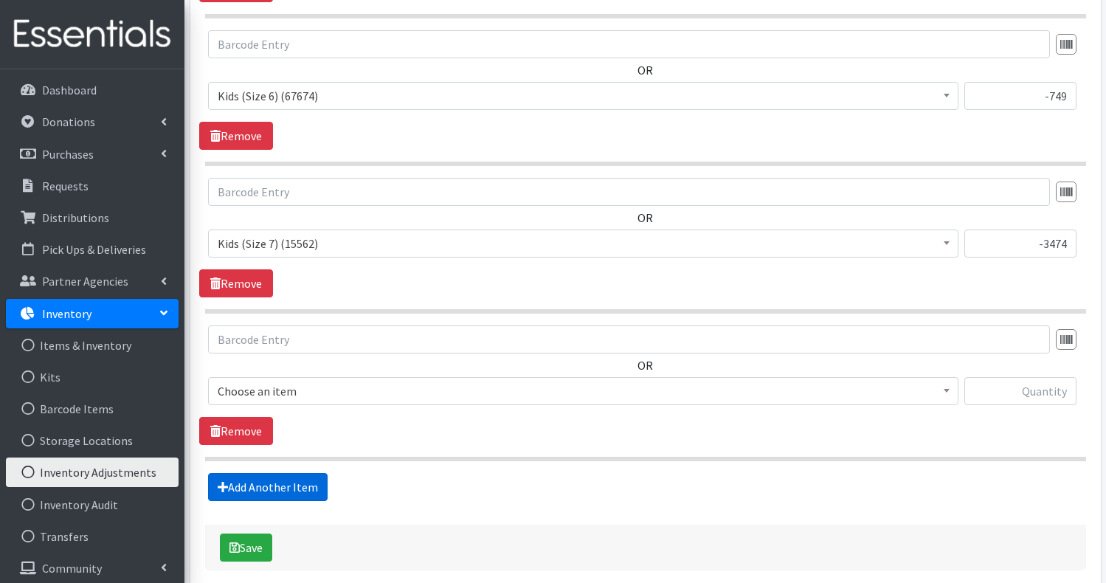
scroll to position [1448, 0]
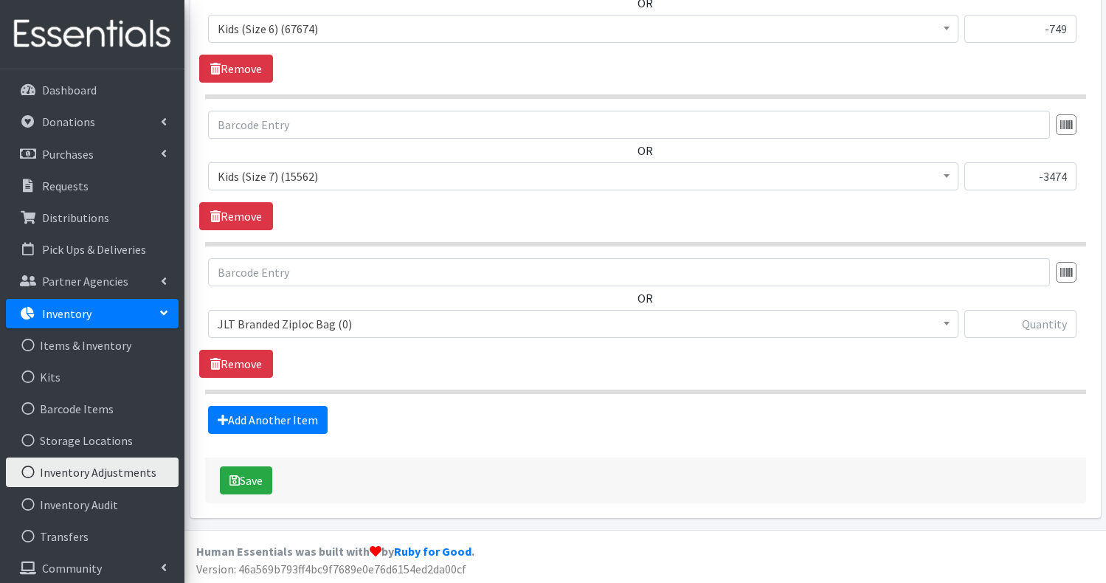
click at [392, 331] on span "JLT Branded Ziploc Bag (0)" at bounding box center [583, 324] width 731 height 21
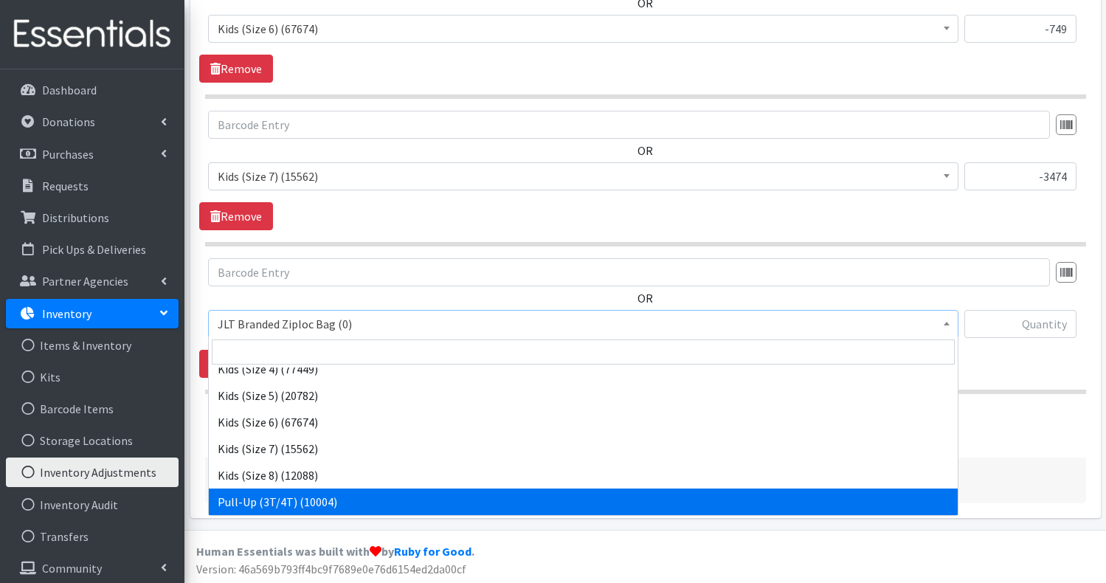
scroll to position [198, 0]
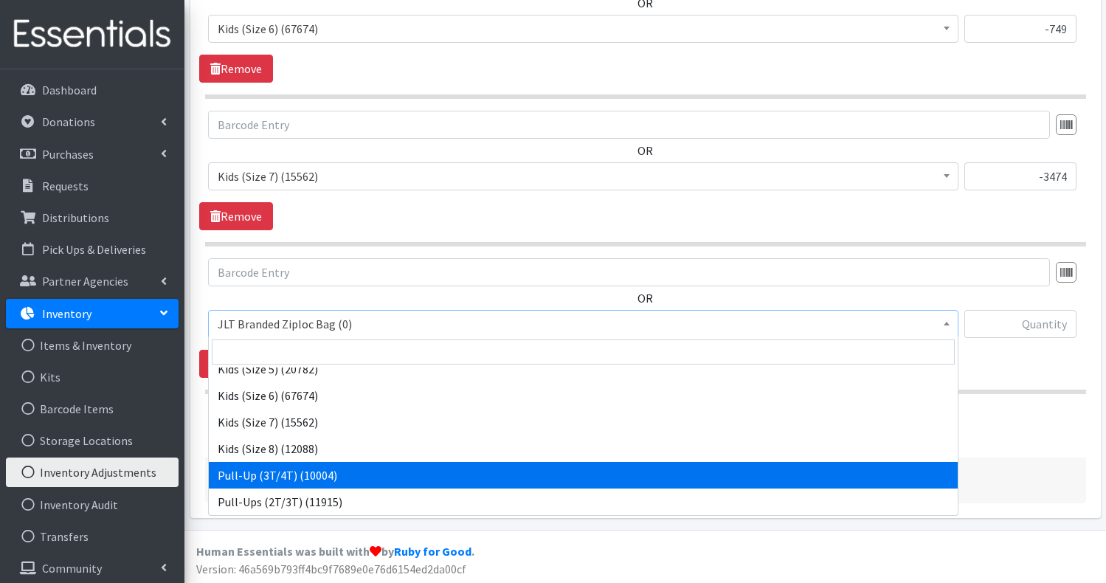
select select "1352"
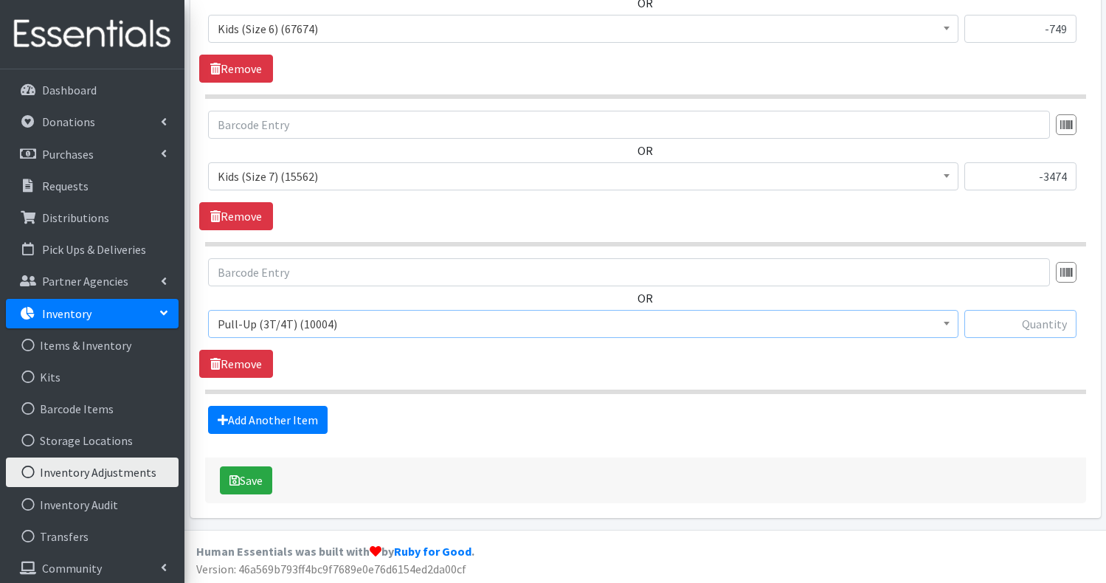
click at [1035, 321] on input "text" at bounding box center [1020, 324] width 112 height 28
type input "-4"
click at [294, 417] on link "Add Another Item" at bounding box center [268, 420] width 120 height 28
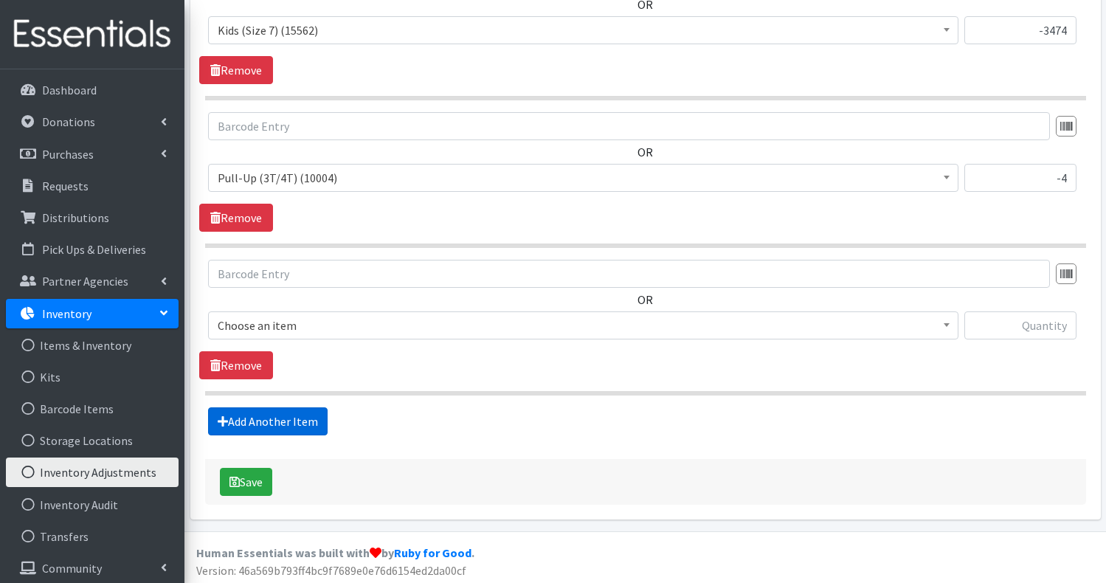
scroll to position [1595, 0]
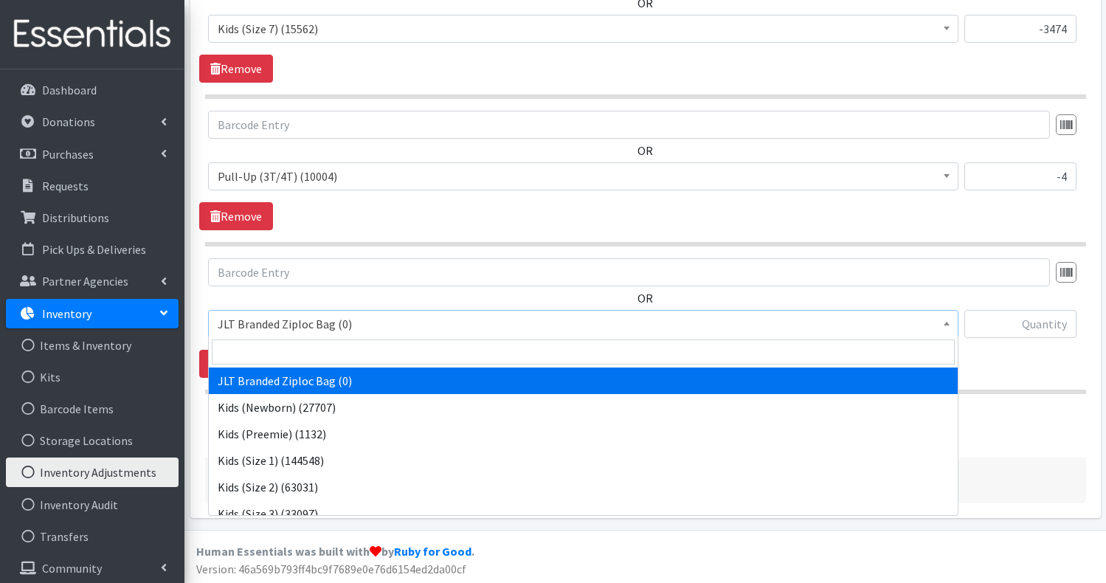
click at [384, 320] on span "JLT Branded Ziploc Bag (0)" at bounding box center [583, 324] width 731 height 21
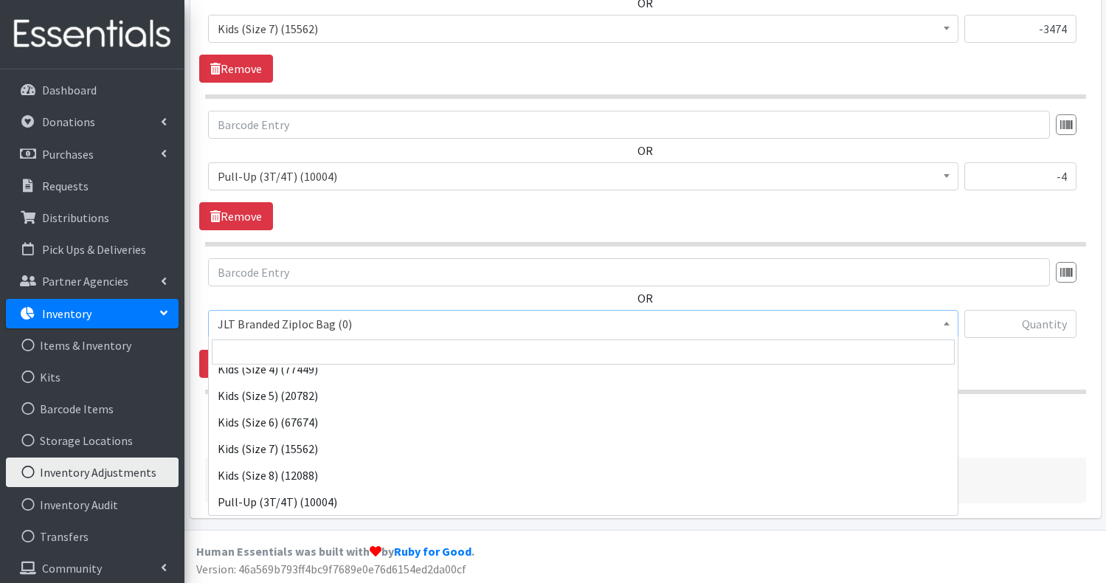
scroll to position [198, 0]
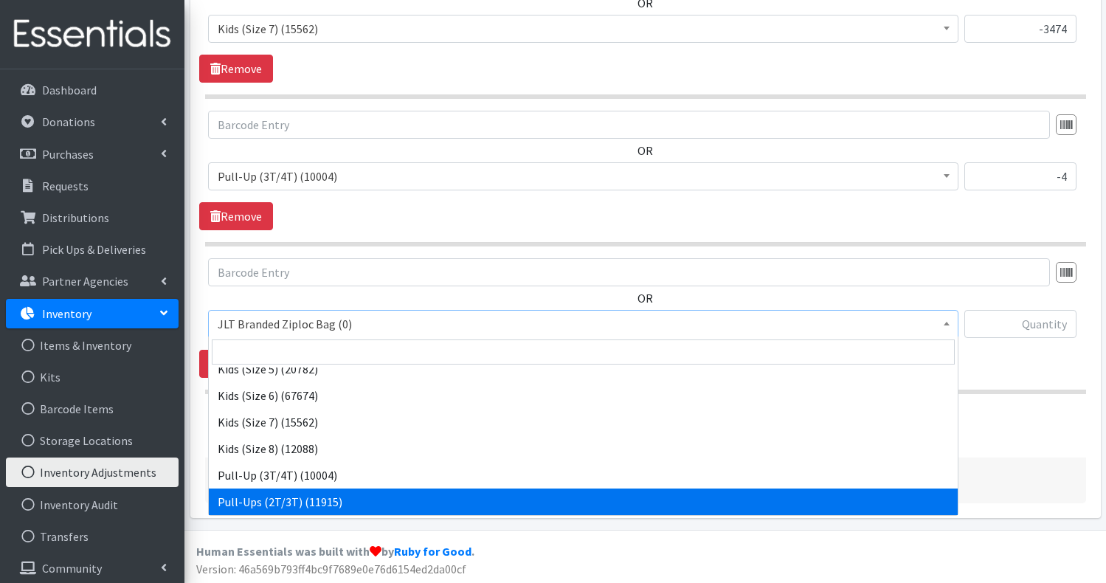
select select "748"
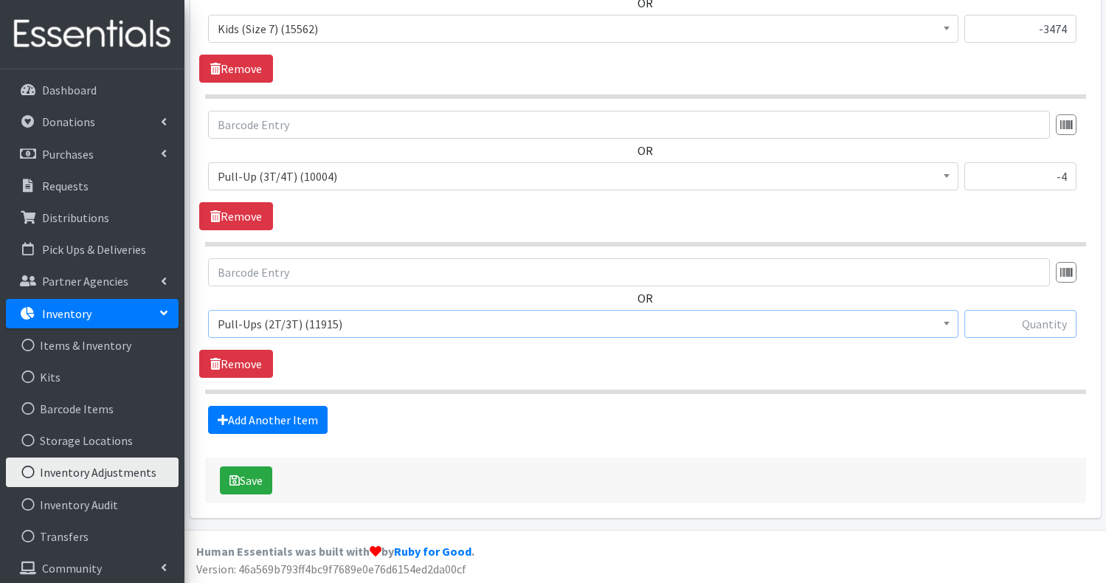
click at [1057, 321] on input "text" at bounding box center [1020, 324] width 112 height 28
type input "-1915"
click at [297, 419] on link "Add Another Item" at bounding box center [268, 420] width 120 height 28
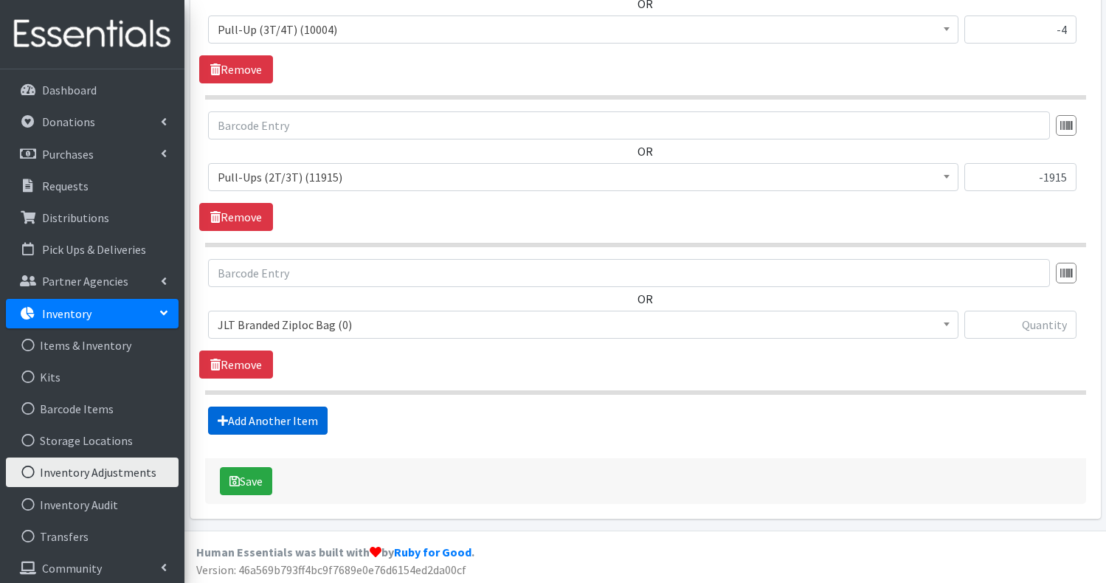
scroll to position [1743, 0]
click at [379, 328] on span "JLT Branded Ziploc Bag (0)" at bounding box center [583, 324] width 731 height 21
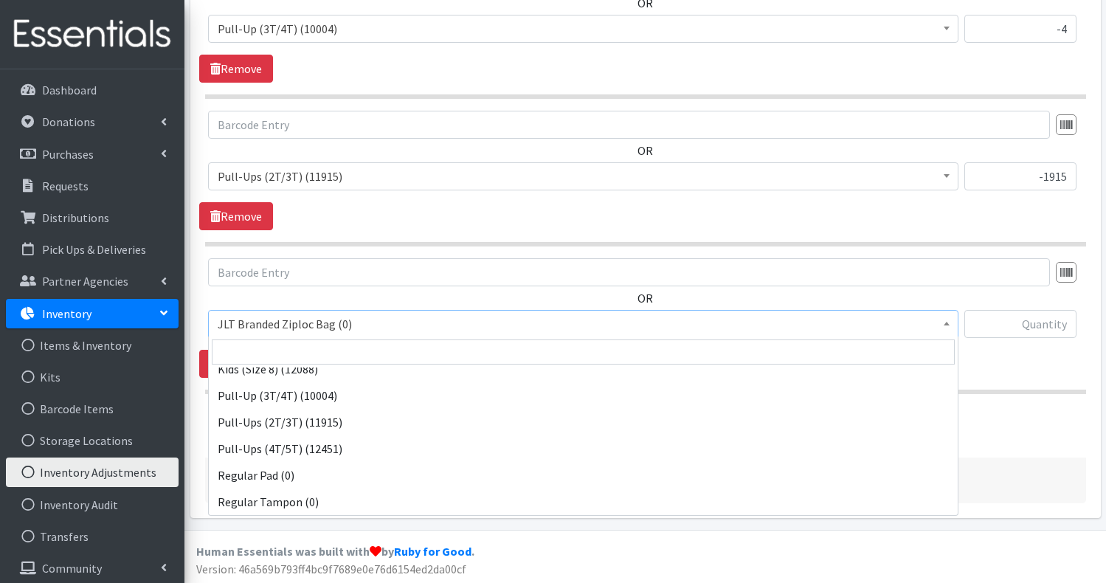
scroll to position [304, 0]
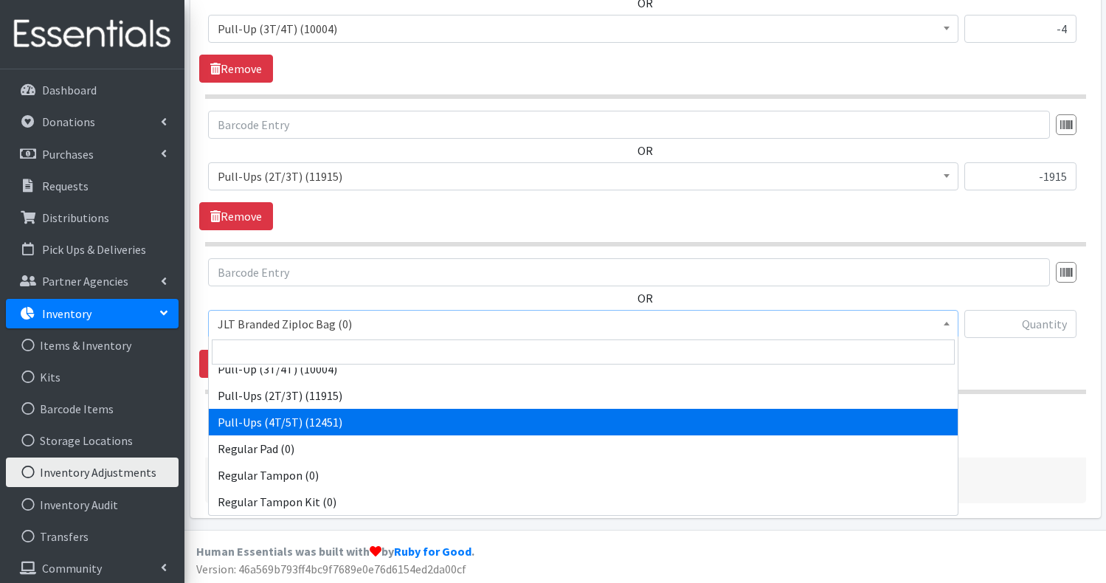
select select "731"
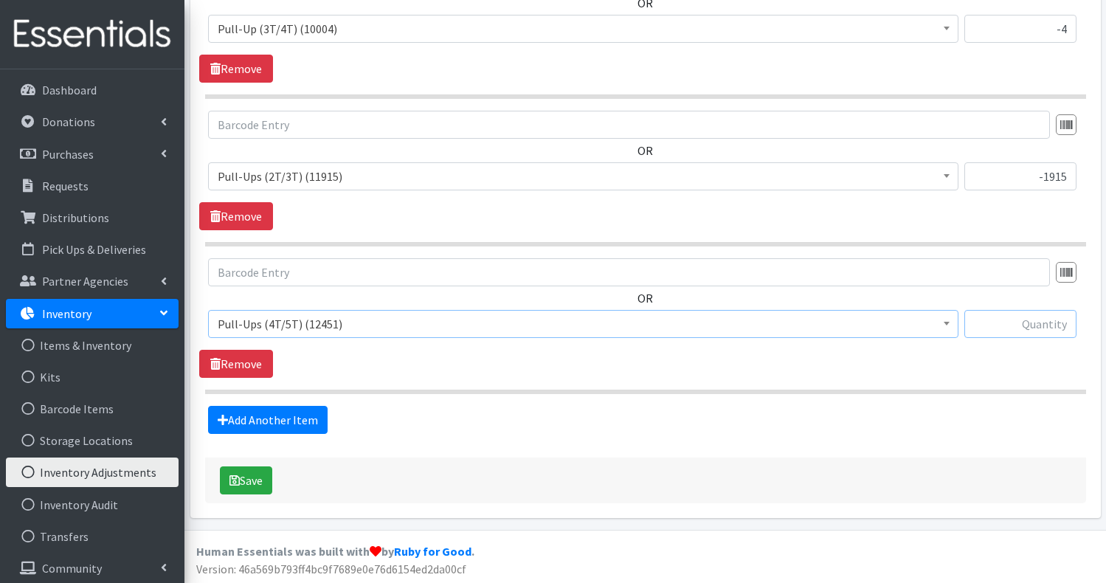
click at [1054, 322] on input "text" at bounding box center [1020, 324] width 112 height 28
type input "-2451"
drag, startPoint x: 249, startPoint y: 481, endPoint x: 262, endPoint y: 481, distance: 12.5
click at [259, 481] on button "Save" at bounding box center [246, 480] width 52 height 28
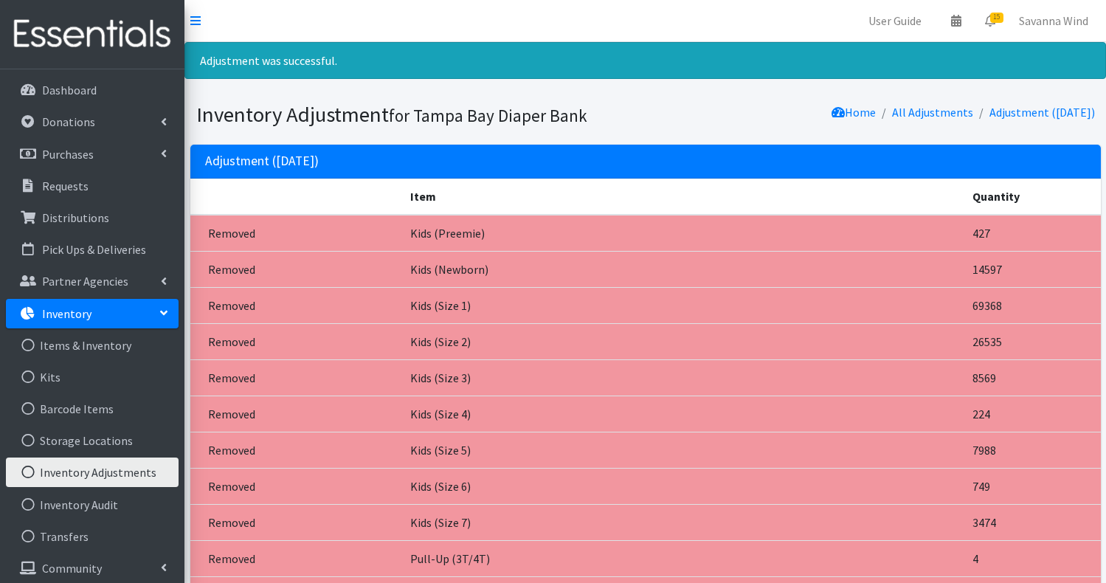
click at [83, 318] on p "Inventory" at bounding box center [66, 313] width 49 height 15
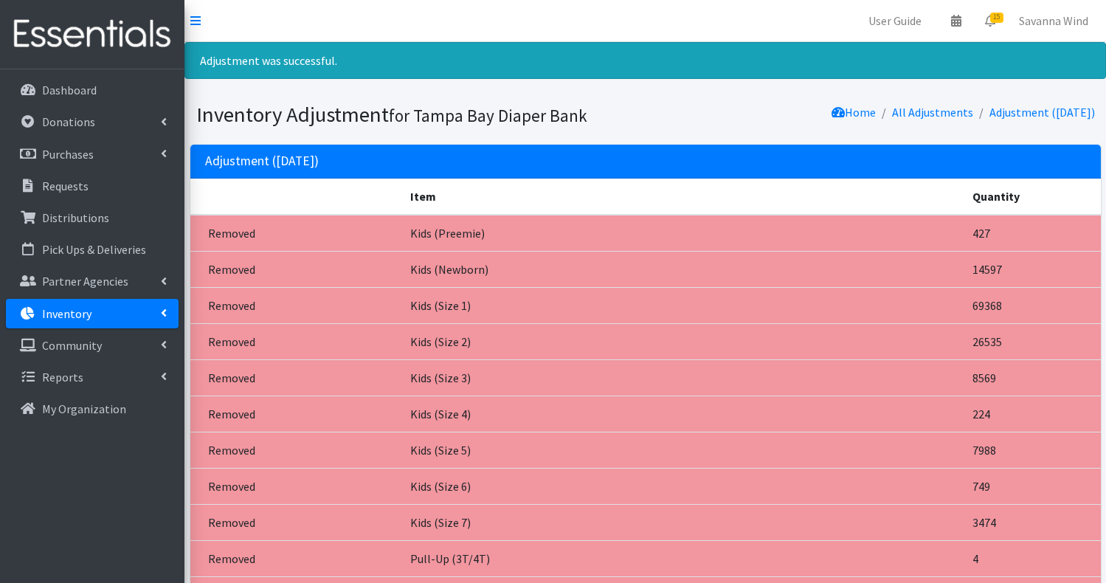
click at [83, 318] on p "Inventory" at bounding box center [66, 313] width 49 height 15
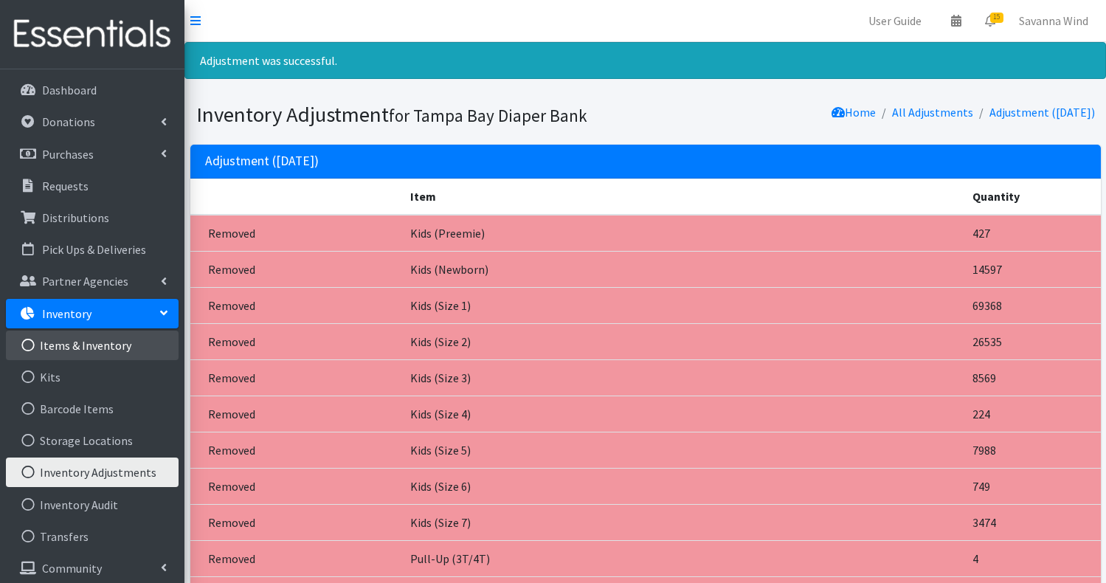
click at [86, 343] on link "Items & Inventory" at bounding box center [92, 346] width 173 height 30
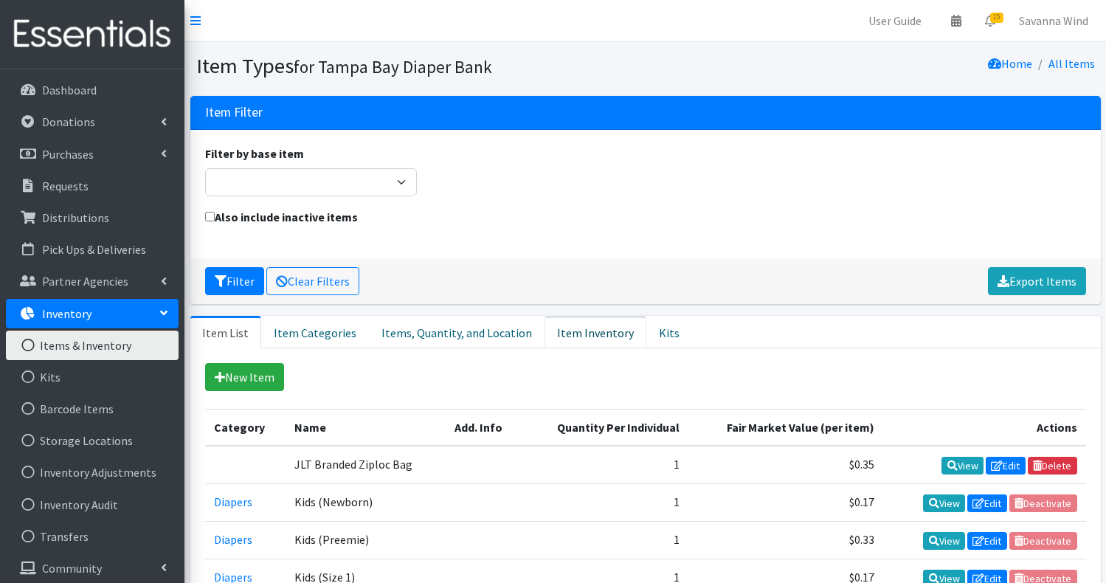
click at [548, 328] on link "Item Inventory" at bounding box center [596, 332] width 102 height 32
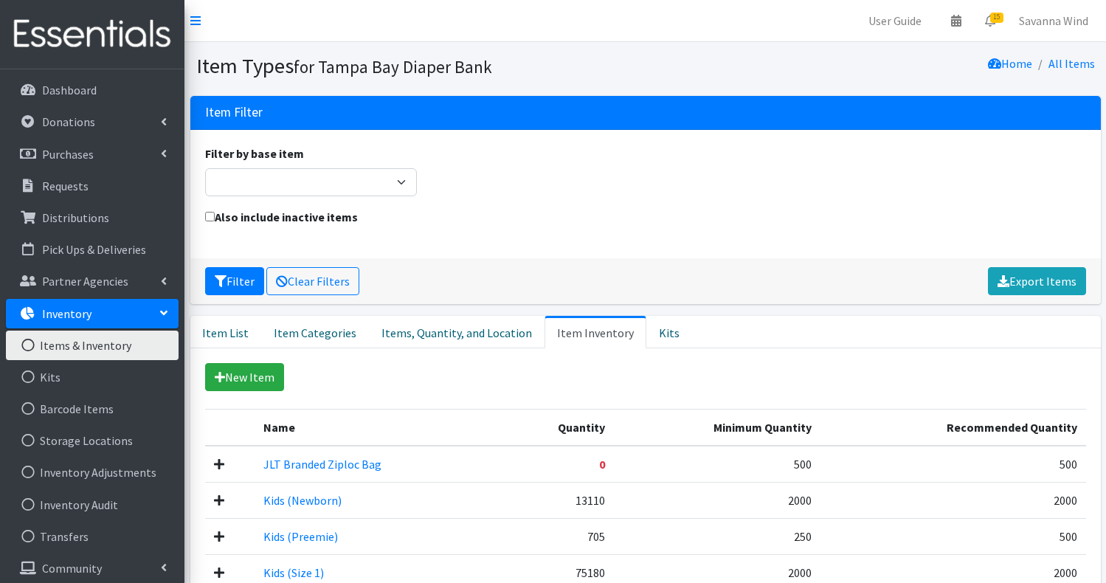
click at [717, 243] on div "Also include inactive items" at bounding box center [645, 225] width 892 height 35
click at [79, 90] on p "Dashboard" at bounding box center [69, 90] width 55 height 15
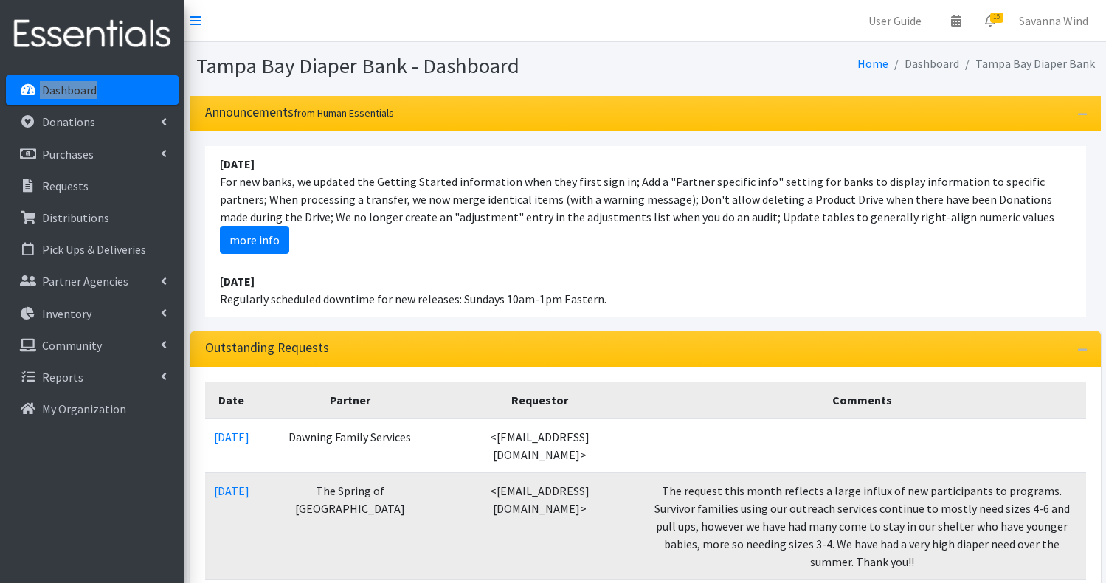
drag, startPoint x: 76, startPoint y: 88, endPoint x: 723, endPoint y: 1, distance: 652.9
click at [0, 0] on aside "Dashboard Donations All Donations New Donation Purchases All Purchases [GEOGRAP…" at bounding box center [92, 291] width 184 height 583
click at [93, 319] on link "Inventory" at bounding box center [92, 314] width 173 height 30
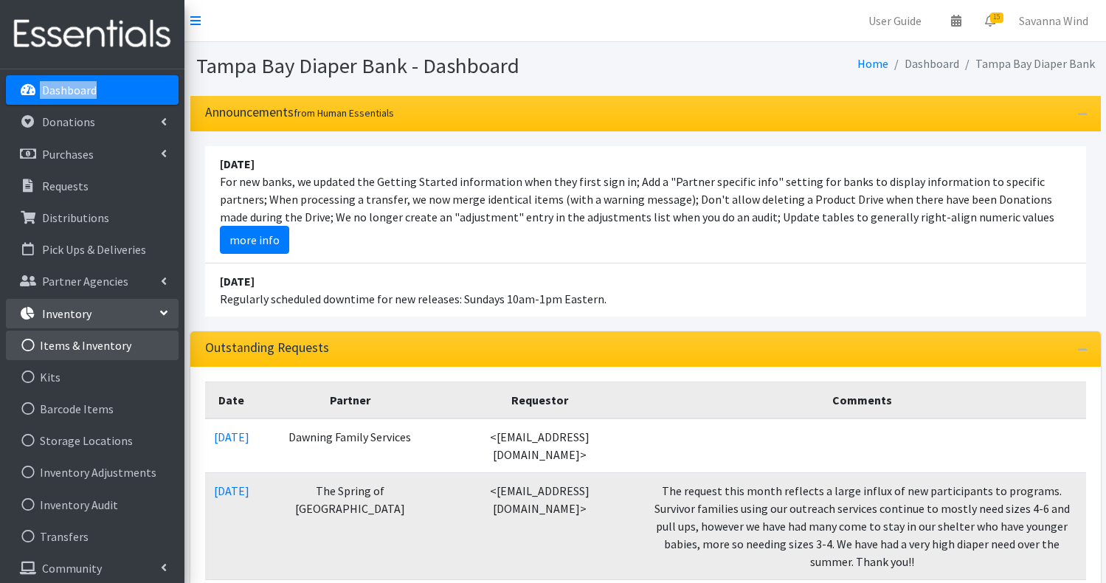
click at [97, 345] on link "Items & Inventory" at bounding box center [92, 346] width 173 height 30
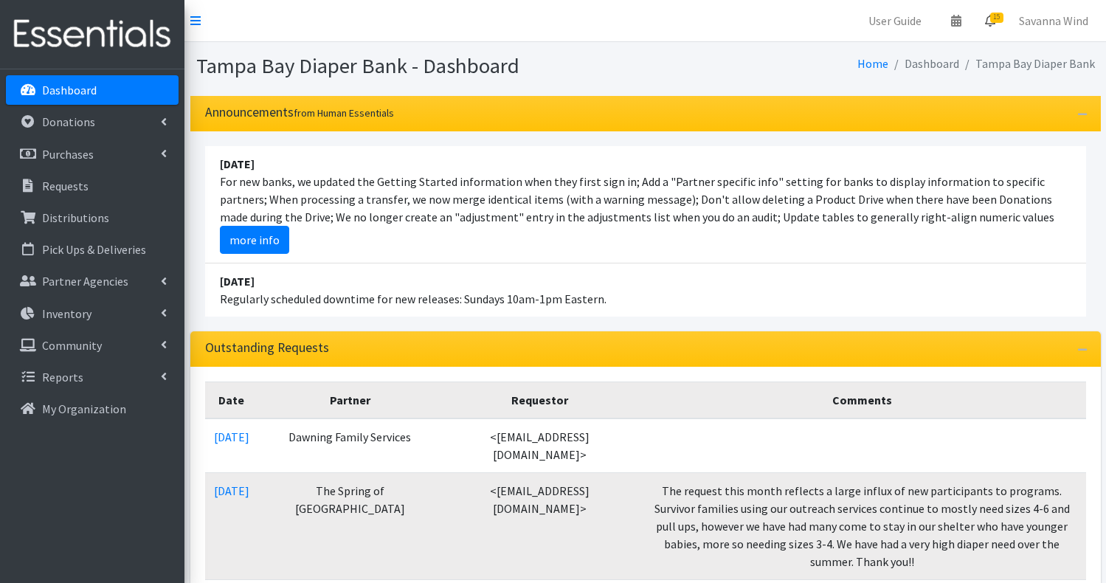
click at [995, 19] on span "15" at bounding box center [996, 18] width 13 height 10
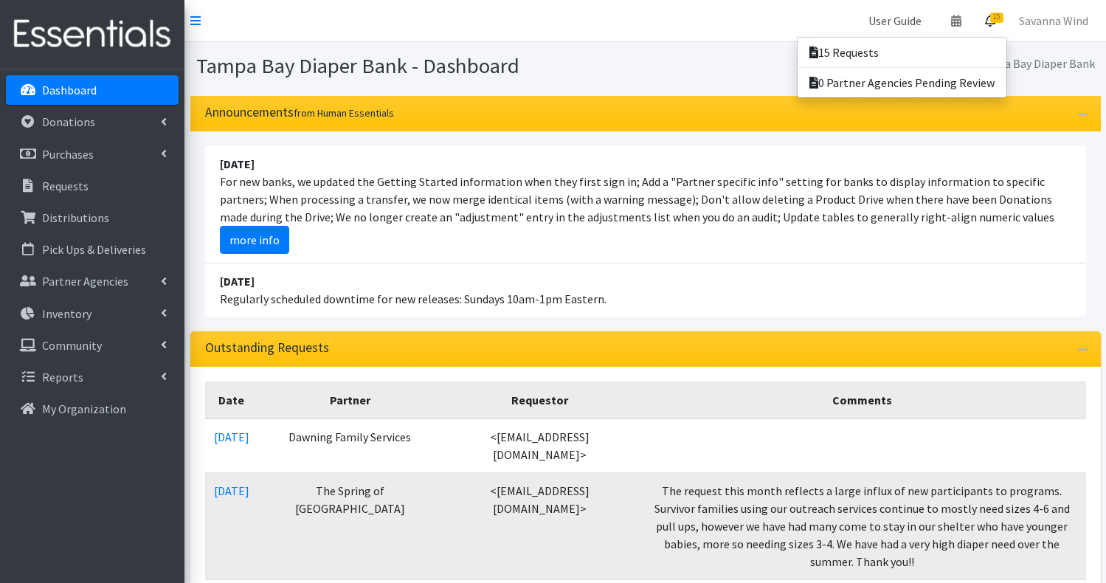
click at [895, 18] on link "User Guide" at bounding box center [895, 21] width 77 height 30
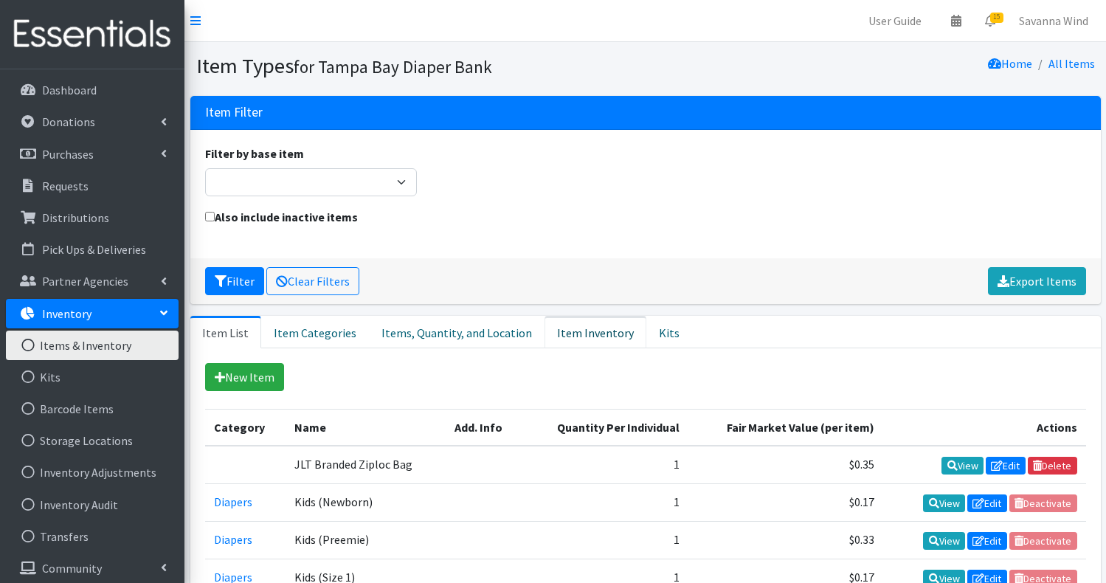
click at [556, 338] on link "Item Inventory" at bounding box center [596, 332] width 102 height 32
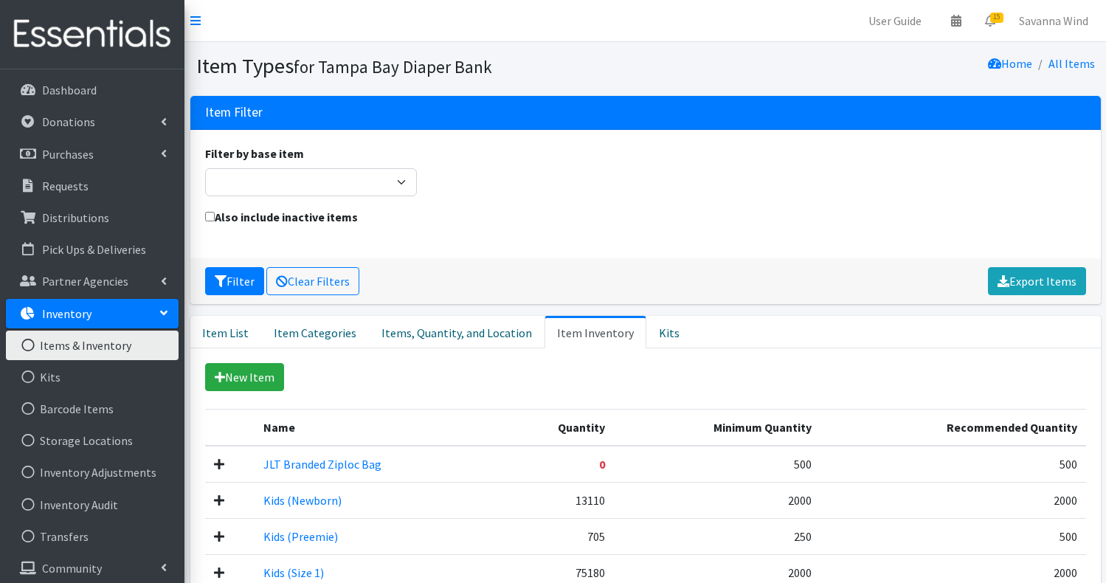
click at [745, 258] on div "Filter Clear Filters Export Items" at bounding box center [645, 281] width 911 height 46
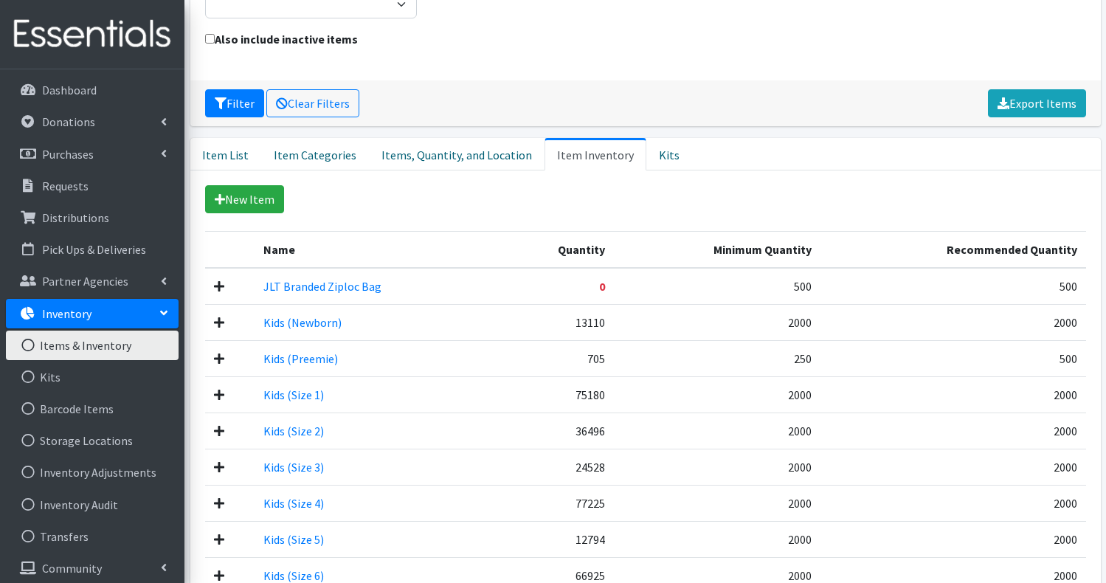
scroll to position [132, 0]
